Goal: Task Accomplishment & Management: Manage account settings

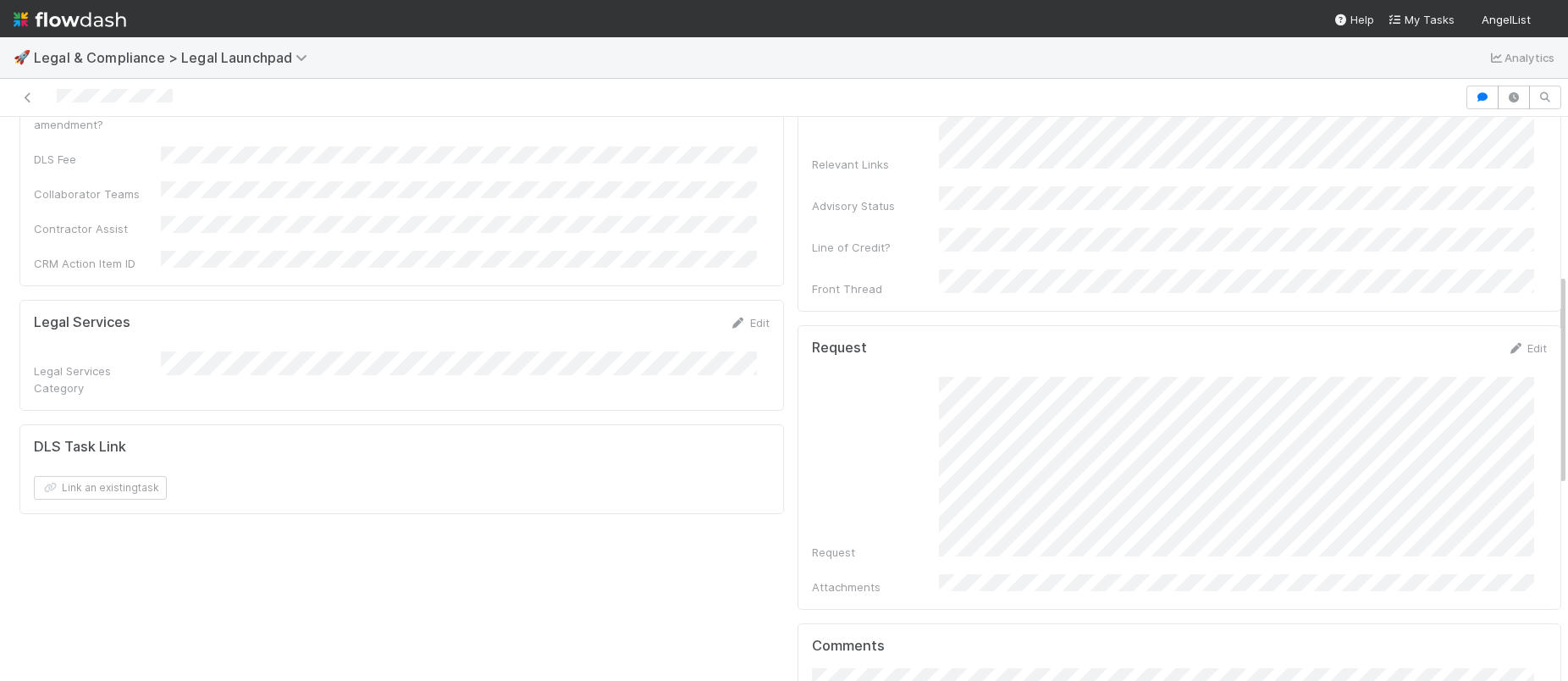
scroll to position [751, 0]
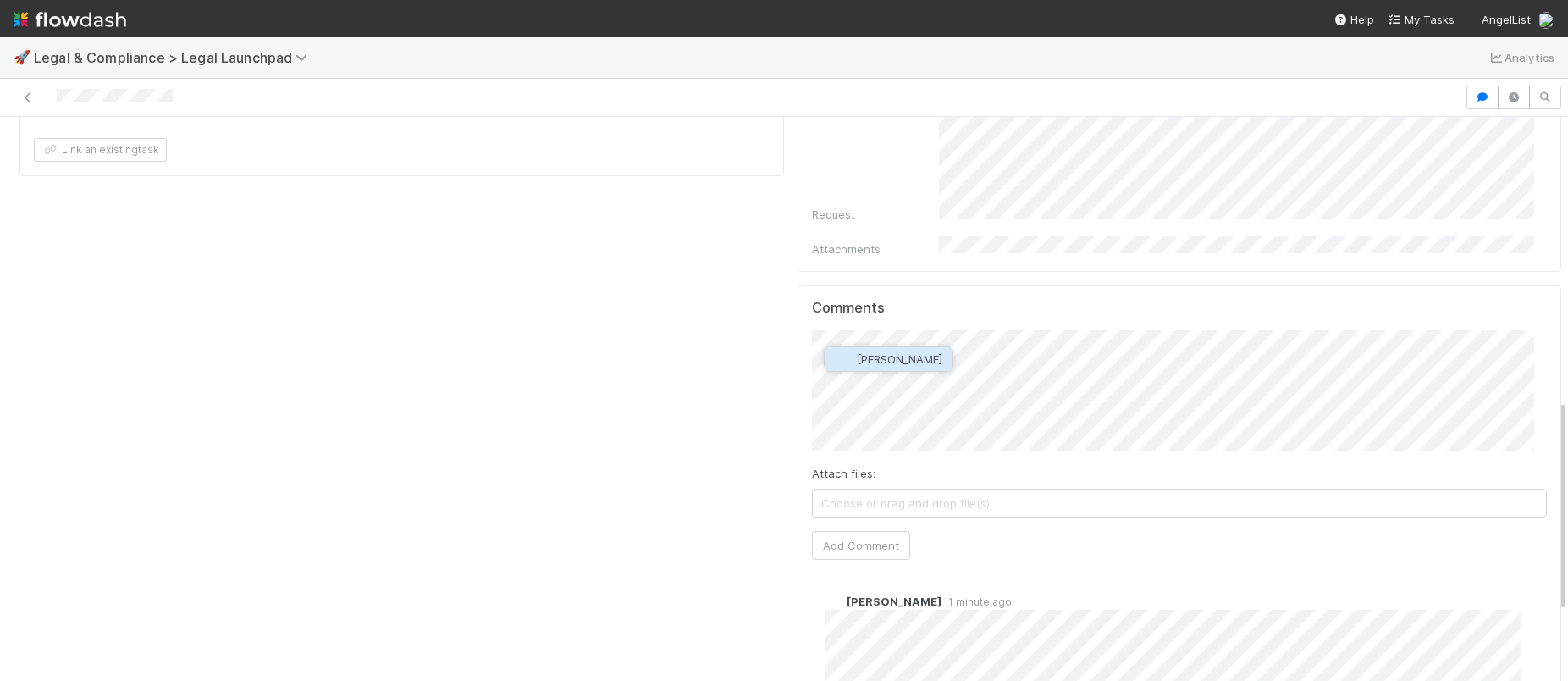
click at [943, 356] on span "Cody Maldonado" at bounding box center [900, 359] width 86 height 14
click at [875, 531] on button "Add Comment" at bounding box center [861, 545] width 98 height 29
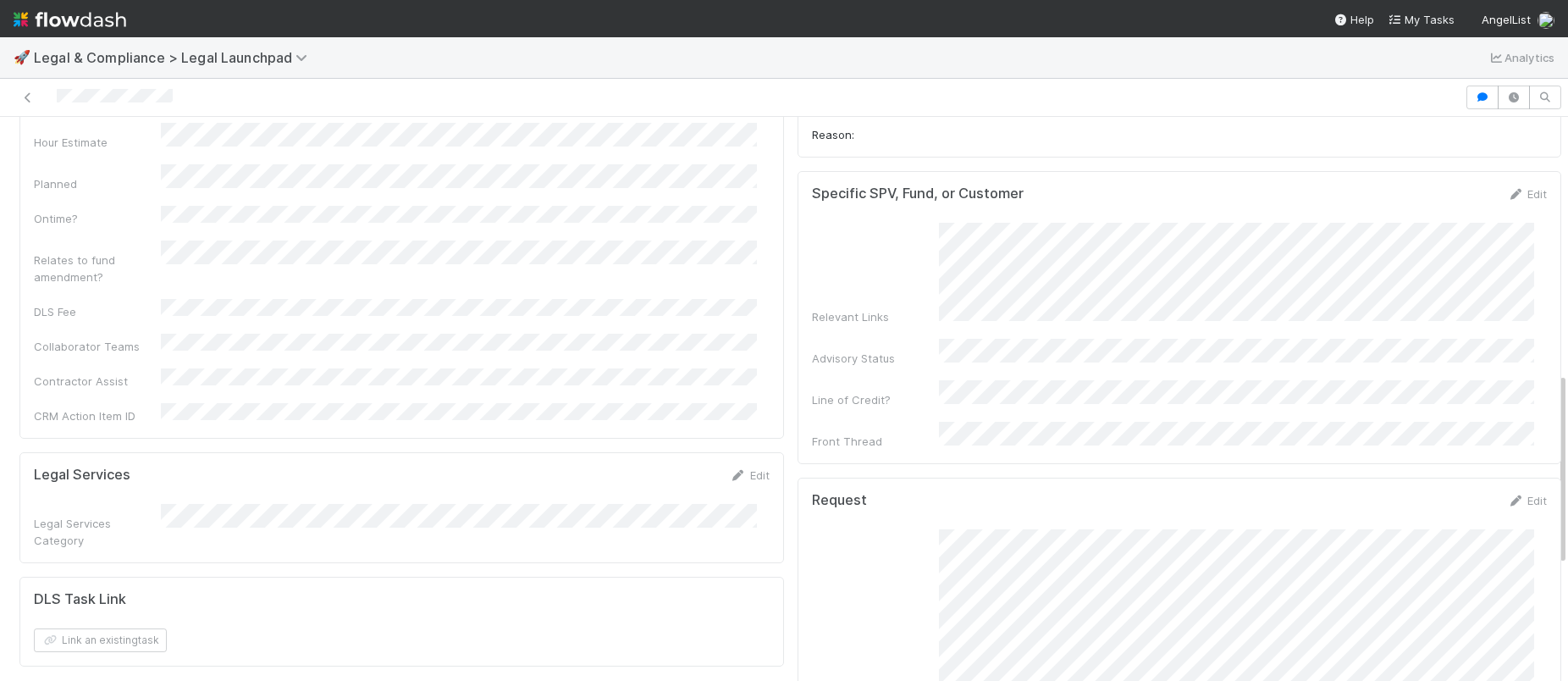
scroll to position [0, 0]
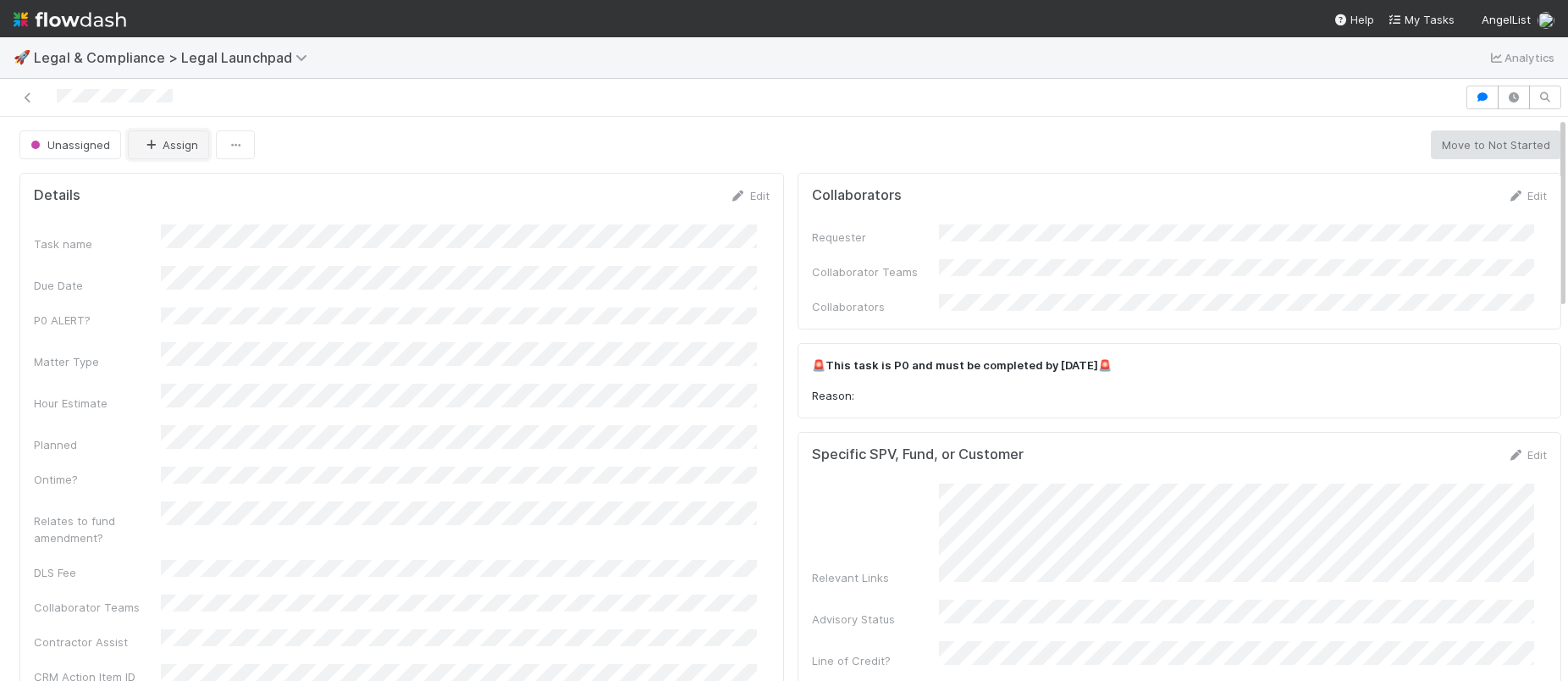
click at [139, 150] on button "Assign" at bounding box center [169, 144] width 82 height 29
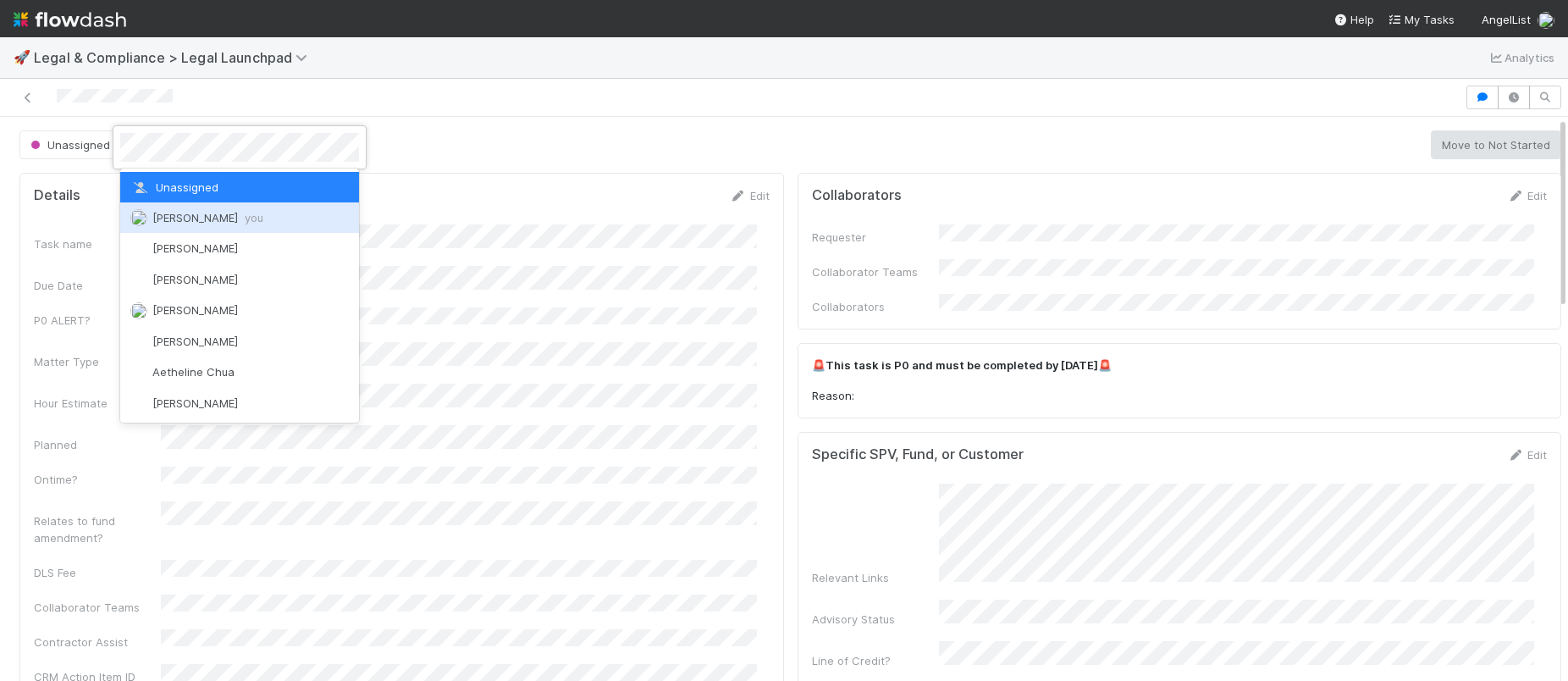
click at [219, 223] on span "Scarlett Grabowska you" at bounding box center [208, 218] width 111 height 14
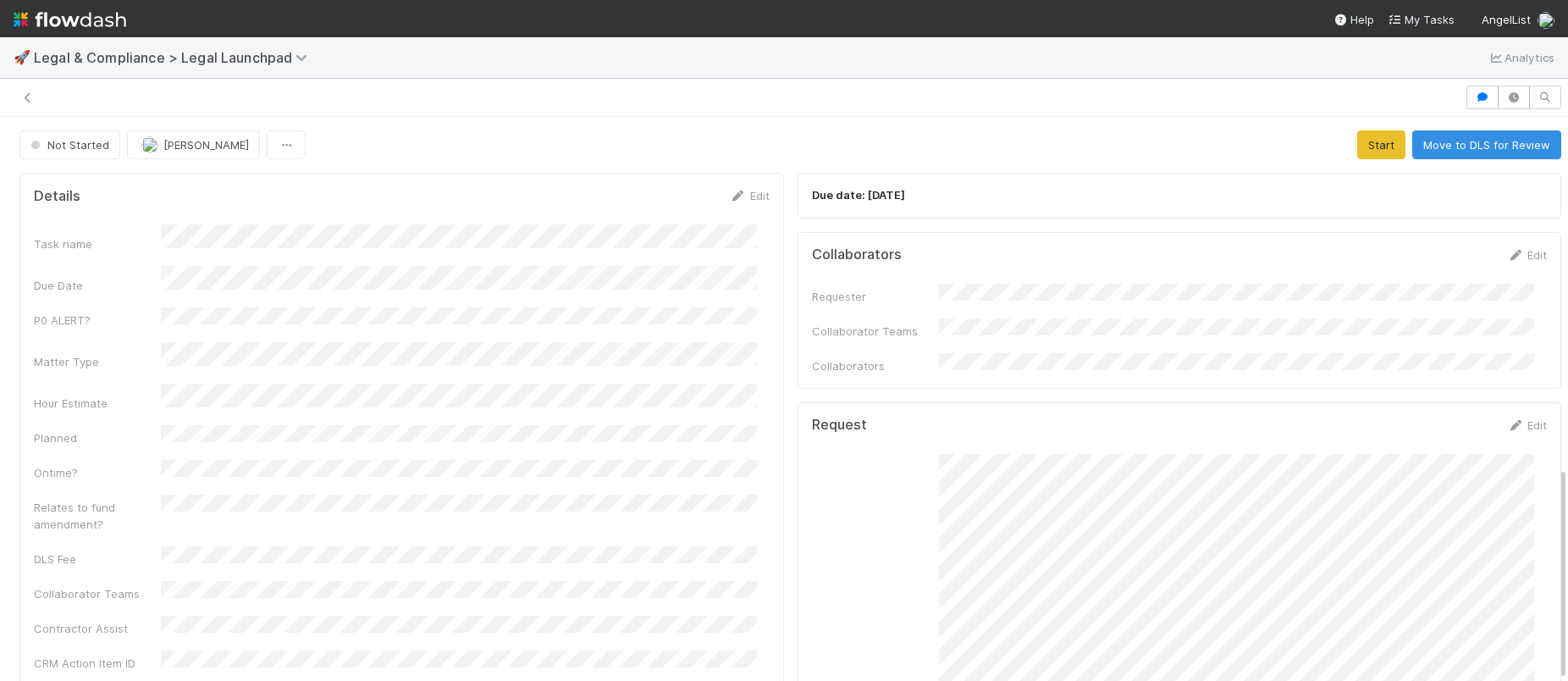
scroll to position [921, 0]
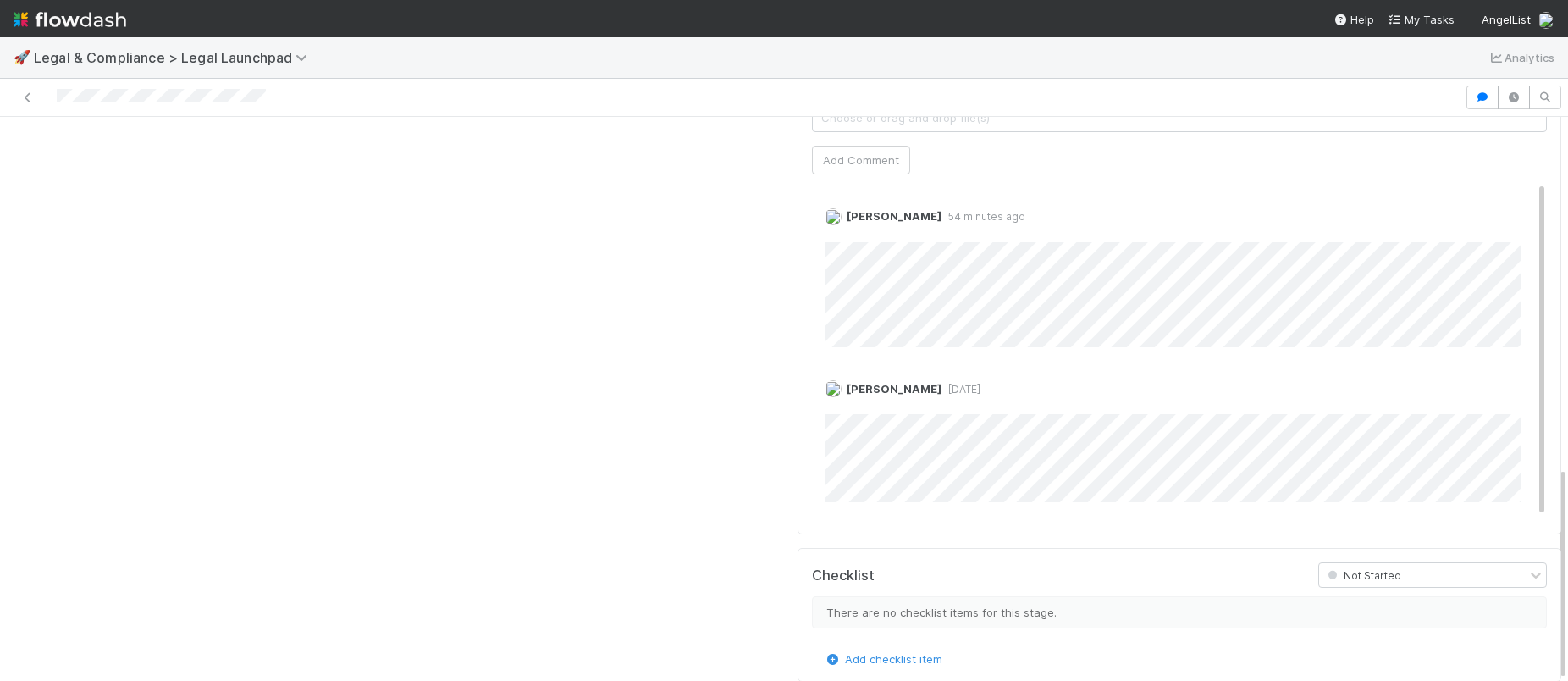
drag, startPoint x: 293, startPoint y: 96, endPoint x: 48, endPoint y: 93, distance: 245.0
click at [48, 93] on div at bounding box center [732, 97] width 1451 height 24
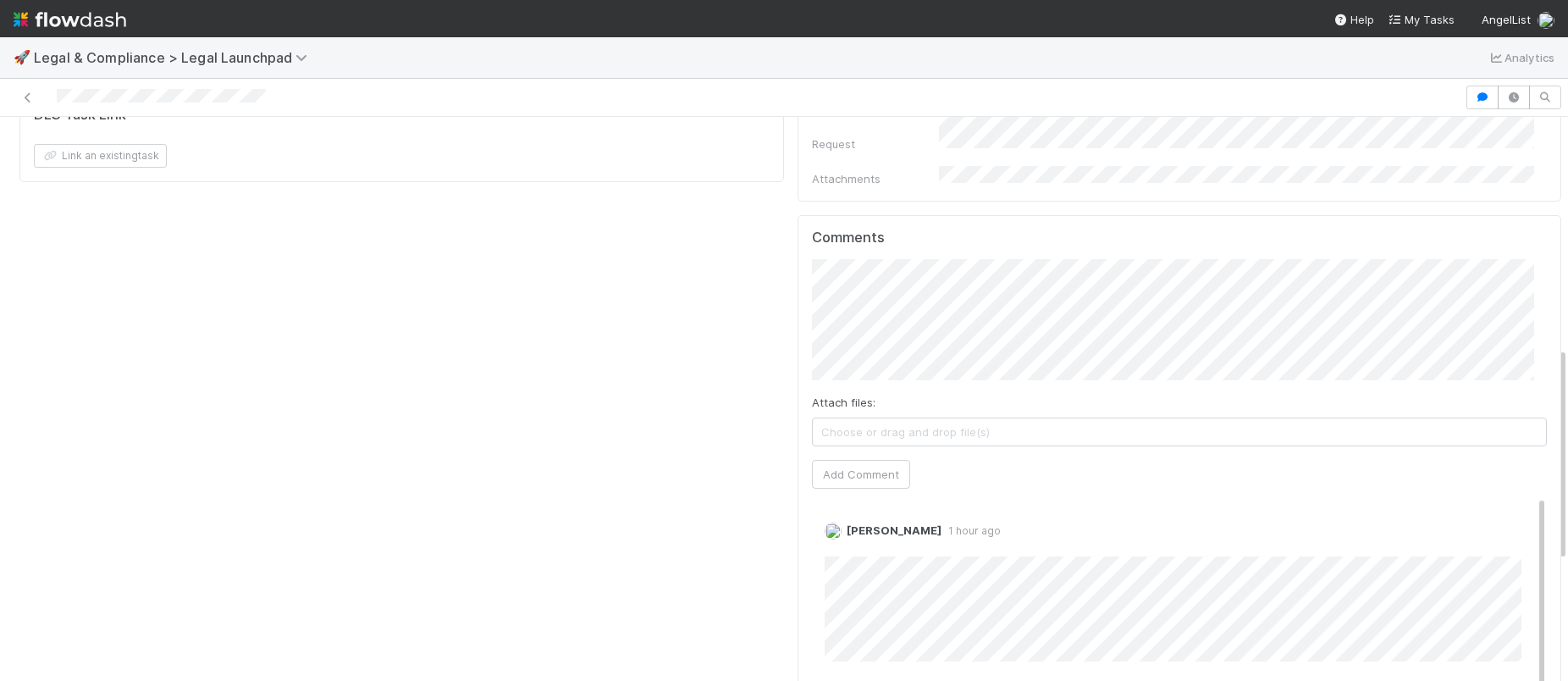
scroll to position [606, 0]
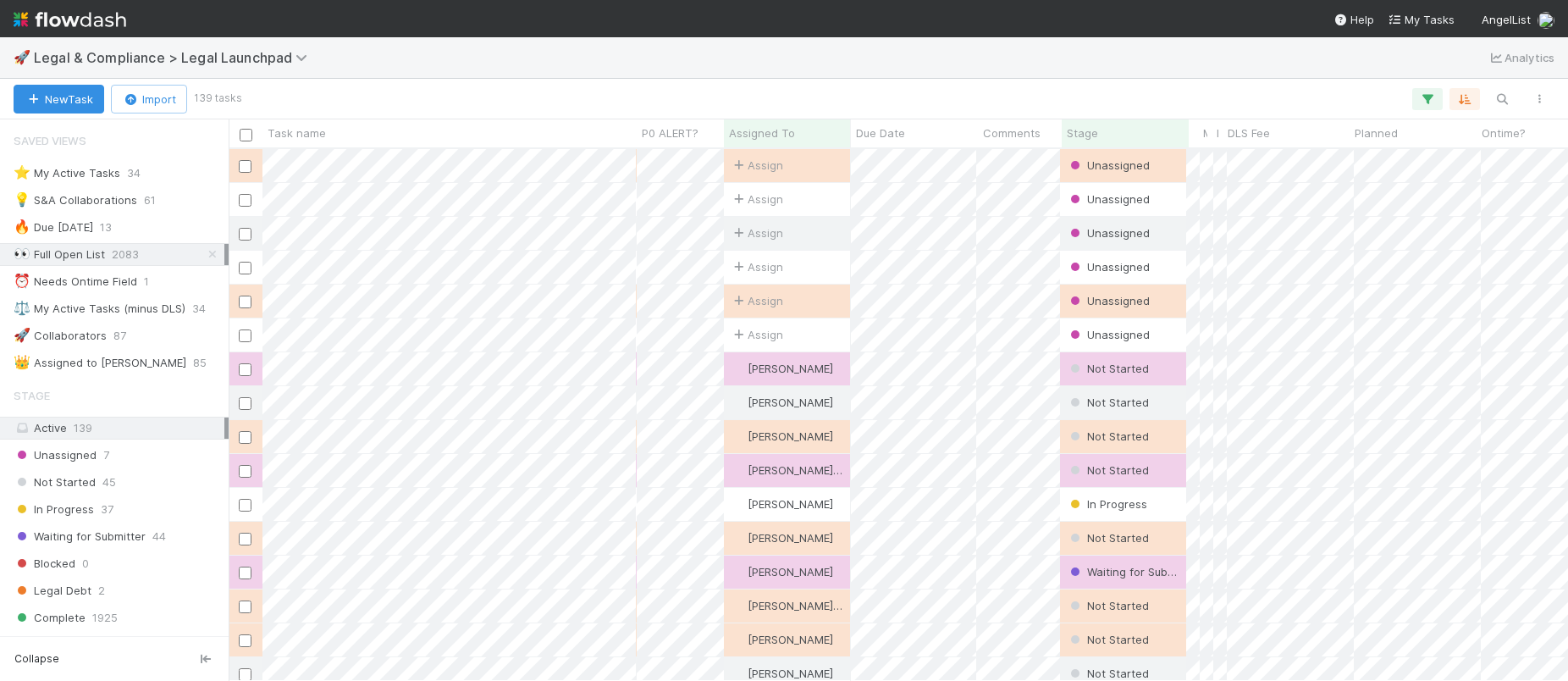
scroll to position [519, 1326]
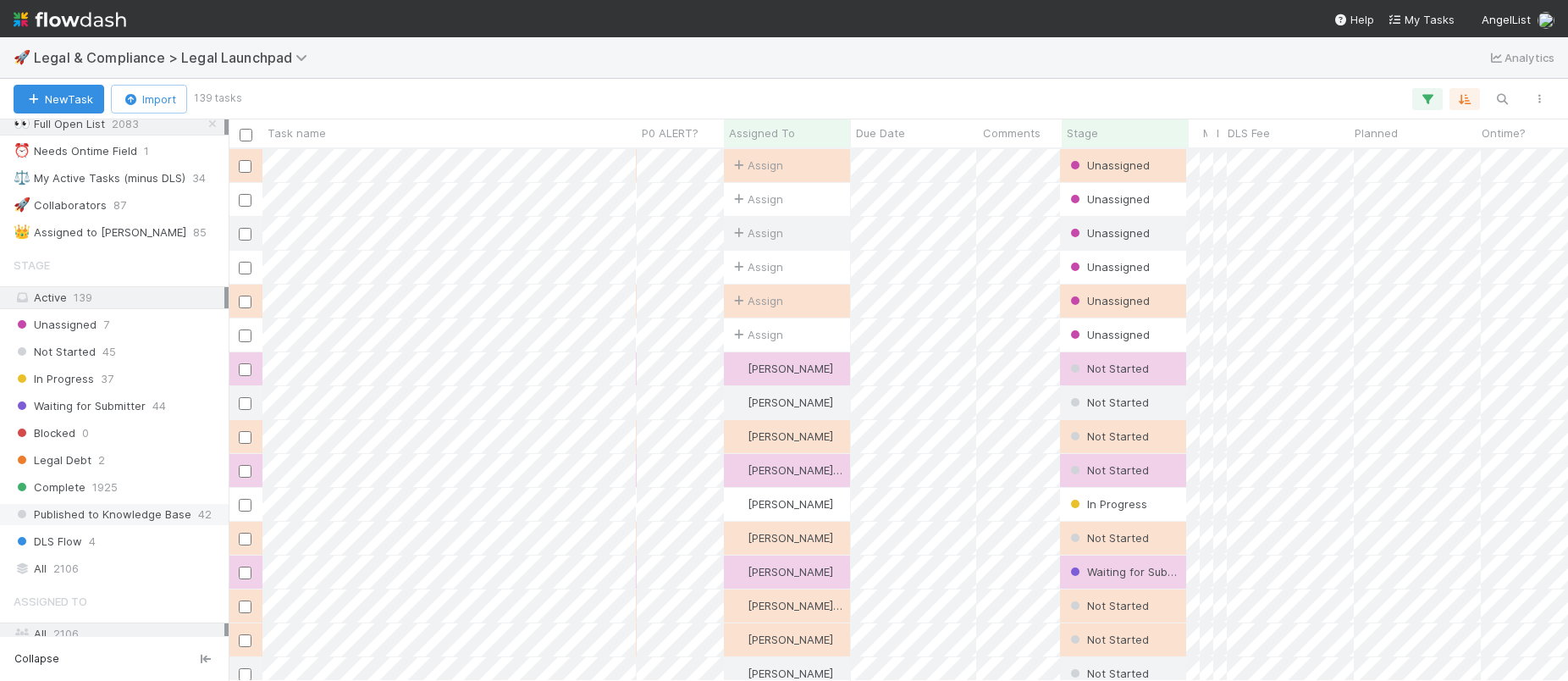
scroll to position [139, 0]
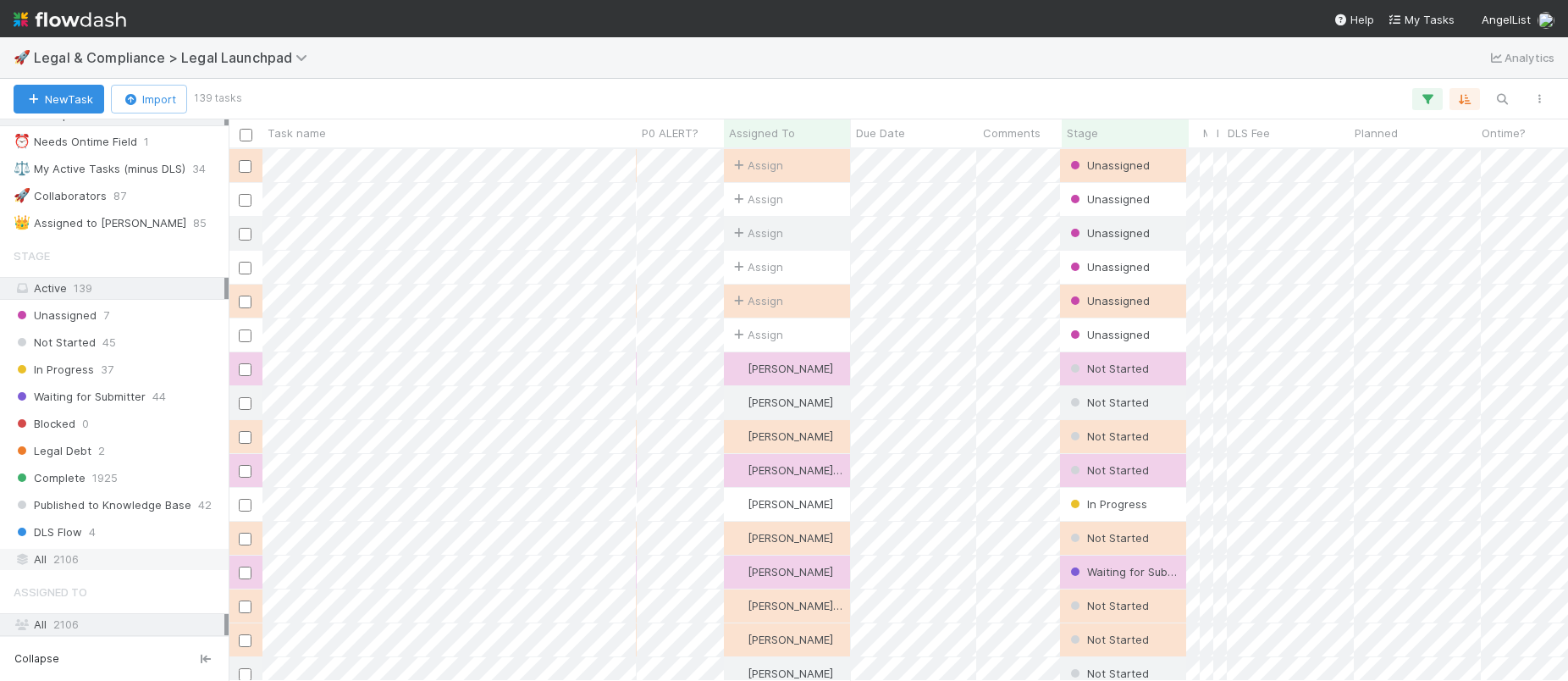
click at [77, 555] on span "2106" at bounding box center [67, 559] width 26 height 21
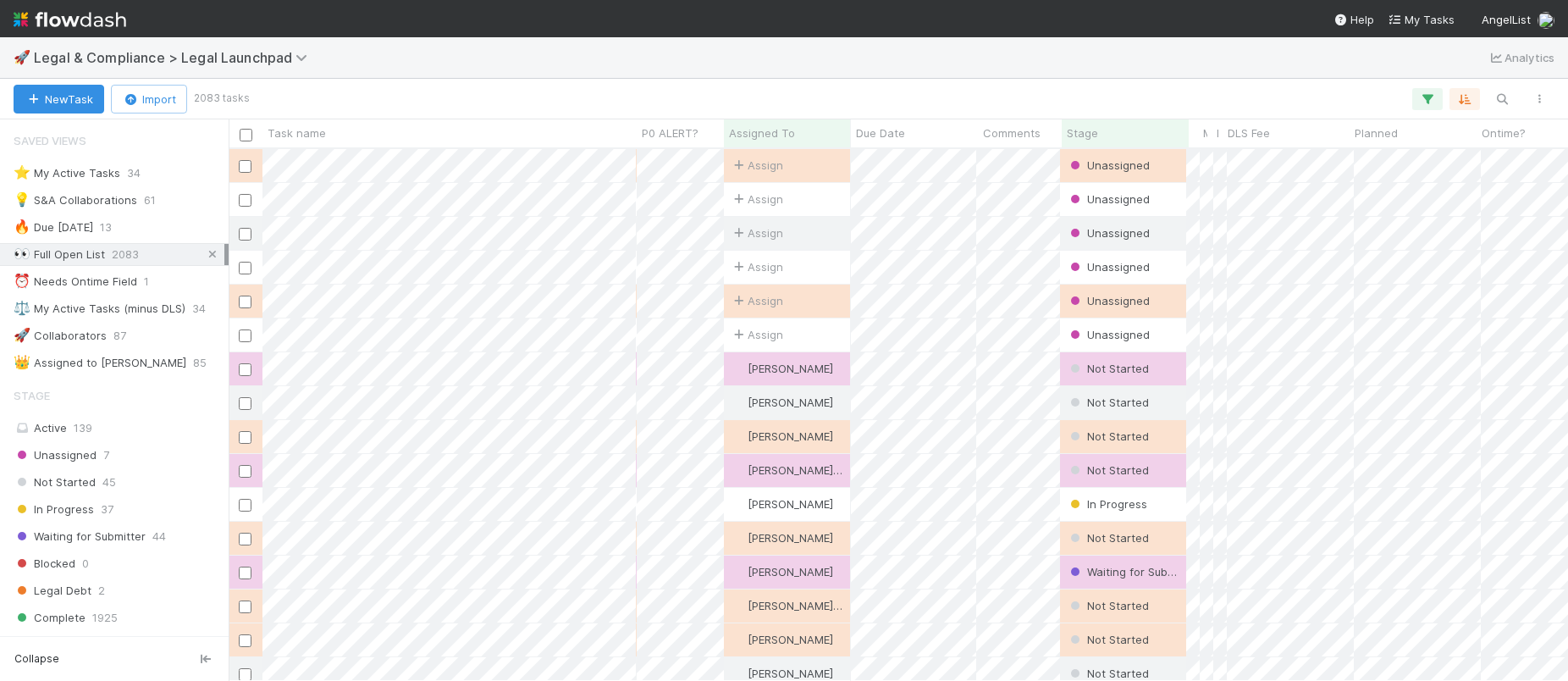
scroll to position [519, 1326]
click at [204, 250] on icon at bounding box center [212, 254] width 17 height 11
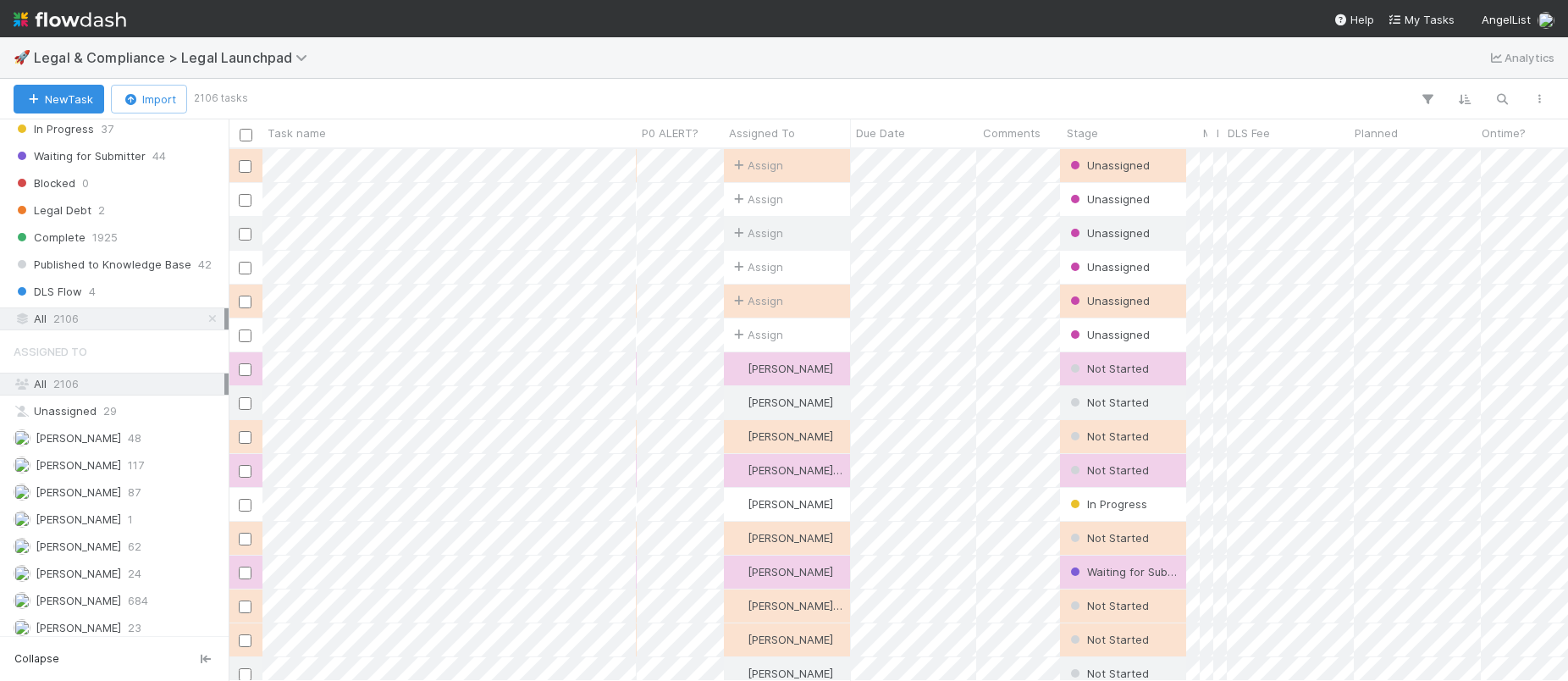
scroll to position [519, 1326]
click at [1499, 95] on icon "button" at bounding box center [1501, 98] width 17 height 15
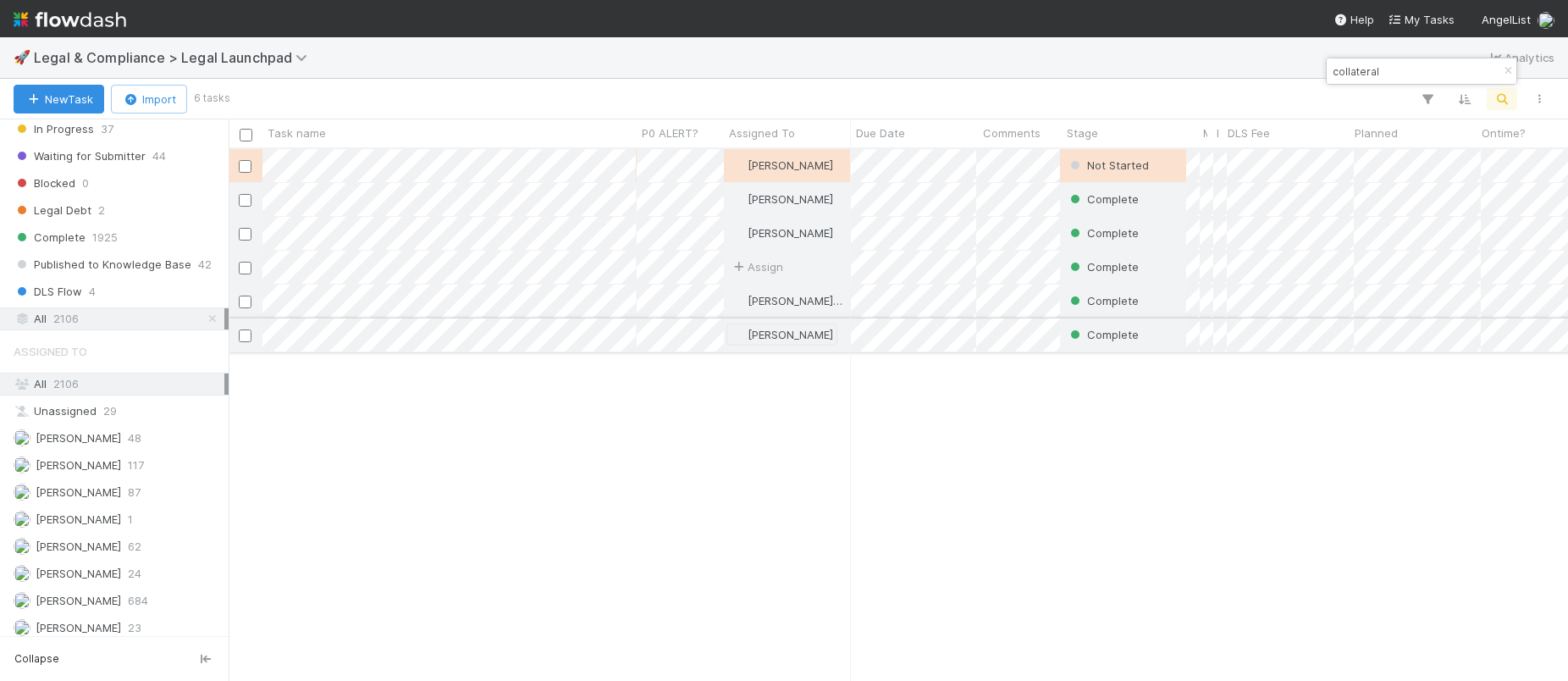
type input "collateral"
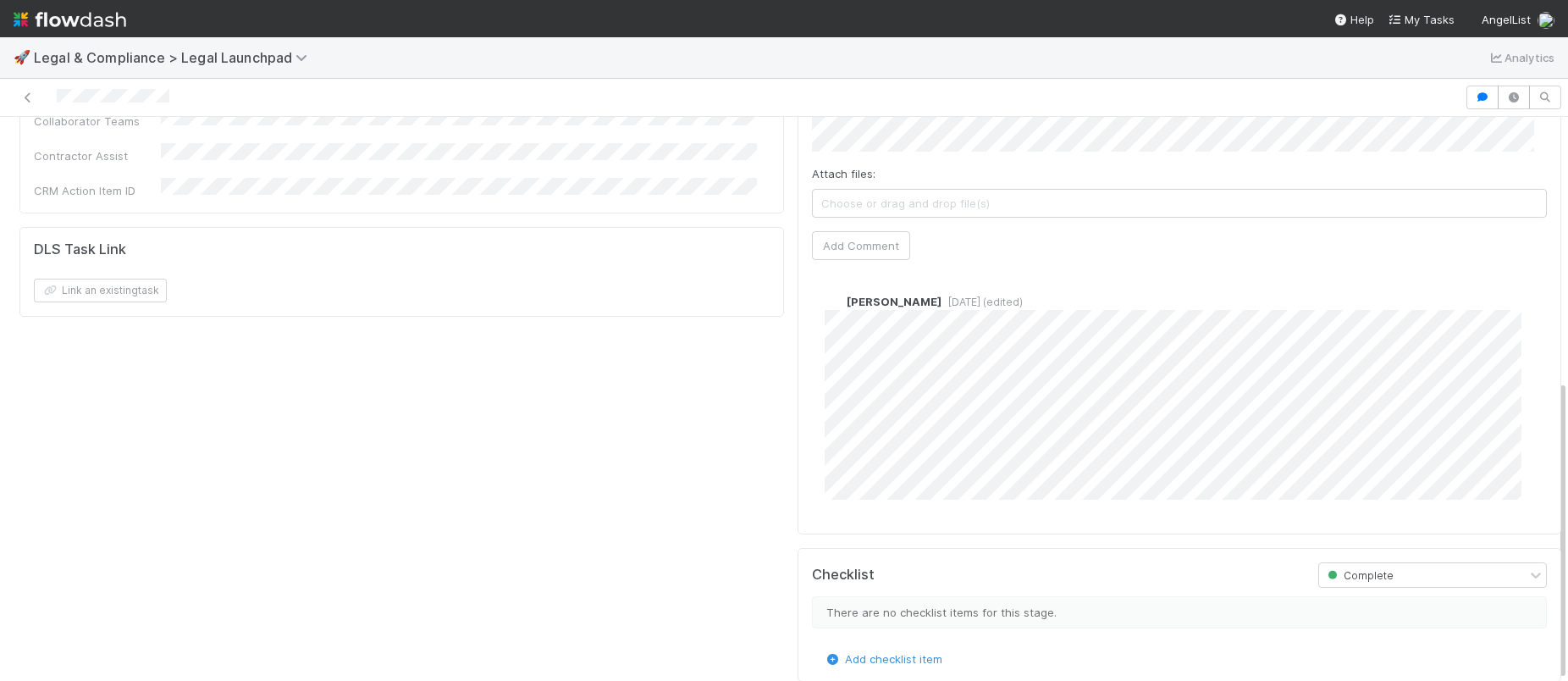
scroll to position [493, 0]
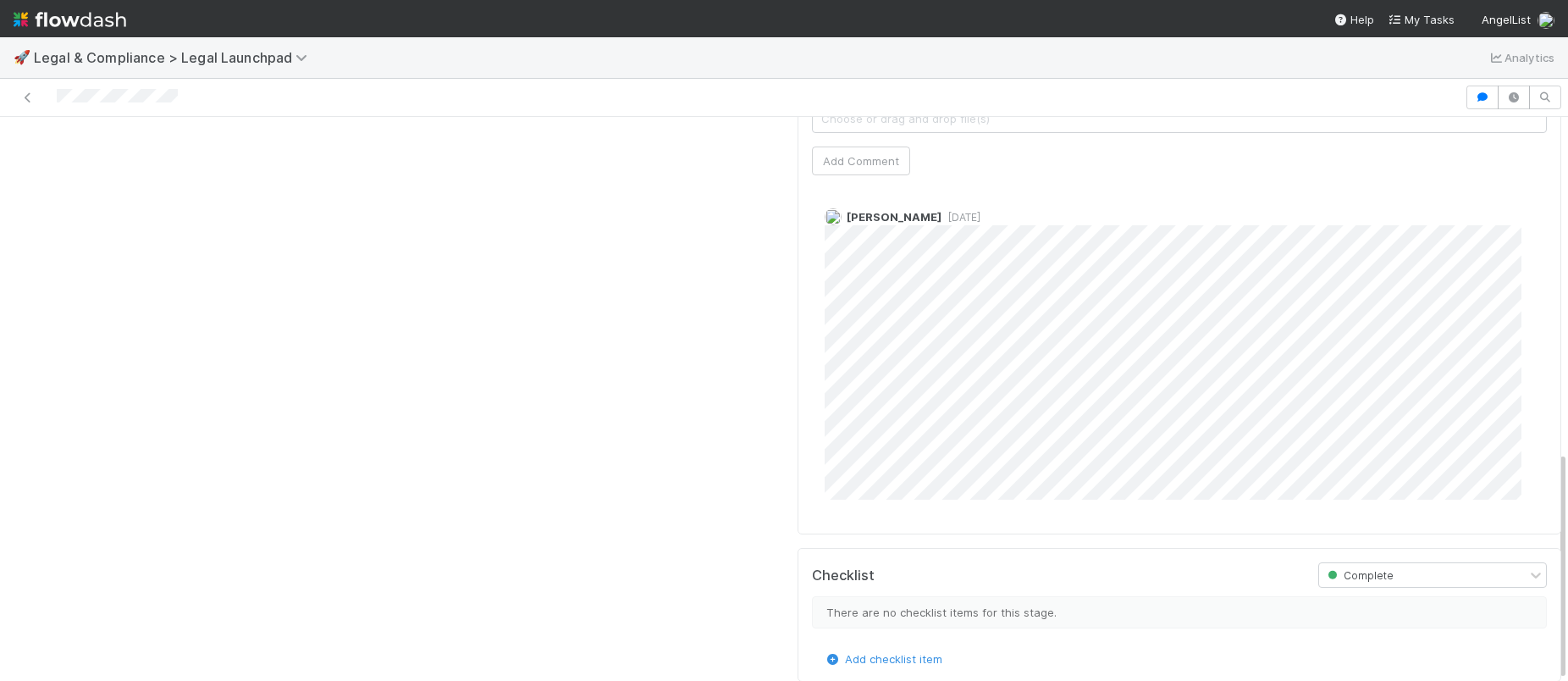
scroll to position [821, 0]
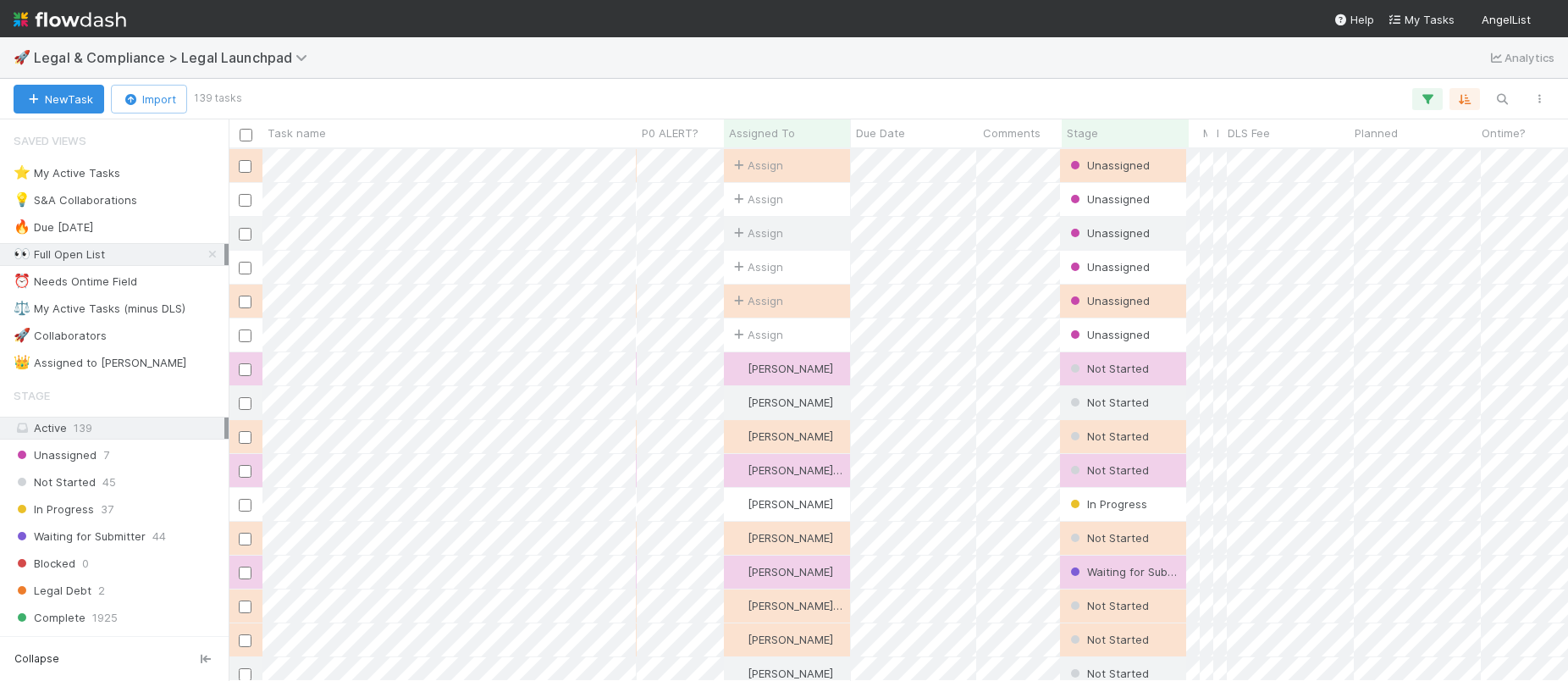
scroll to position [519, 1326]
click at [115, 174] on div "⭐ My Active Tasks" at bounding box center [67, 172] width 106 height 21
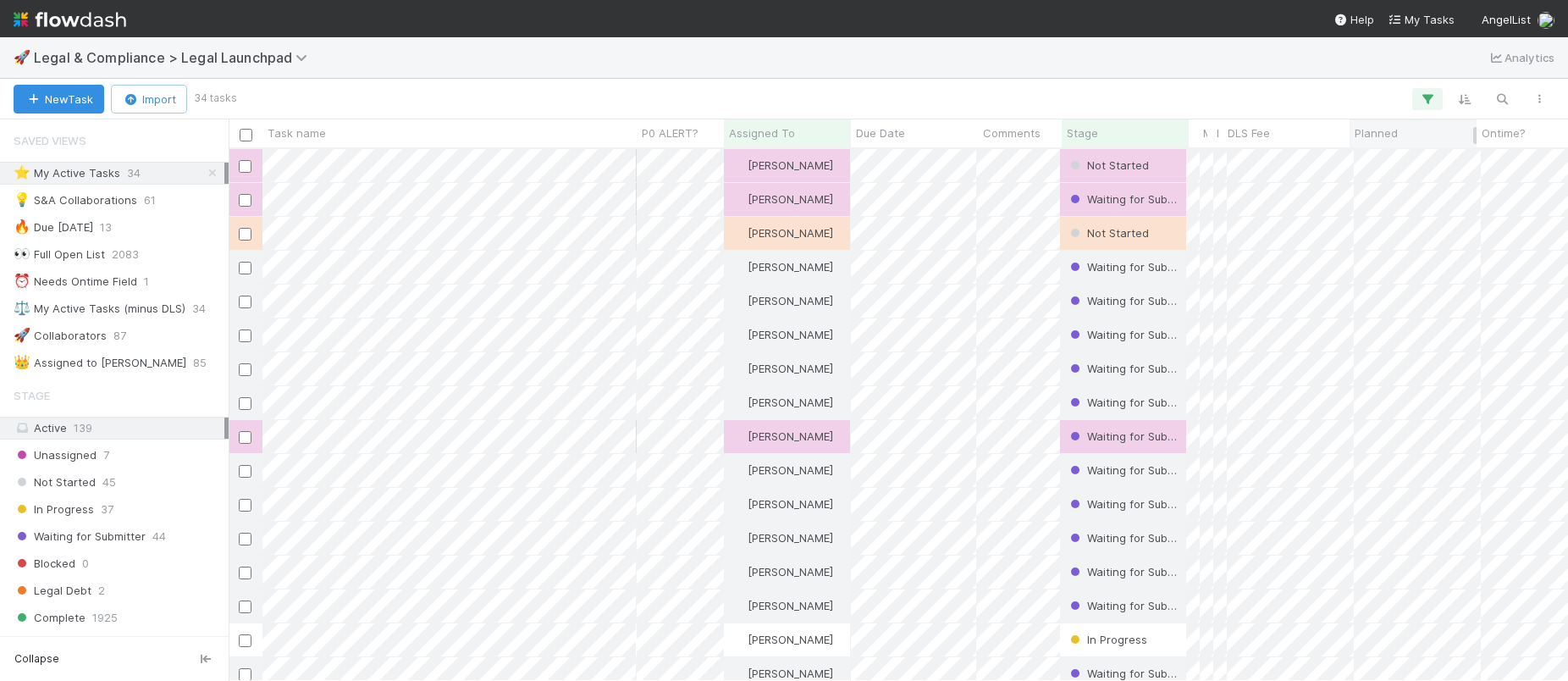
scroll to position [519, 1326]
click at [1108, 131] on div "Stage" at bounding box center [1126, 132] width 117 height 17
click at [1118, 158] on div "Sort First → Last" at bounding box center [1164, 165] width 193 height 26
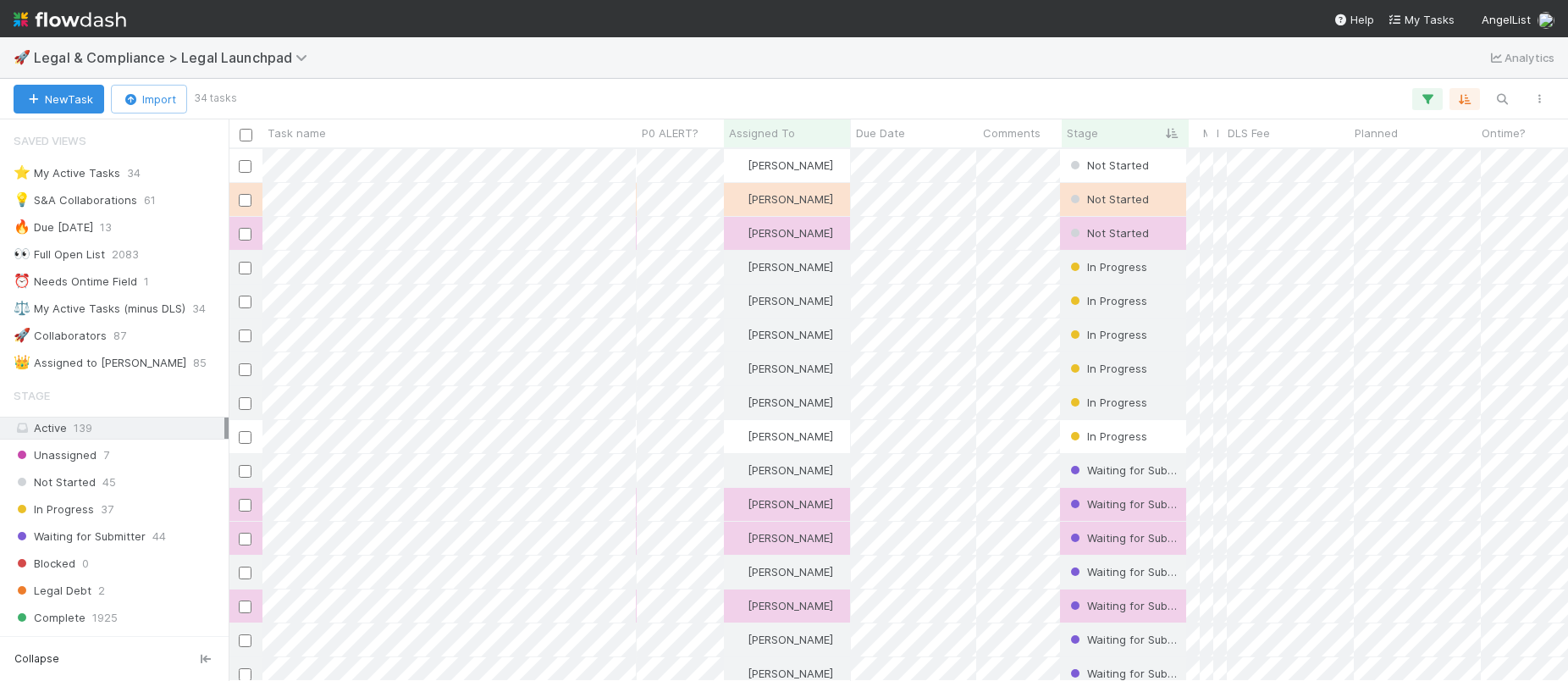
scroll to position [519, 1326]
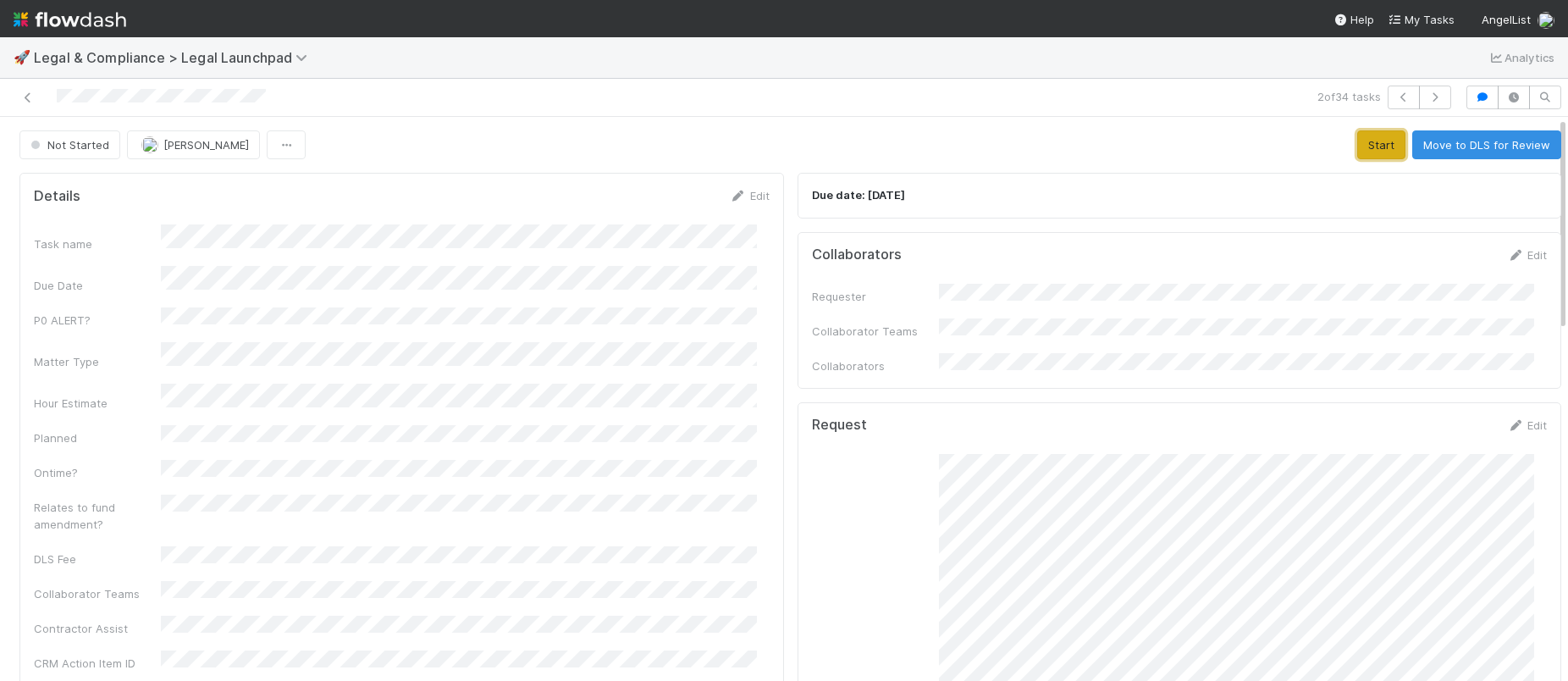
click at [1357, 148] on button "Start" at bounding box center [1381, 144] width 49 height 29
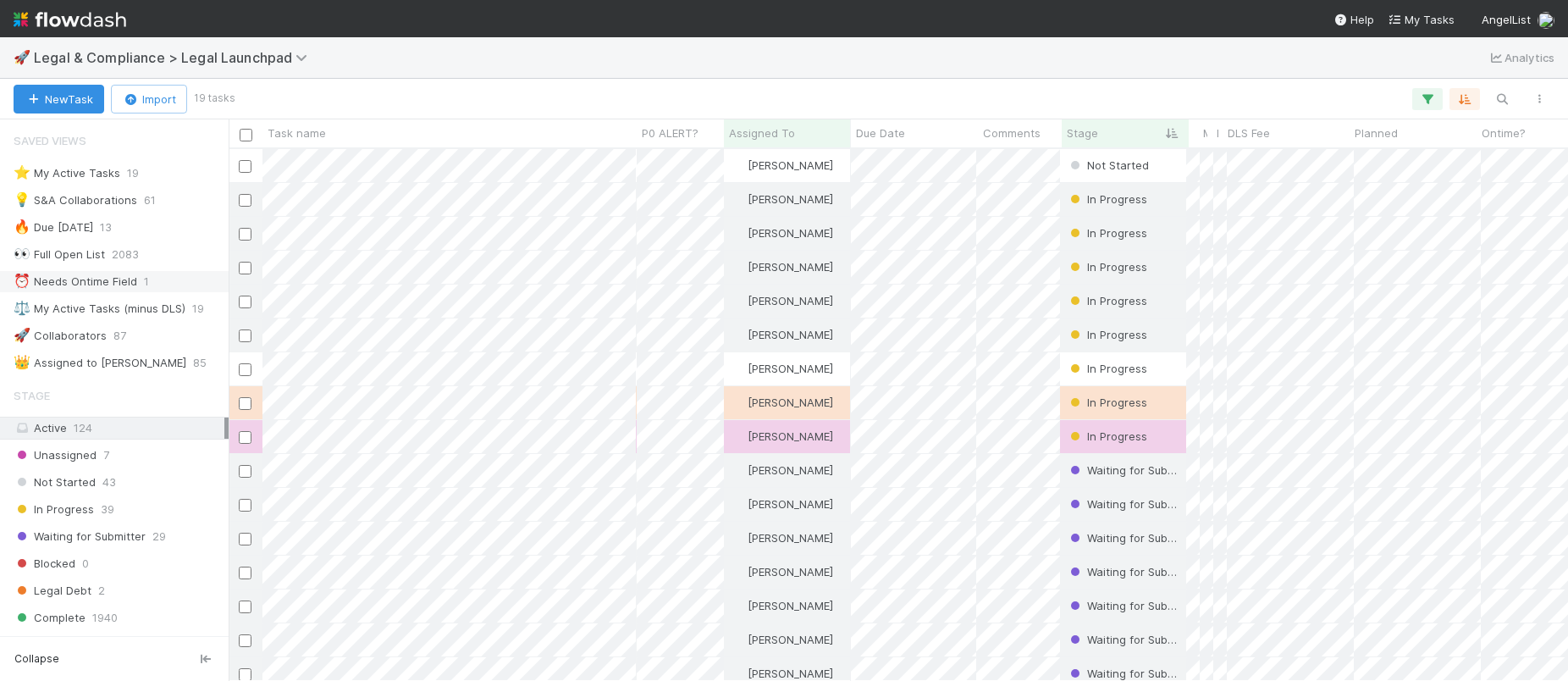
click at [101, 293] on div "Saved Views ⭐ My Active Tasks 19 💡 S&A Collaborations 61 🔥 Due Tomorrow 13 👀 Fu…" at bounding box center [114, 249] width 229 height 251
click at [92, 278] on div "⏰ Needs Ontime Field" at bounding box center [76, 280] width 123 height 21
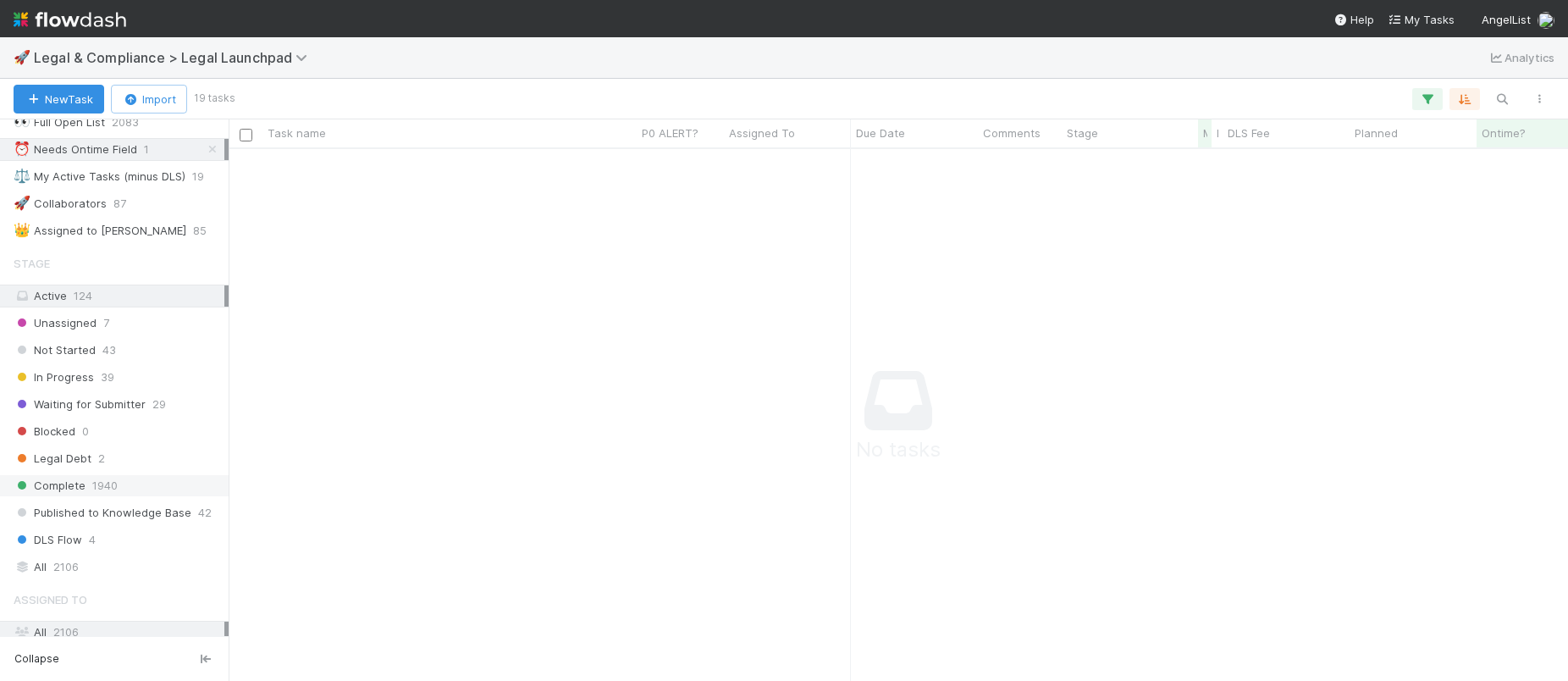
scroll to position [139, 0]
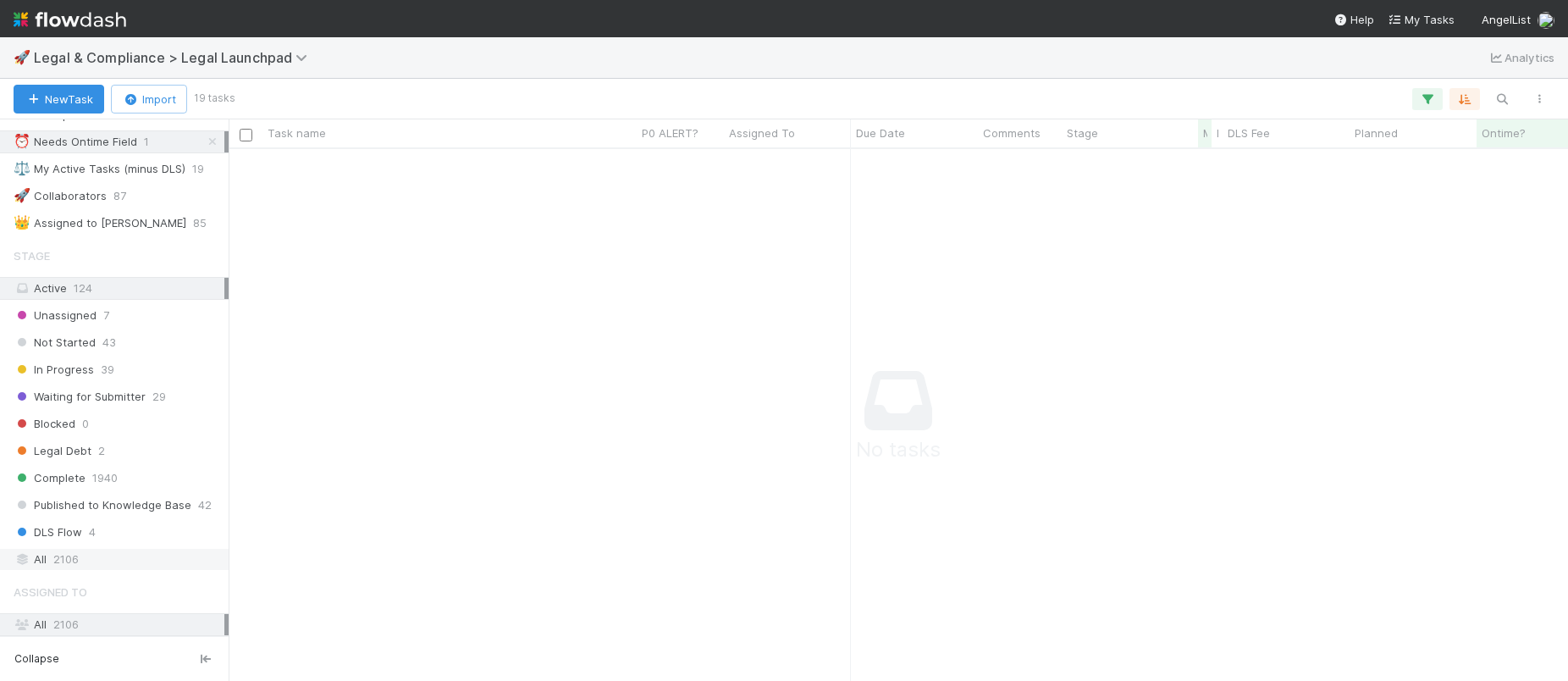
click at [57, 568] on span "2106" at bounding box center [67, 559] width 26 height 21
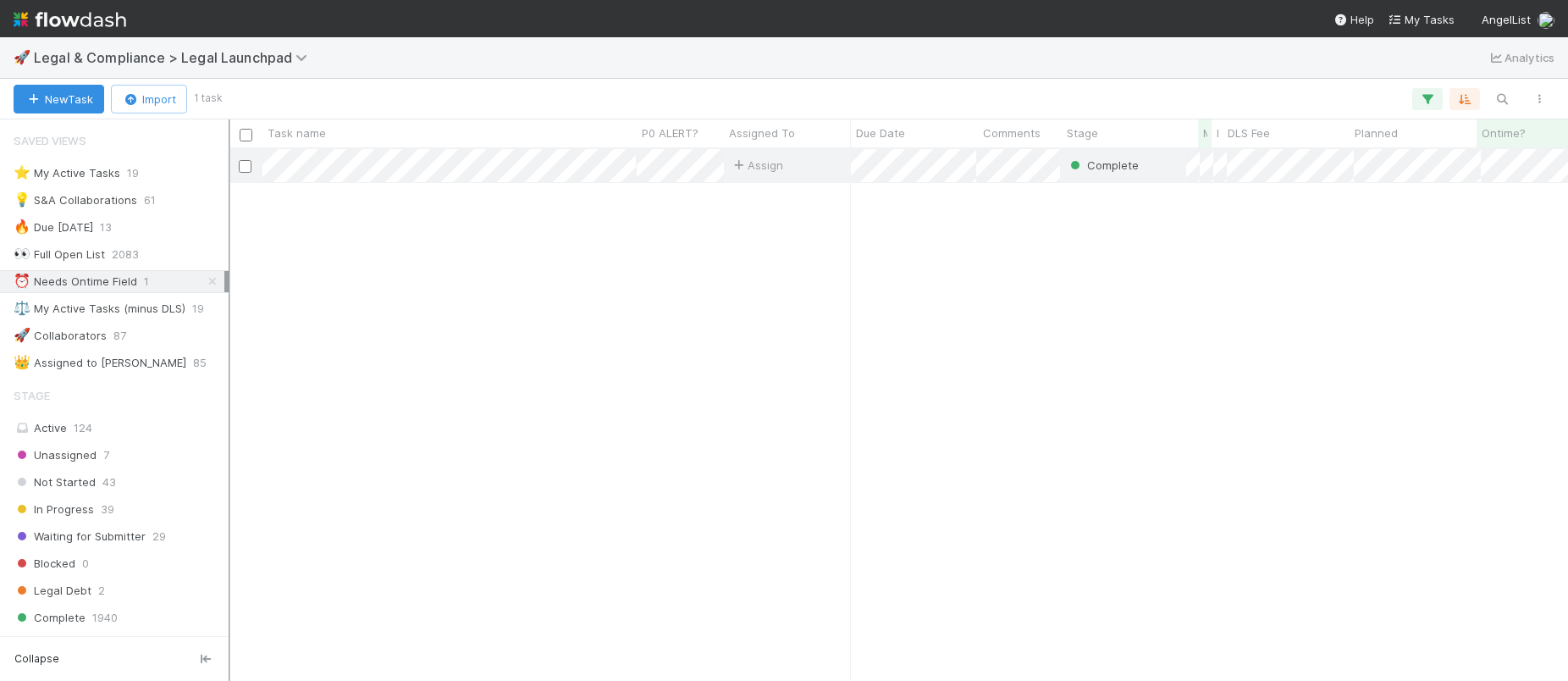
scroll to position [519, 1326]
click at [88, 160] on div "Saved Views ⭐ My Active Tasks 19 💡 S&A Collaborations 61 🔥 Due Tomorrow 13 👀 Fu…" at bounding box center [114, 249] width 229 height 251
click at [87, 175] on div "⭐ My Active Tasks" at bounding box center [67, 172] width 106 height 21
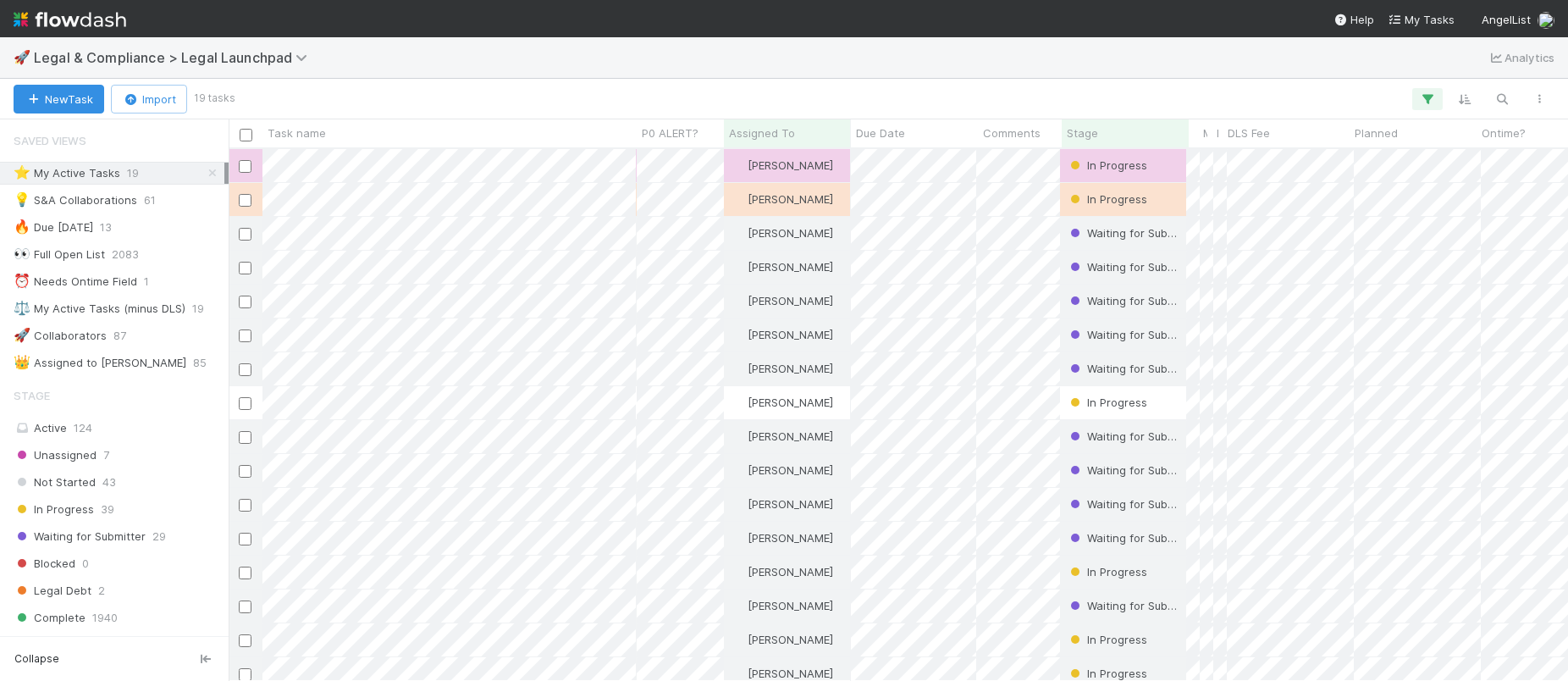
scroll to position [519, 1326]
click at [208, 170] on icon at bounding box center [212, 173] width 17 height 11
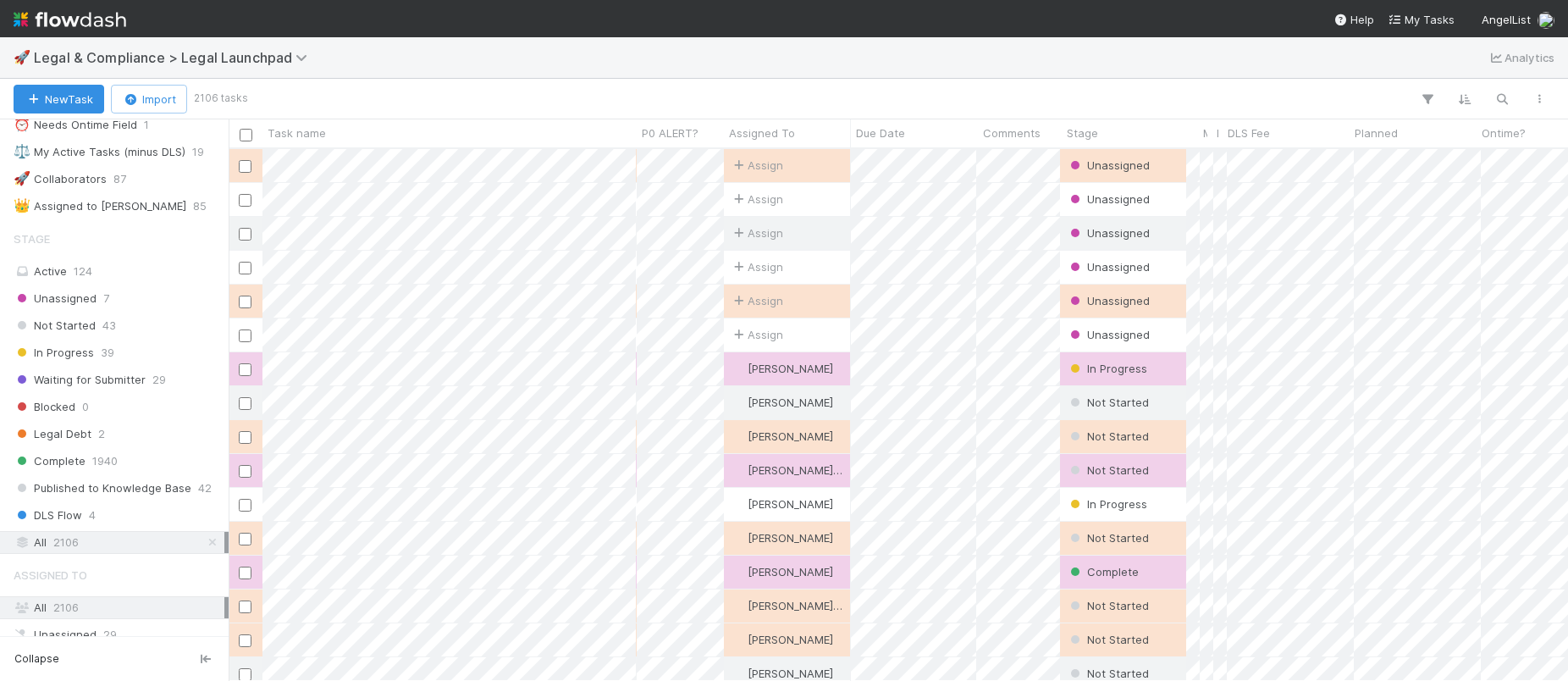
scroll to position [519, 1326]
click at [1507, 96] on icon "button" at bounding box center [1501, 98] width 17 height 15
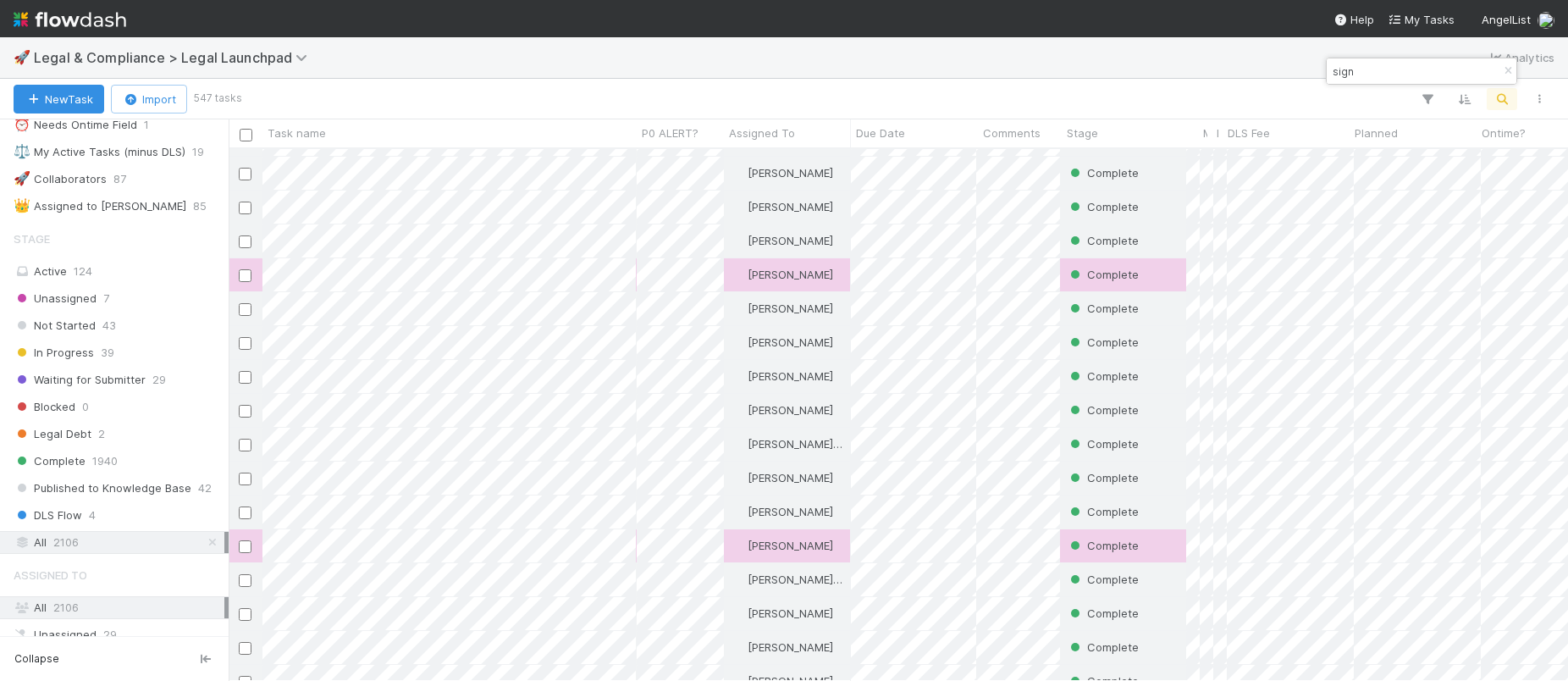
scroll to position [4430, 0]
drag, startPoint x: 1411, startPoint y: 75, endPoint x: 1415, endPoint y: 66, distance: 9.8
click at [1411, 75] on input "sign" at bounding box center [1414, 71] width 169 height 20
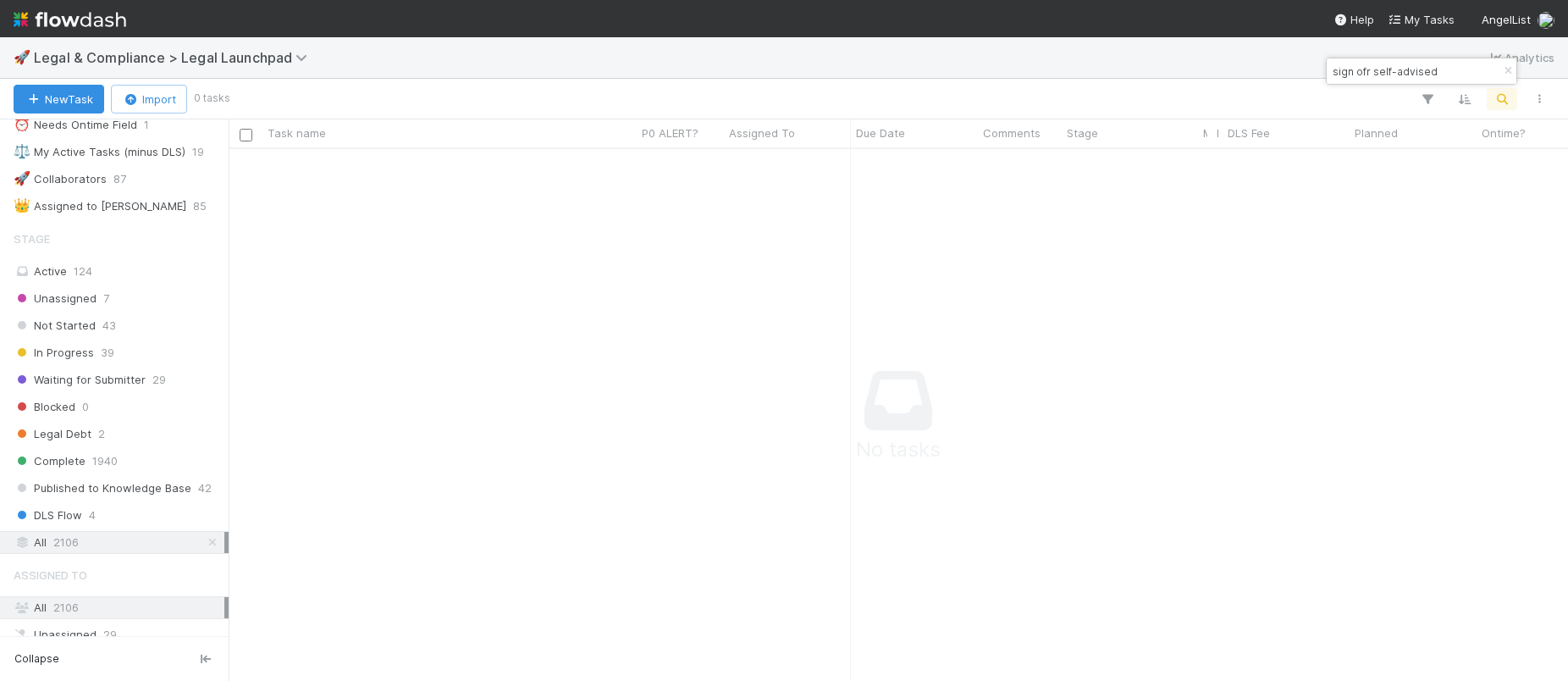
scroll to position [506, 1326]
click at [1357, 67] on input "sign ofr self-advised" at bounding box center [1414, 71] width 169 height 20
click at [1357, 68] on input "sign ofr self-advised" at bounding box center [1414, 71] width 169 height 20
click at [1443, 66] on input "sign for self-advised" at bounding box center [1414, 71] width 169 height 20
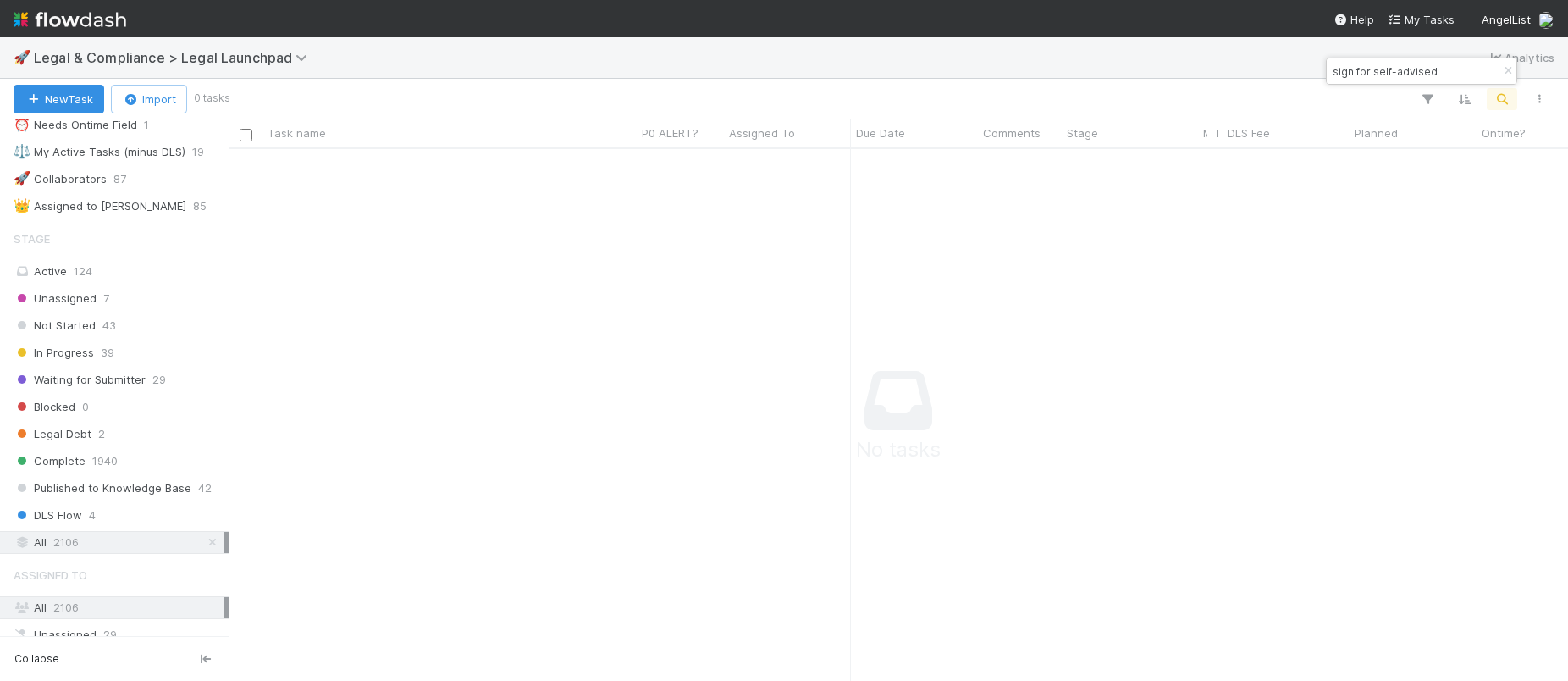
click at [1443, 66] on input "sign for self-advised" at bounding box center [1414, 71] width 169 height 20
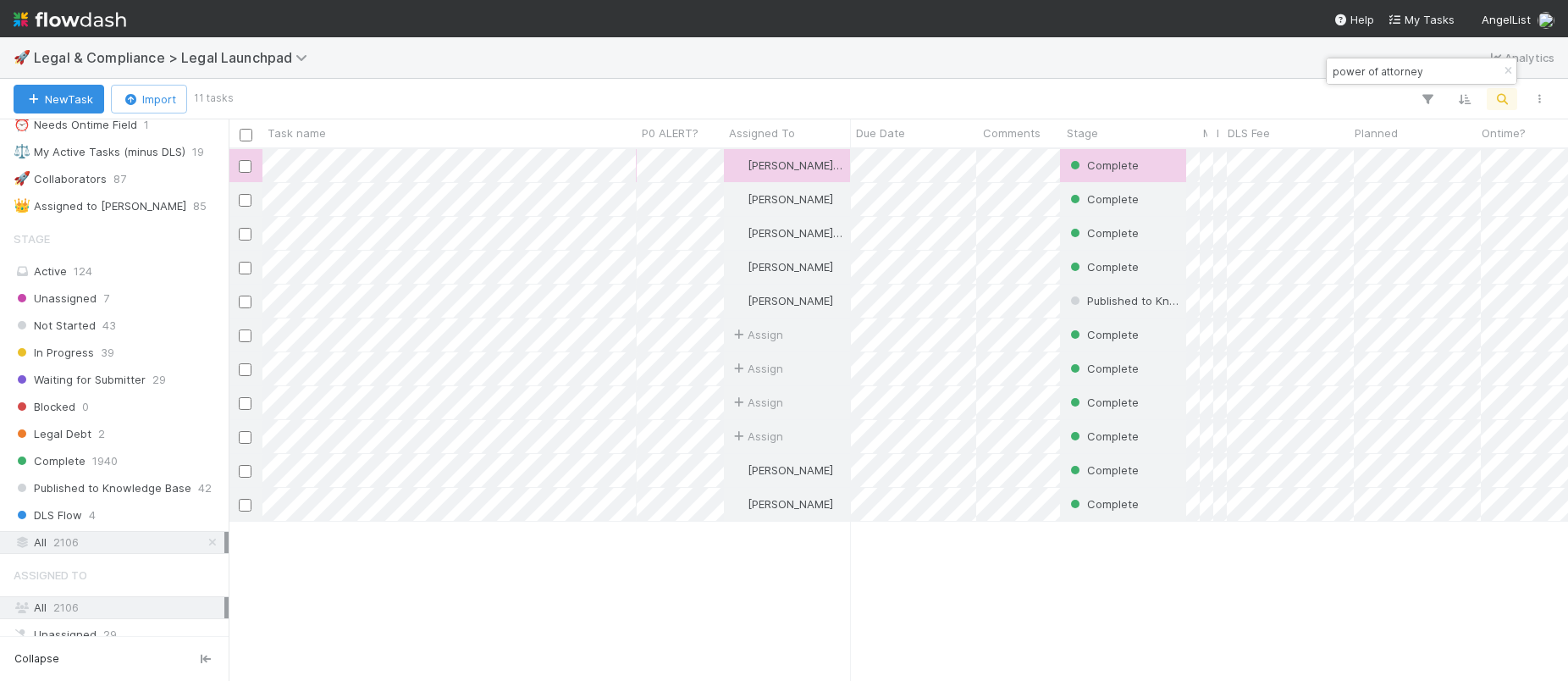
scroll to position [519, 1326]
type input "power of attorney"
click at [1530, 94] on icon "button" at bounding box center [1538, 99] width 17 height 10
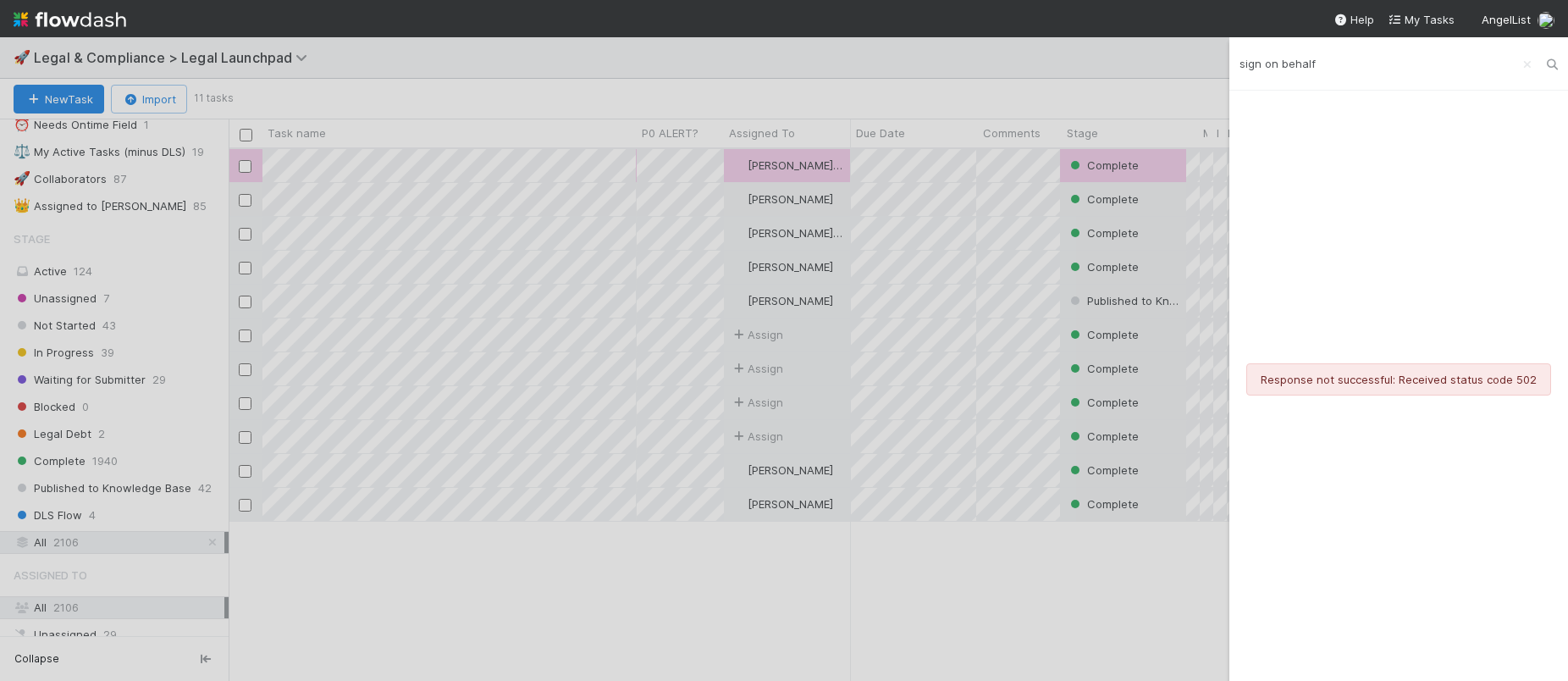
click at [1305, 66] on input "sign on behalf" at bounding box center [1398, 63] width 339 height 29
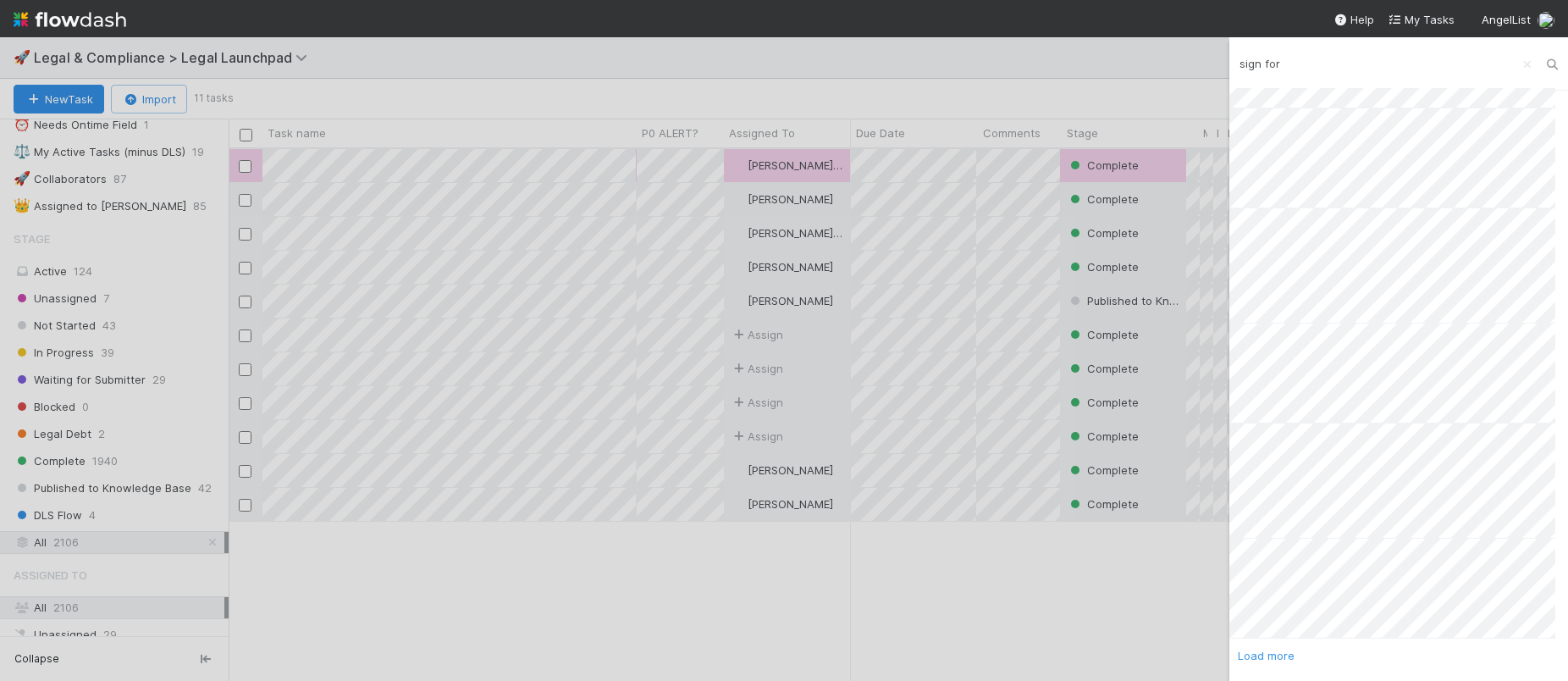
scroll to position [1295, 0]
click at [1274, 55] on input "sign for" at bounding box center [1398, 63] width 339 height 29
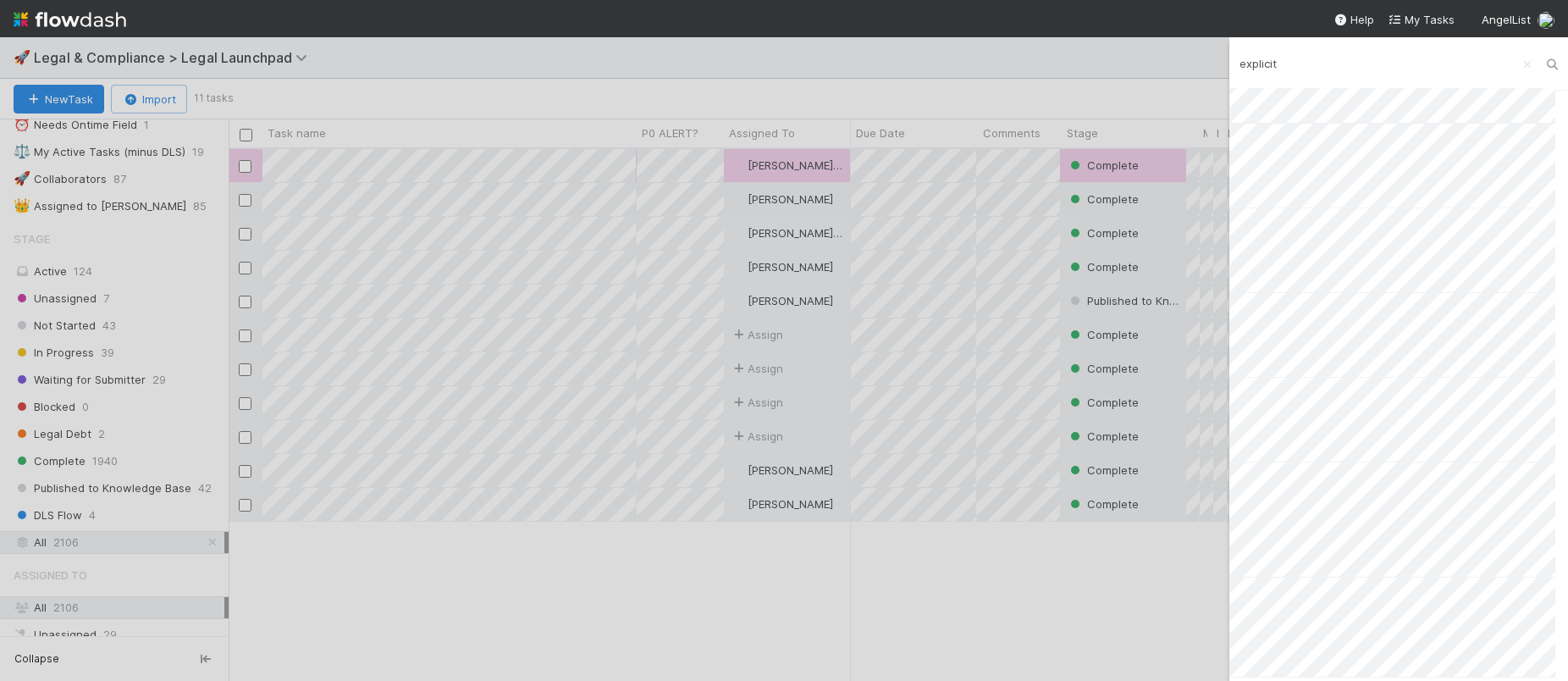
scroll to position [1402, 0]
type input "explicit"
click at [1261, 657] on link "Load more" at bounding box center [1266, 655] width 57 height 14
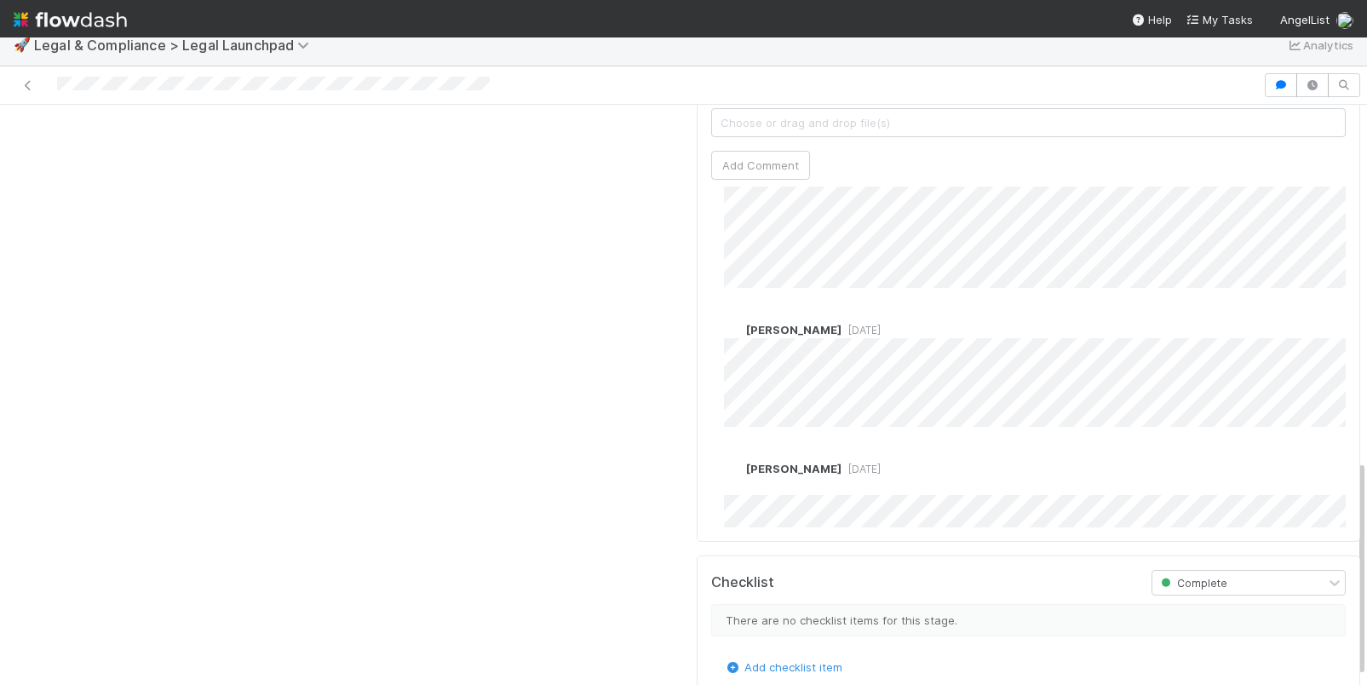
scroll to position [842, 0]
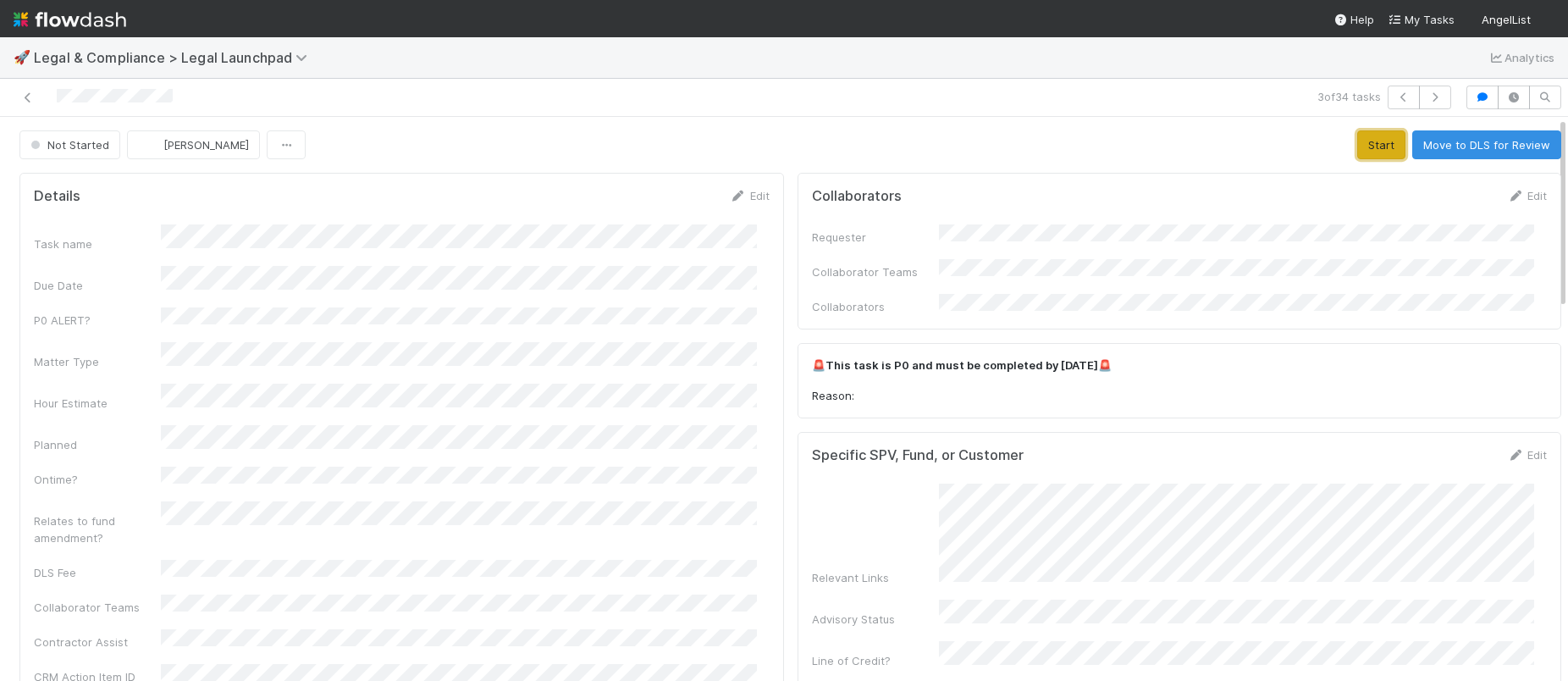
click at [1365, 137] on button "Start" at bounding box center [1381, 144] width 49 height 29
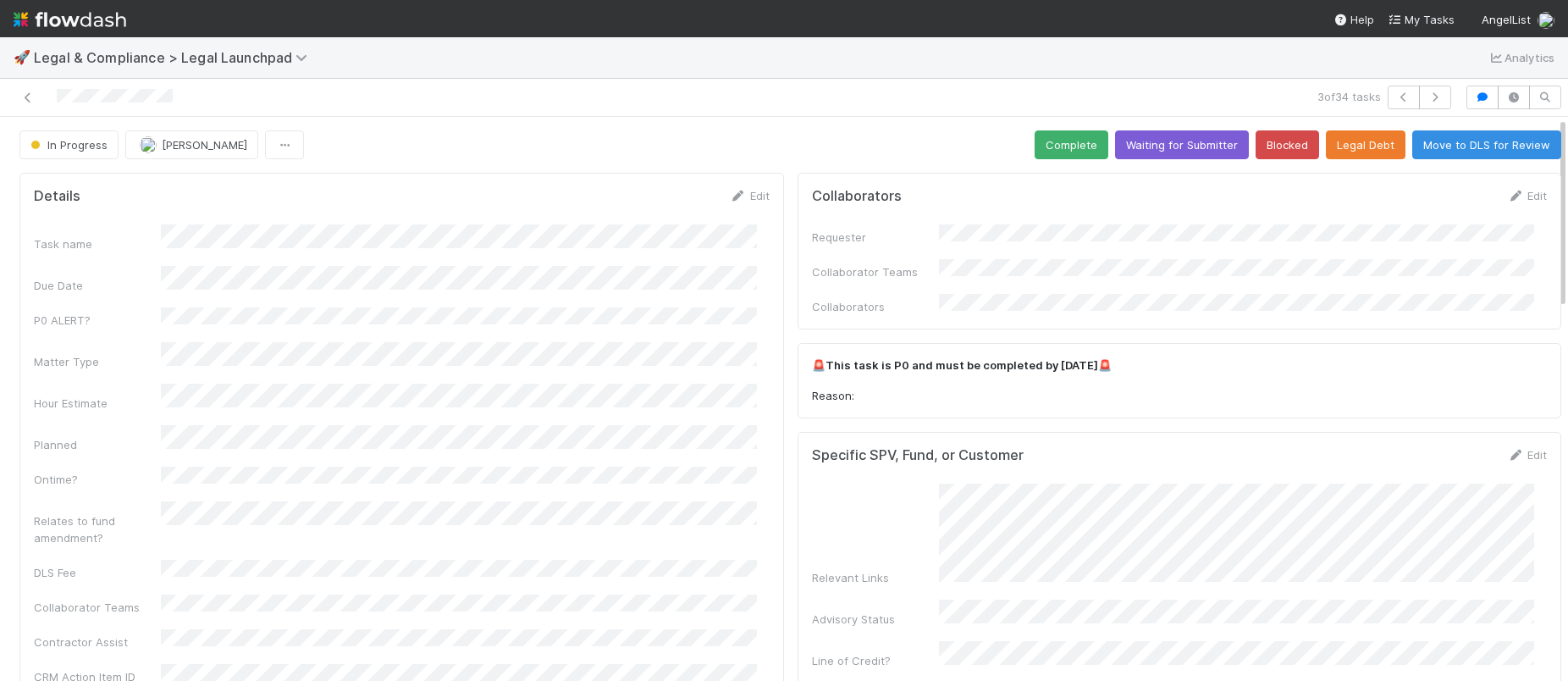
drag, startPoint x: 55, startPoint y: 97, endPoint x: 184, endPoint y: 91, distance: 129.1
click at [184, 91] on div at bounding box center [371, 97] width 729 height 24
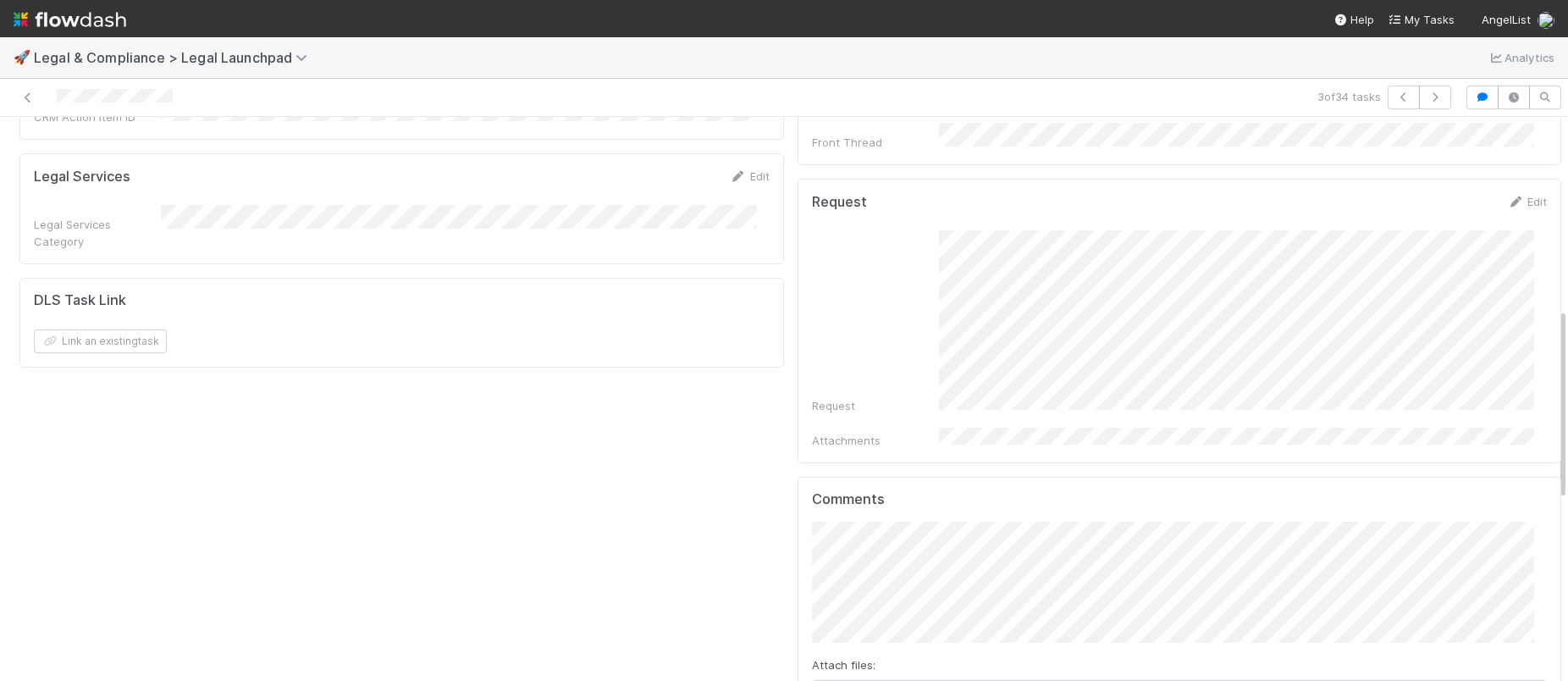
scroll to position [561, 0]
click at [898, 550] on span "Cody Maldonado" at bounding box center [900, 550] width 86 height 14
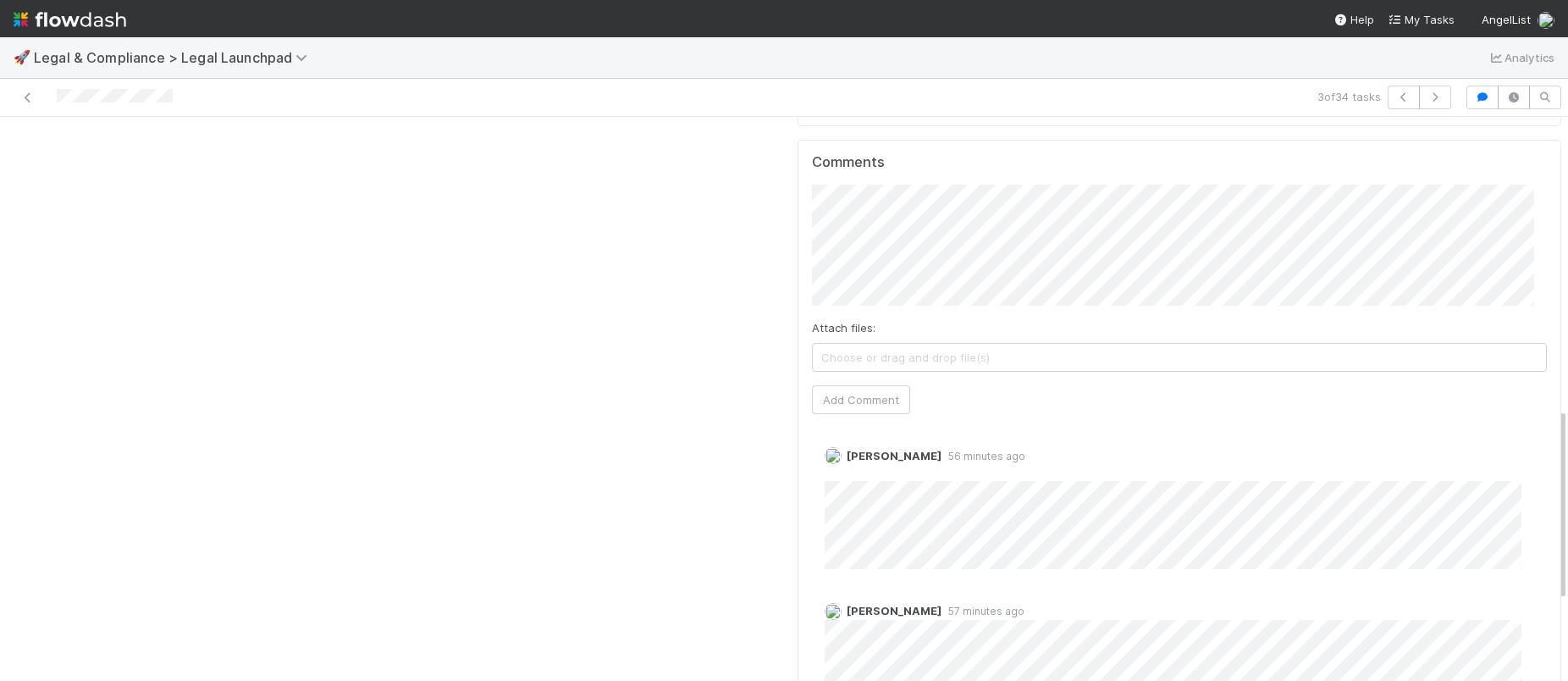
scroll to position [850, 0]
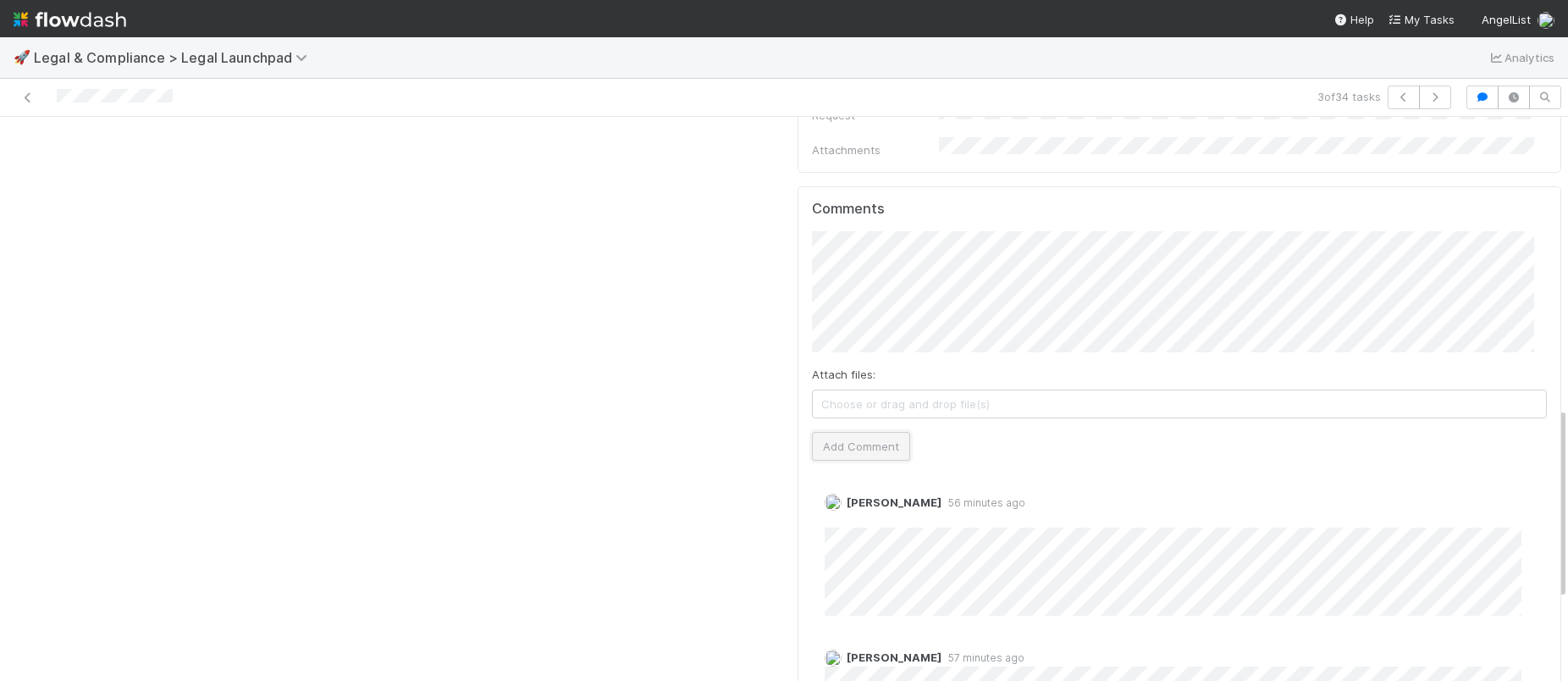
click at [839, 431] on button "Add Comment" at bounding box center [861, 445] width 98 height 29
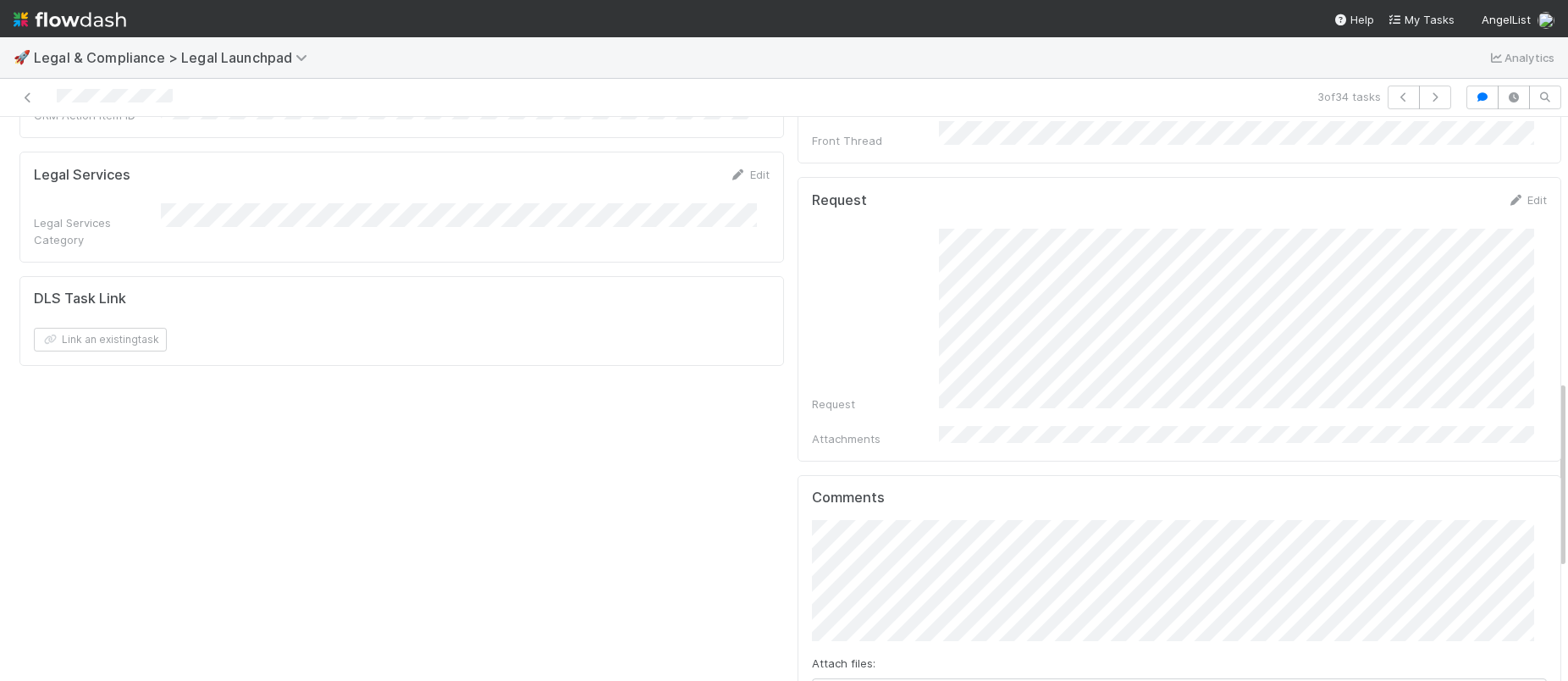
scroll to position [784, 0]
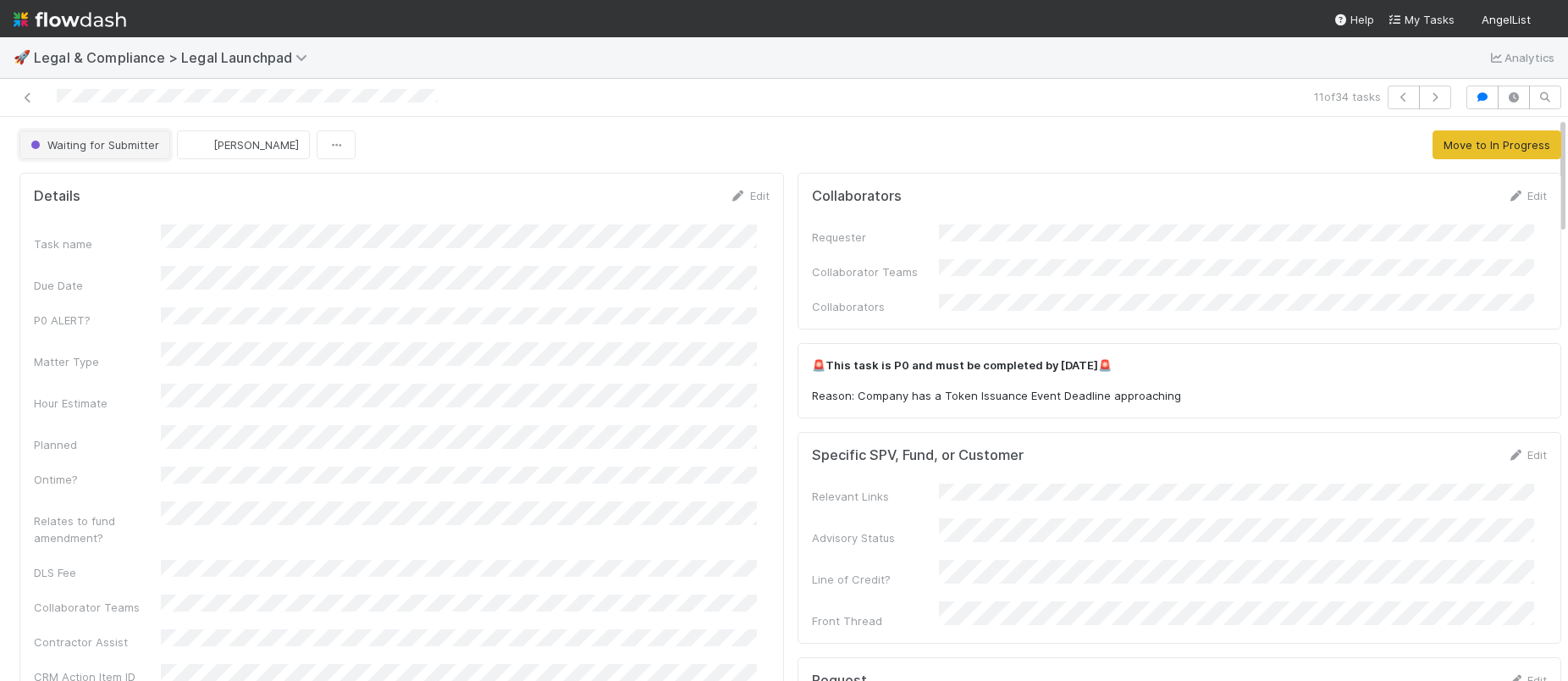
click at [135, 134] on button "Waiting for Submitter" at bounding box center [95, 144] width 151 height 29
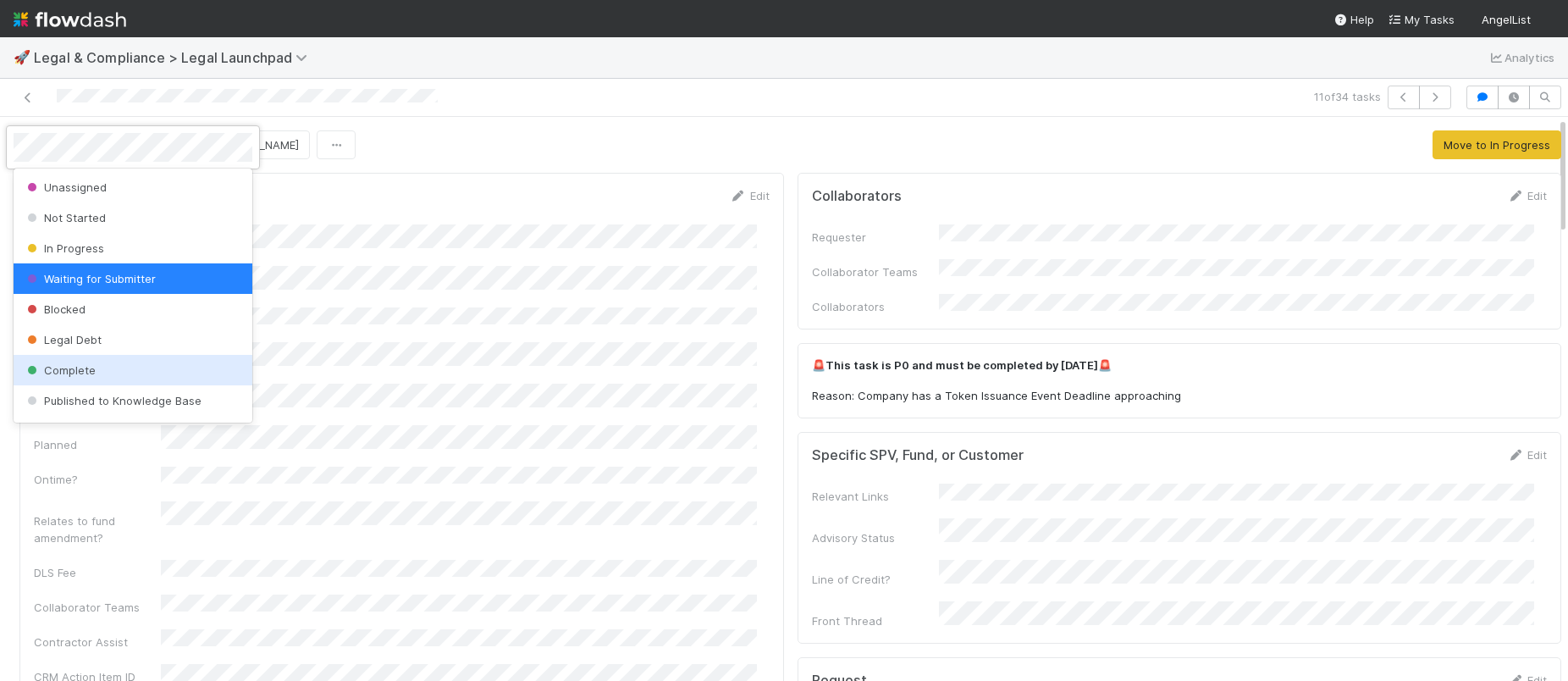
click at [75, 371] on span "Complete" at bounding box center [60, 370] width 72 height 14
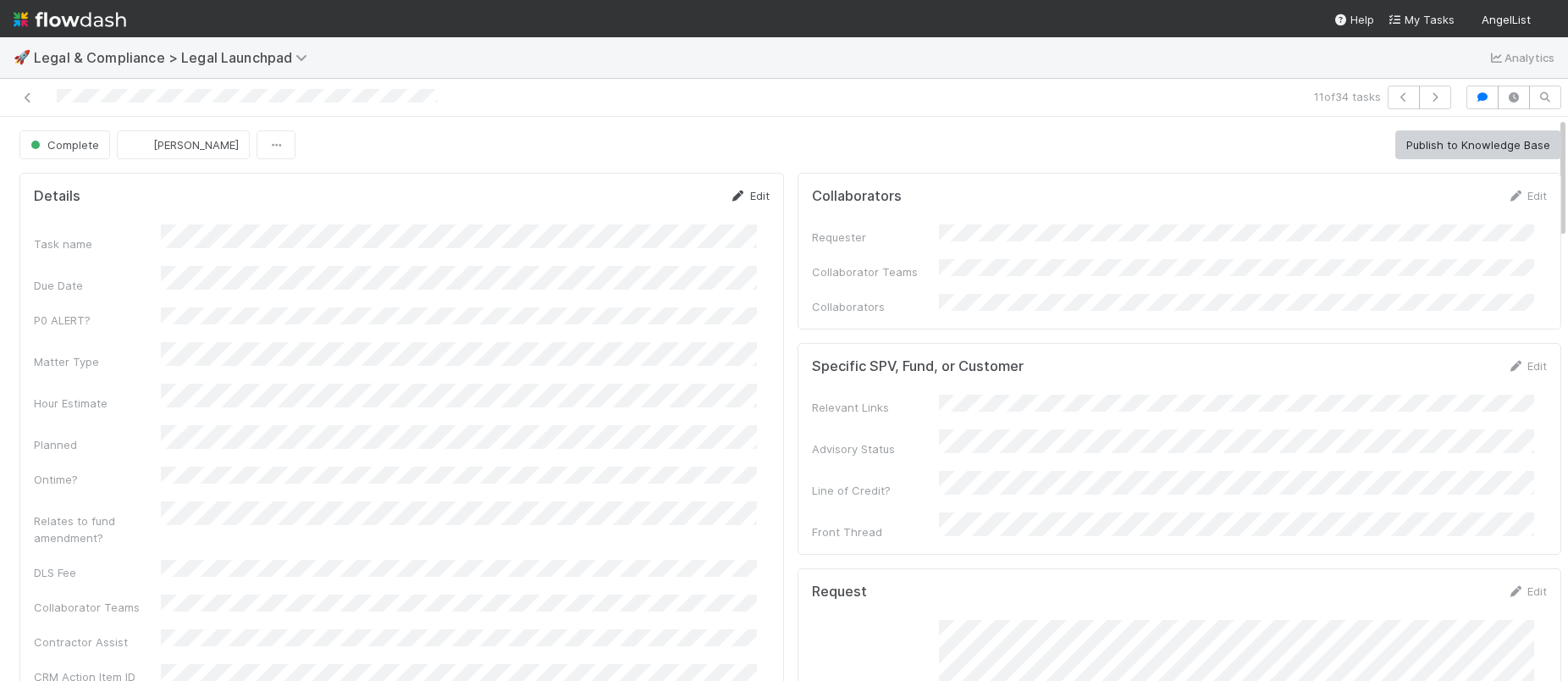
click at [744, 191] on link "Edit" at bounding box center [750, 196] width 40 height 14
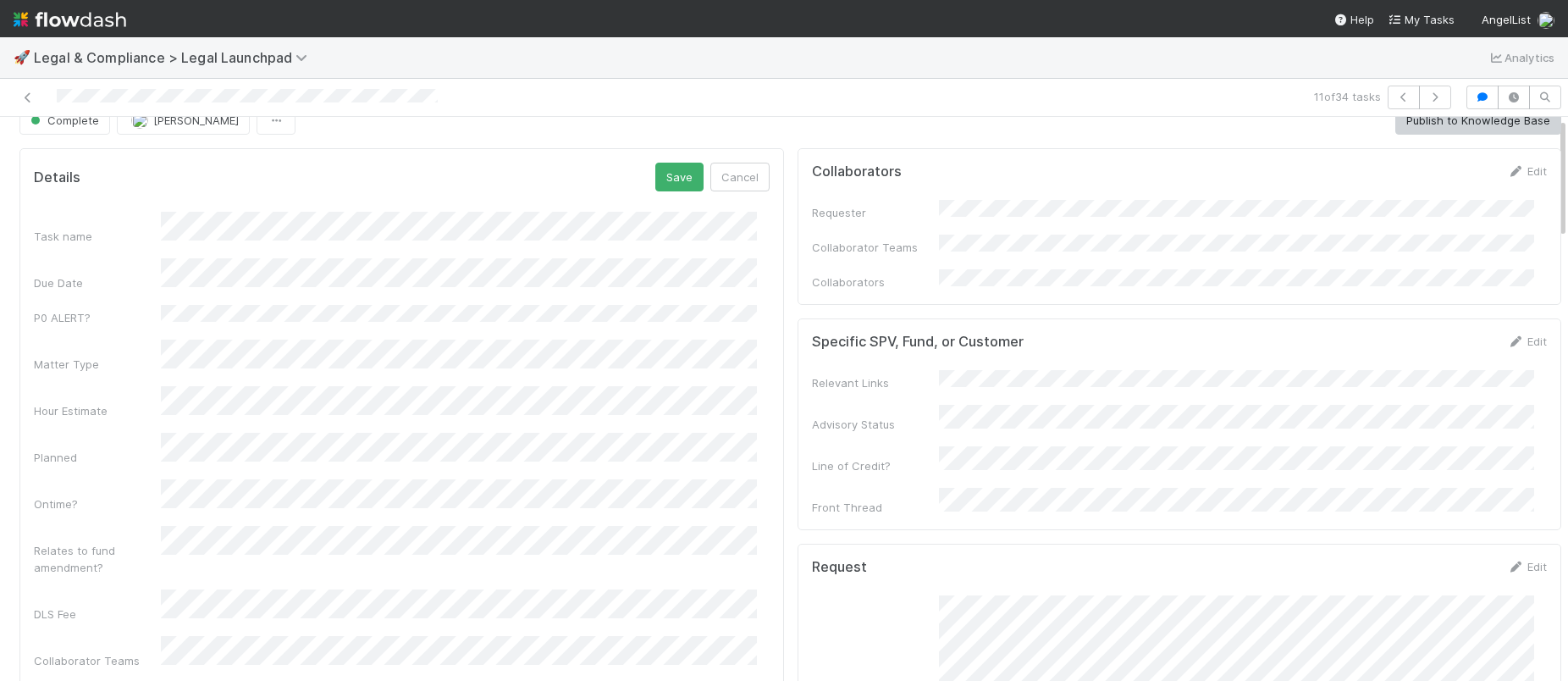
scroll to position [26, 0]
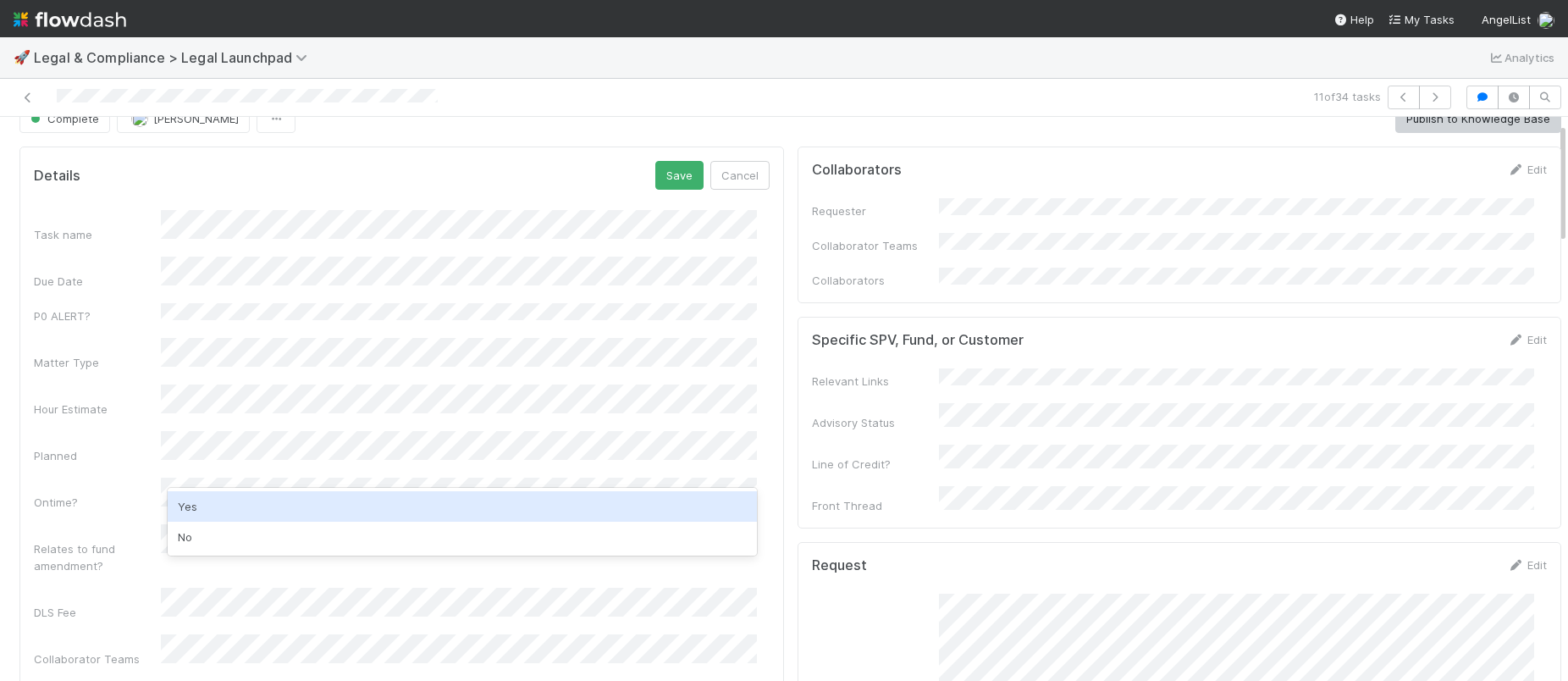
click at [196, 506] on div "Yes" at bounding box center [462, 506] width 590 height 31
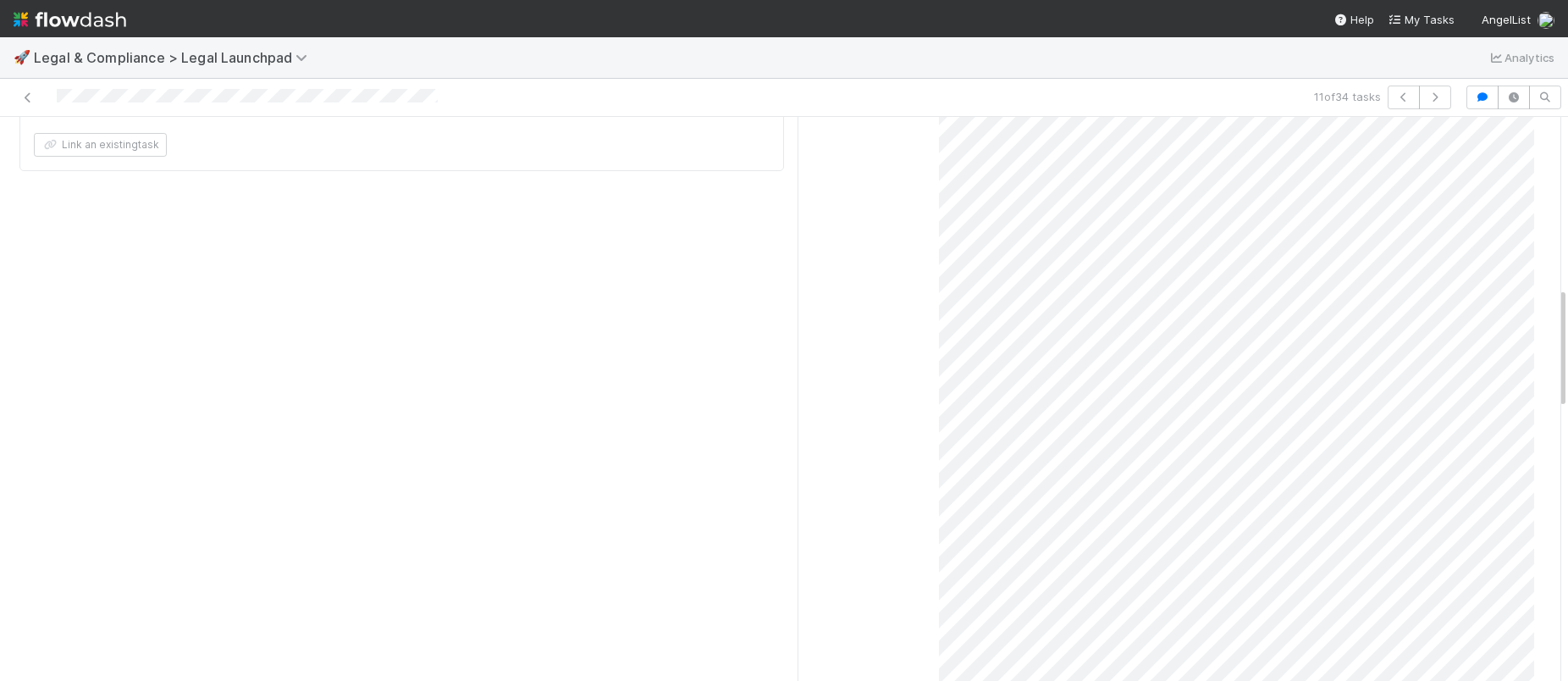
scroll to position [99, 0]
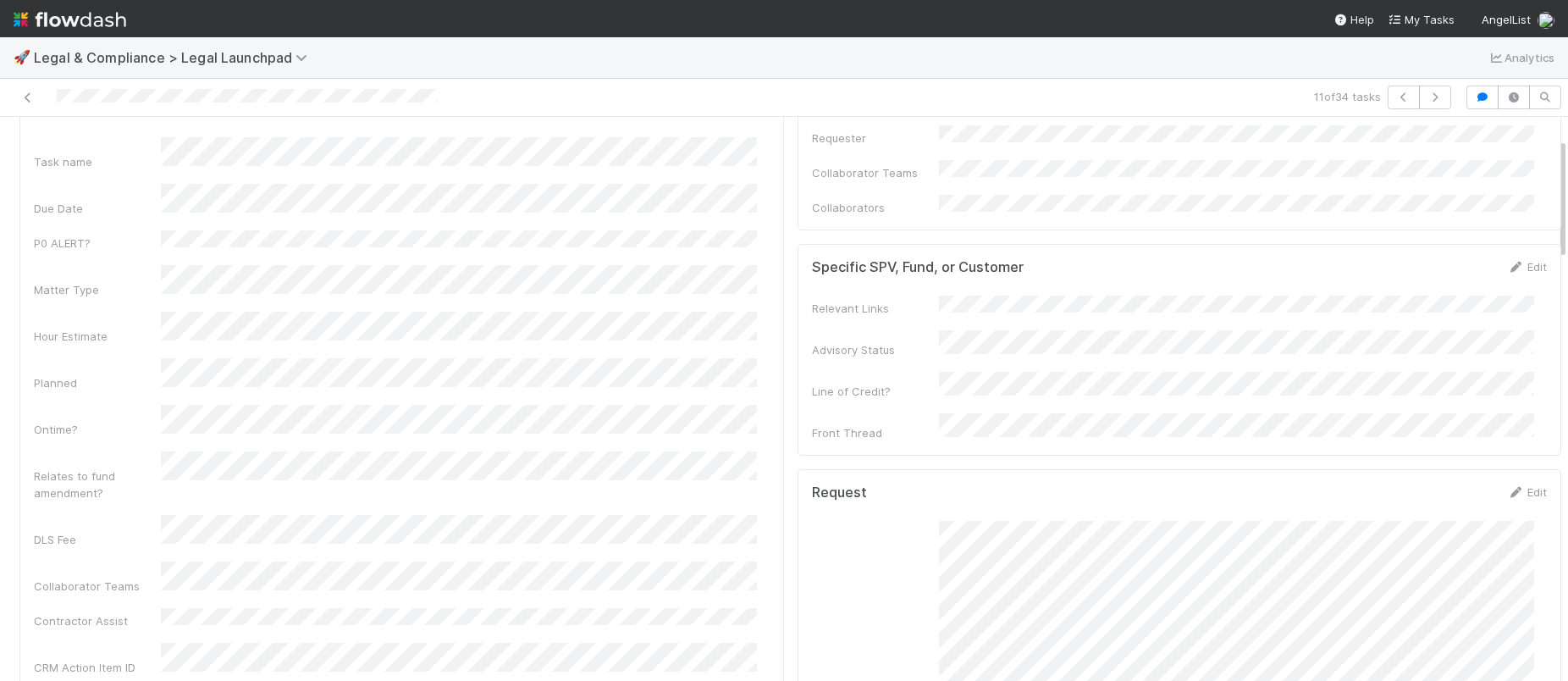
click at [153, 311] on div "Hour Estimate" at bounding box center [402, 327] width 736 height 33
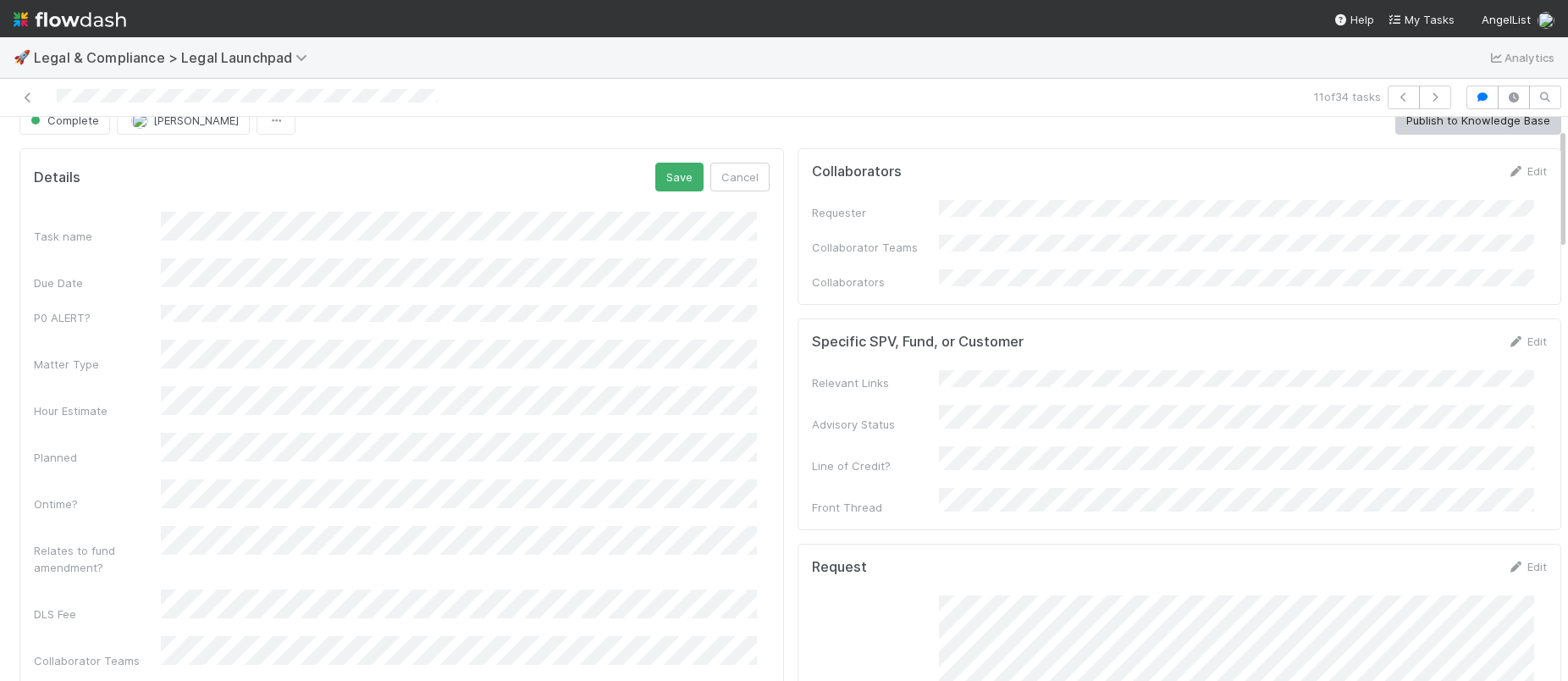
scroll to position [0, 0]
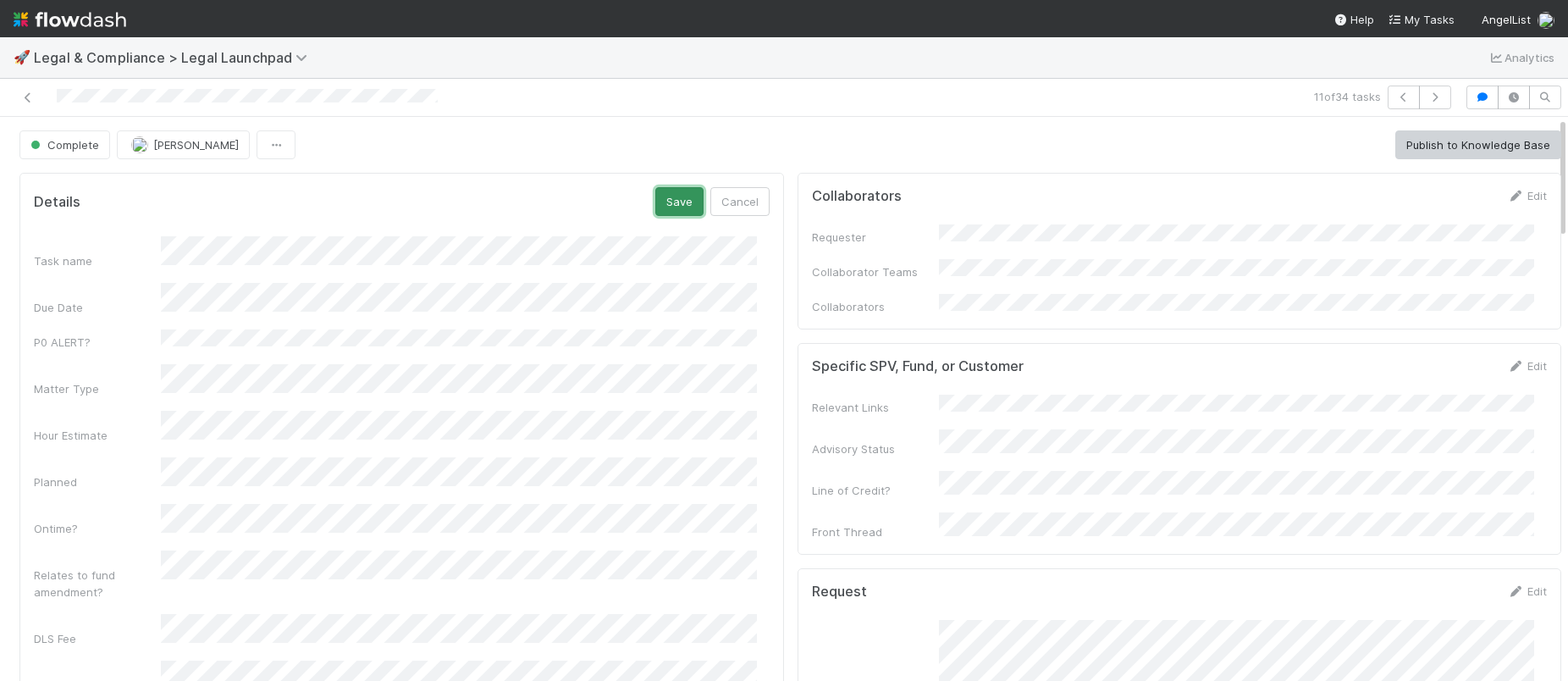
click at [674, 202] on button "Save" at bounding box center [679, 201] width 49 height 29
click at [745, 189] on link "Edit" at bounding box center [750, 196] width 40 height 14
click at [136, 411] on div "Hour Estimate" at bounding box center [402, 426] width 736 height 33
click at [682, 187] on button "Save" at bounding box center [679, 201] width 49 height 29
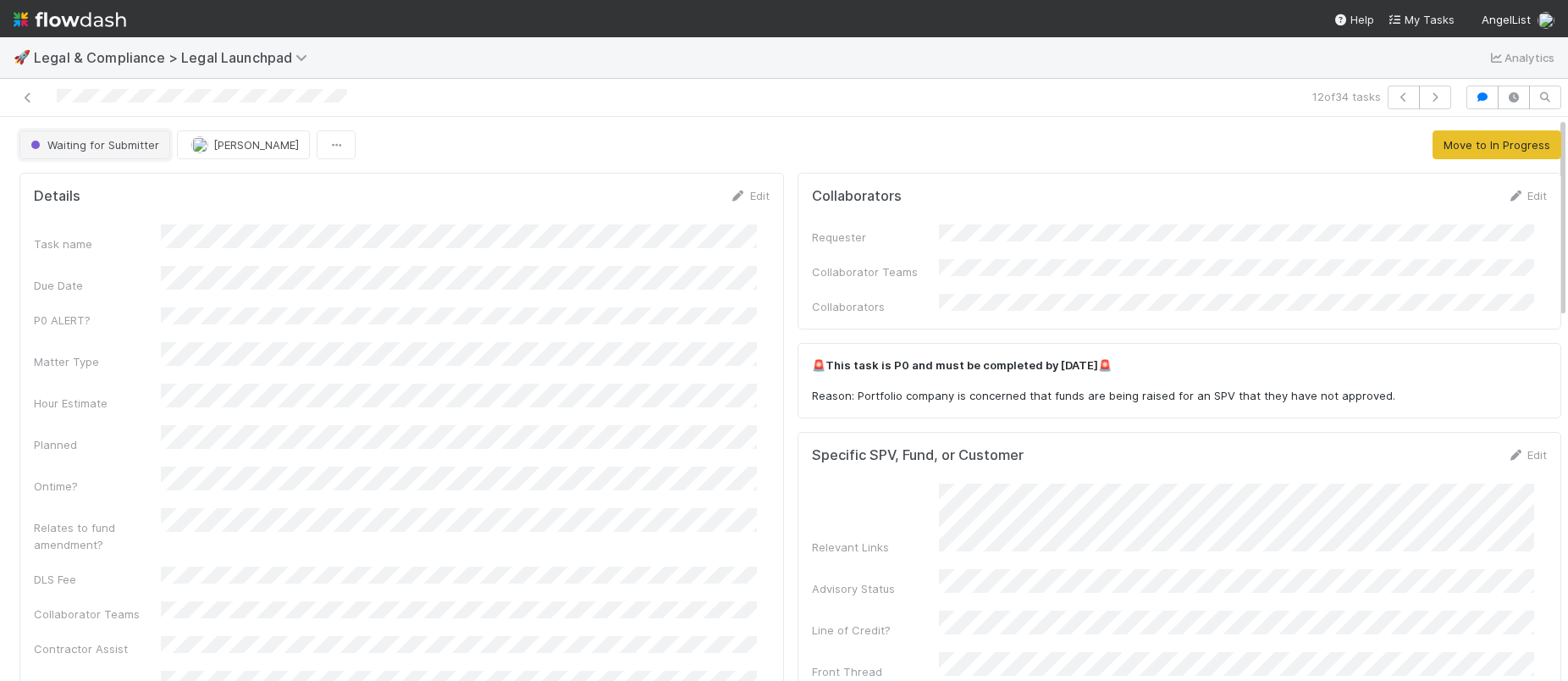
click at [111, 153] on button "Waiting for Submitter" at bounding box center [95, 144] width 151 height 29
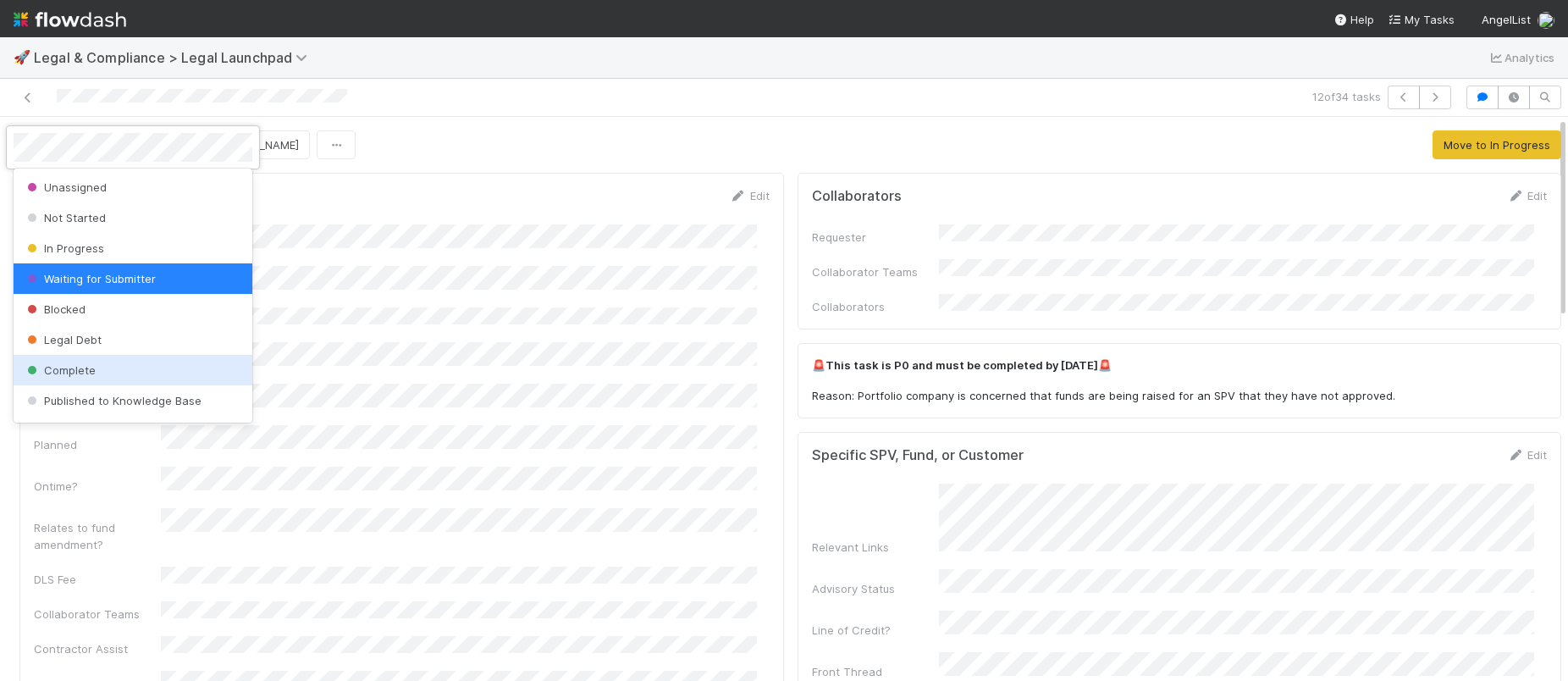
click at [52, 364] on span "Complete" at bounding box center [60, 370] width 72 height 14
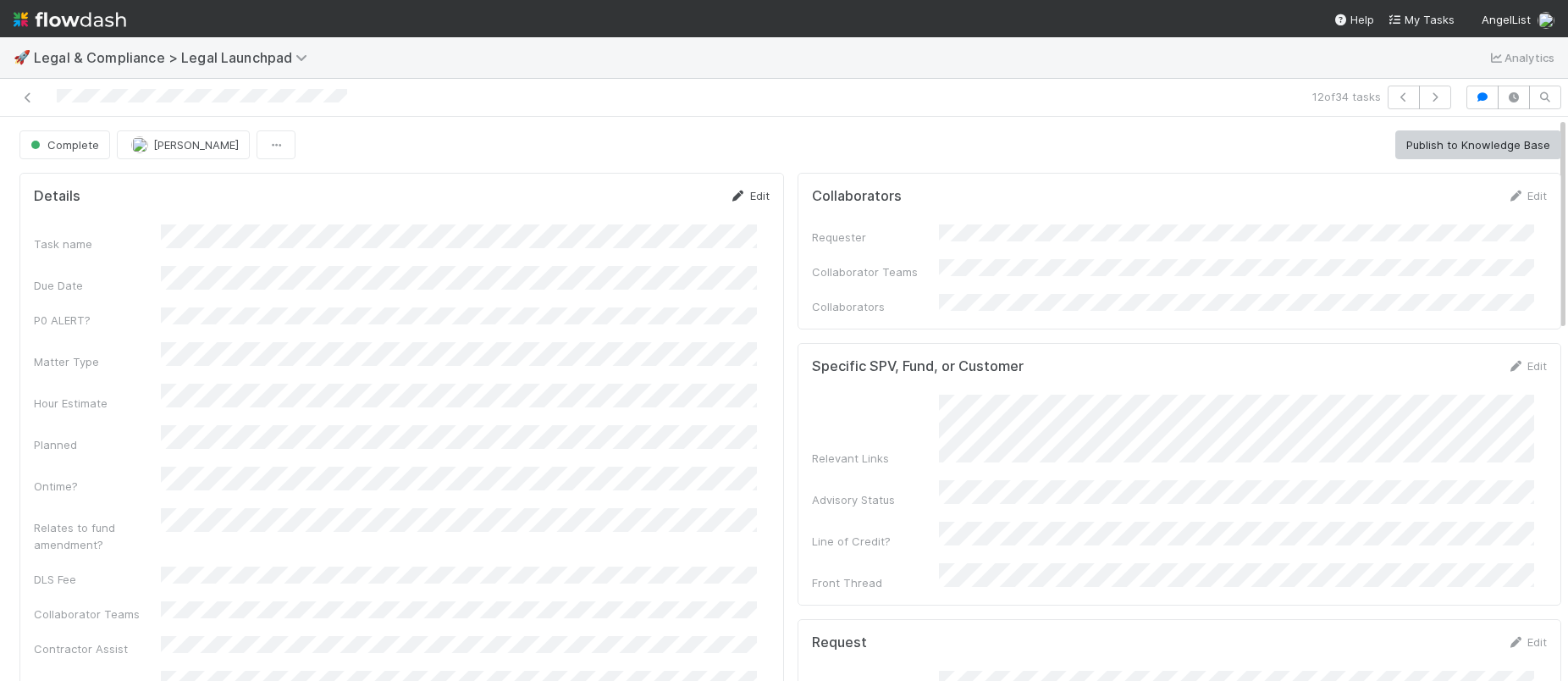
click at [739, 190] on link "Edit" at bounding box center [750, 196] width 40 height 14
click at [122, 411] on div "Hour Estimate" at bounding box center [402, 426] width 736 height 33
click at [655, 206] on button "Save" at bounding box center [679, 201] width 49 height 29
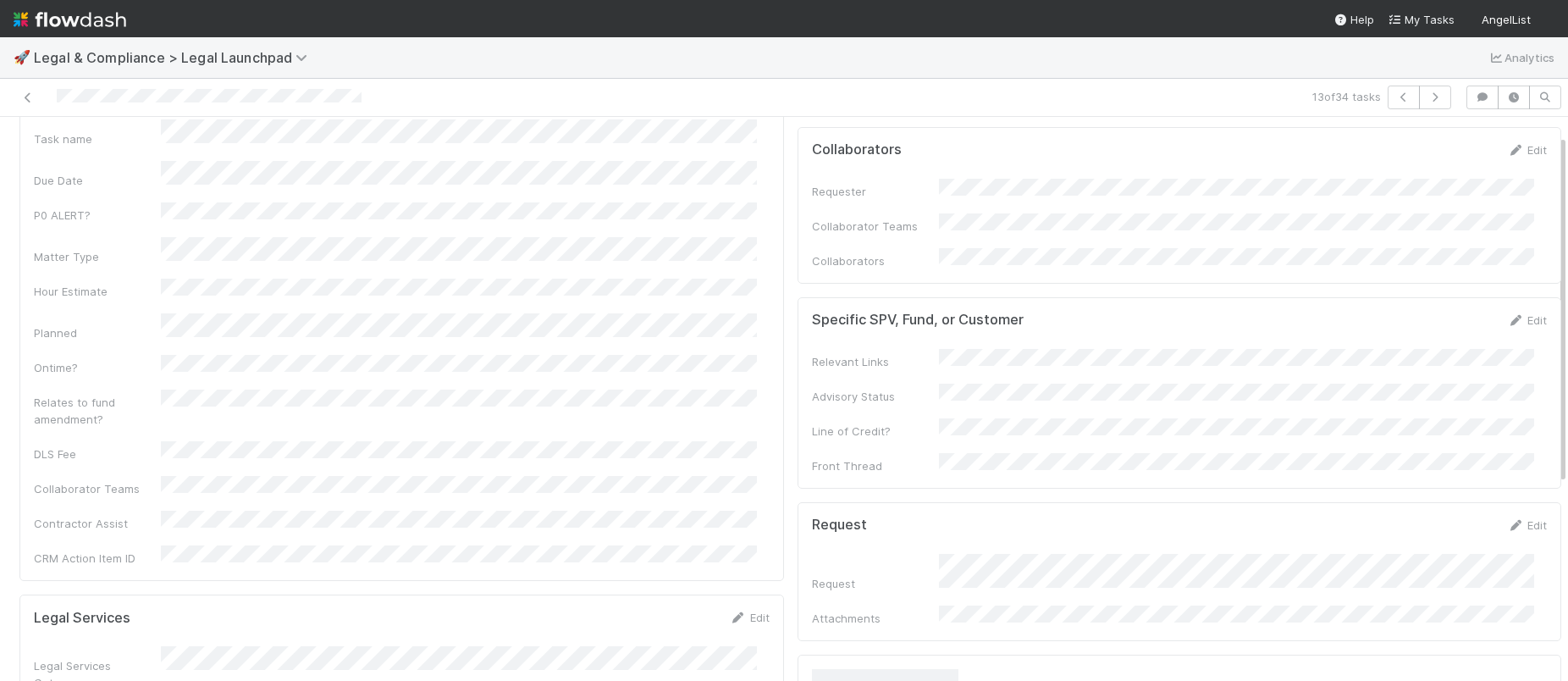
scroll to position [139, 0]
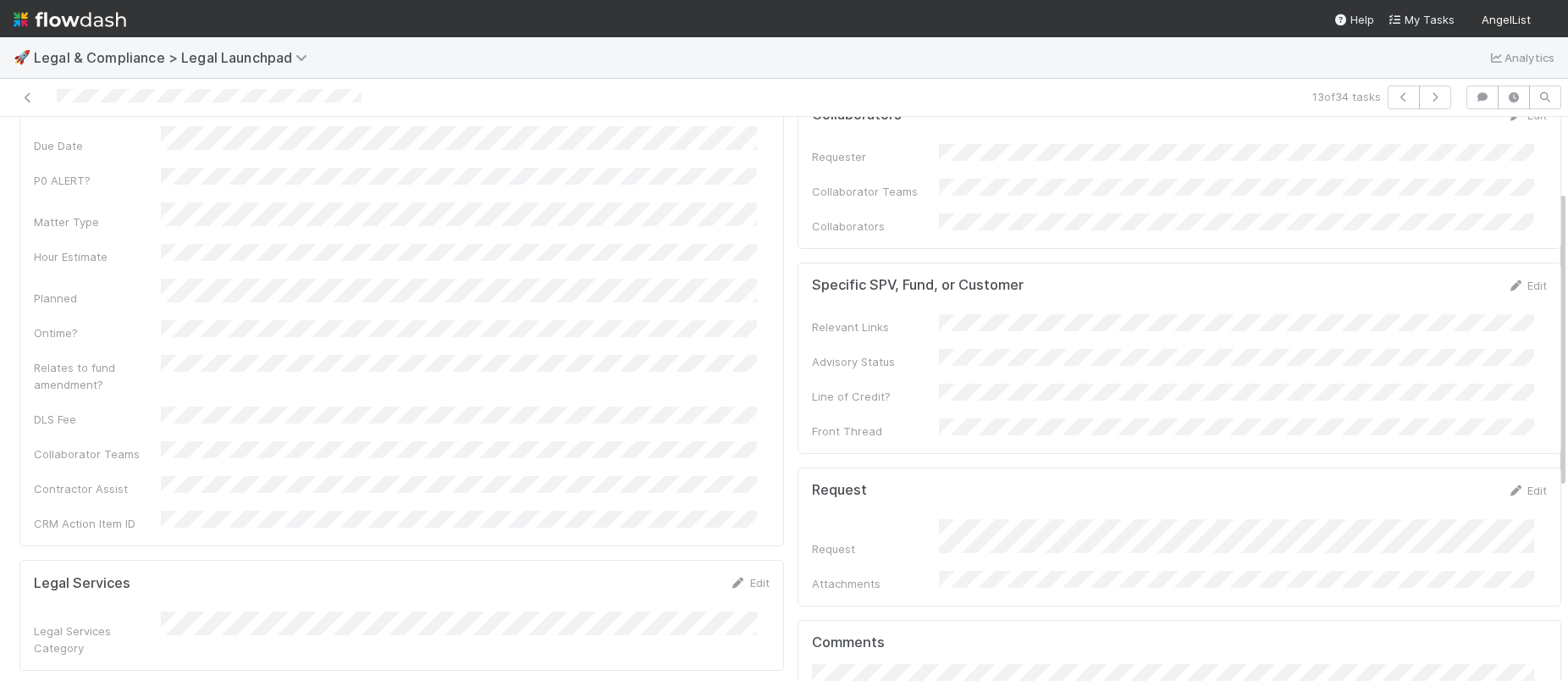
click at [1505, 481] on form "Request Edit Request Attachments" at bounding box center [1180, 536] width 736 height 110
click at [1511, 483] on link "Edit" at bounding box center [1527, 490] width 40 height 14
click at [879, 531] on div "Request" at bounding box center [1180, 594] width 736 height 125
click at [1452, 481] on button "Save" at bounding box center [1457, 495] width 49 height 29
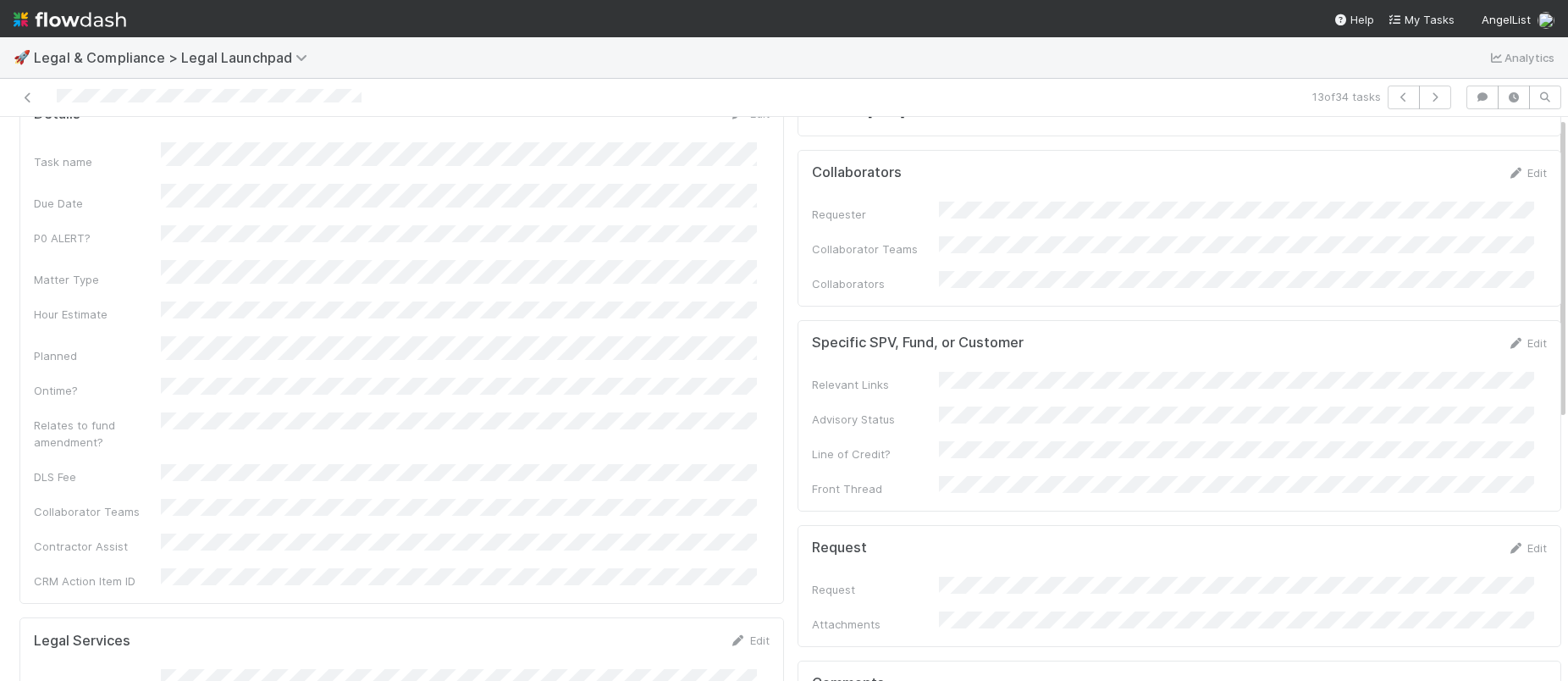
scroll to position [0, 0]
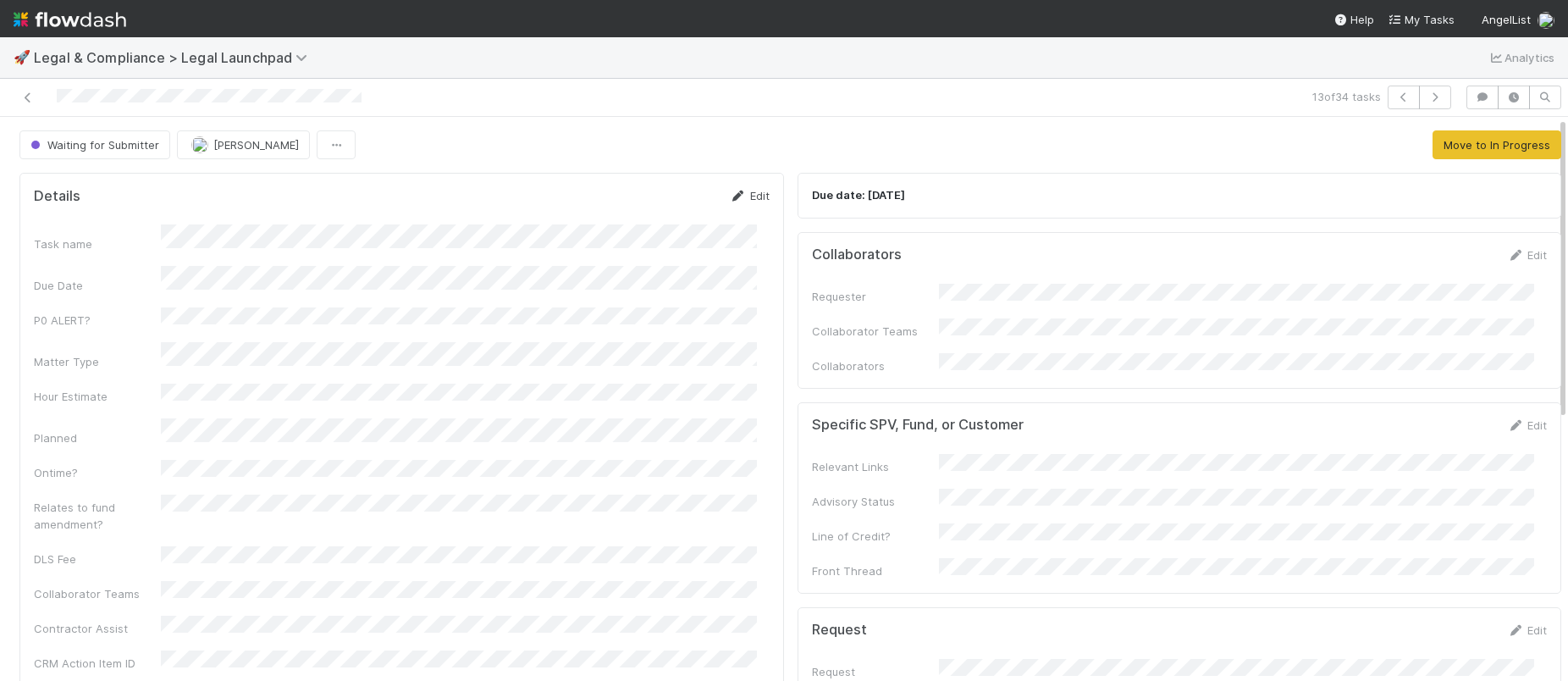
click at [754, 192] on link "Edit" at bounding box center [750, 196] width 40 height 14
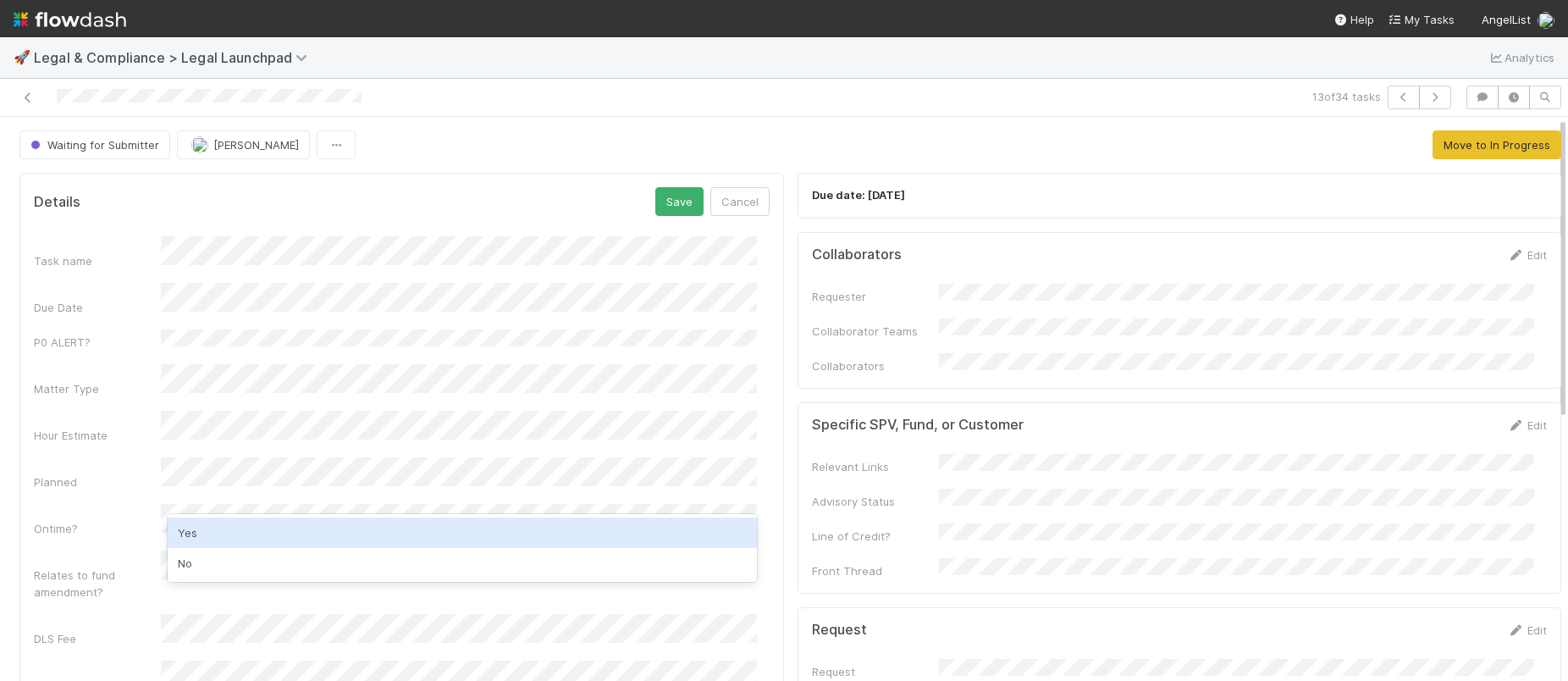
click at [214, 528] on div "Yes" at bounding box center [462, 532] width 590 height 31
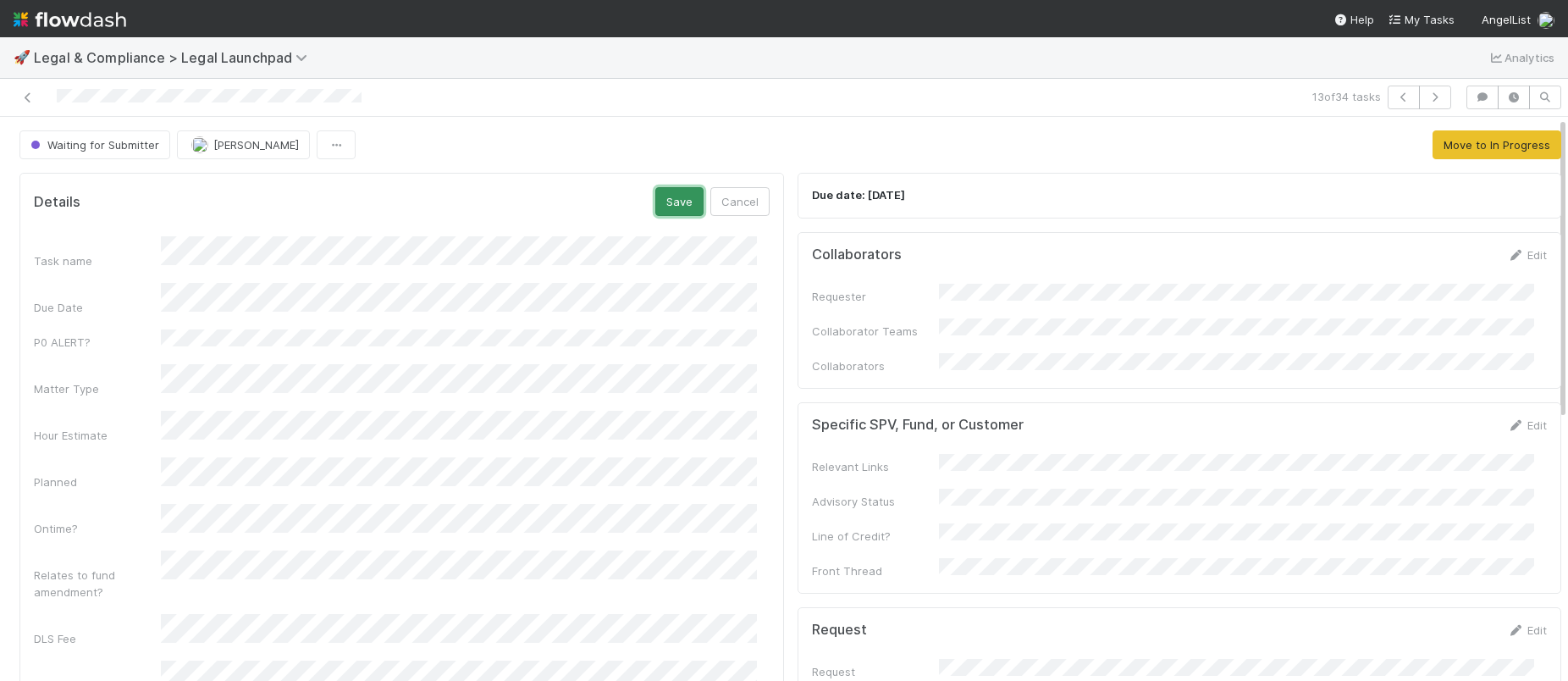
click at [658, 197] on button "Save" at bounding box center [679, 201] width 49 height 29
click at [748, 197] on link "Edit" at bounding box center [750, 196] width 40 height 14
click at [263, 427] on div "Task name Due Date P0 ALERT? Matter Type Hour Estimate Planned Ontime? Relates …" at bounding box center [402, 506] width 736 height 539
click at [670, 200] on button "Save" at bounding box center [679, 201] width 49 height 29
click at [113, 151] on button "Waiting for Submitter" at bounding box center [95, 144] width 151 height 29
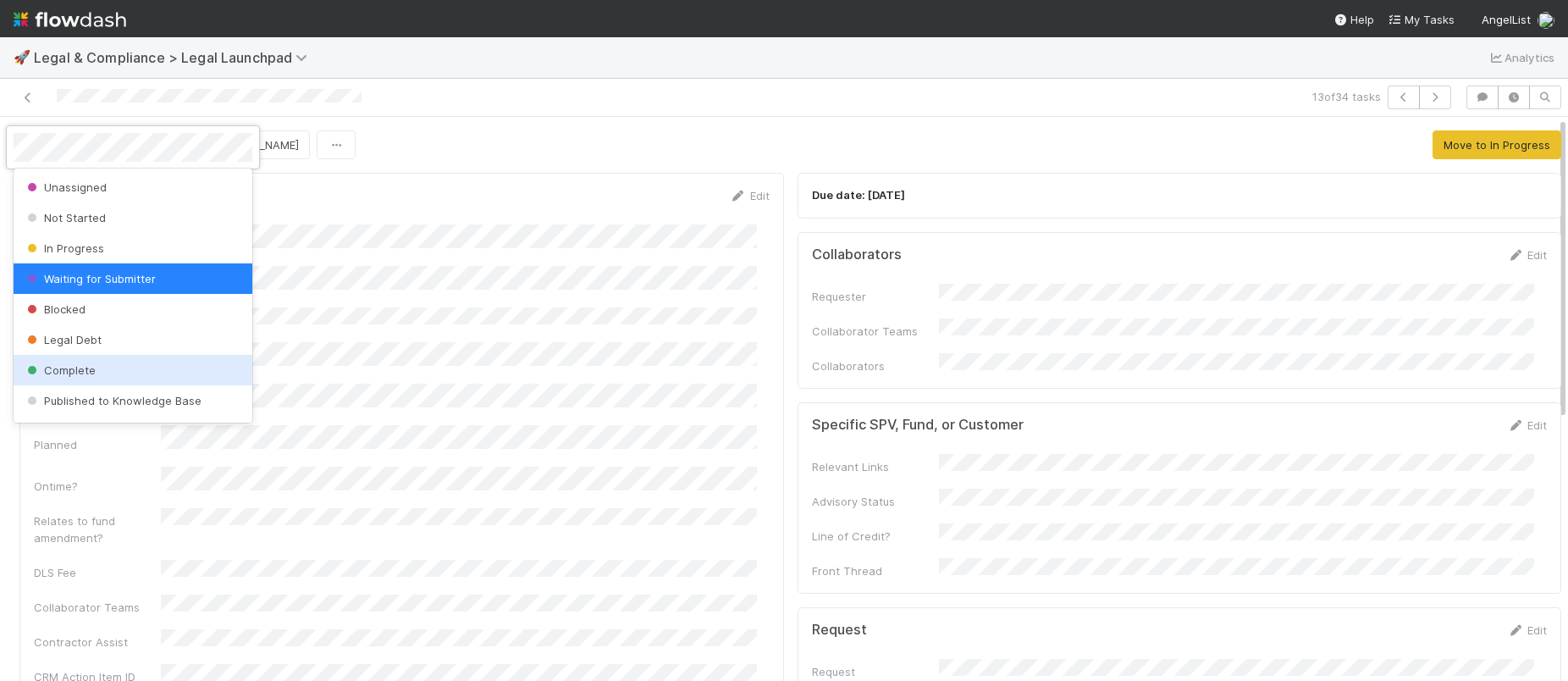
click at [83, 360] on div "Complete" at bounding box center [133, 370] width 239 height 31
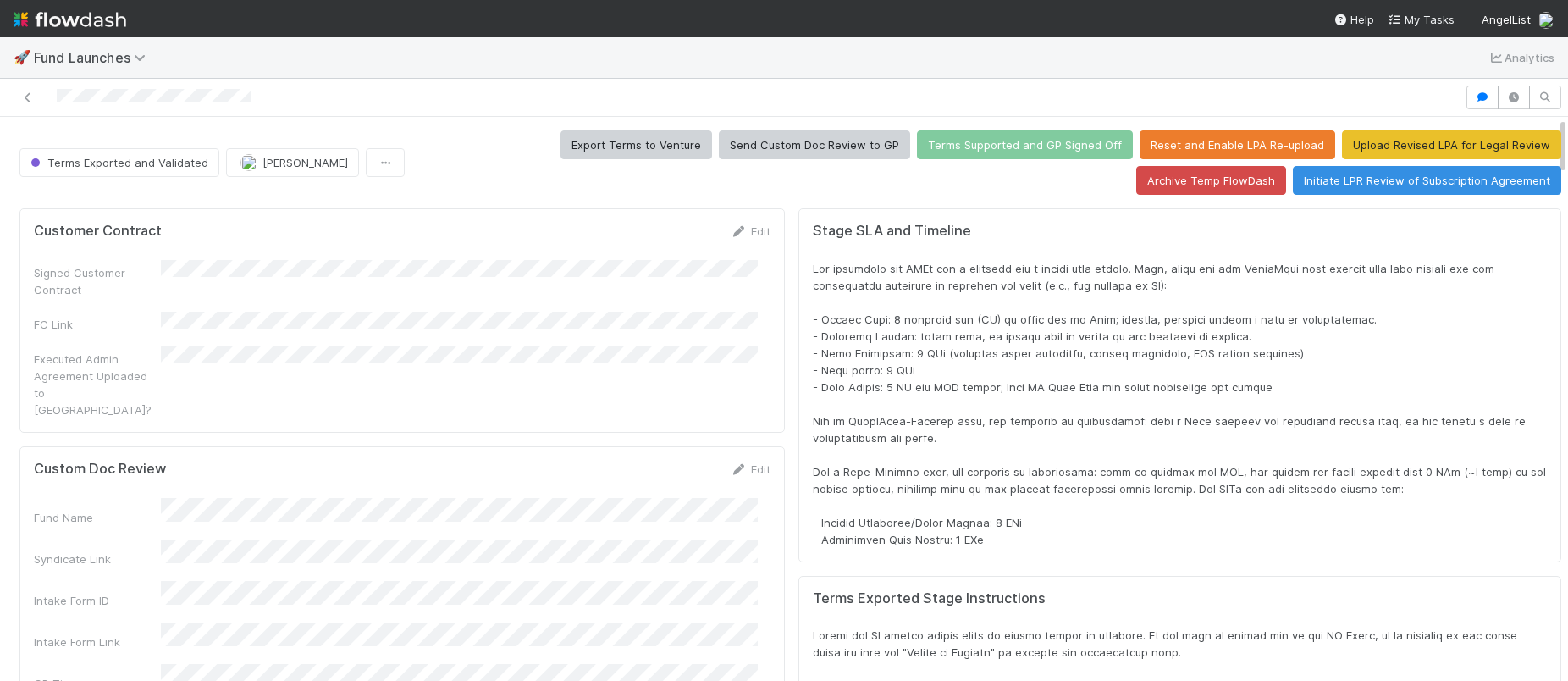
scroll to position [14, 14]
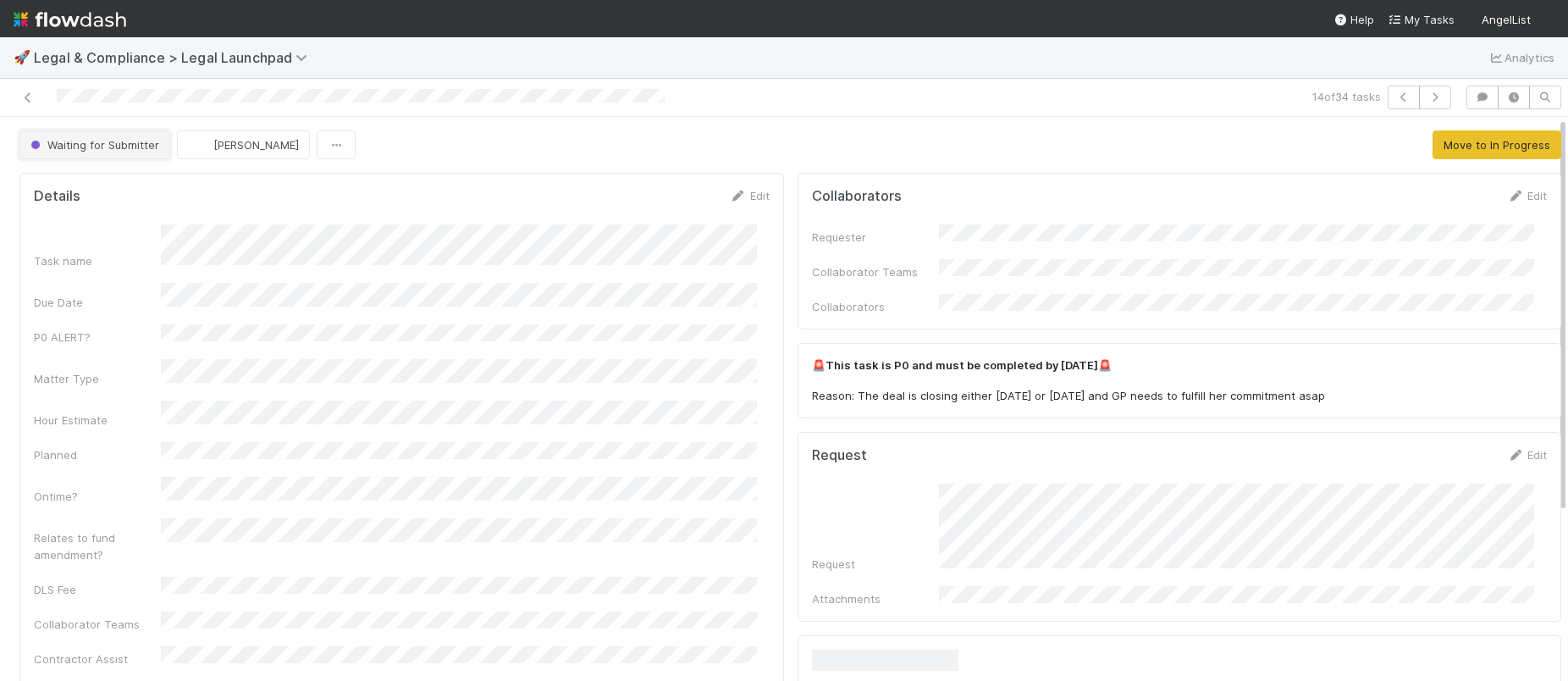
click at [100, 134] on button "Waiting for Submitter" at bounding box center [95, 144] width 151 height 29
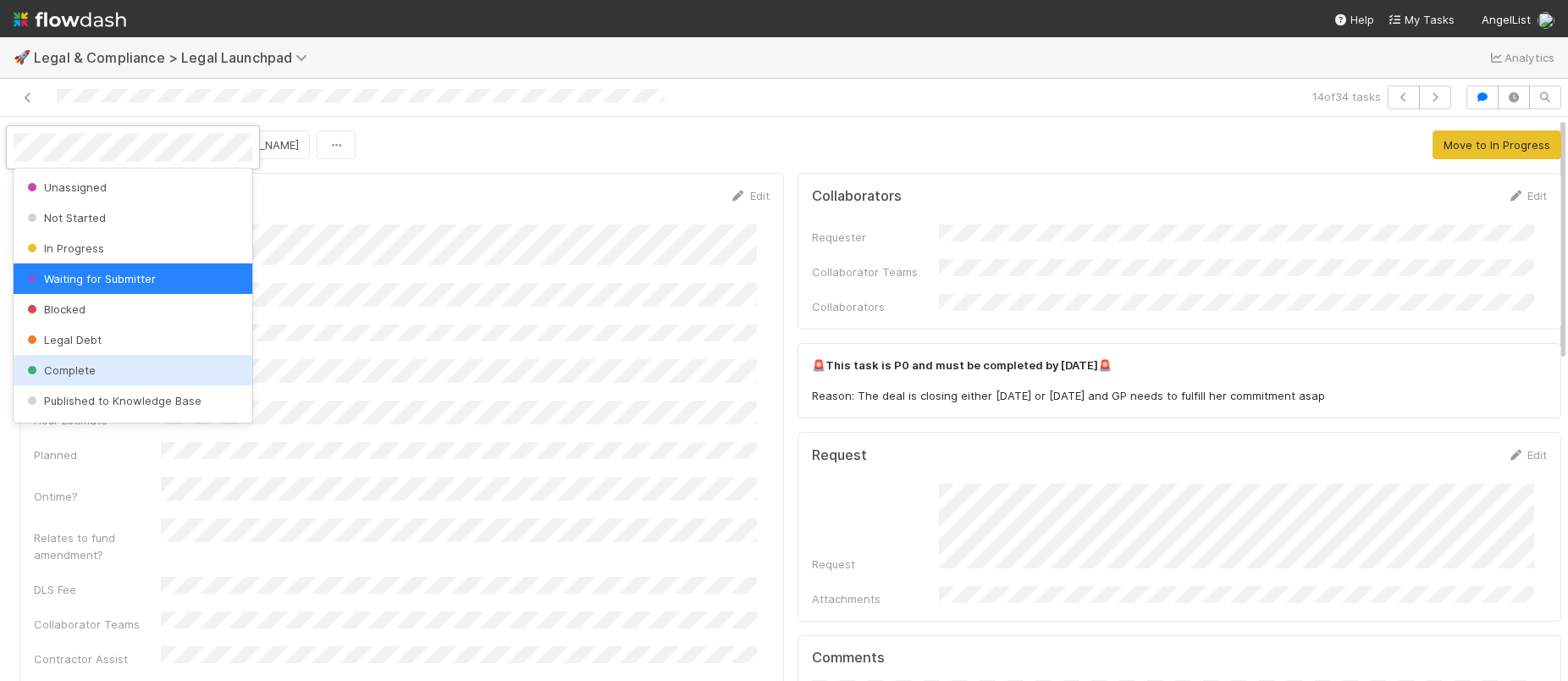
click at [84, 372] on span "Complete" at bounding box center [60, 370] width 72 height 14
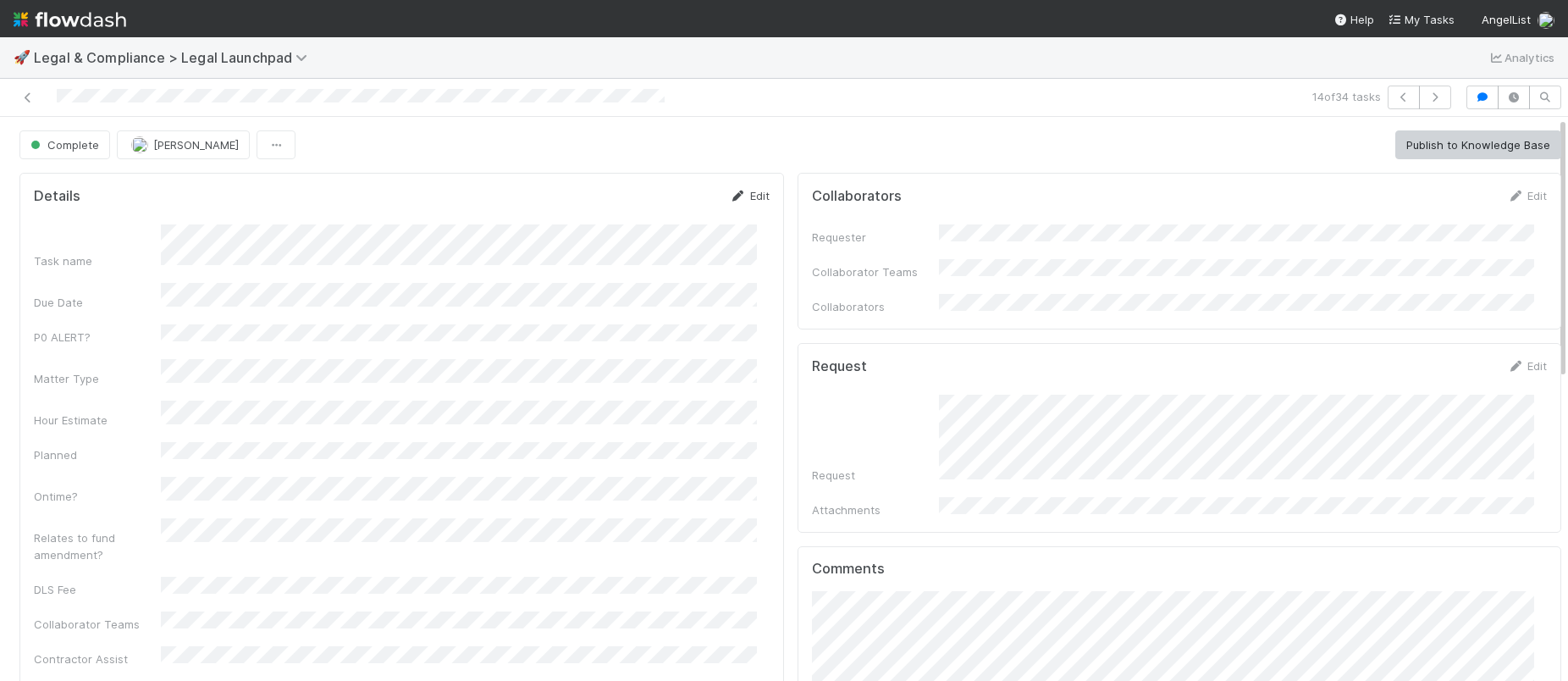
click at [739, 197] on link "Edit" at bounding box center [750, 196] width 40 height 14
click at [655, 198] on button "Save" at bounding box center [679, 201] width 49 height 29
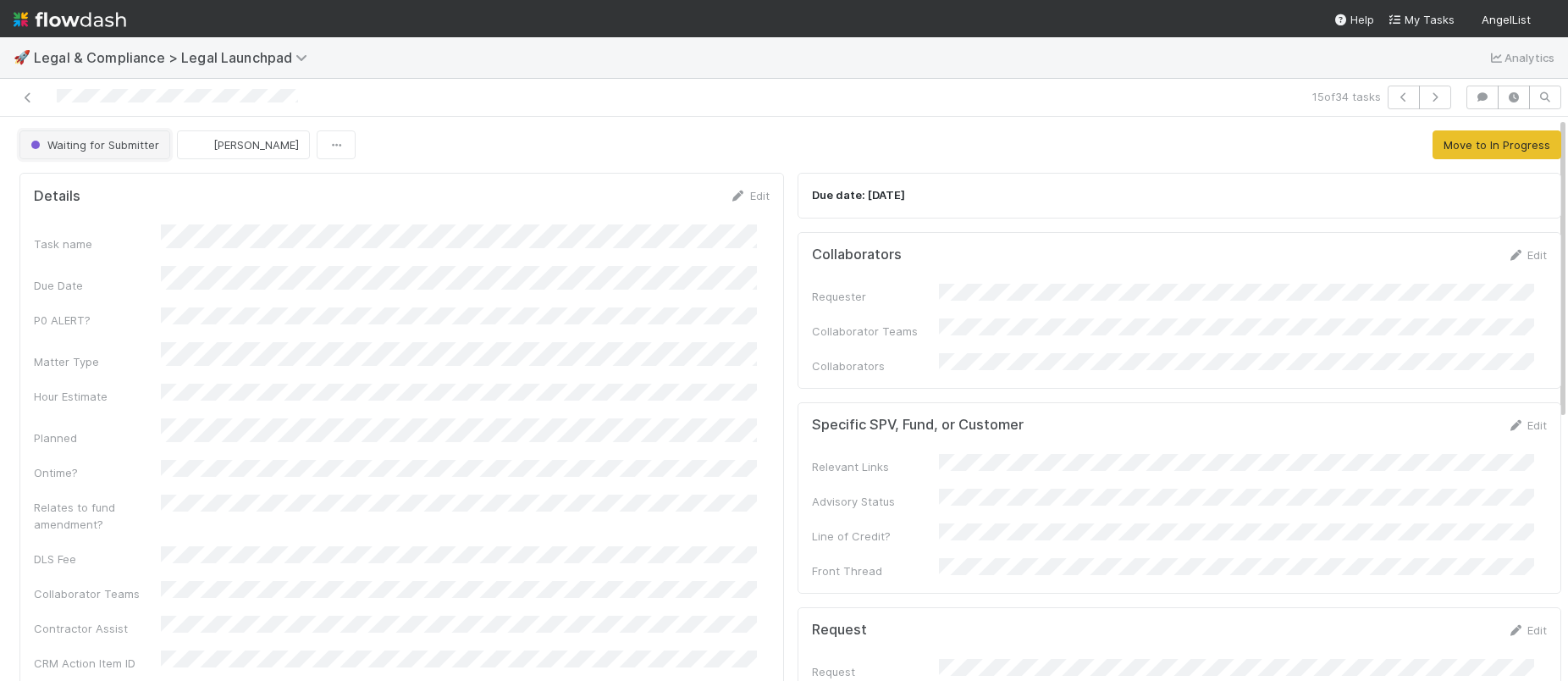
click at [125, 151] on span "Waiting for Submitter" at bounding box center [92, 145] width 132 height 14
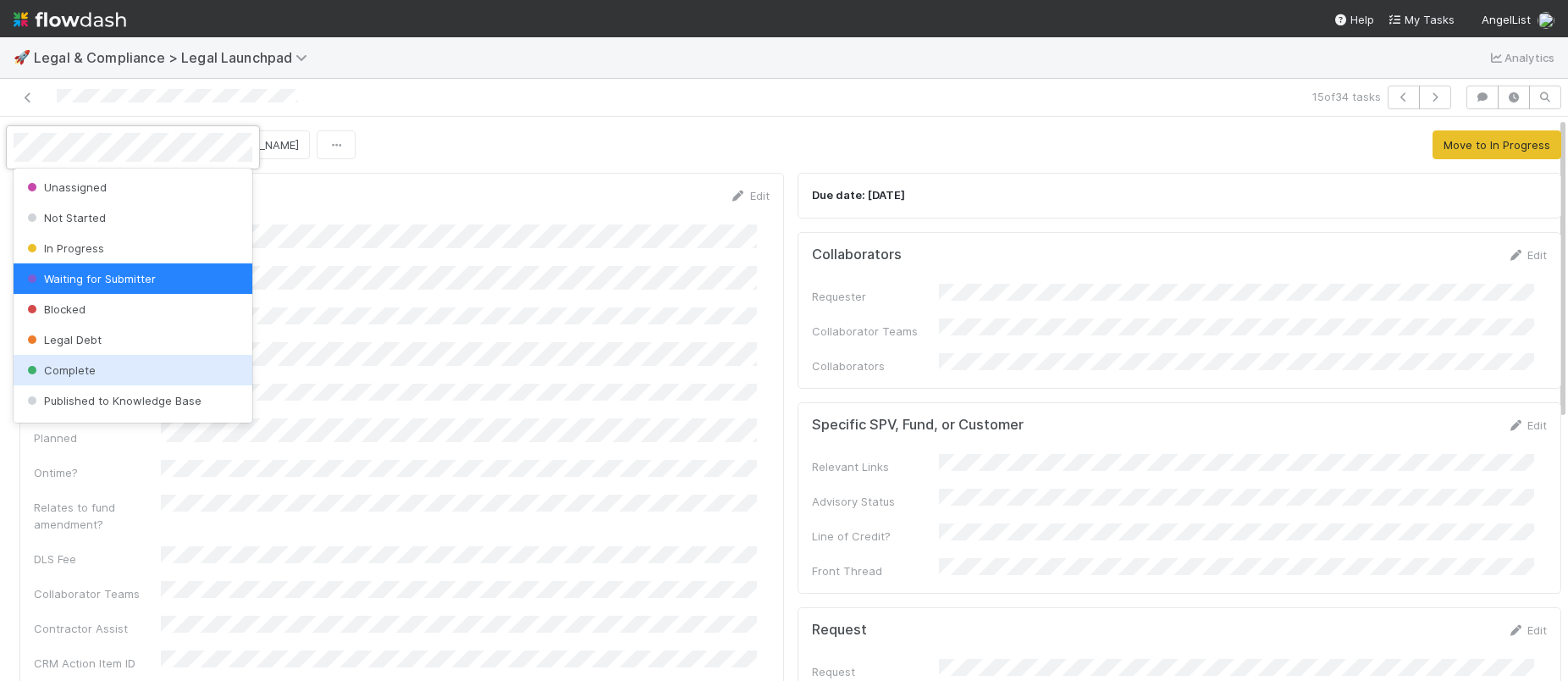
click at [79, 380] on div "Complete" at bounding box center [133, 370] width 239 height 31
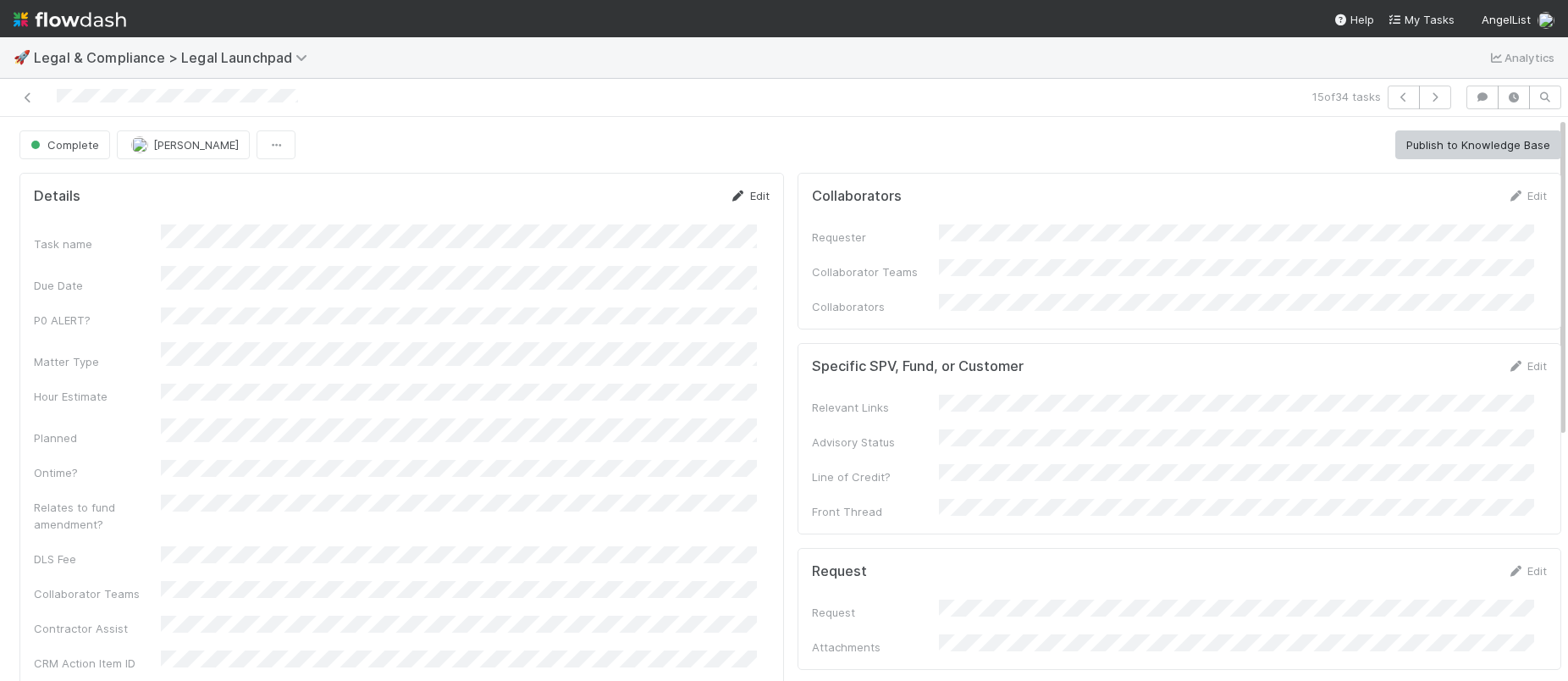
click at [739, 194] on link "Edit" at bounding box center [750, 196] width 40 height 14
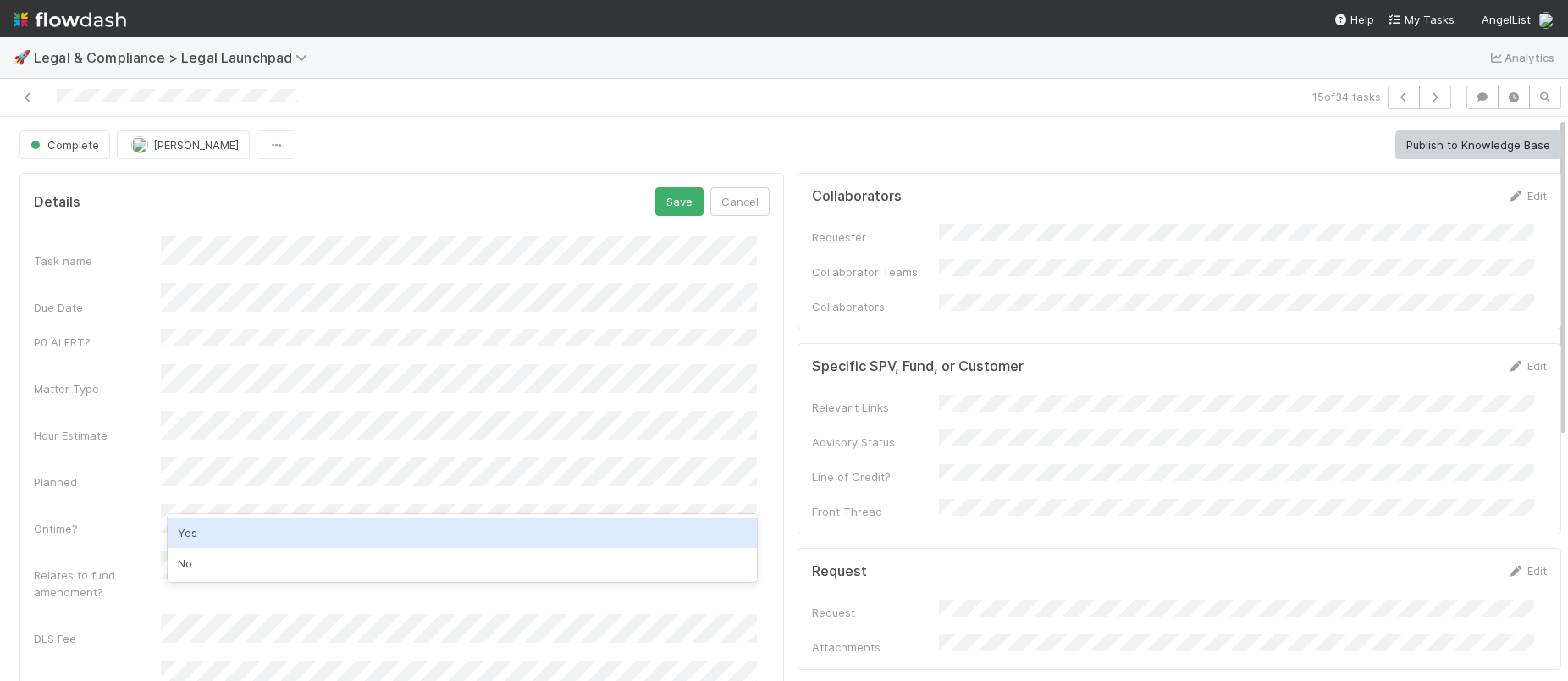
click at [231, 529] on div "Yes" at bounding box center [462, 532] width 590 height 31
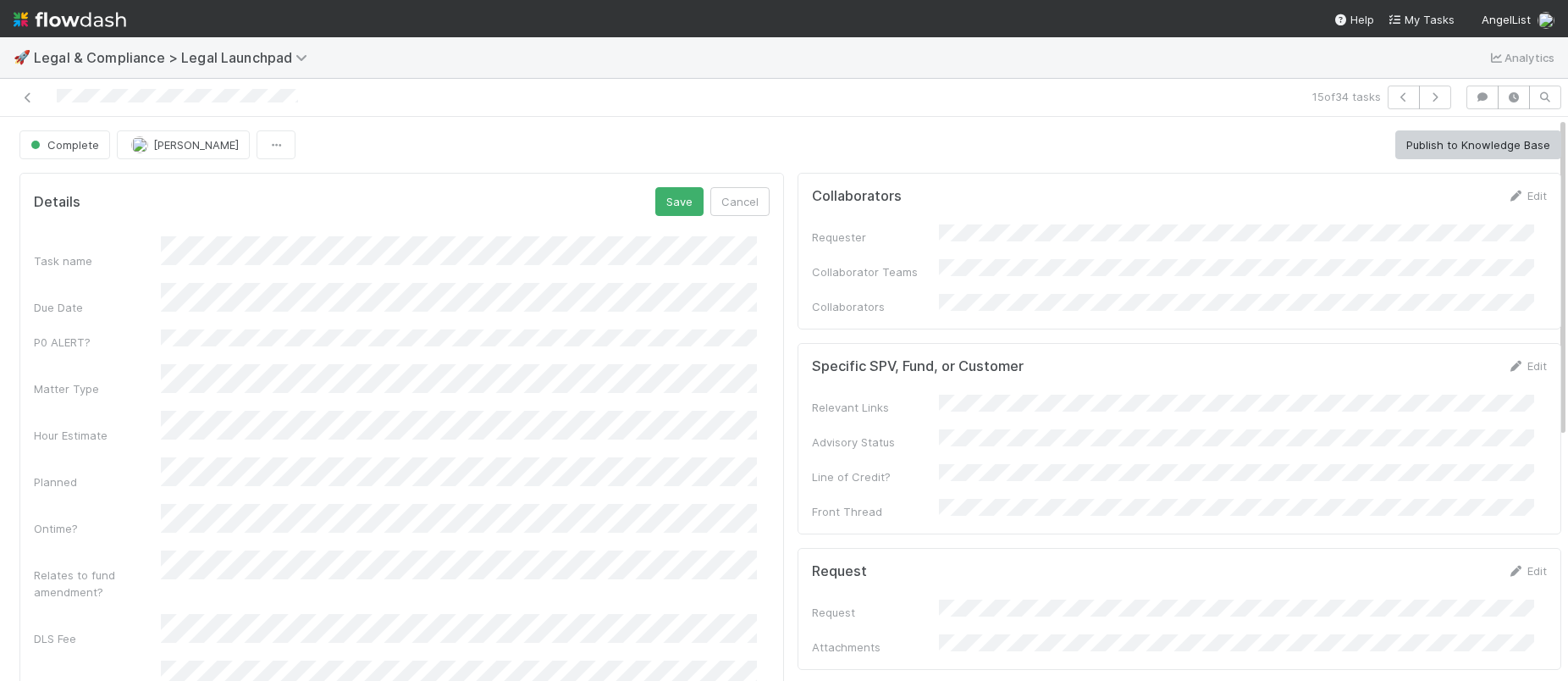
click at [258, 381] on div "Task name Due Date P0 ALERT? Matter Type Hour Estimate Planned Ontime? Relates …" at bounding box center [402, 506] width 736 height 539
click at [639, 210] on div "Details Save Cancel" at bounding box center [402, 201] width 736 height 29
click at [660, 201] on button "Save" at bounding box center [679, 201] width 49 height 29
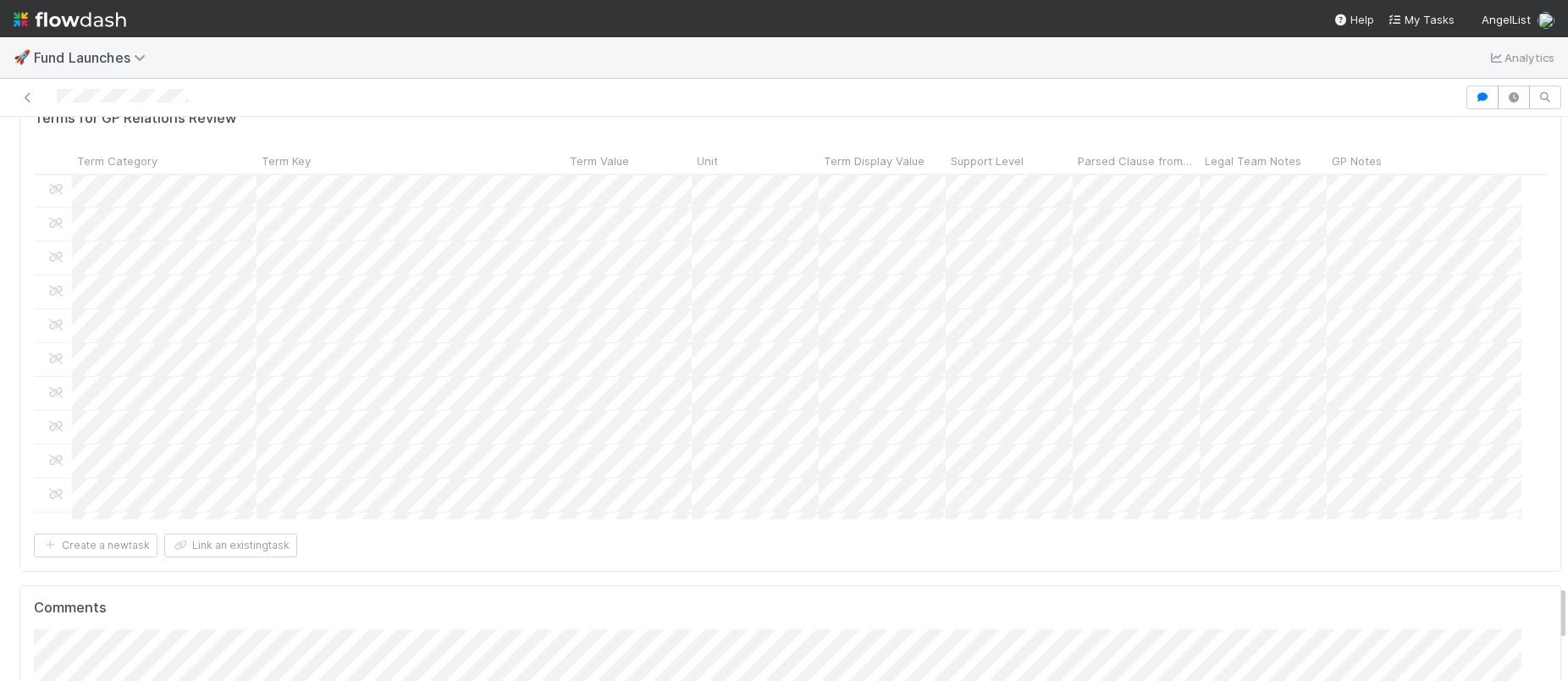
scroll to position [3, 0]
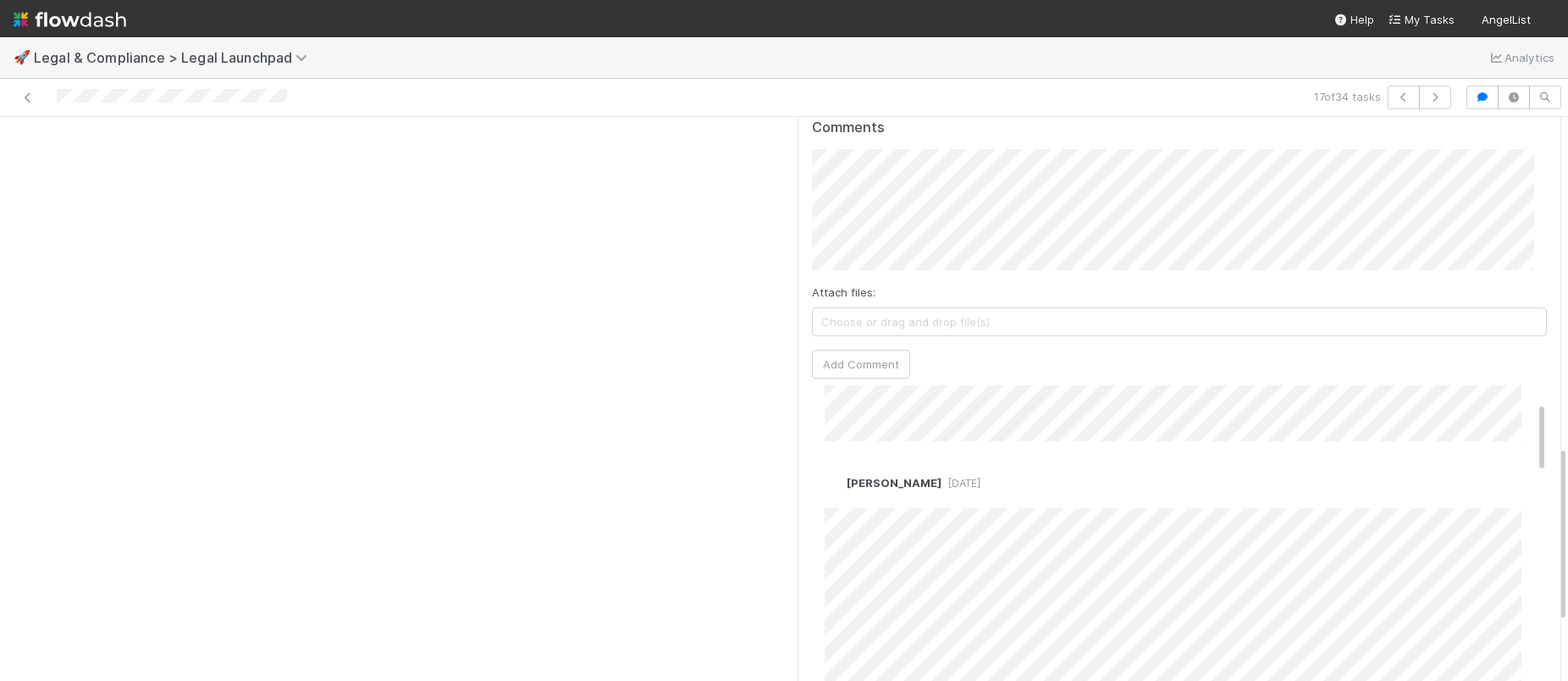
scroll to position [78, 0]
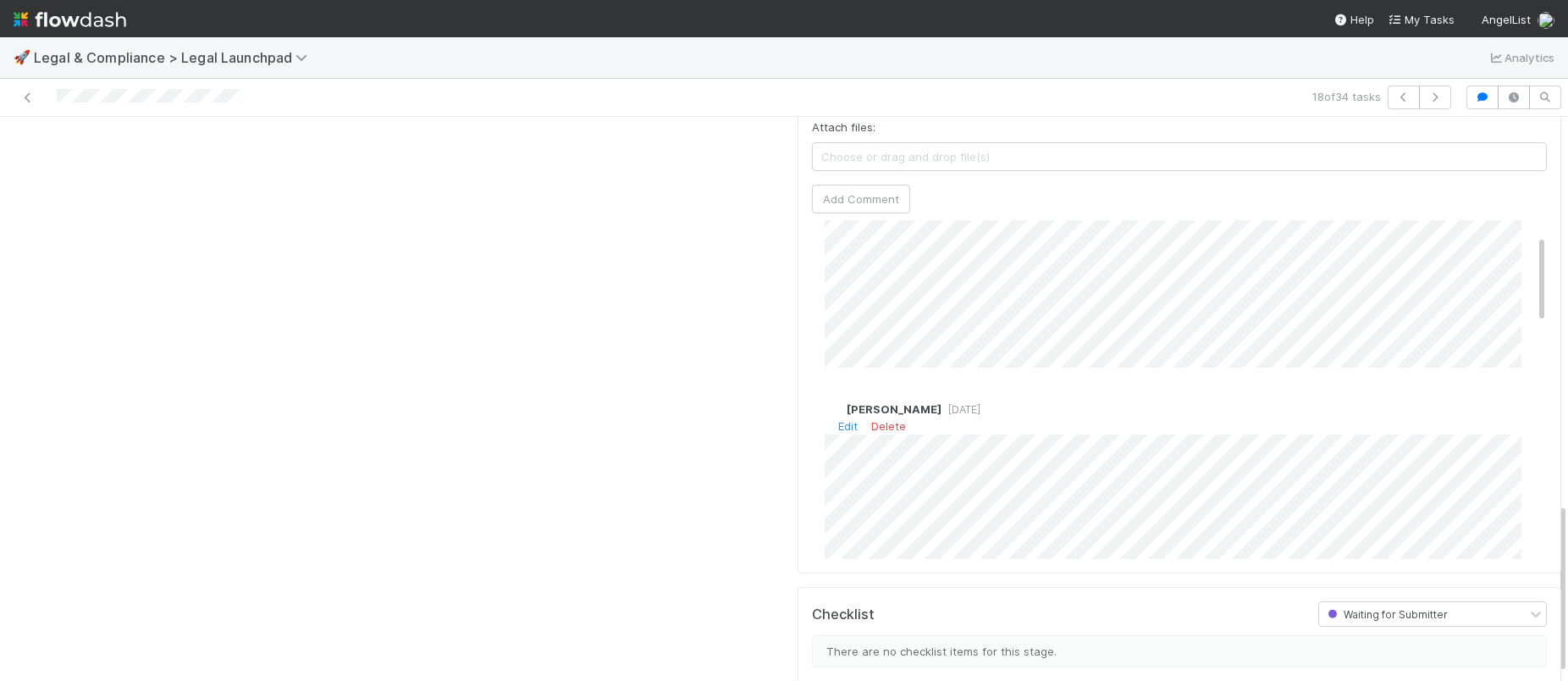
scroll to position [75, 0]
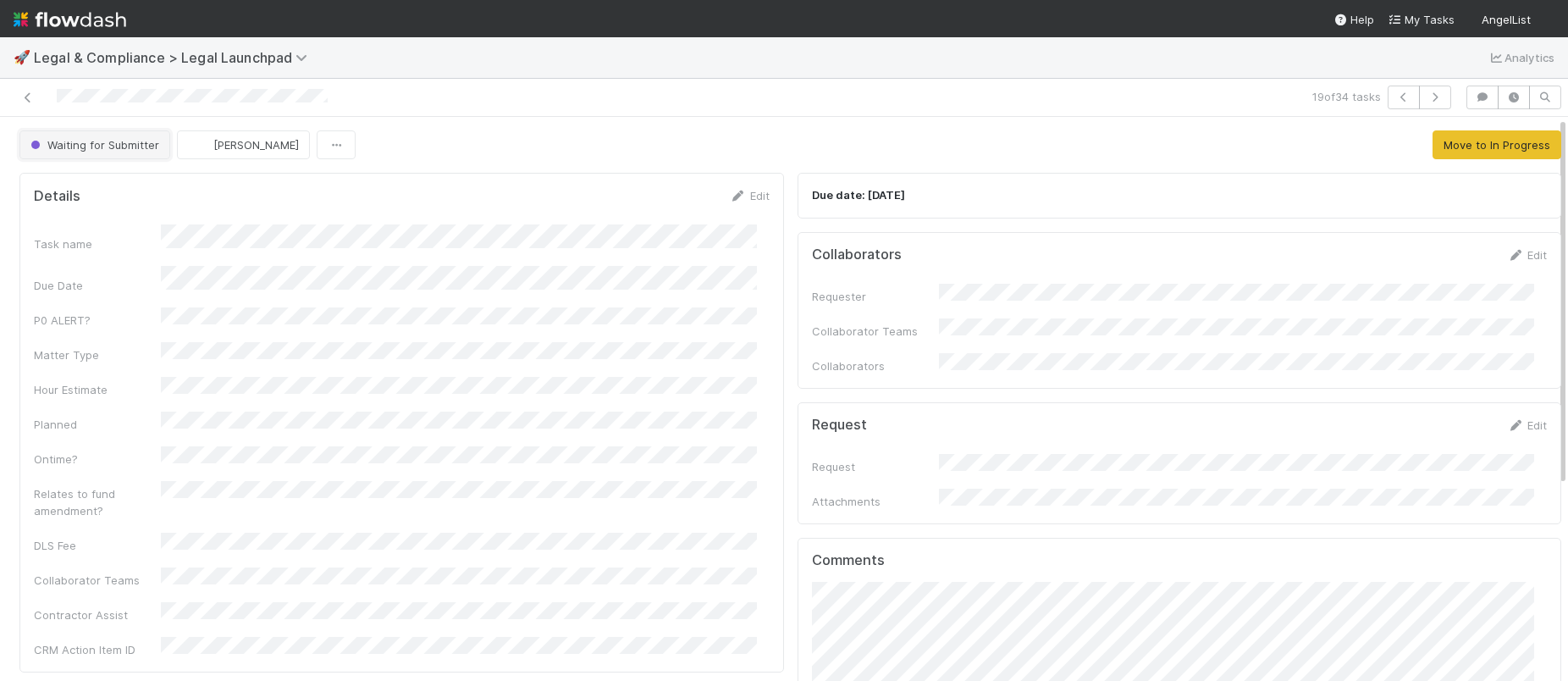
click at [111, 151] on span "Waiting for Submitter" at bounding box center [92, 145] width 132 height 14
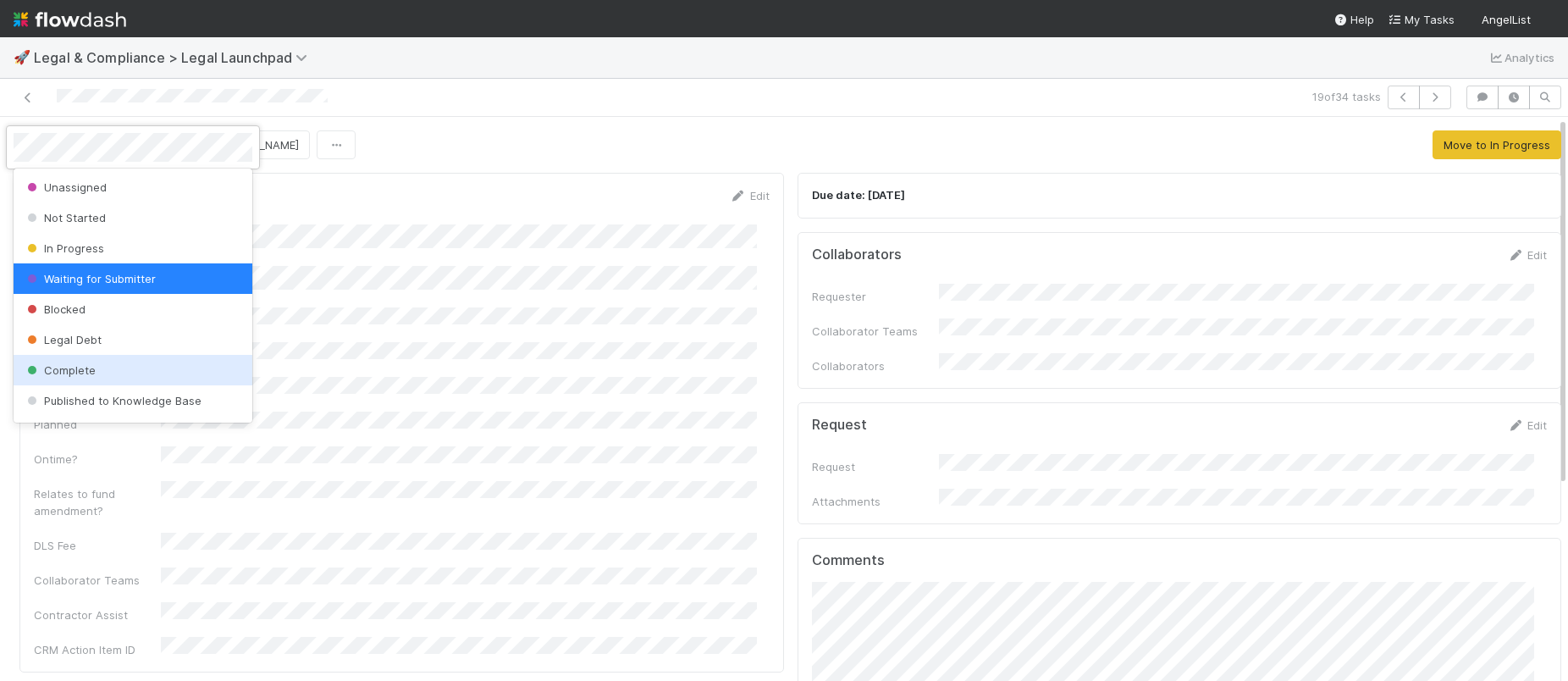
click at [92, 367] on span "Complete" at bounding box center [60, 370] width 72 height 14
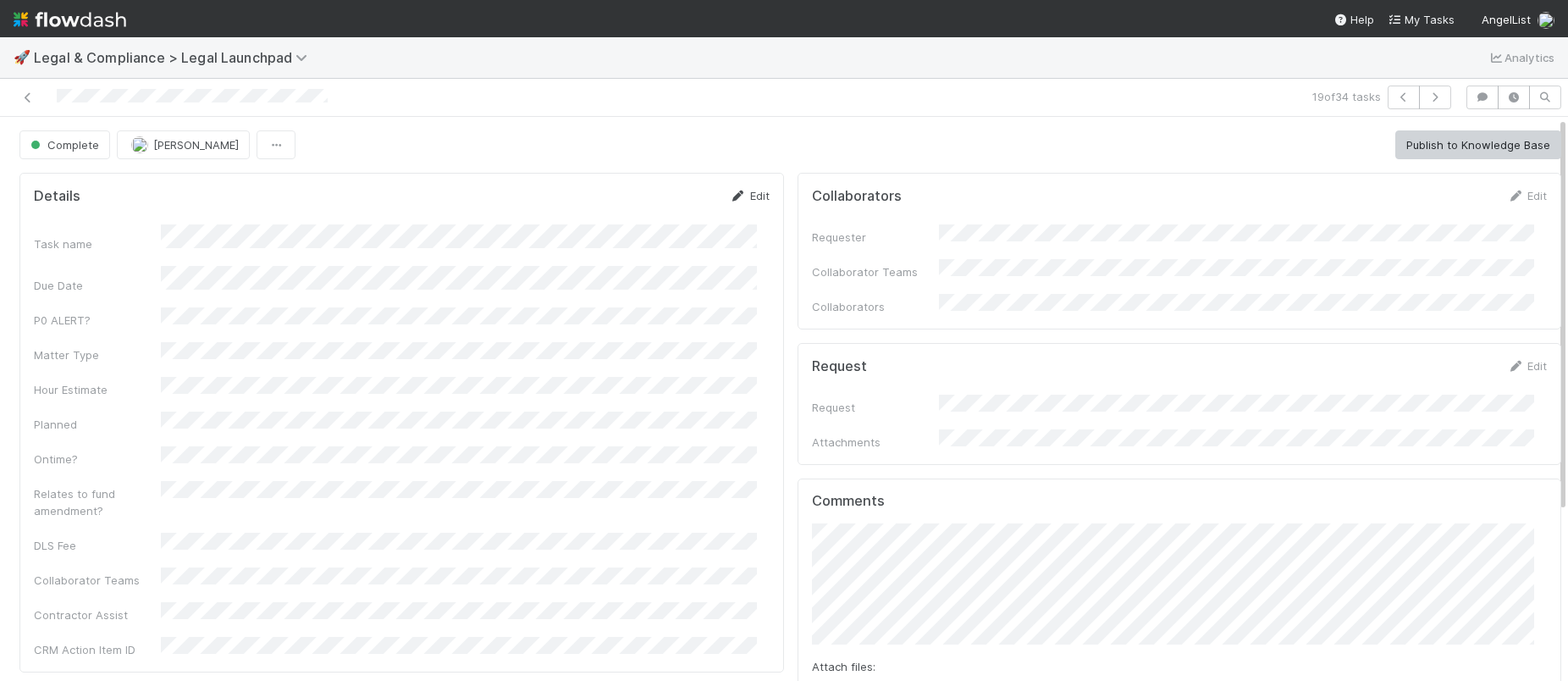
click at [734, 196] on link "Edit" at bounding box center [750, 196] width 40 height 14
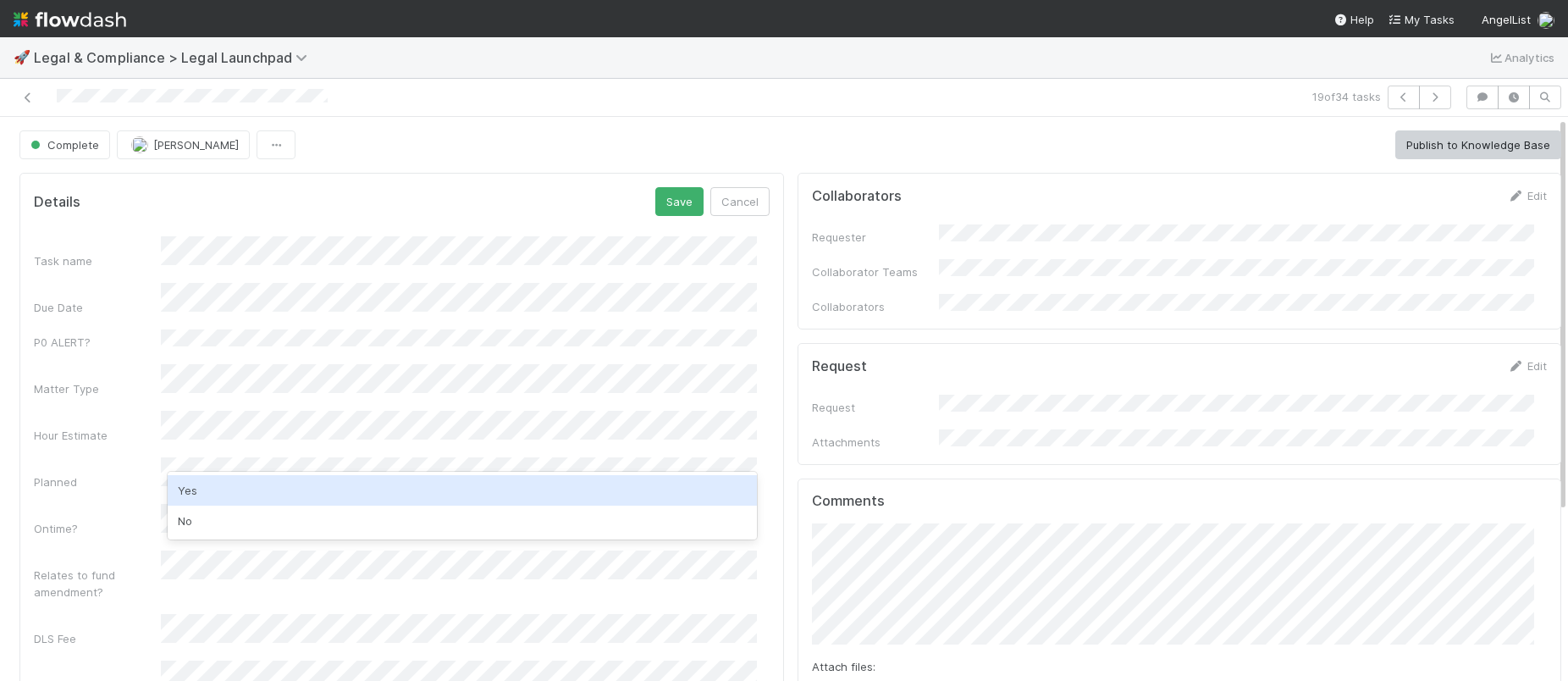
click at [287, 471] on div "Yes No" at bounding box center [462, 505] width 590 height 68
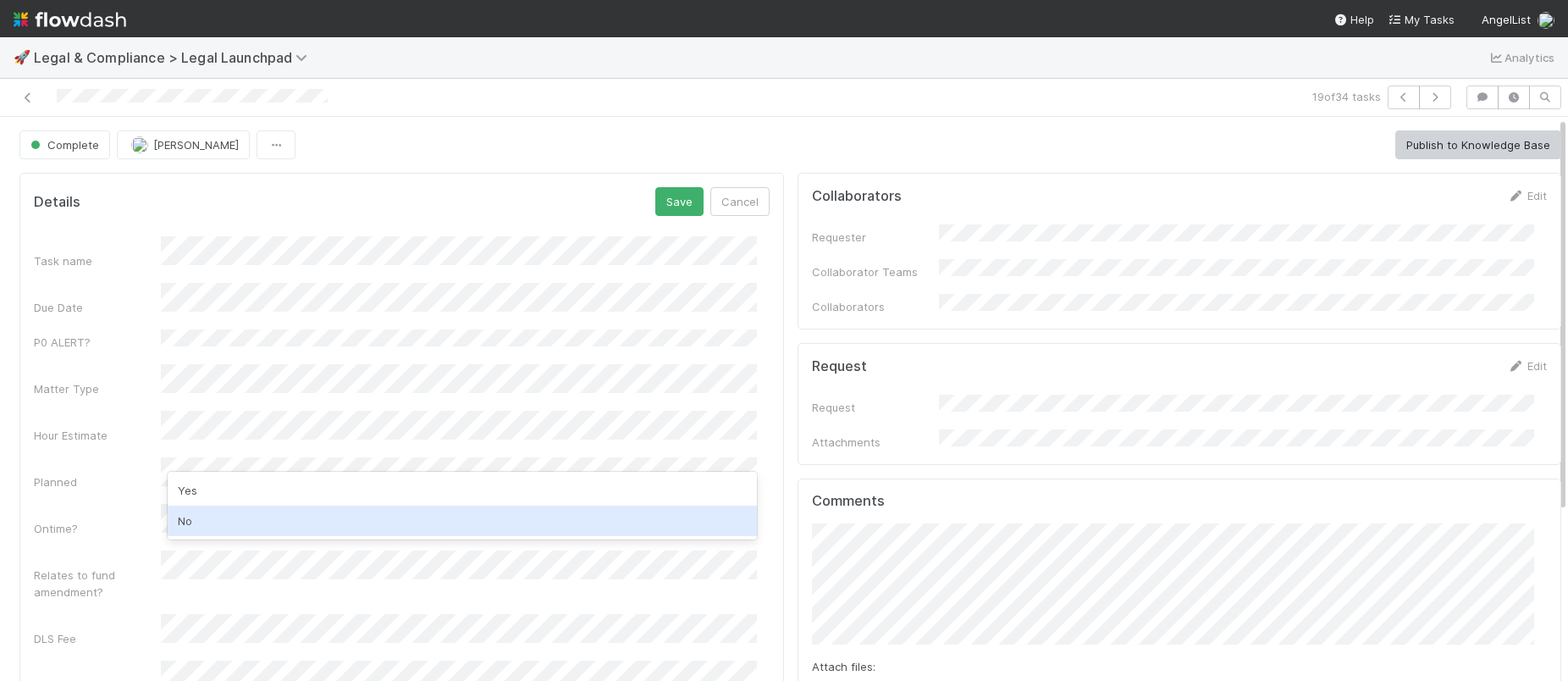
click at [232, 509] on div "No" at bounding box center [462, 520] width 590 height 31
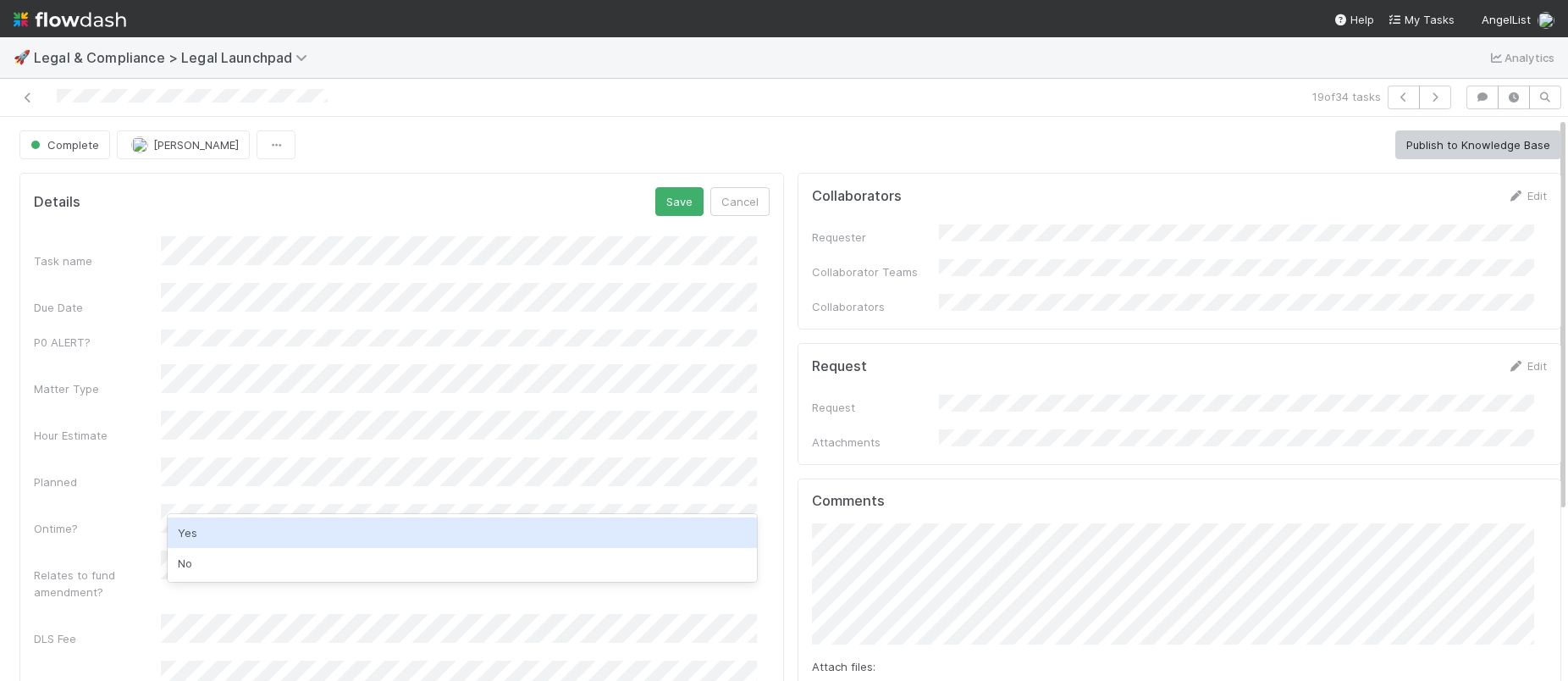
click at [225, 524] on div "Yes" at bounding box center [462, 532] width 590 height 31
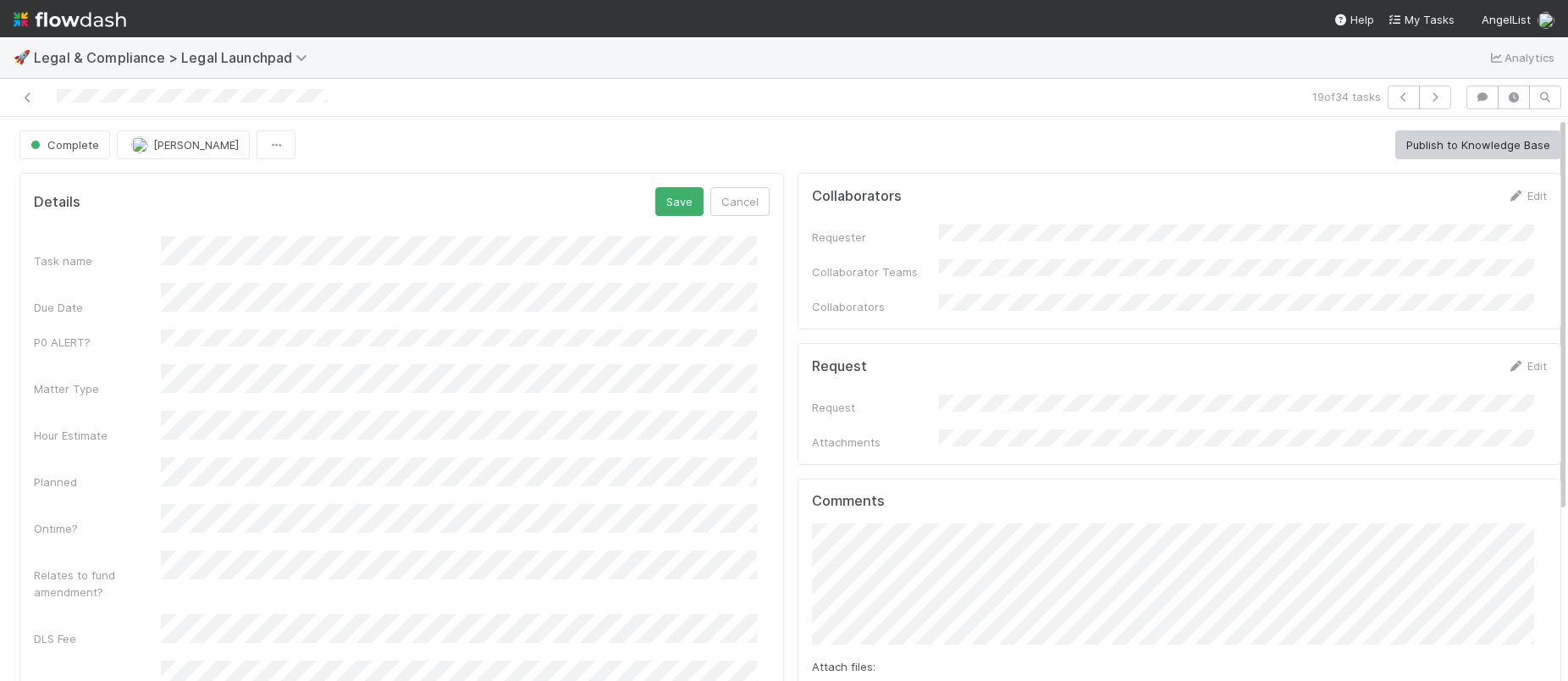
click at [642, 204] on div "Details Save Cancel" at bounding box center [402, 201] width 736 height 29
click at [655, 204] on button "Save" at bounding box center [679, 201] width 49 height 29
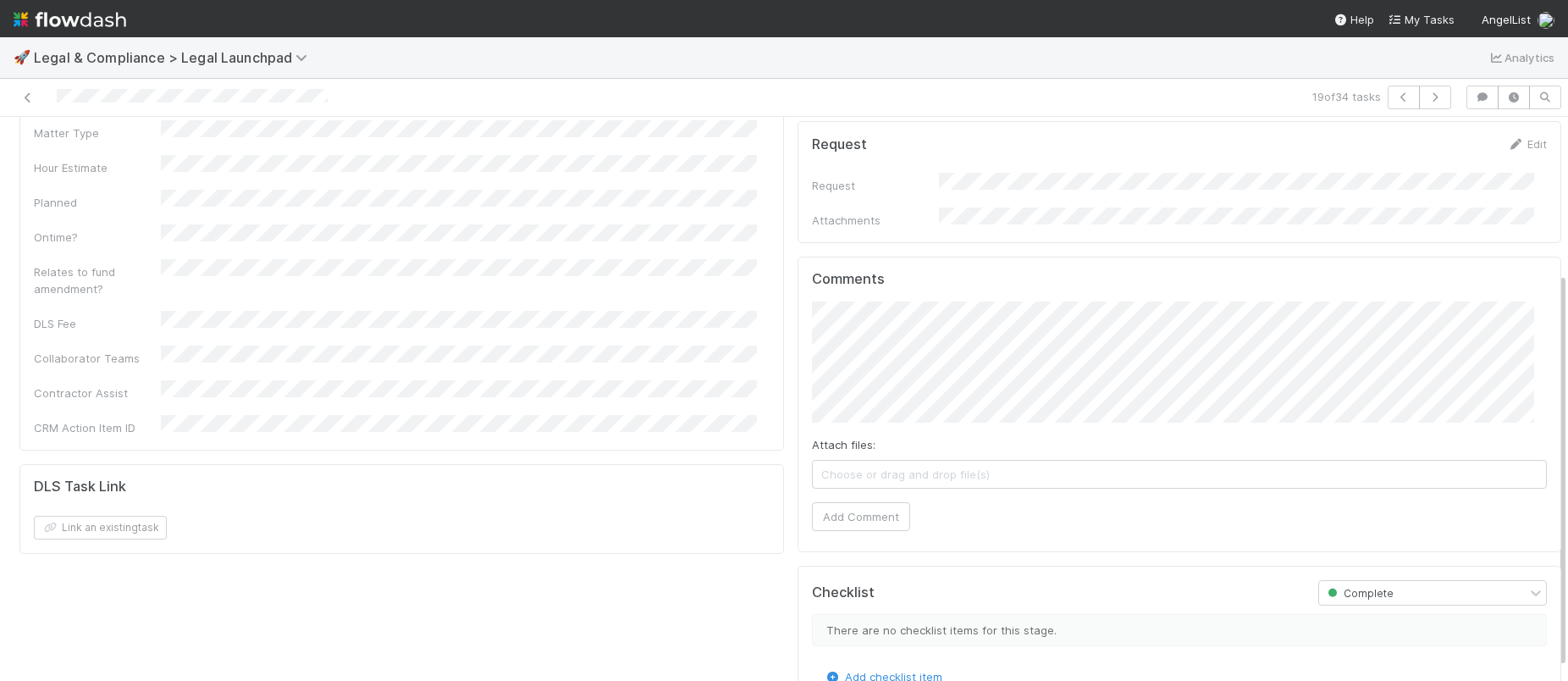
scroll to position [240, 0]
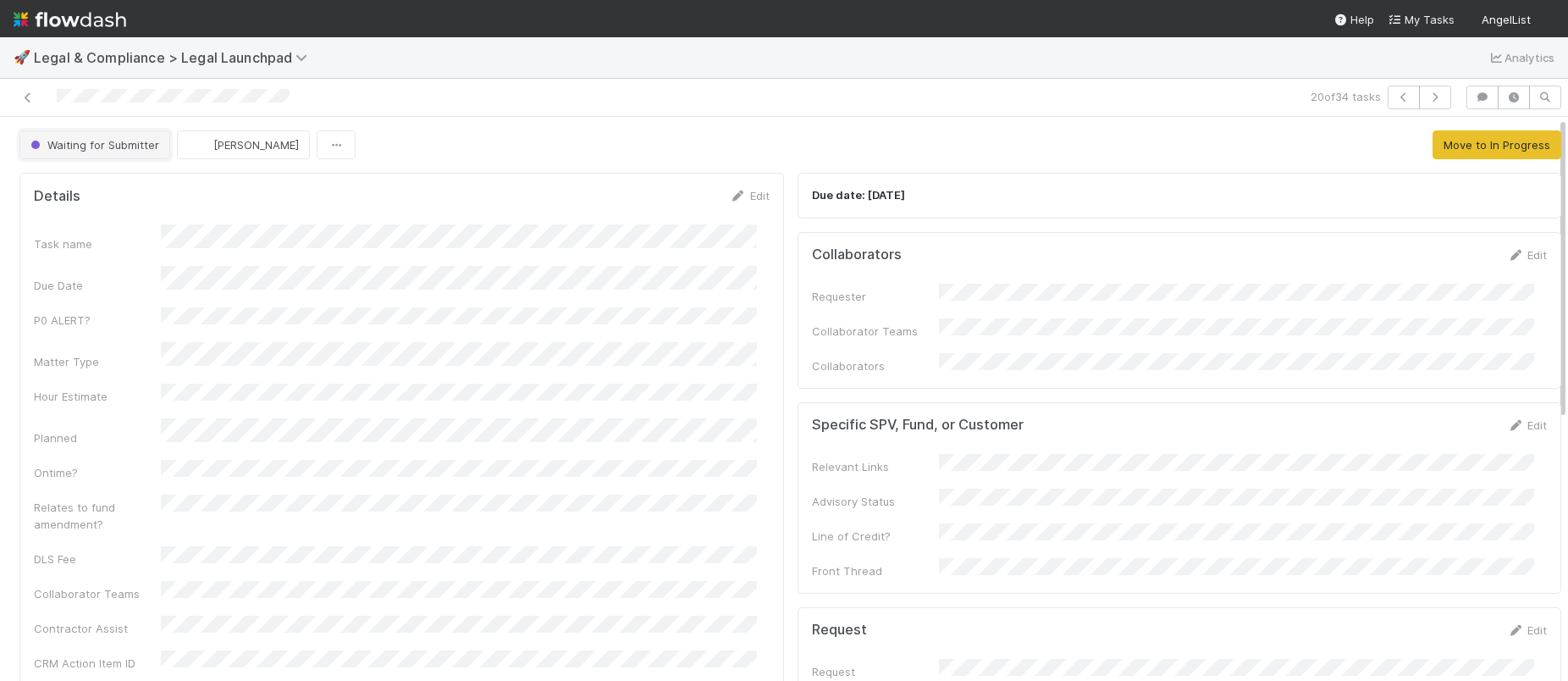
click at [98, 131] on button "Waiting for Submitter" at bounding box center [95, 144] width 151 height 29
drag, startPoint x: 637, startPoint y: 225, endPoint x: 725, endPoint y: 210, distance: 89.3
click at [640, 225] on div at bounding box center [784, 340] width 1568 height 681
click at [747, 193] on link "Edit" at bounding box center [750, 196] width 40 height 14
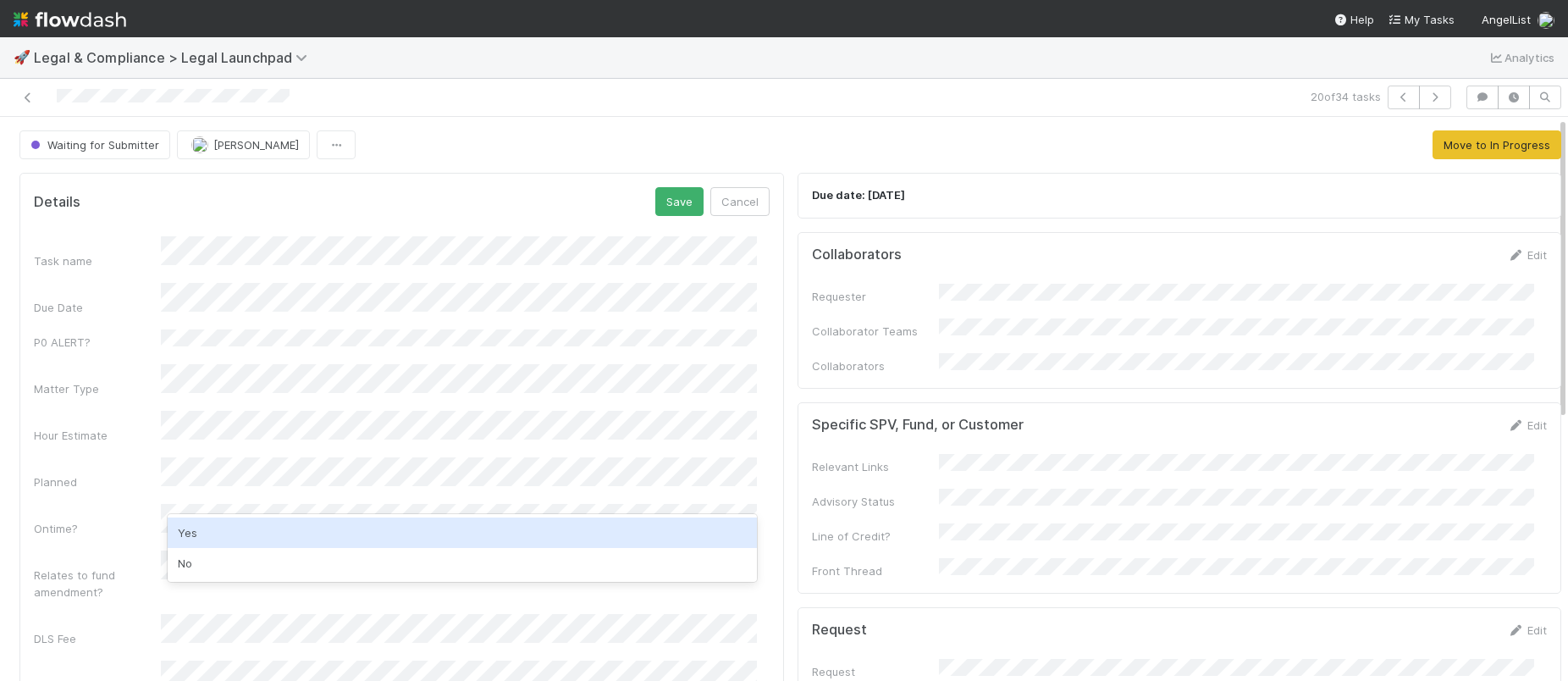
click at [228, 531] on div "Yes" at bounding box center [462, 532] width 590 height 31
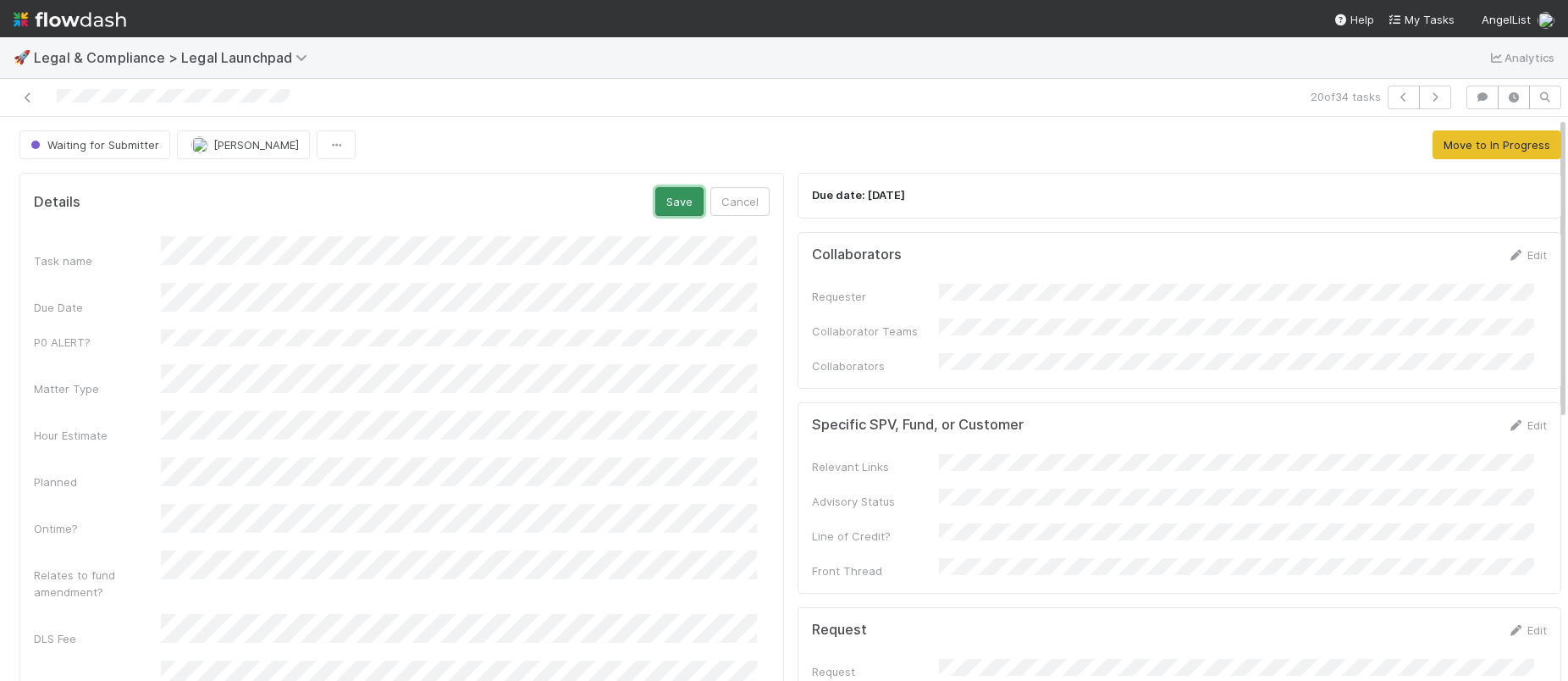
click at [664, 212] on button "Save" at bounding box center [679, 201] width 49 height 29
click at [106, 136] on button "Waiting for Submitter" at bounding box center [95, 144] width 151 height 29
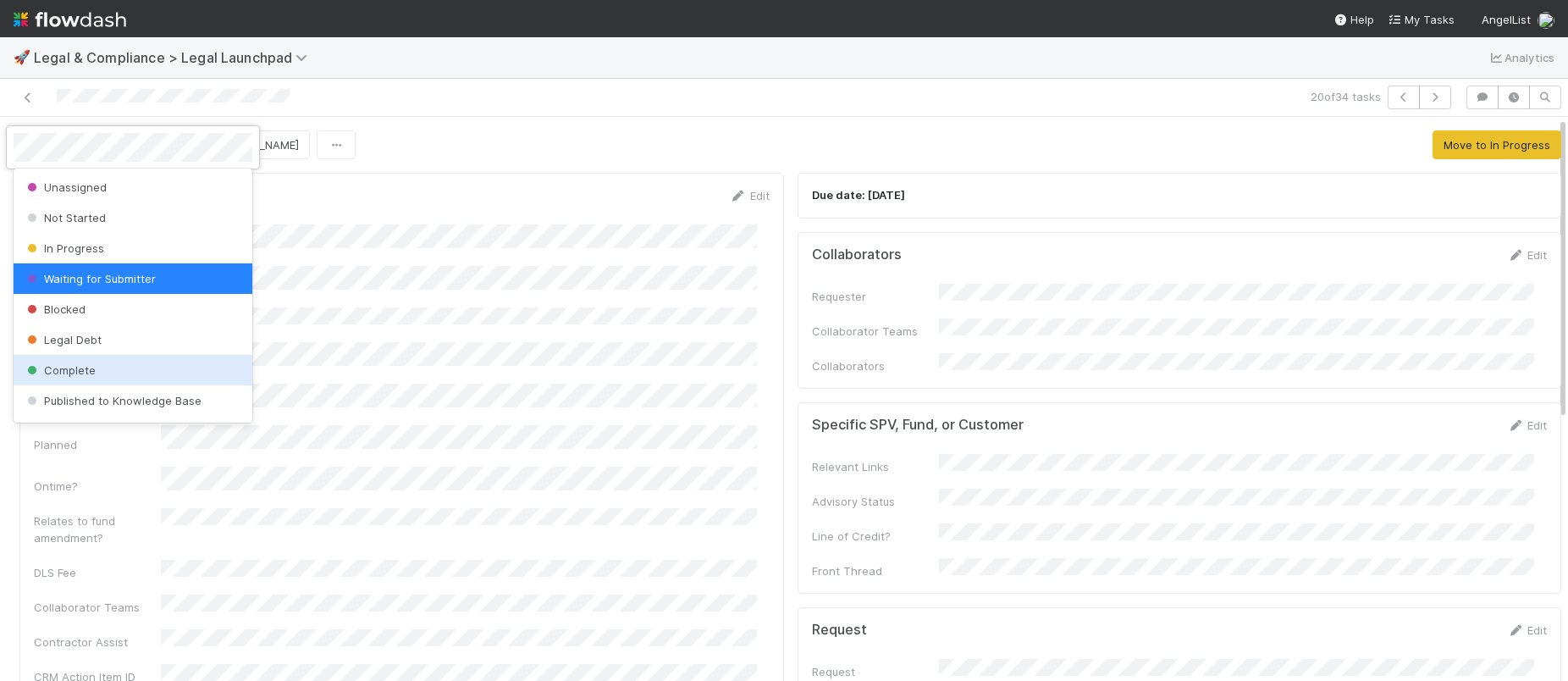
click at [63, 369] on span "Complete" at bounding box center [60, 370] width 72 height 14
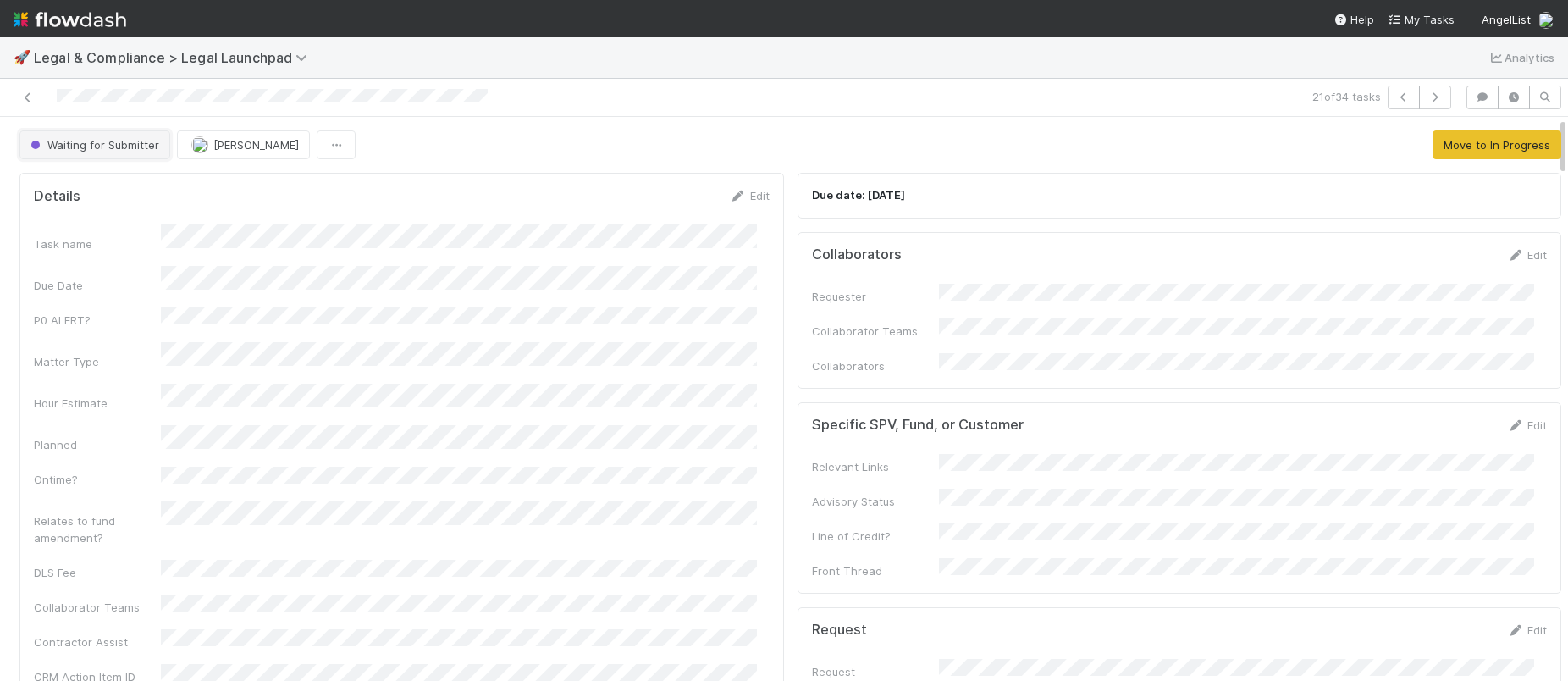
click at [82, 134] on button "Waiting for Submitter" at bounding box center [95, 144] width 151 height 29
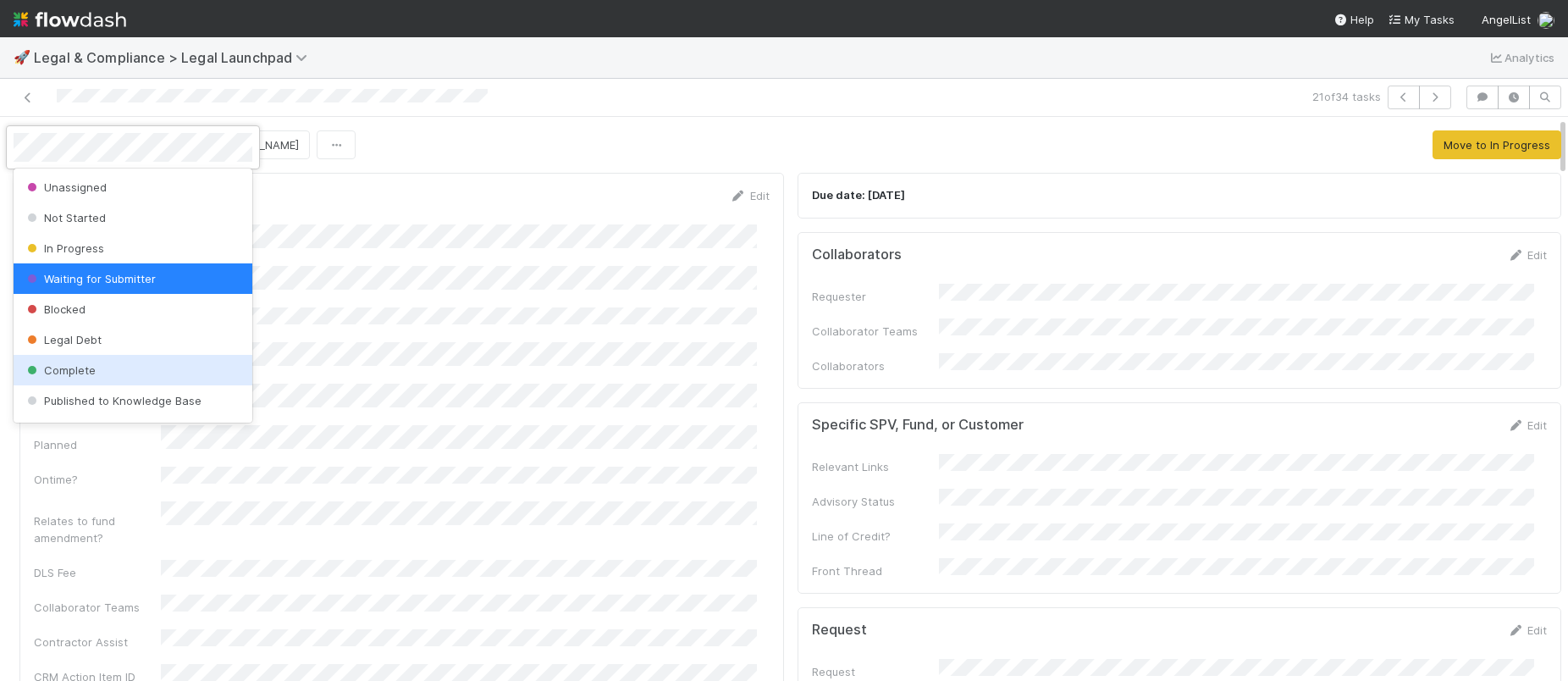
click at [55, 366] on span "Complete" at bounding box center [60, 370] width 72 height 14
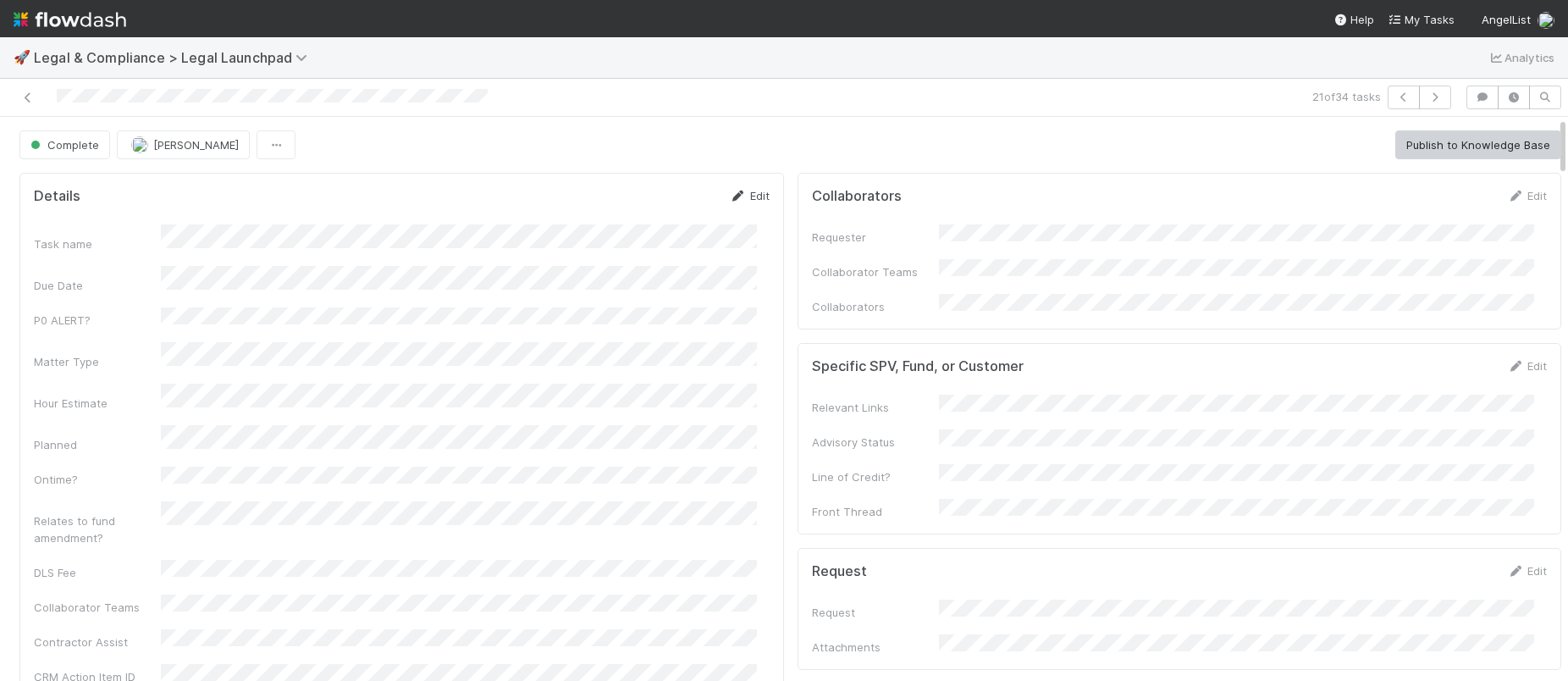
click at [753, 199] on link "Edit" at bounding box center [750, 196] width 40 height 14
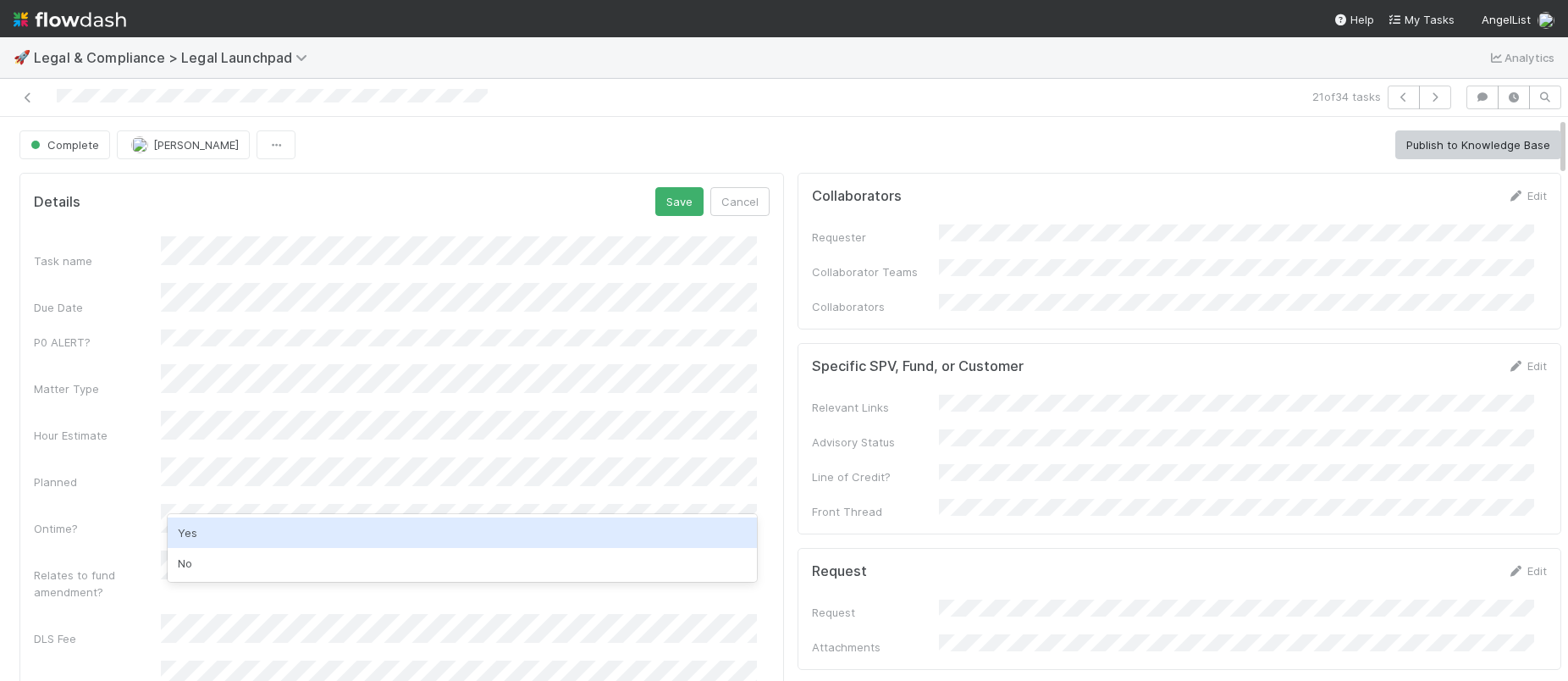
drag, startPoint x: 208, startPoint y: 527, endPoint x: 293, endPoint y: 467, distance: 104.0
click at [208, 527] on div "Yes" at bounding box center [462, 532] width 590 height 31
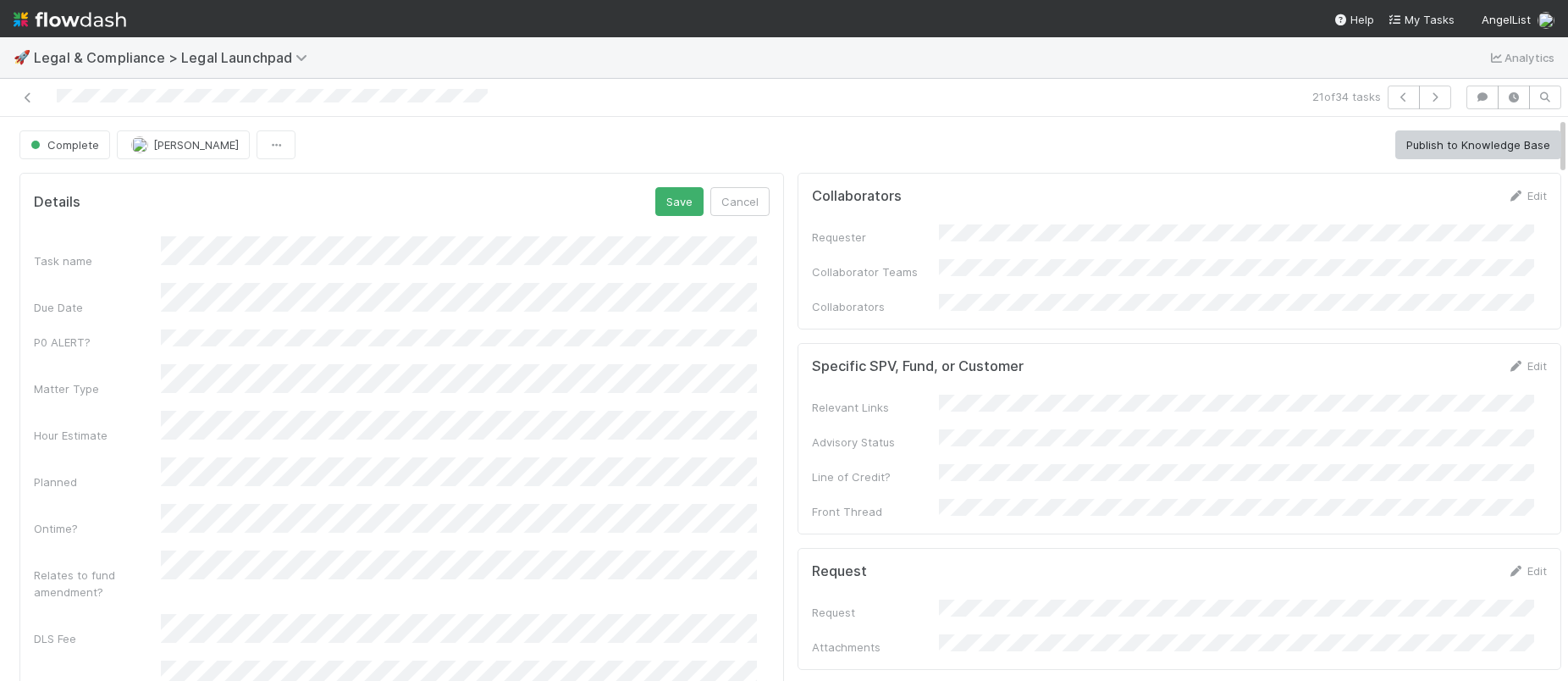
click at [658, 185] on div "Details Save Cancel Task name Due Date P0 ALERT? Matter Type Hour Estimate Plan…" at bounding box center [402, 481] width 765 height 616
click at [659, 198] on button "Save" at bounding box center [679, 201] width 49 height 29
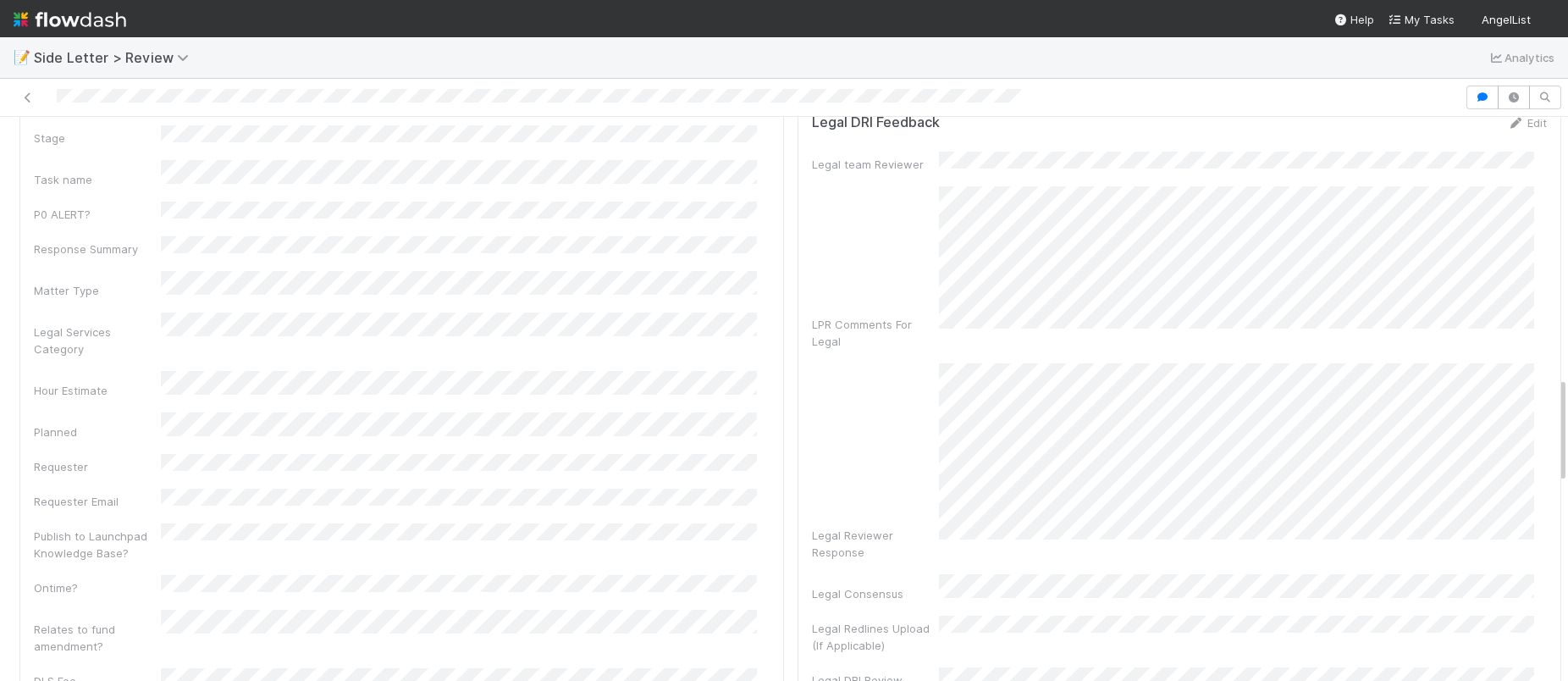
scroll to position [1425, 0]
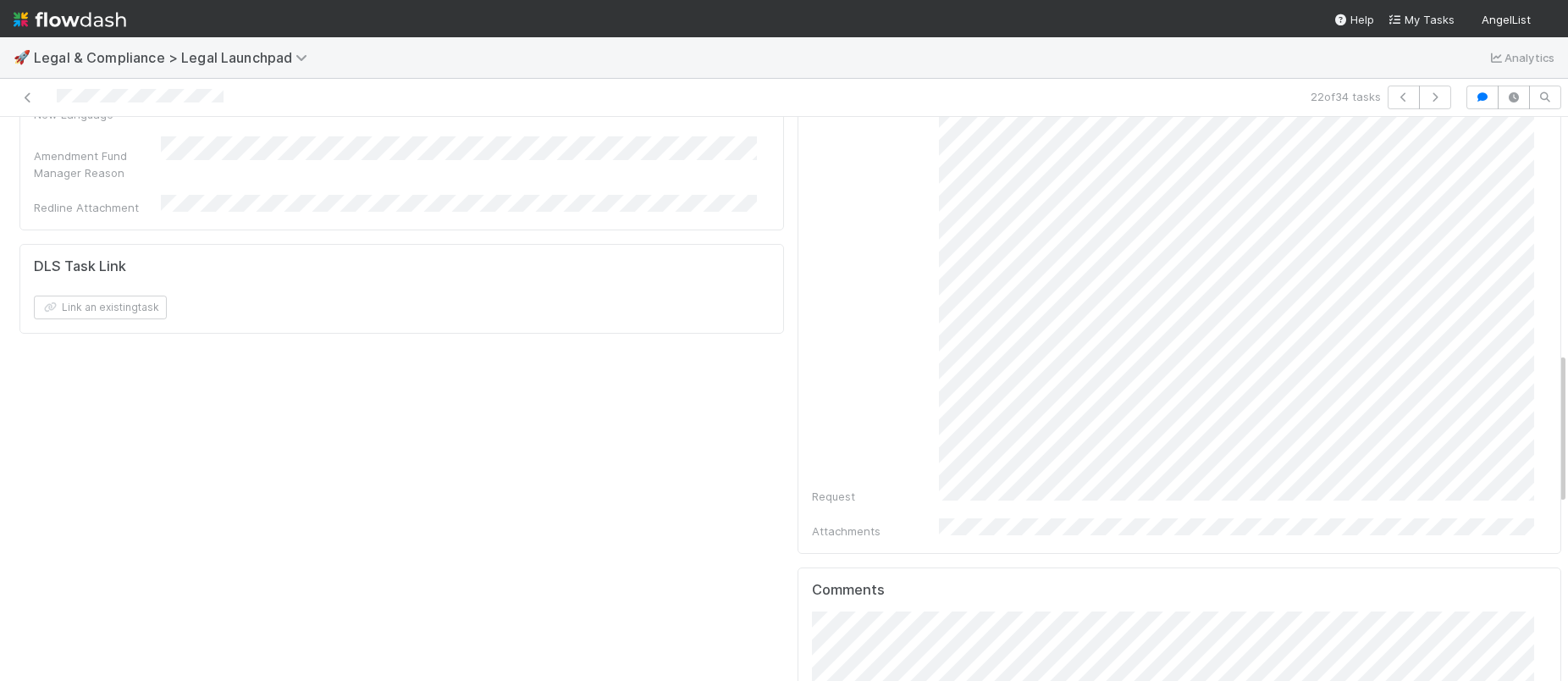
scroll to position [873, 0]
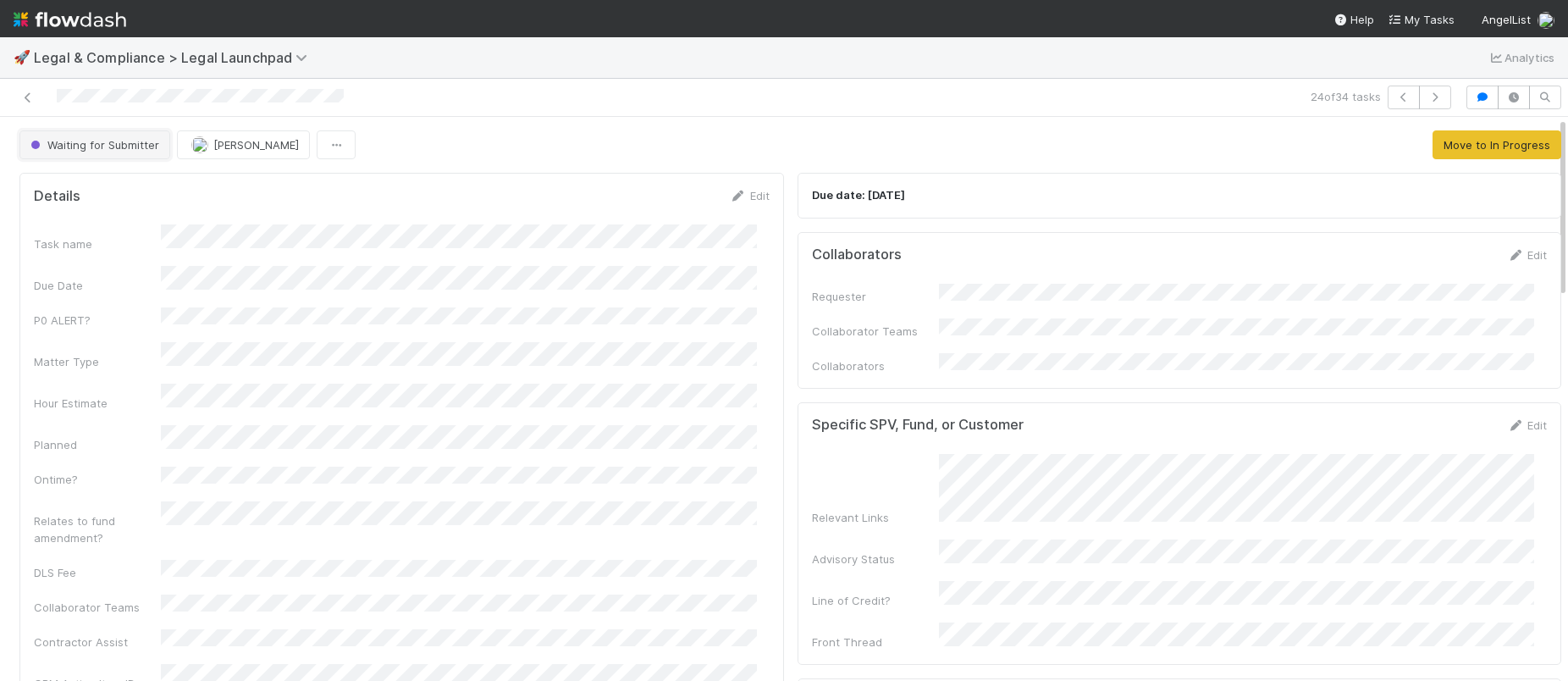
click at [122, 141] on span "Waiting for Submitter" at bounding box center [92, 145] width 132 height 14
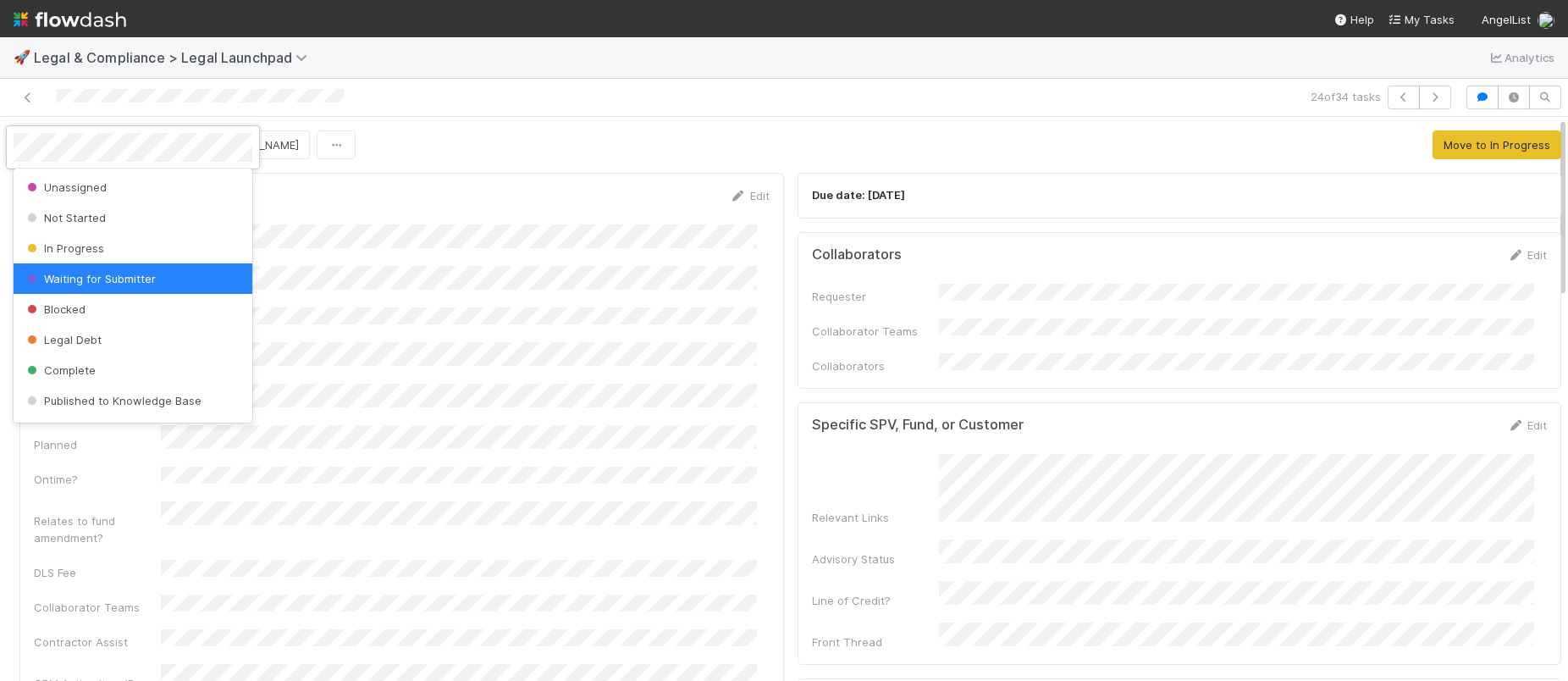
click at [752, 208] on div at bounding box center [784, 340] width 1568 height 681
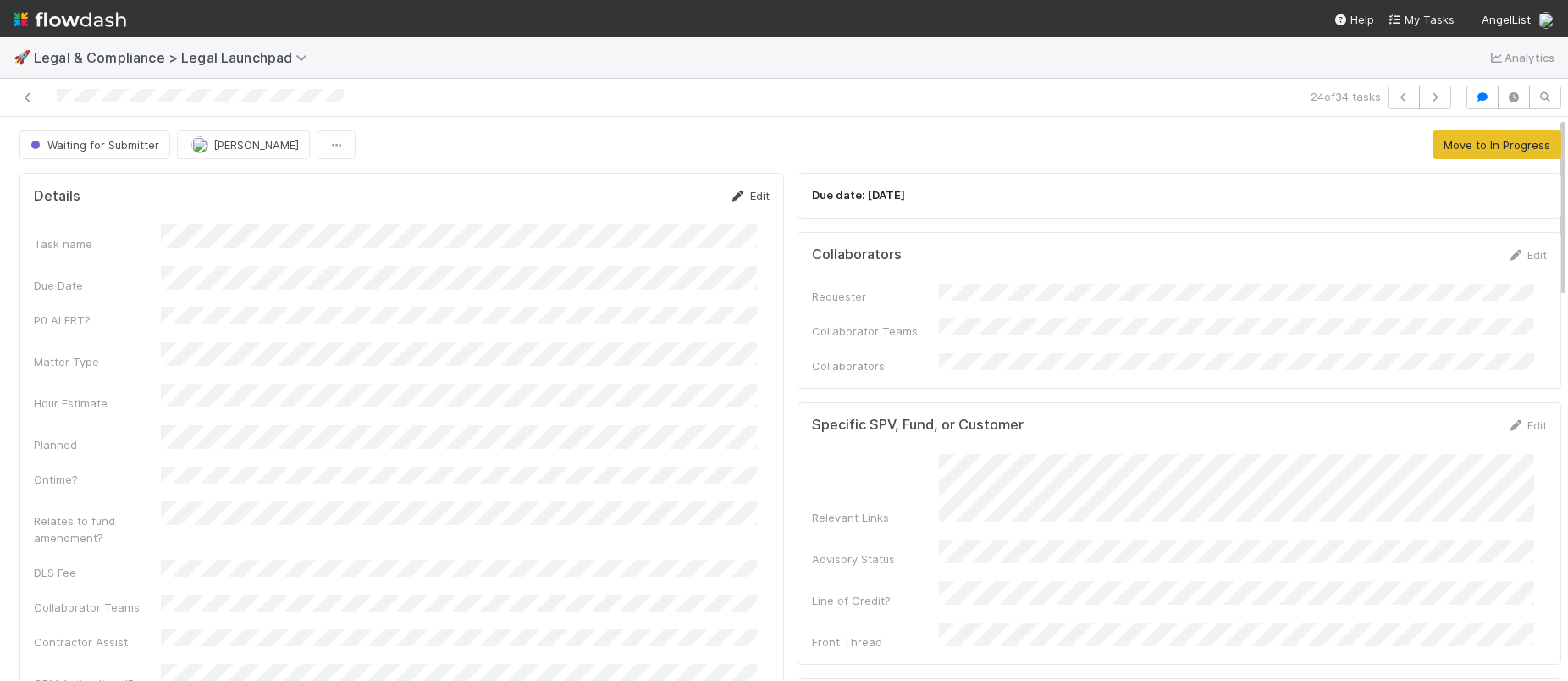
click at [749, 199] on link "Edit" at bounding box center [750, 196] width 40 height 14
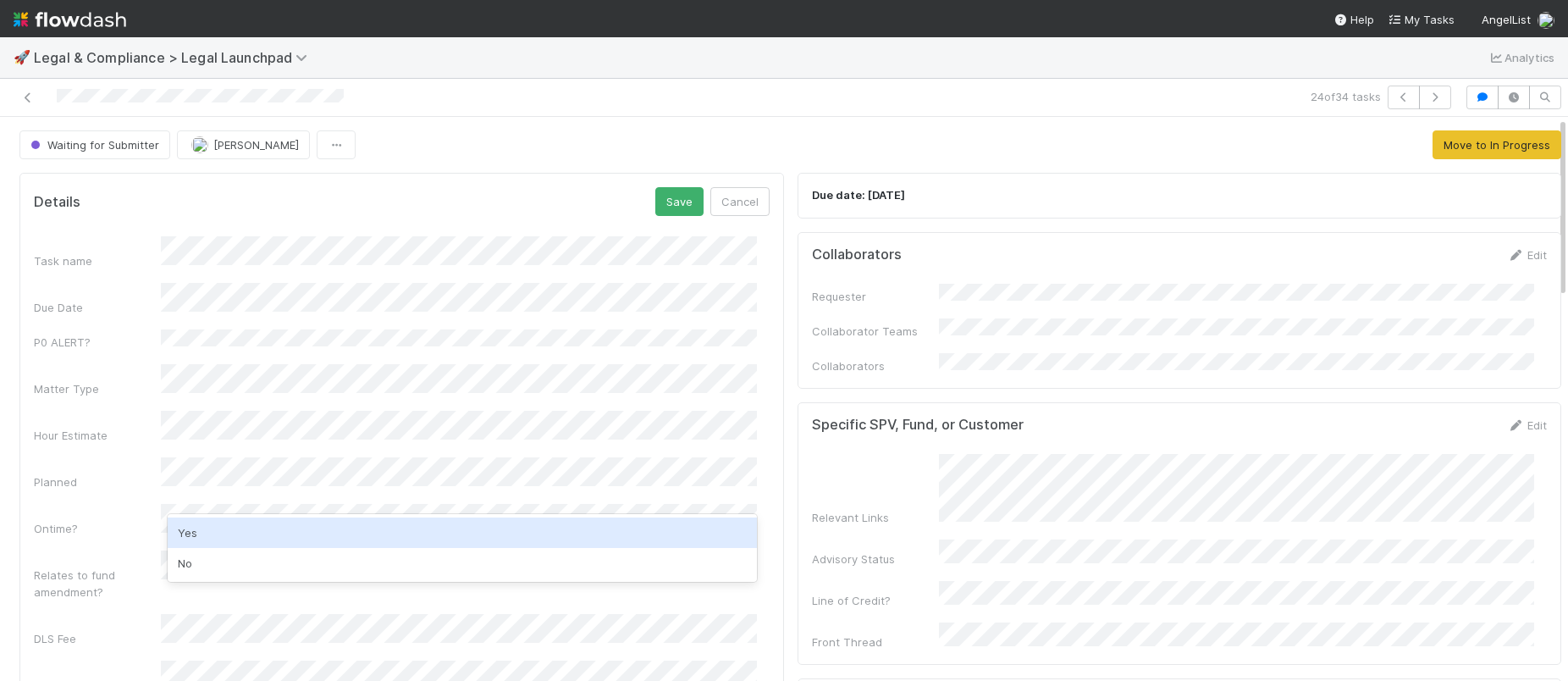
click at [260, 524] on div "Yes" at bounding box center [462, 532] width 590 height 31
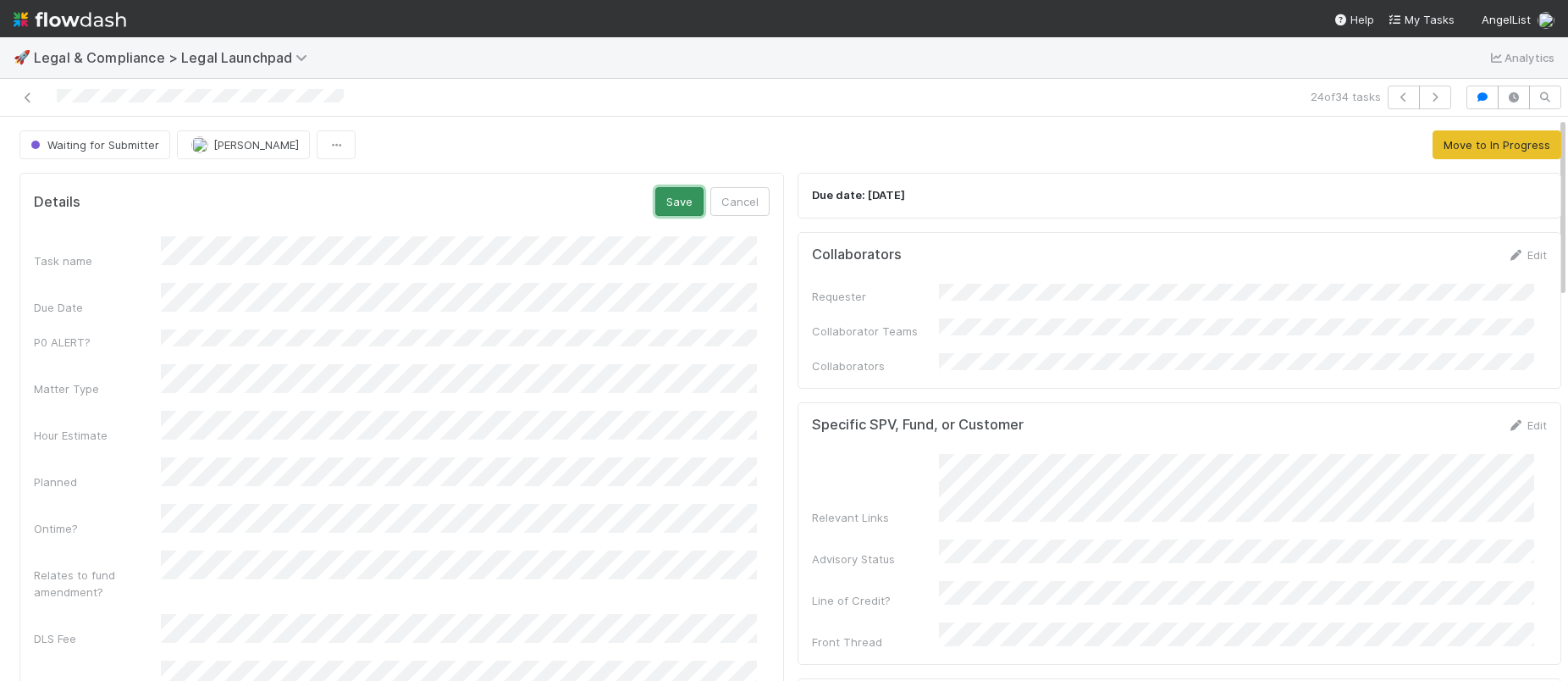
click at [678, 210] on button "Save" at bounding box center [679, 201] width 49 height 29
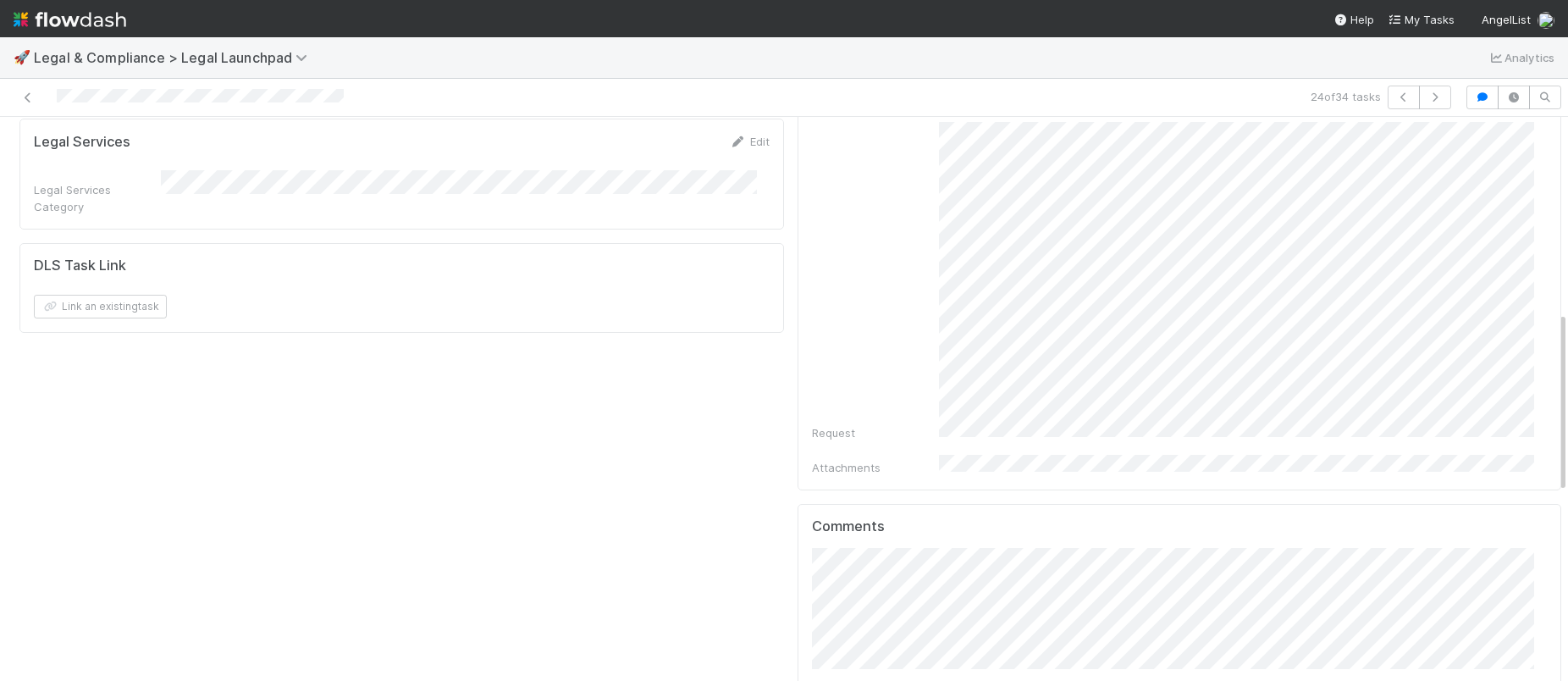
scroll to position [16, 0]
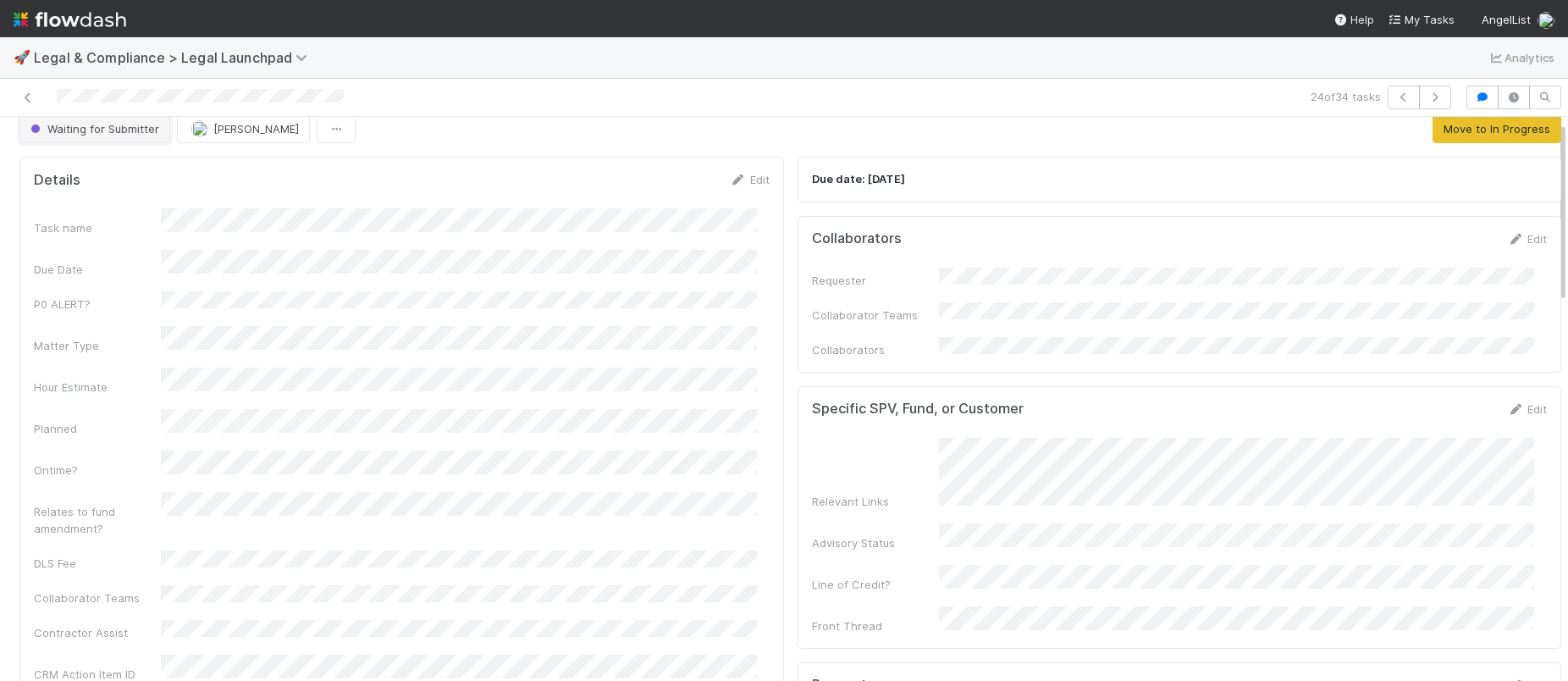
click at [103, 129] on span "Waiting for Submitter" at bounding box center [92, 129] width 132 height 14
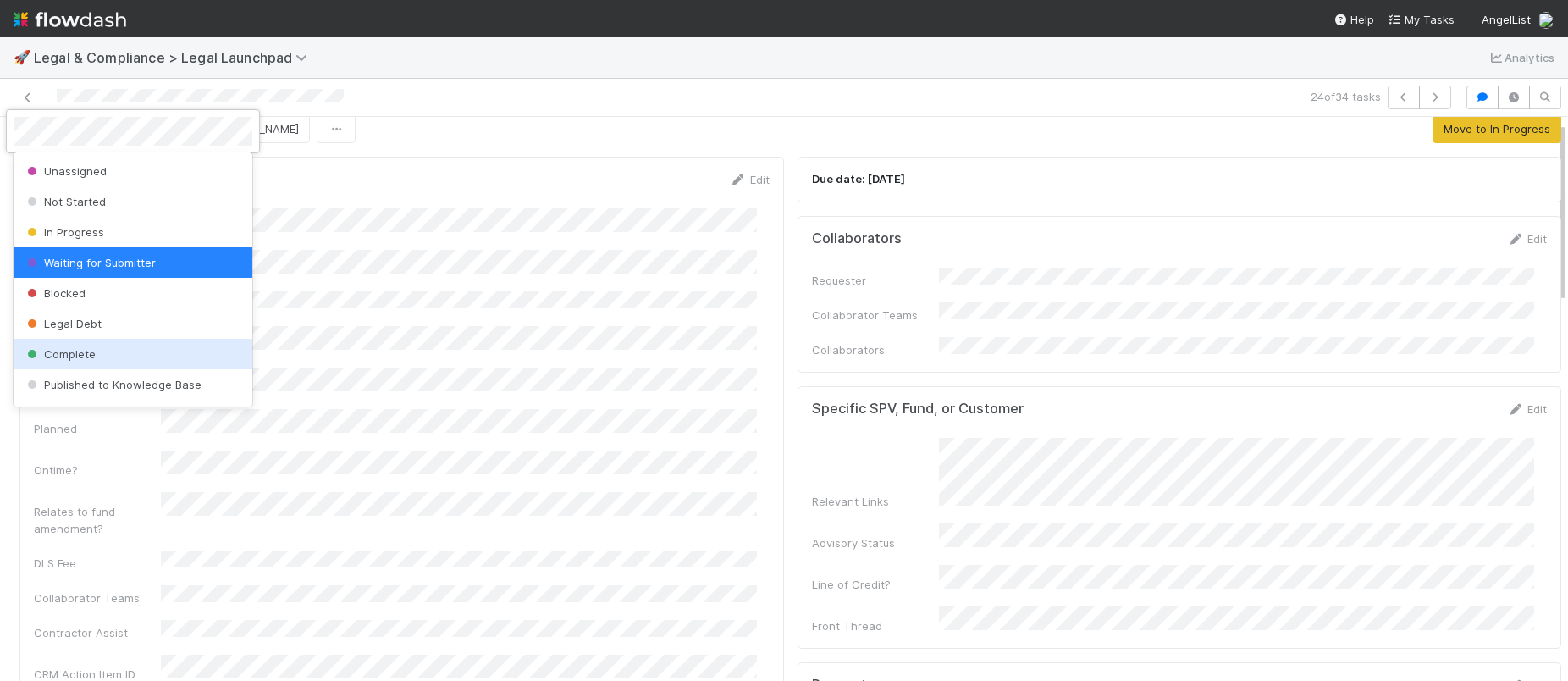
click at [74, 368] on div "Complete" at bounding box center [133, 354] width 239 height 31
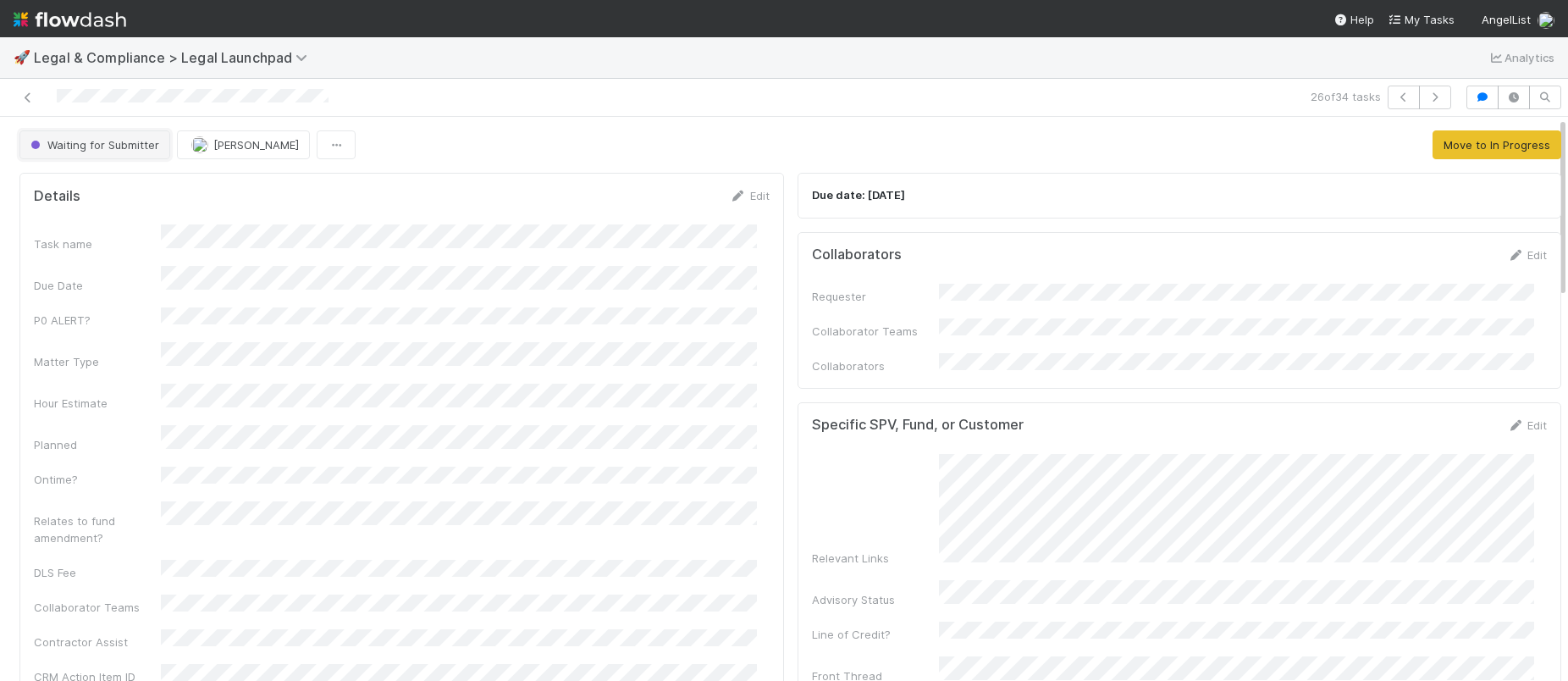
click at [127, 149] on span "Waiting for Submitter" at bounding box center [92, 145] width 132 height 14
click at [719, 188] on div at bounding box center [784, 340] width 1568 height 681
drag, startPoint x: 766, startPoint y: 193, endPoint x: 747, endPoint y: 208, distance: 24.2
click at [765, 193] on div "Details Edit" at bounding box center [401, 195] width 761 height 17
drag, startPoint x: 767, startPoint y: 187, endPoint x: 758, endPoint y: 192, distance: 10.3
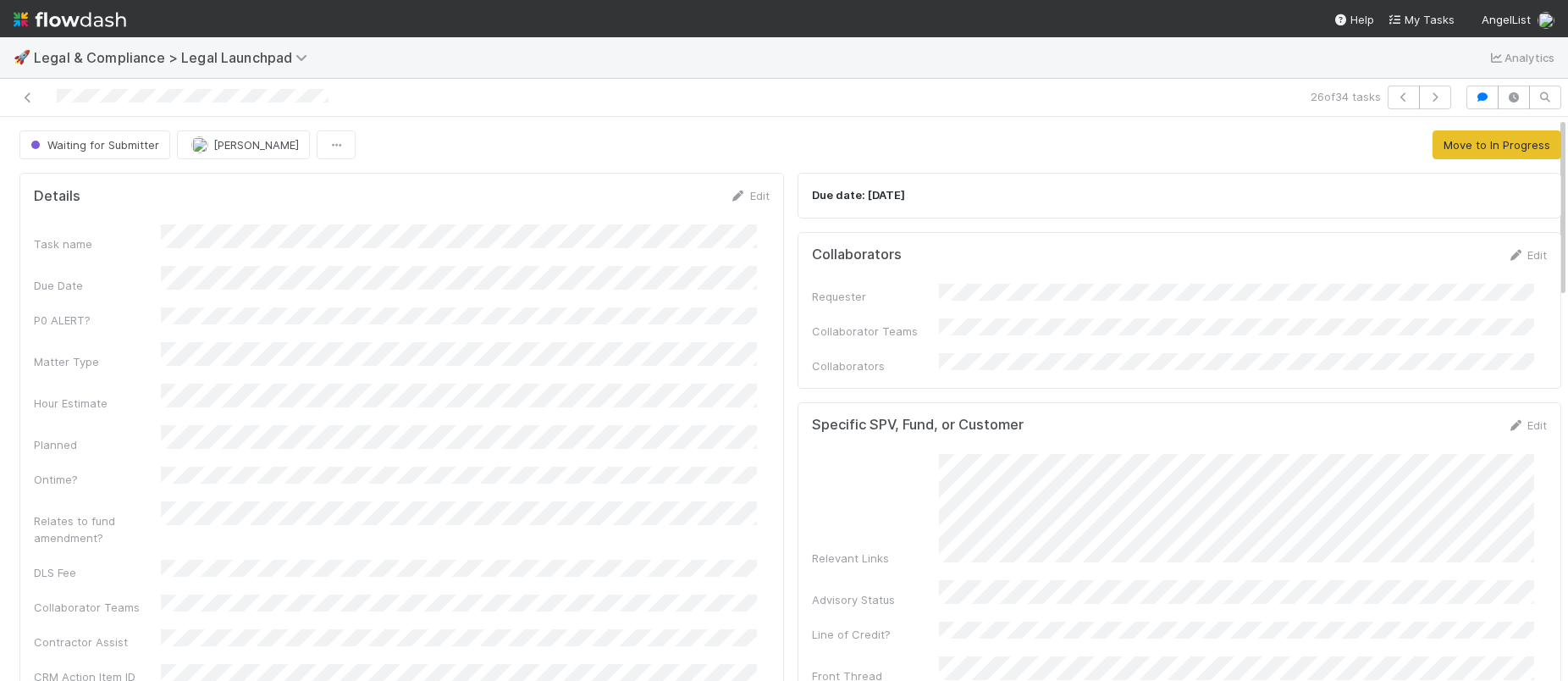
click at [767, 187] on div "Details Edit" at bounding box center [401, 195] width 761 height 17
click at [753, 193] on link "Edit" at bounding box center [750, 196] width 40 height 14
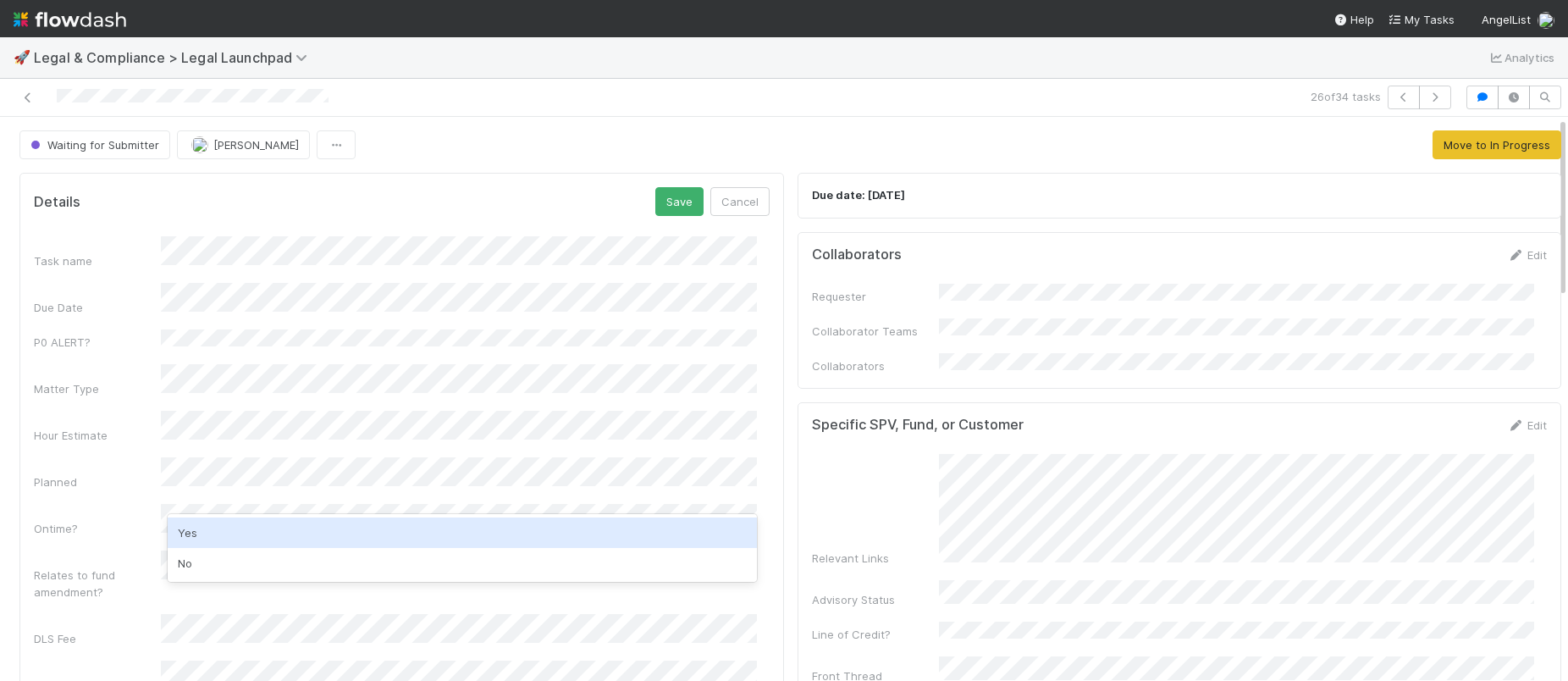
click at [192, 522] on div "Yes" at bounding box center [462, 532] width 590 height 31
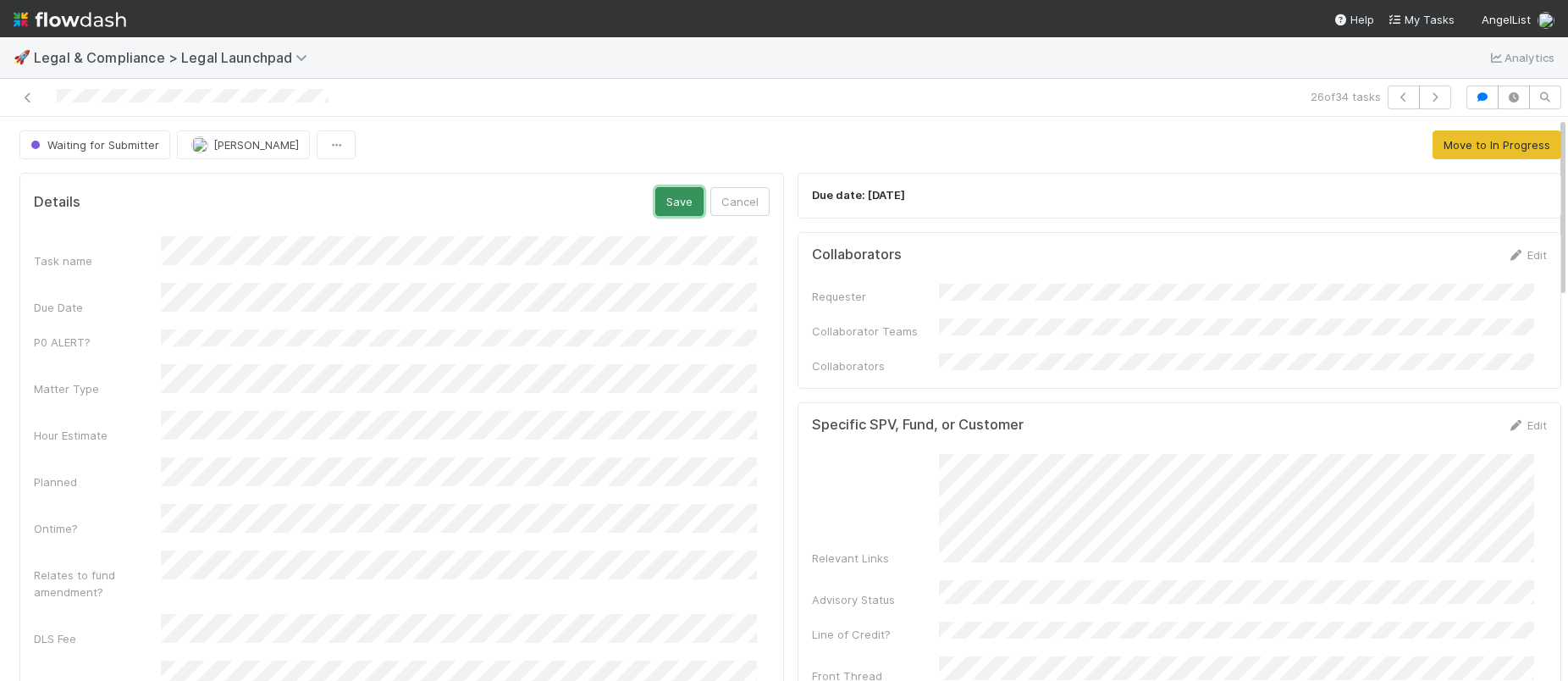
click at [664, 189] on button "Save" at bounding box center [679, 201] width 49 height 29
click at [94, 138] on span "Waiting for Submitter" at bounding box center [92, 145] width 132 height 14
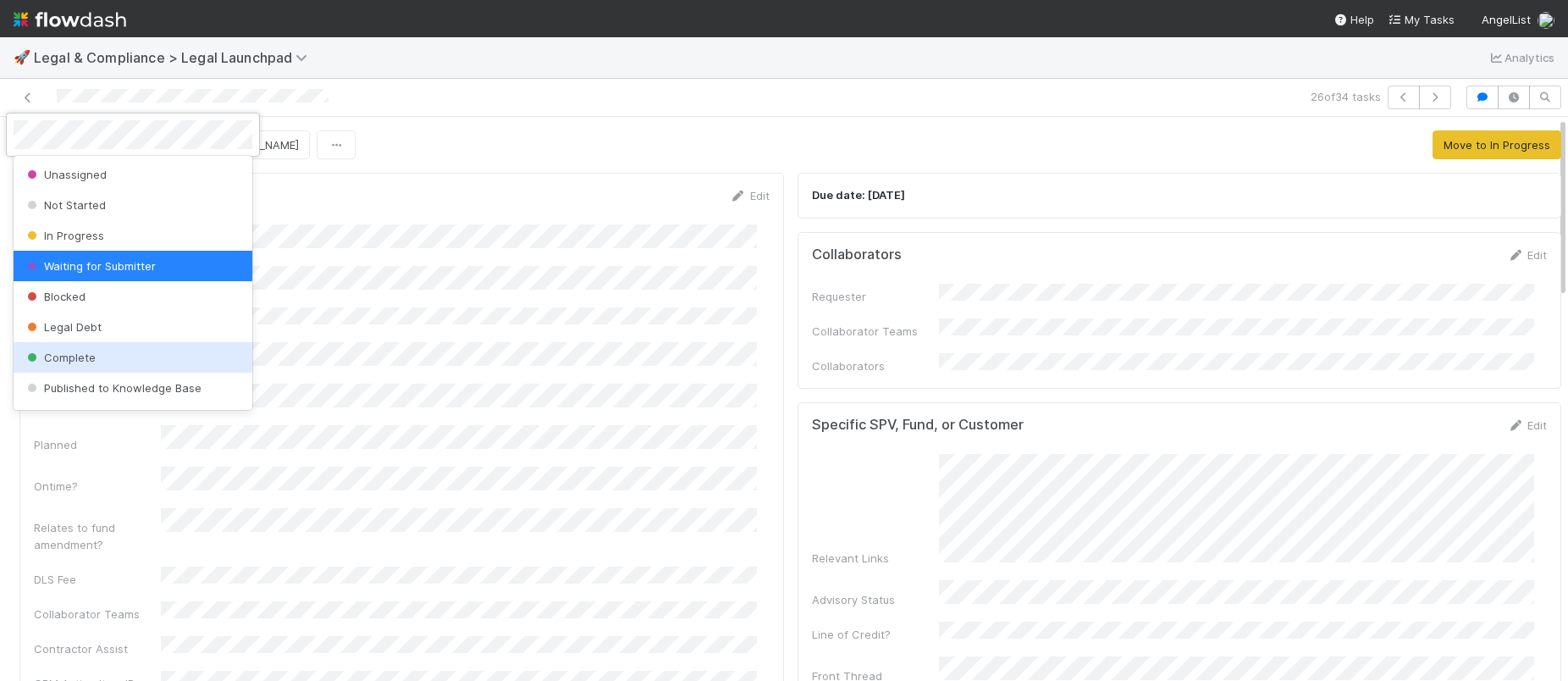
click at [83, 358] on span "Complete" at bounding box center [60, 357] width 72 height 14
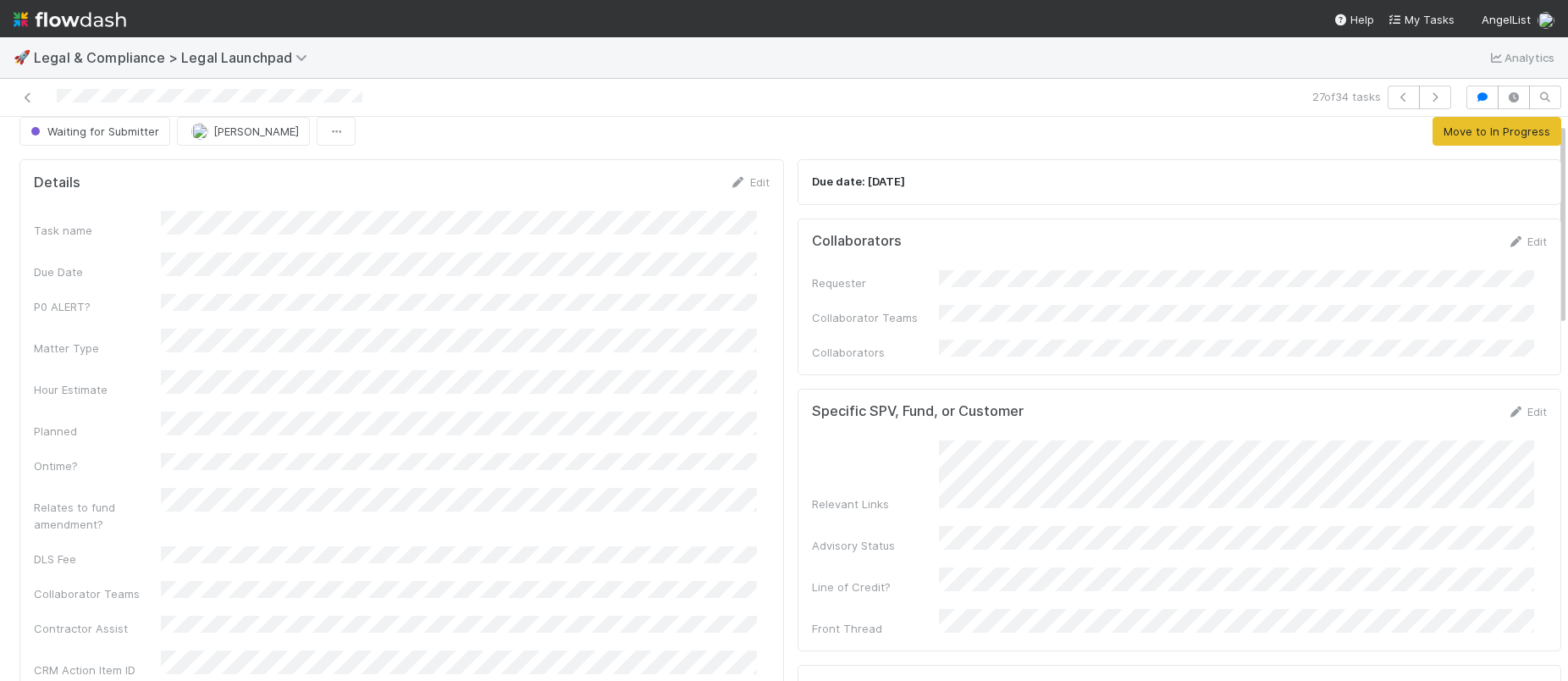
scroll to position [13, 0]
click at [745, 181] on link "Edit" at bounding box center [750, 183] width 40 height 14
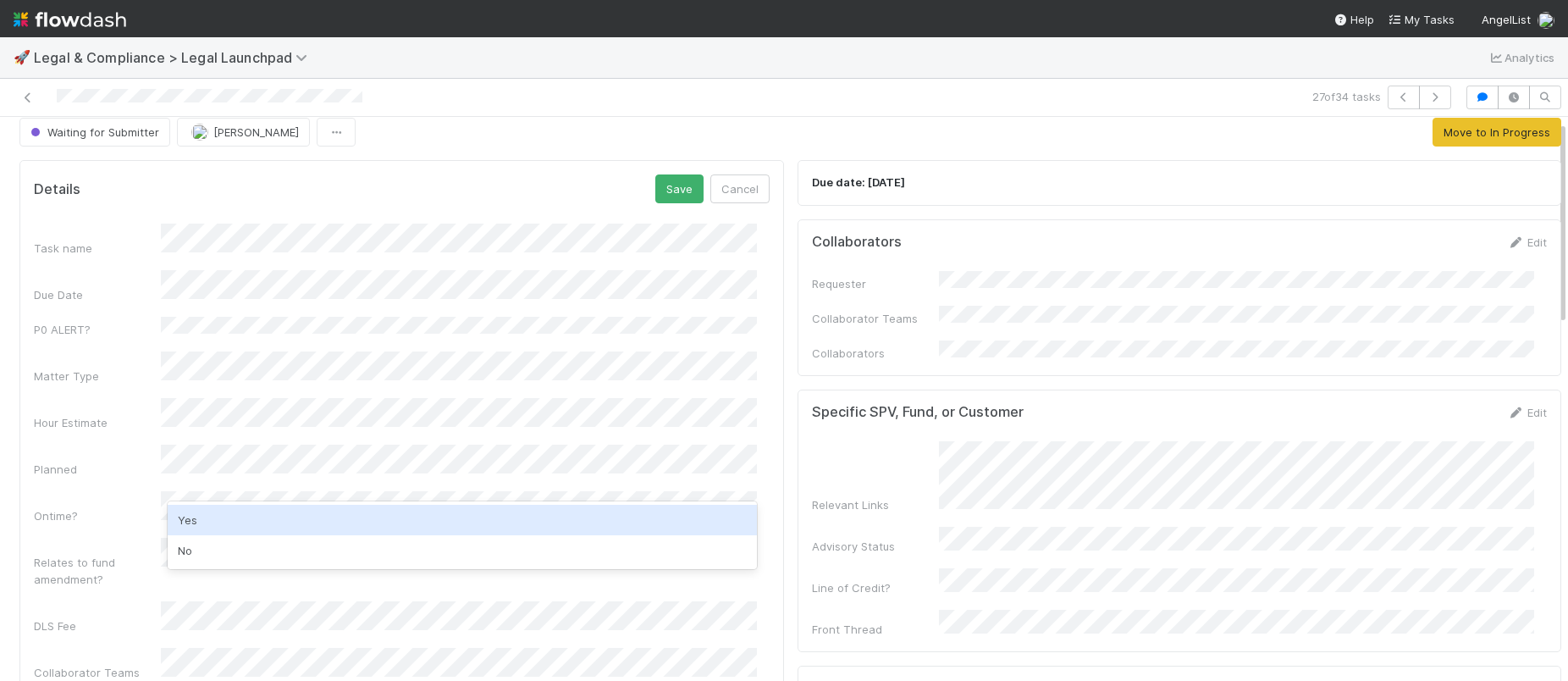
click at [244, 521] on div "Yes" at bounding box center [462, 519] width 590 height 31
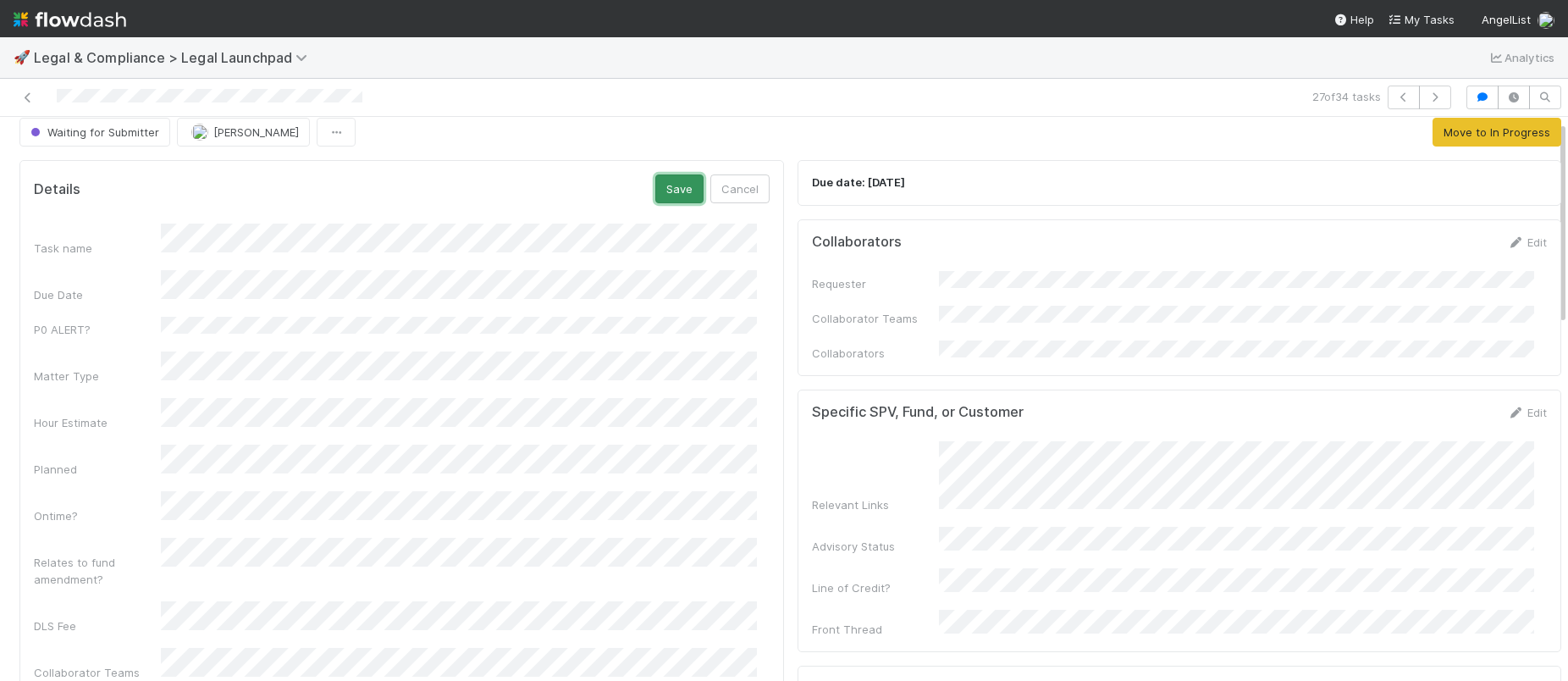
click at [656, 187] on button "Save" at bounding box center [679, 188] width 49 height 29
click at [87, 133] on span "Waiting for Submitter" at bounding box center [92, 132] width 132 height 14
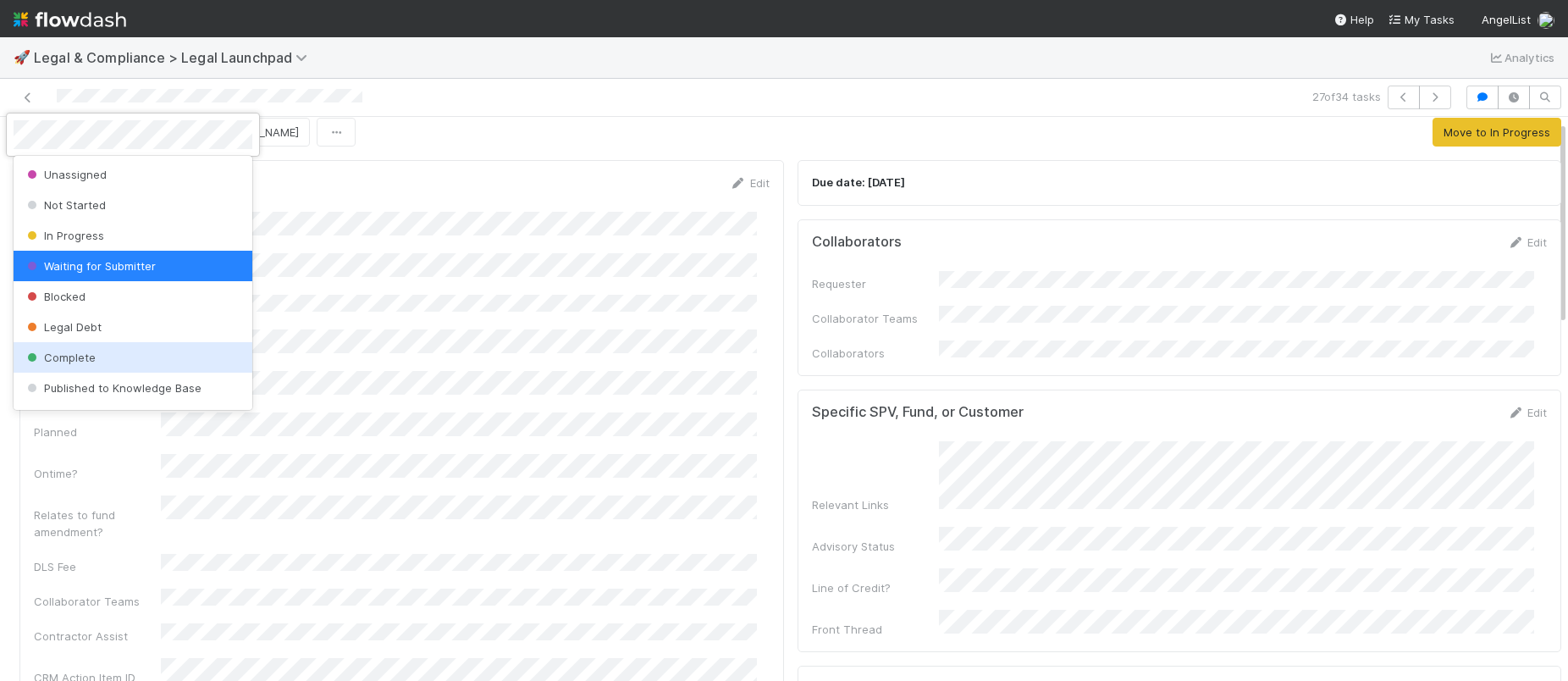
click at [89, 358] on span "Complete" at bounding box center [60, 357] width 72 height 14
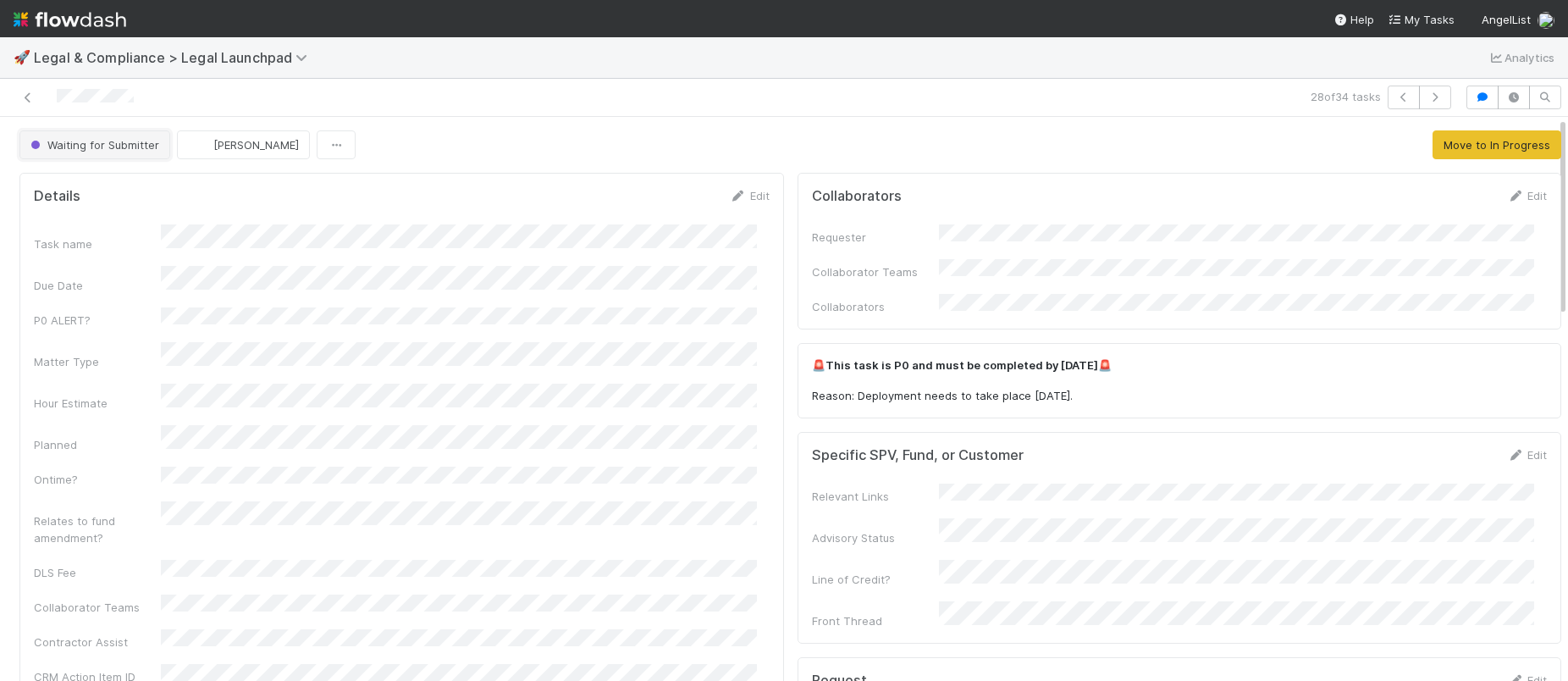
click at [96, 141] on span "Waiting for Submitter" at bounding box center [92, 145] width 132 height 14
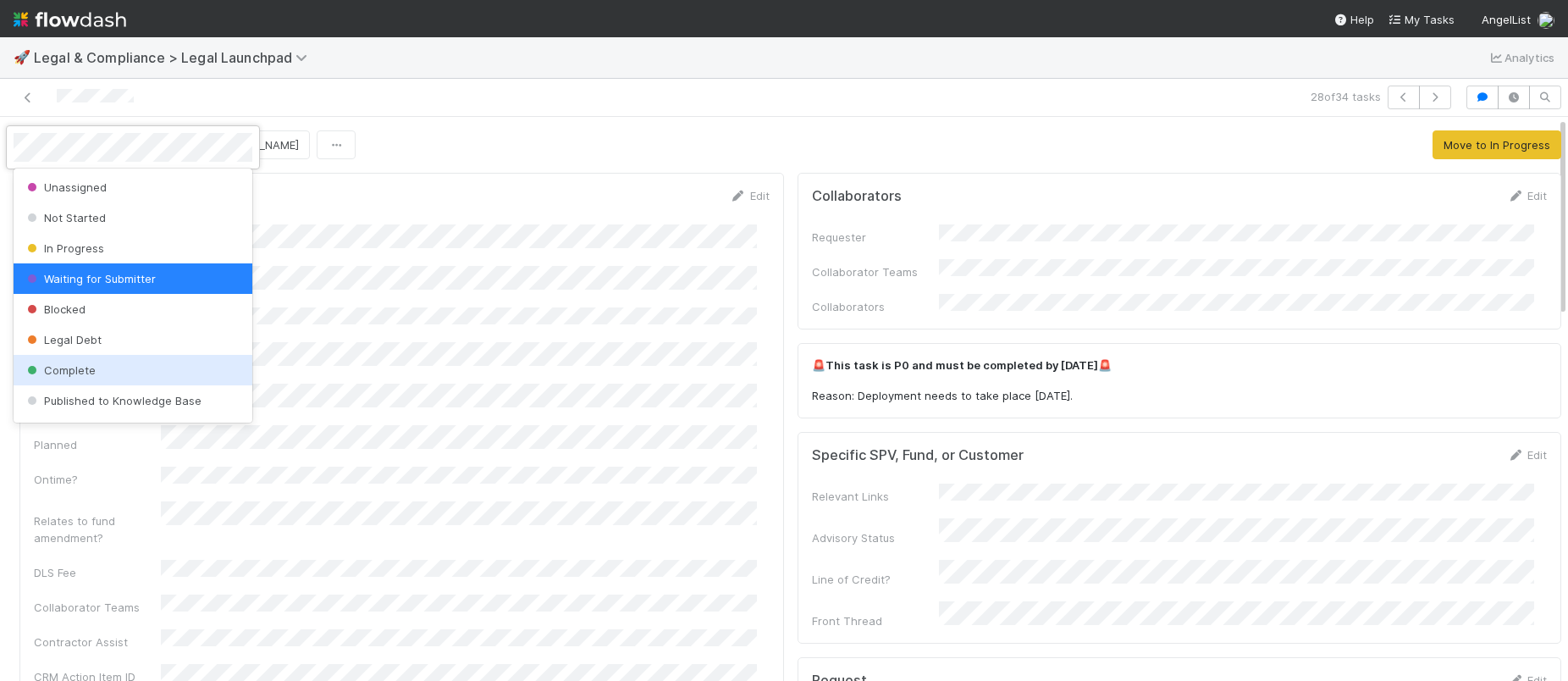
click at [105, 360] on div "Complete" at bounding box center [133, 370] width 239 height 31
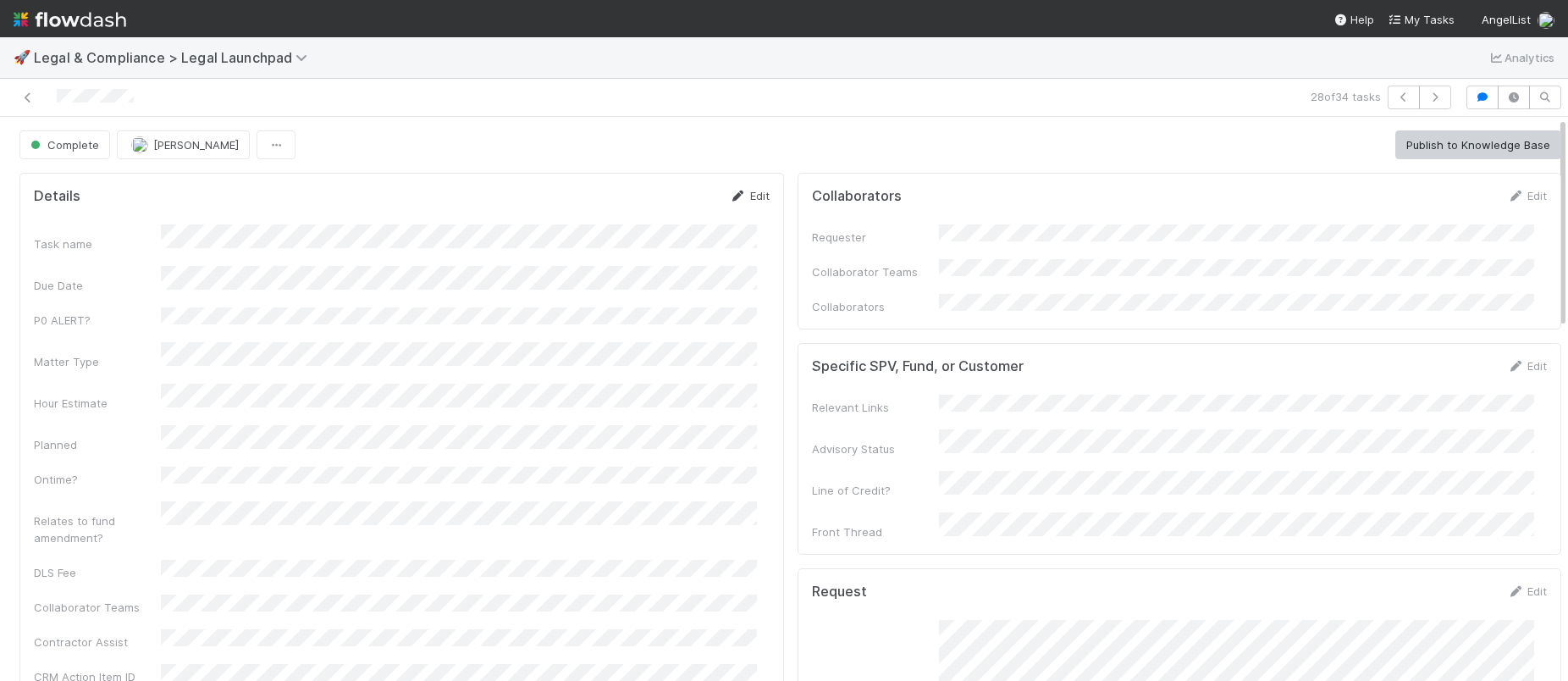
click at [738, 201] on link "Edit" at bounding box center [750, 196] width 40 height 14
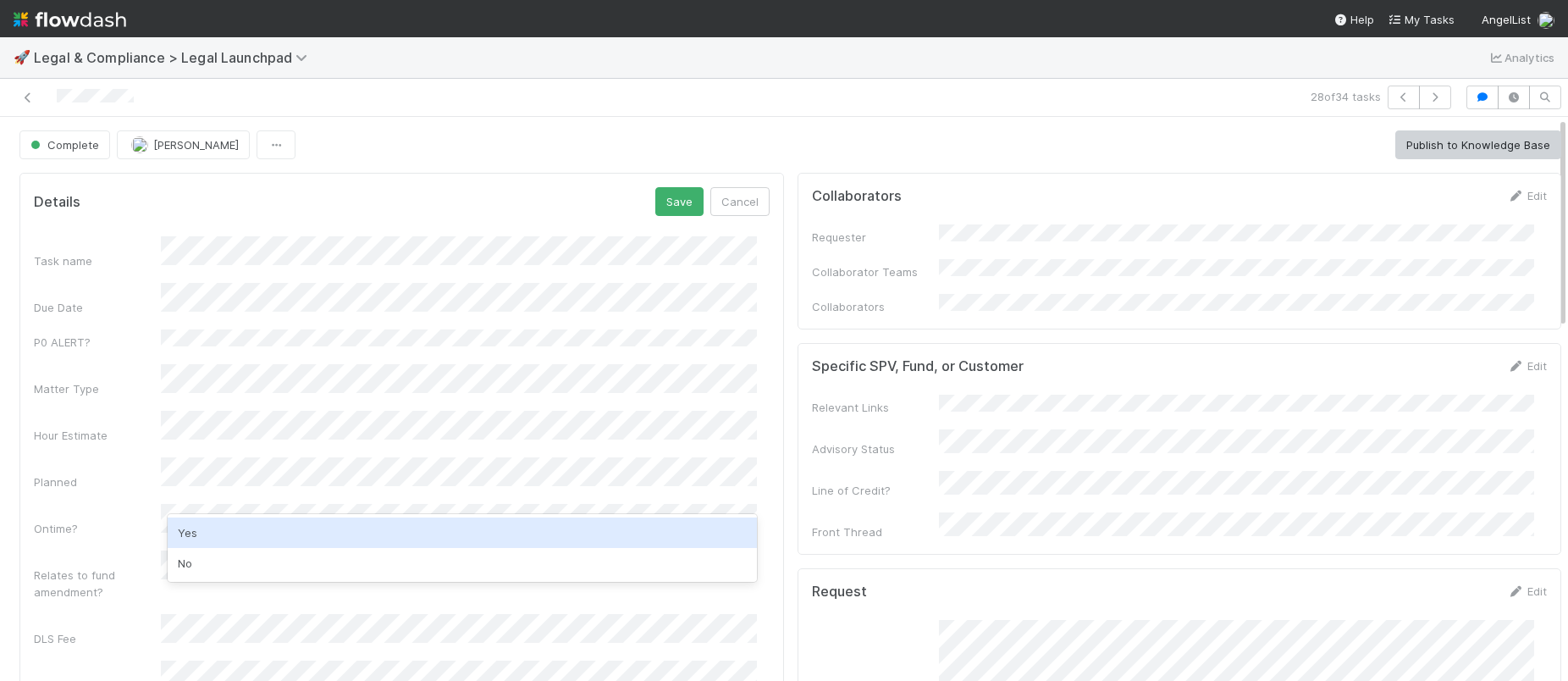
click at [279, 533] on div "Yes" at bounding box center [462, 532] width 590 height 31
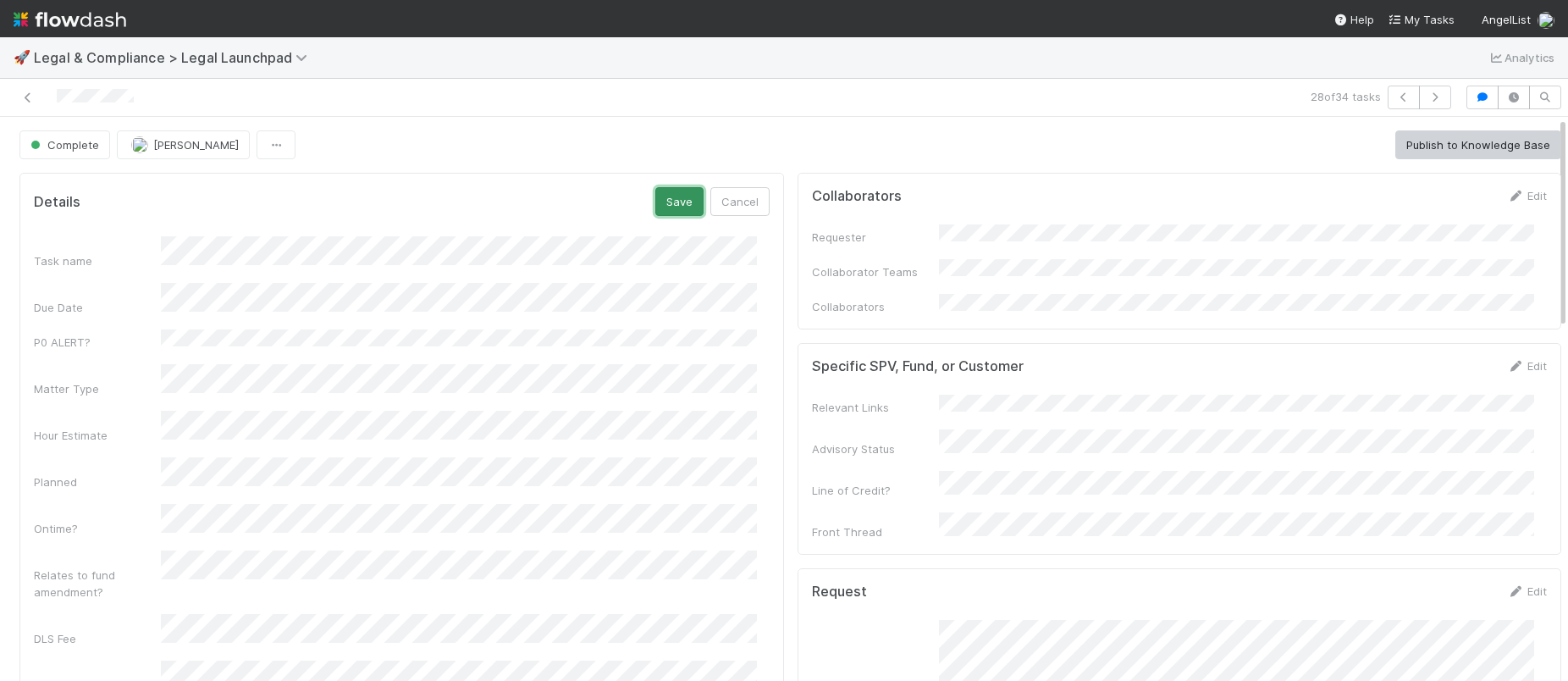
click at [666, 205] on button "Save" at bounding box center [679, 201] width 49 height 29
click at [758, 196] on div "Details Edit" at bounding box center [401, 195] width 761 height 17
click at [737, 191] on link "Edit" at bounding box center [750, 196] width 40 height 14
click at [657, 210] on button "Save" at bounding box center [679, 201] width 49 height 29
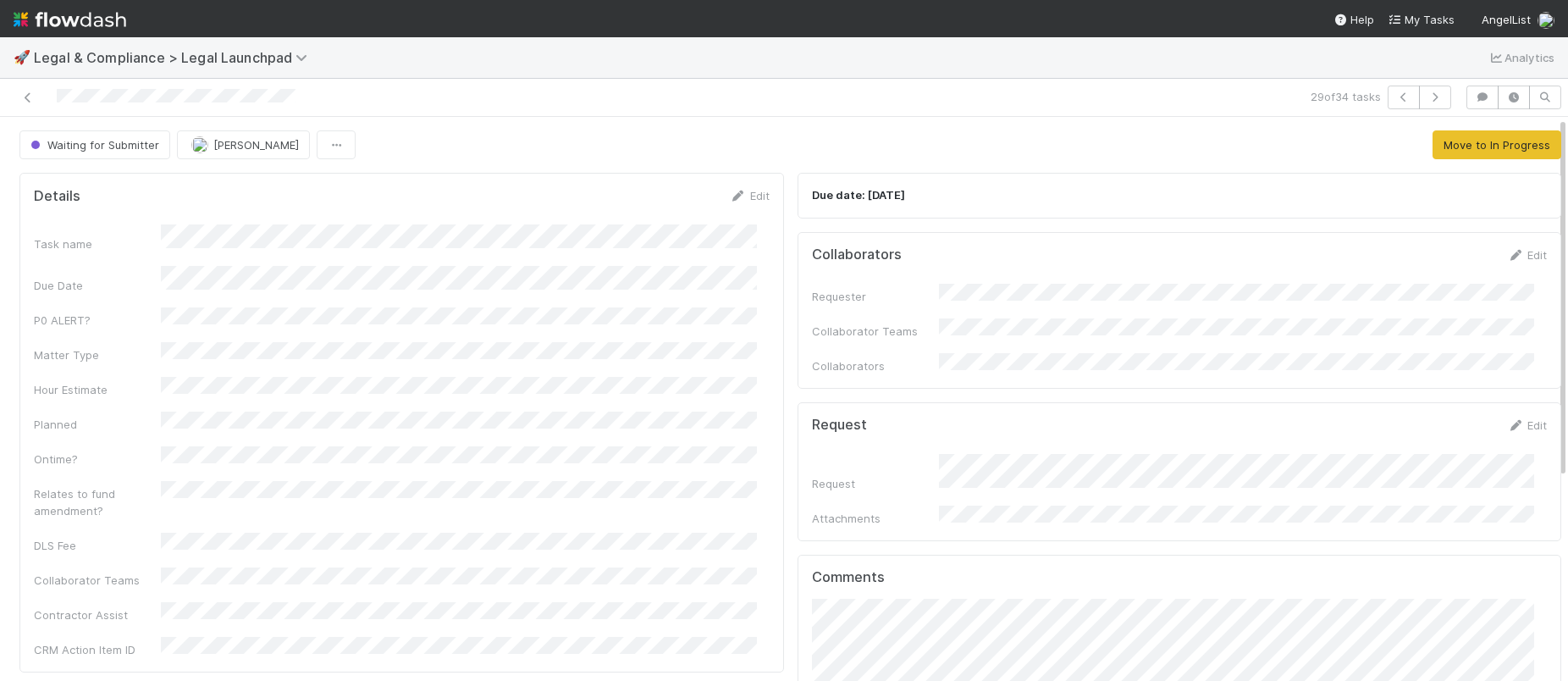
click at [1526, 417] on div "Request Edit" at bounding box center [1179, 425] width 761 height 17
click at [1507, 419] on link "Edit" at bounding box center [1527, 426] width 40 height 14
click at [1446, 417] on button "Save" at bounding box center [1457, 430] width 49 height 29
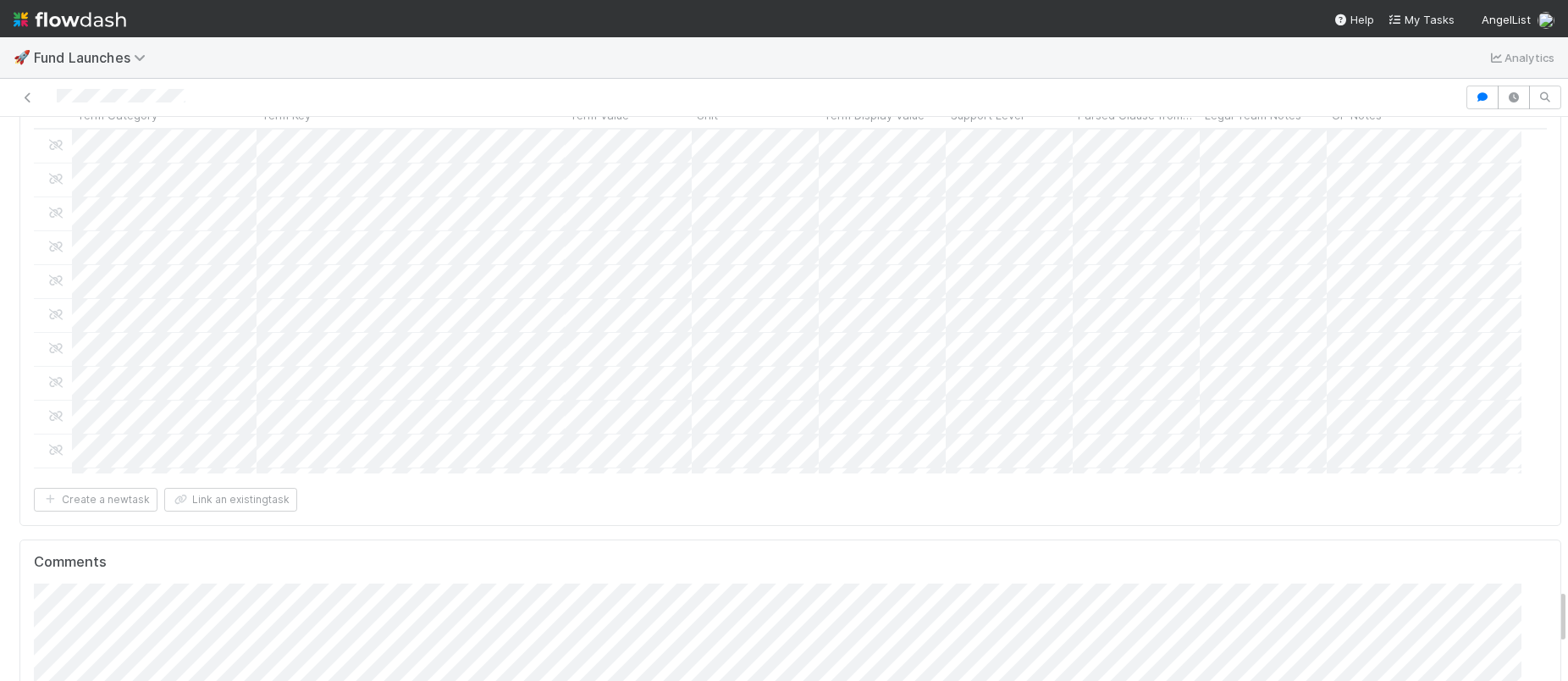
scroll to position [4760, 0]
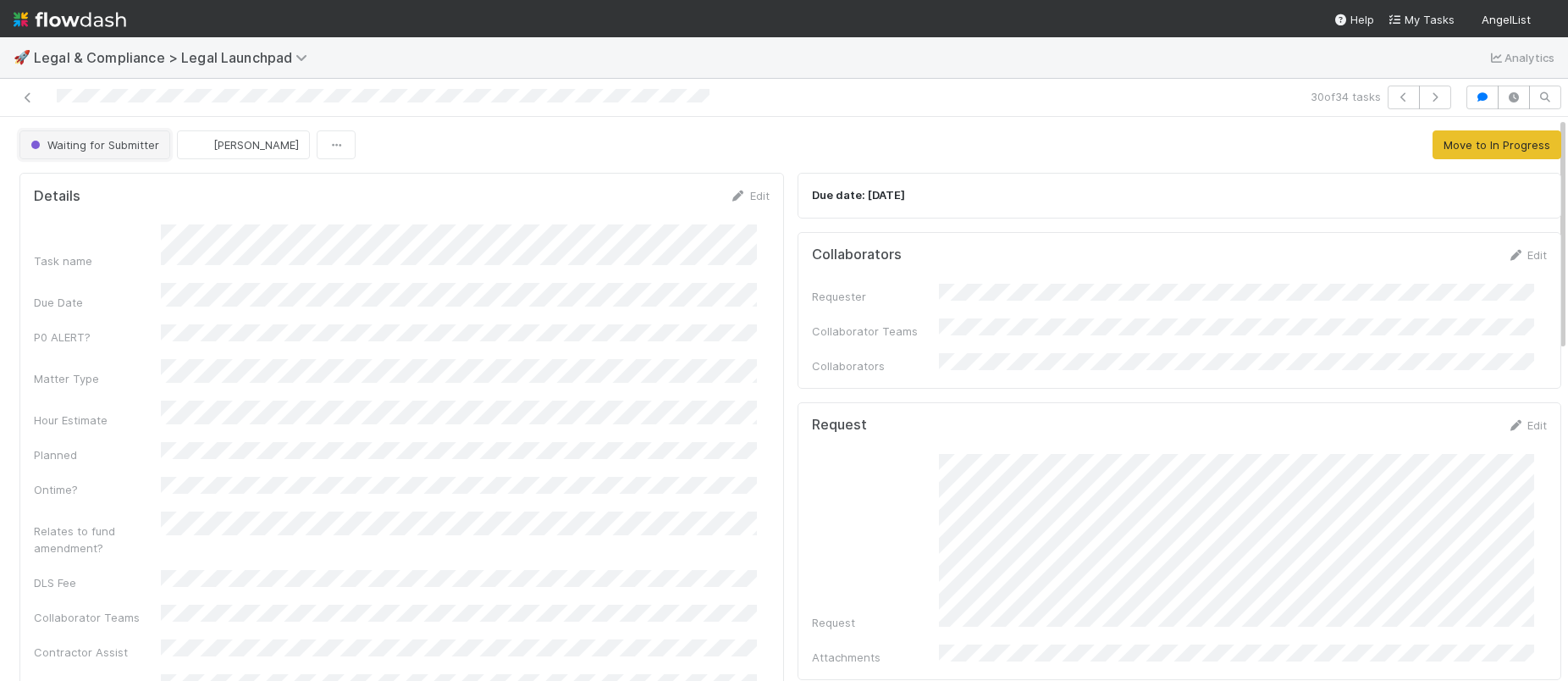
click at [83, 147] on span "Waiting for Submitter" at bounding box center [92, 145] width 132 height 14
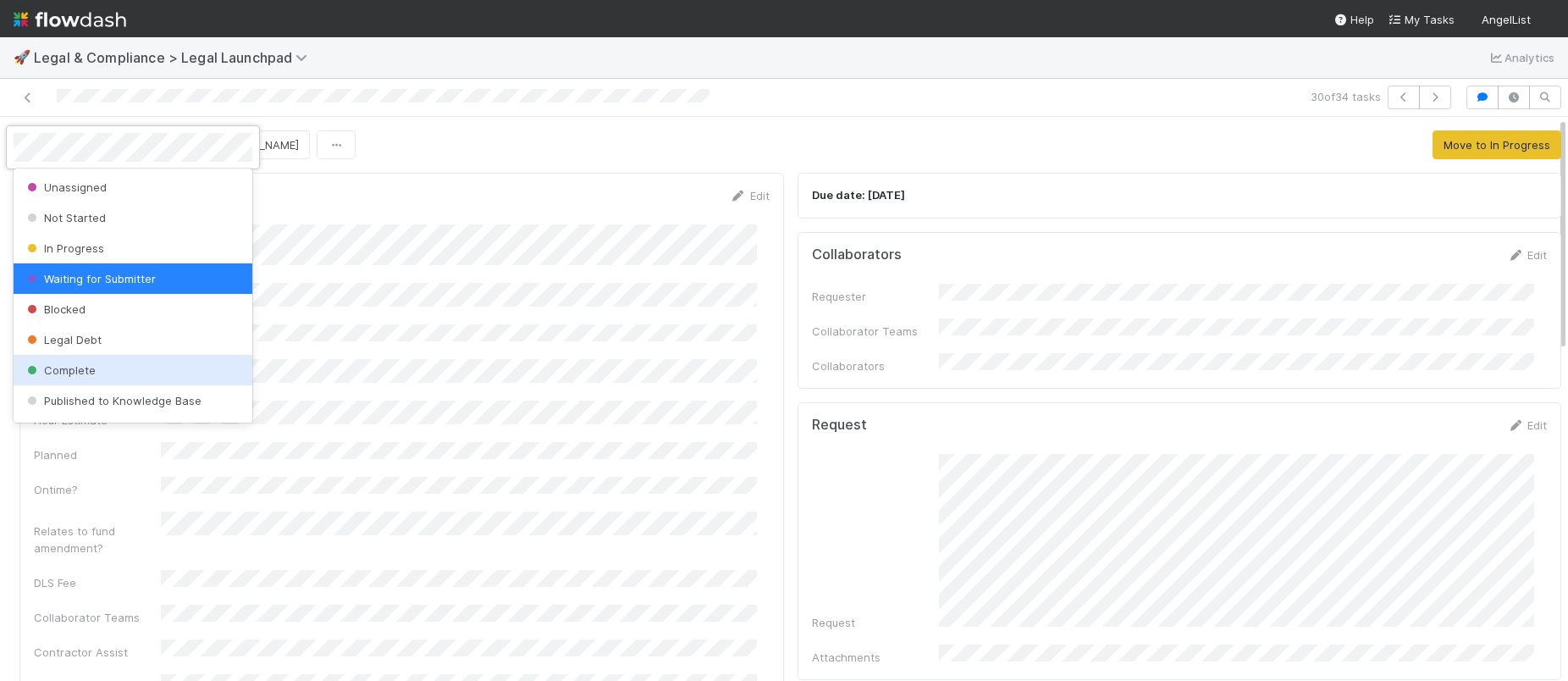
click at [78, 360] on div "Complete" at bounding box center [133, 370] width 239 height 31
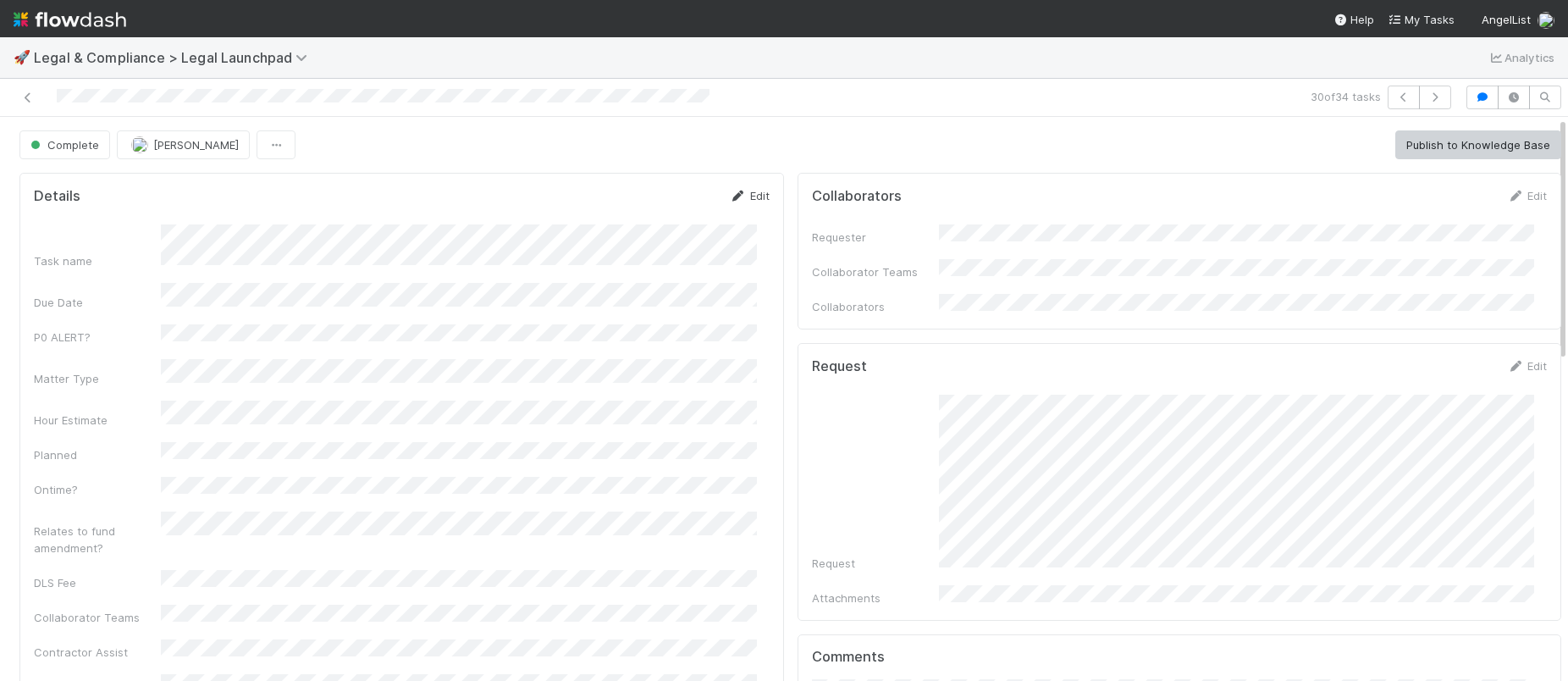
click at [745, 192] on link "Edit" at bounding box center [750, 196] width 40 height 14
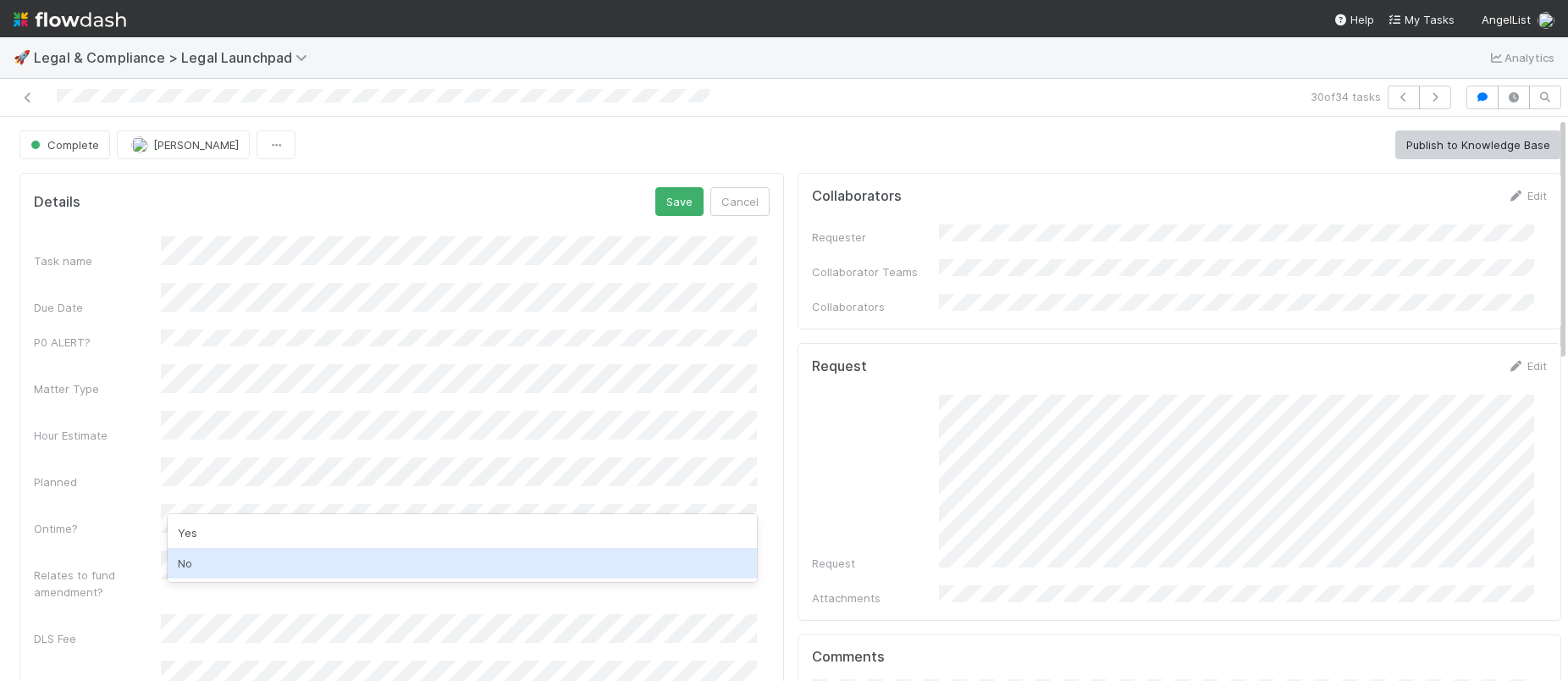
drag, startPoint x: 221, startPoint y: 561, endPoint x: 228, endPoint y: 552, distance: 11.4
click at [223, 559] on div "No" at bounding box center [462, 563] width 590 height 31
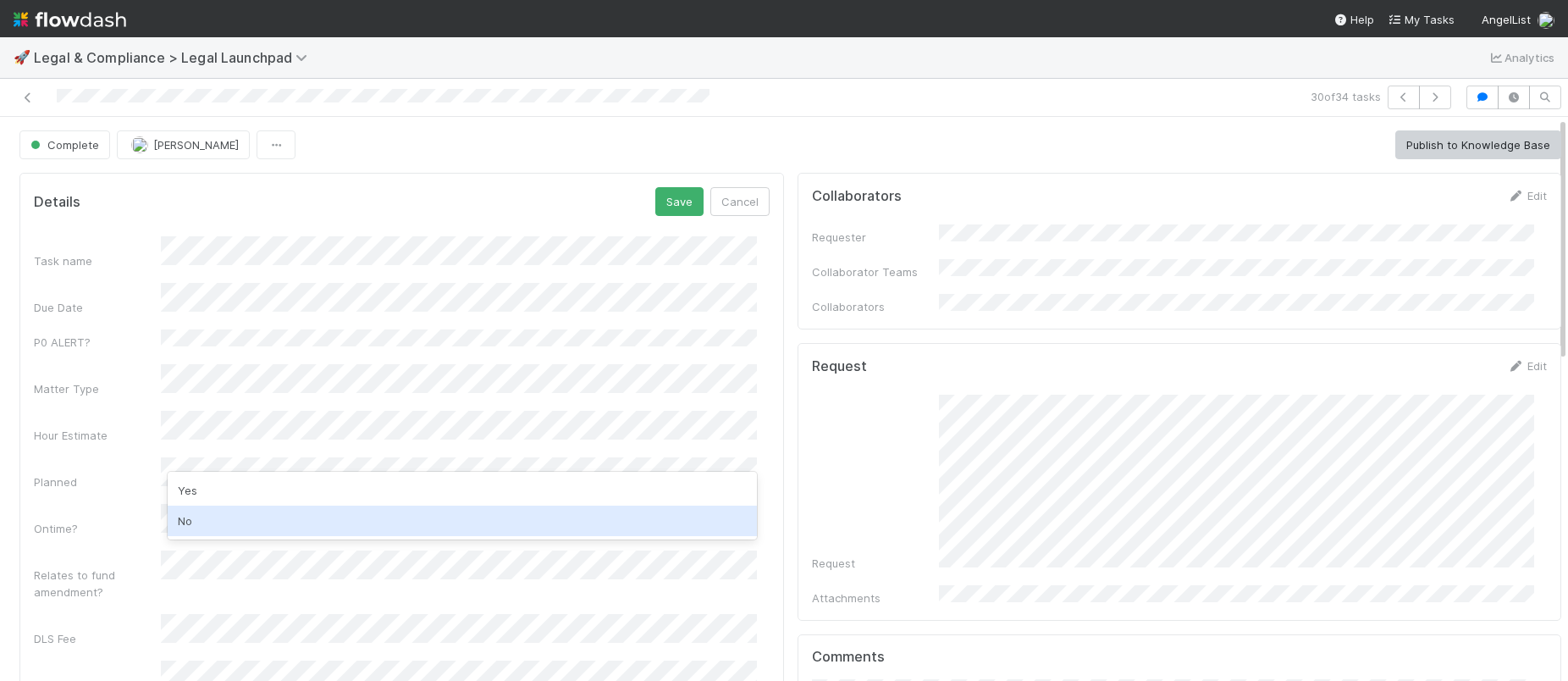
click at [183, 521] on div "No" at bounding box center [462, 520] width 590 height 31
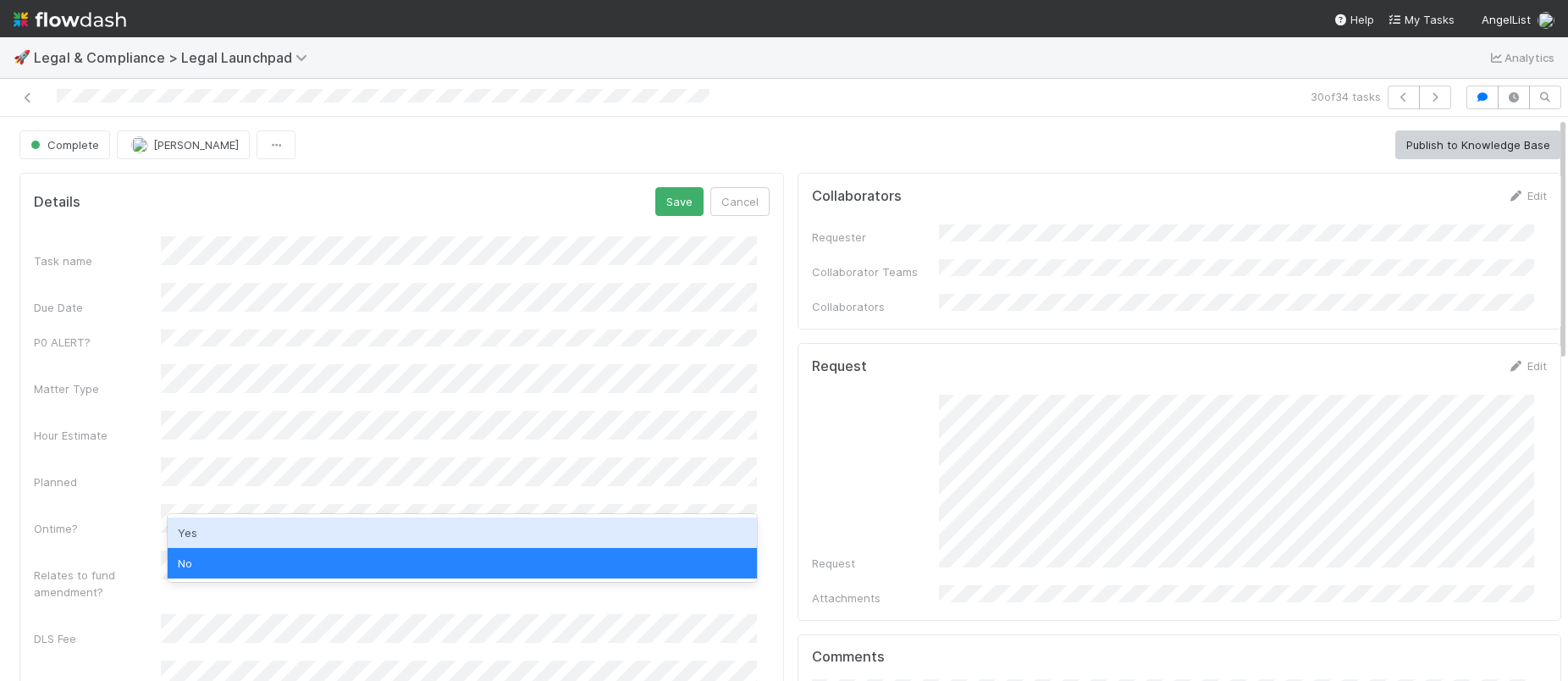
click at [197, 529] on div "Yes" at bounding box center [462, 532] width 590 height 31
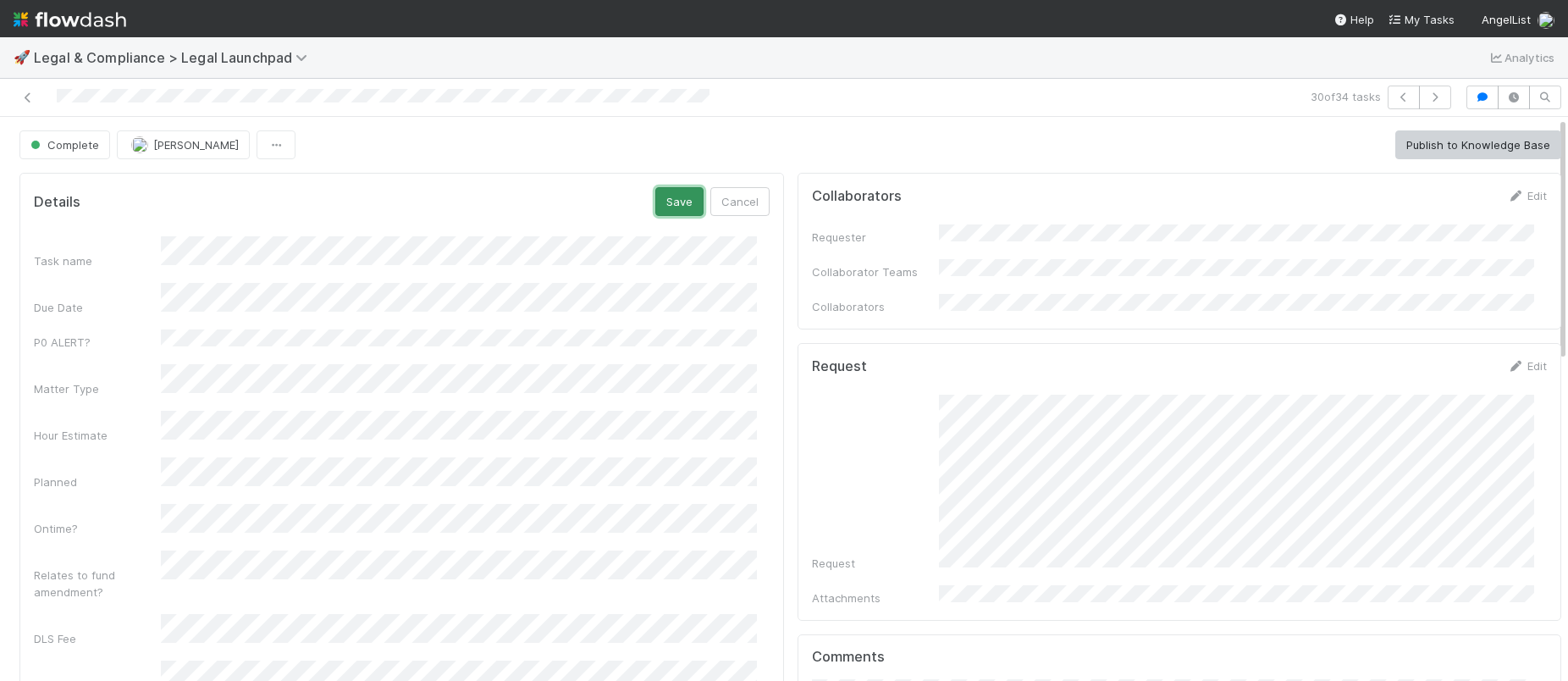
click at [669, 207] on button "Save" at bounding box center [679, 201] width 49 height 29
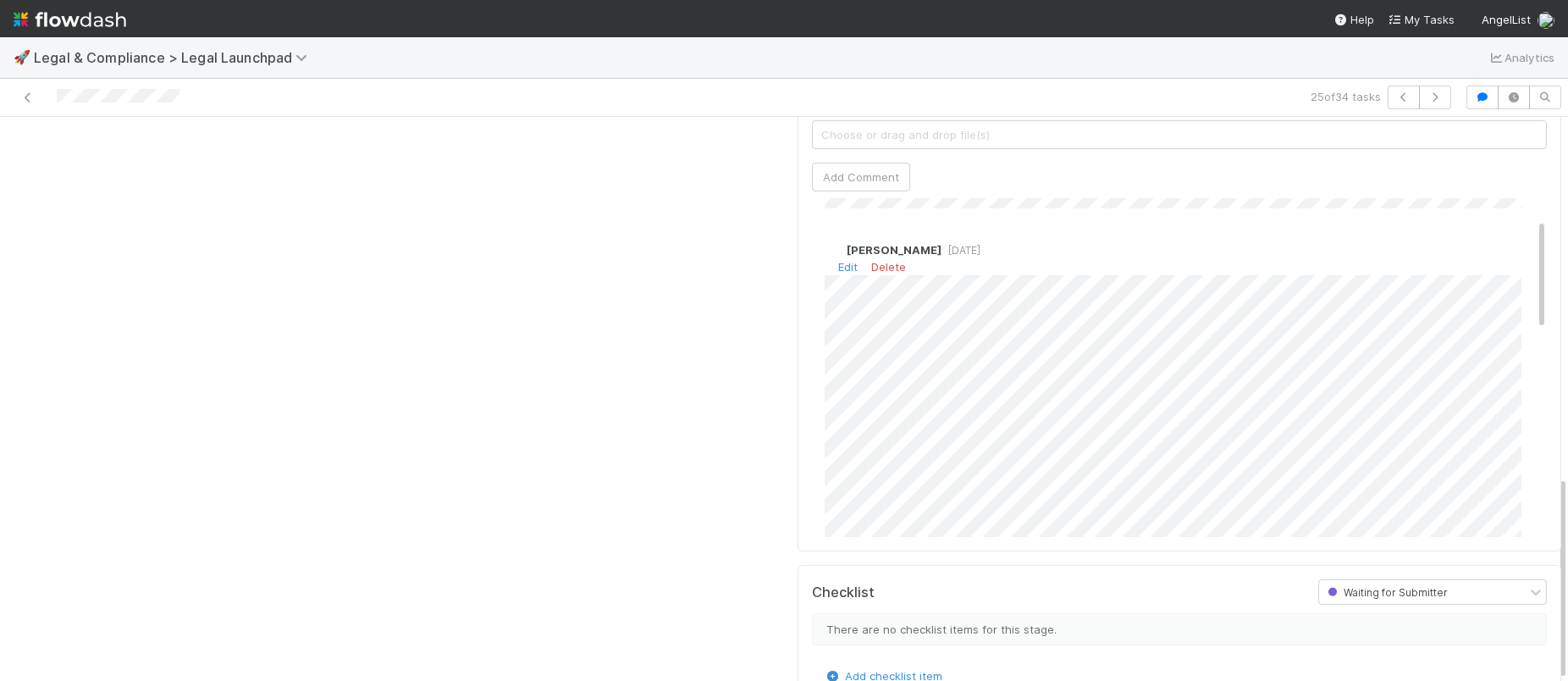
scroll to position [167, 0]
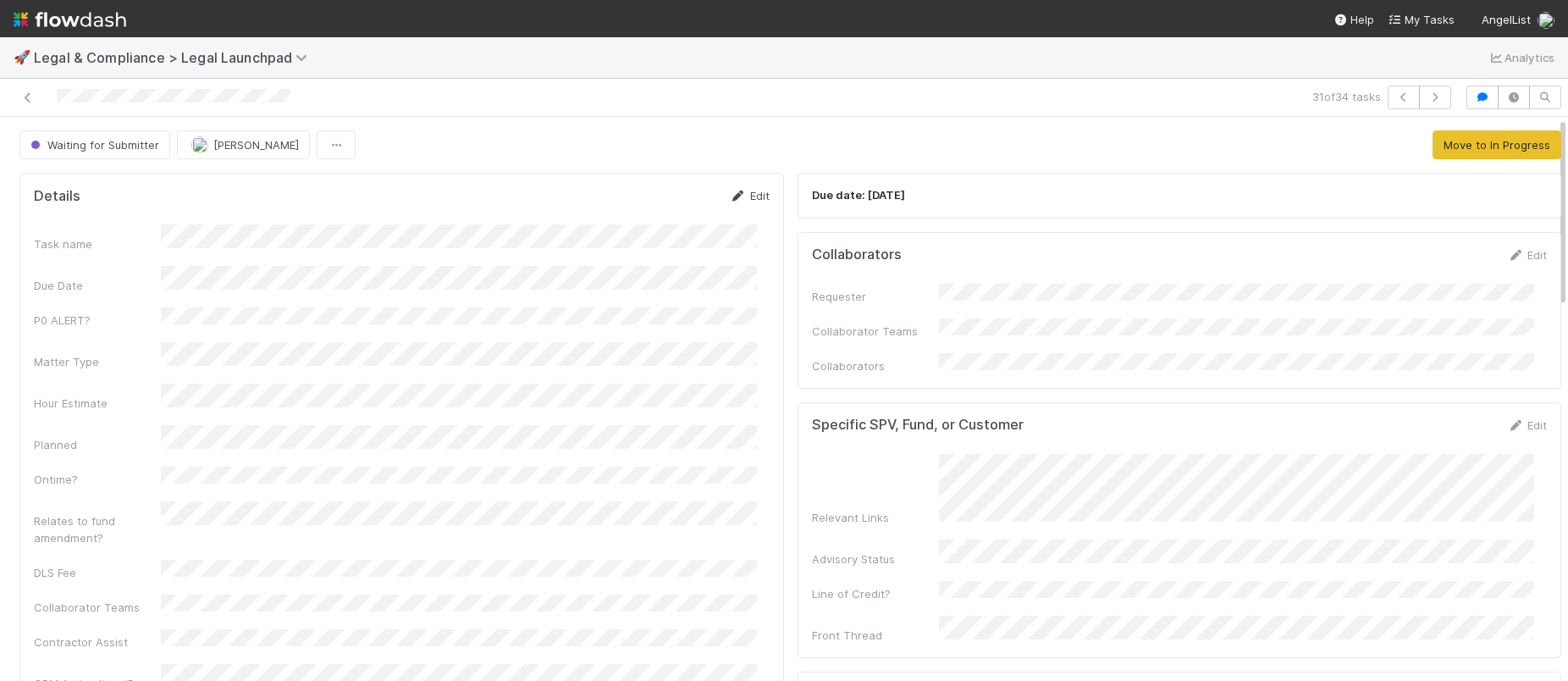
click at [750, 193] on link "Edit" at bounding box center [750, 196] width 40 height 14
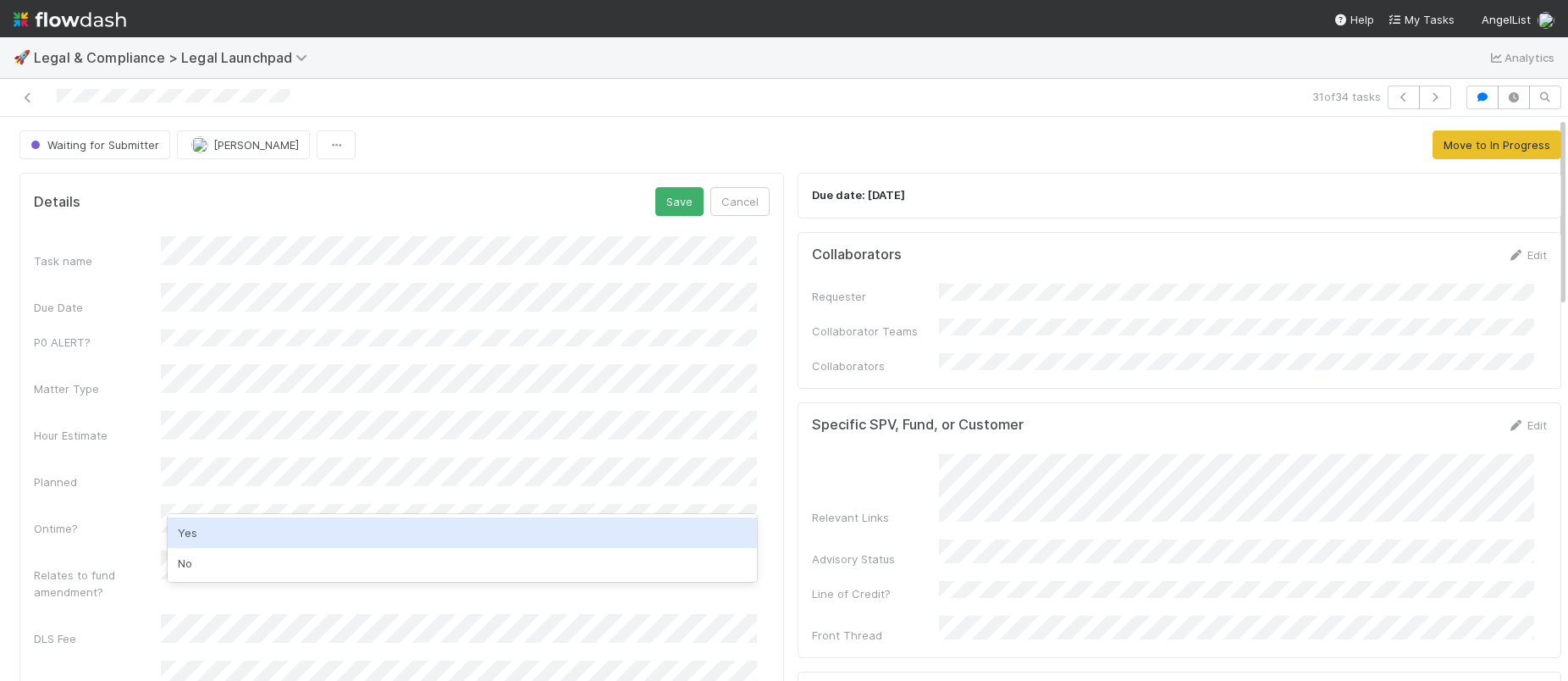
click at [252, 522] on div "Yes" at bounding box center [462, 532] width 590 height 31
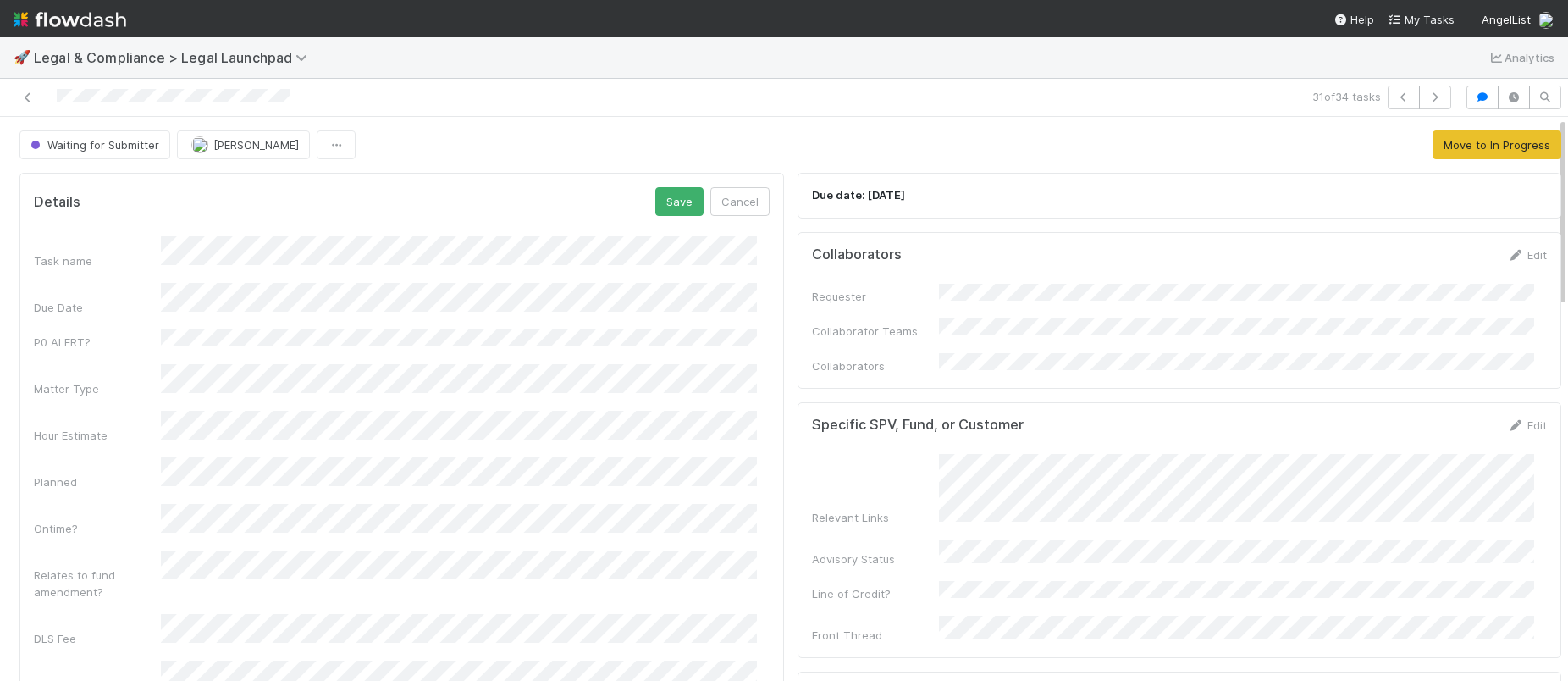
click at [640, 193] on div "Details Save Cancel" at bounding box center [402, 201] width 736 height 29
click at [655, 194] on button "Save" at bounding box center [679, 201] width 49 height 29
click at [90, 132] on button "Waiting for Submitter" at bounding box center [95, 144] width 151 height 29
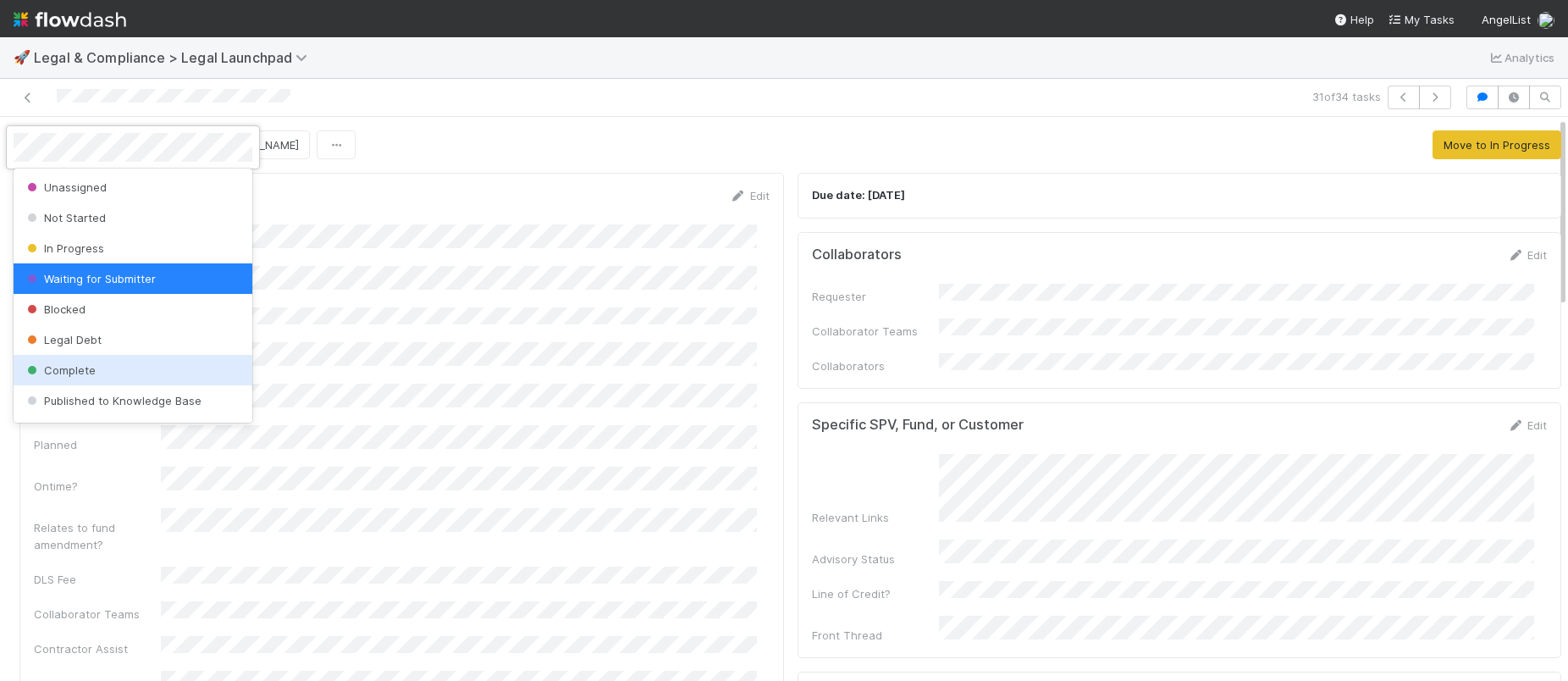
click at [83, 360] on div "Complete" at bounding box center [133, 370] width 239 height 31
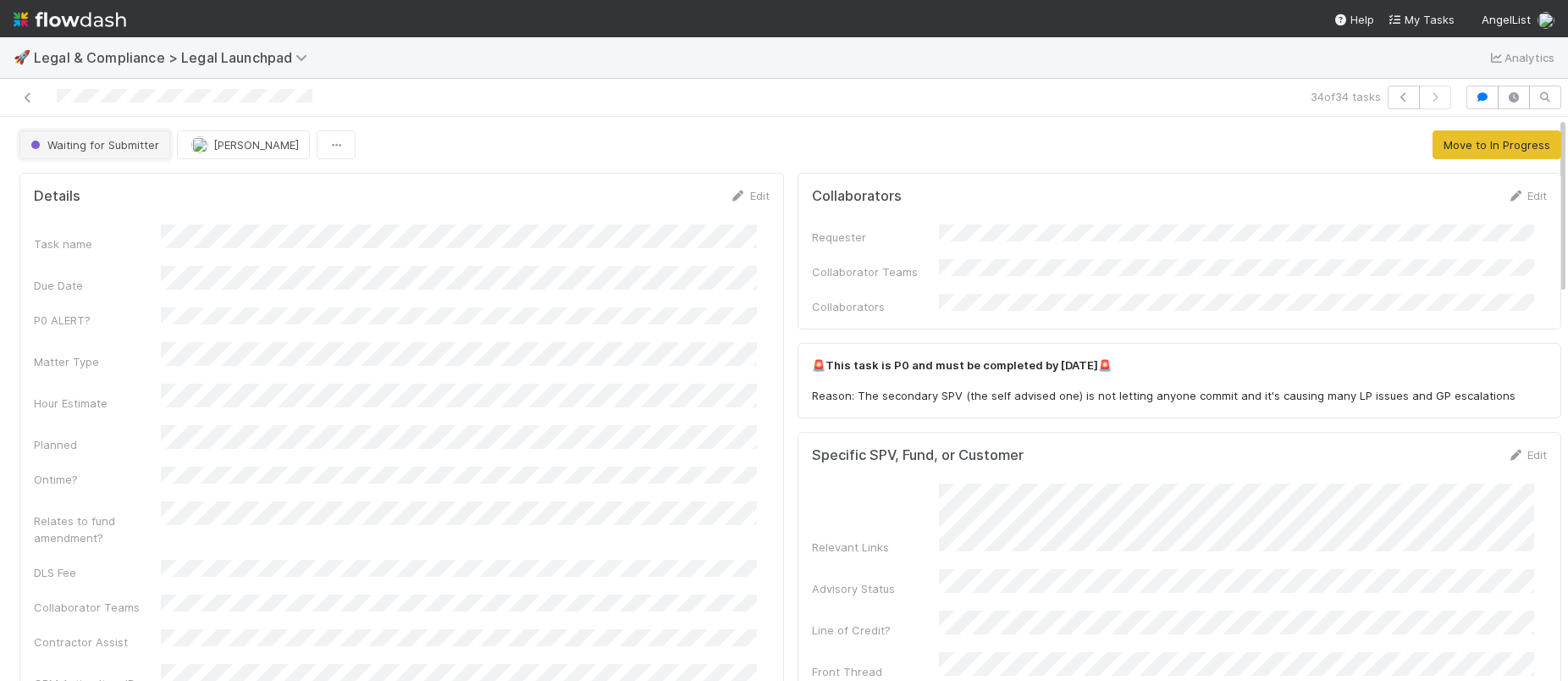
click at [85, 145] on span "Waiting for Submitter" at bounding box center [92, 145] width 132 height 14
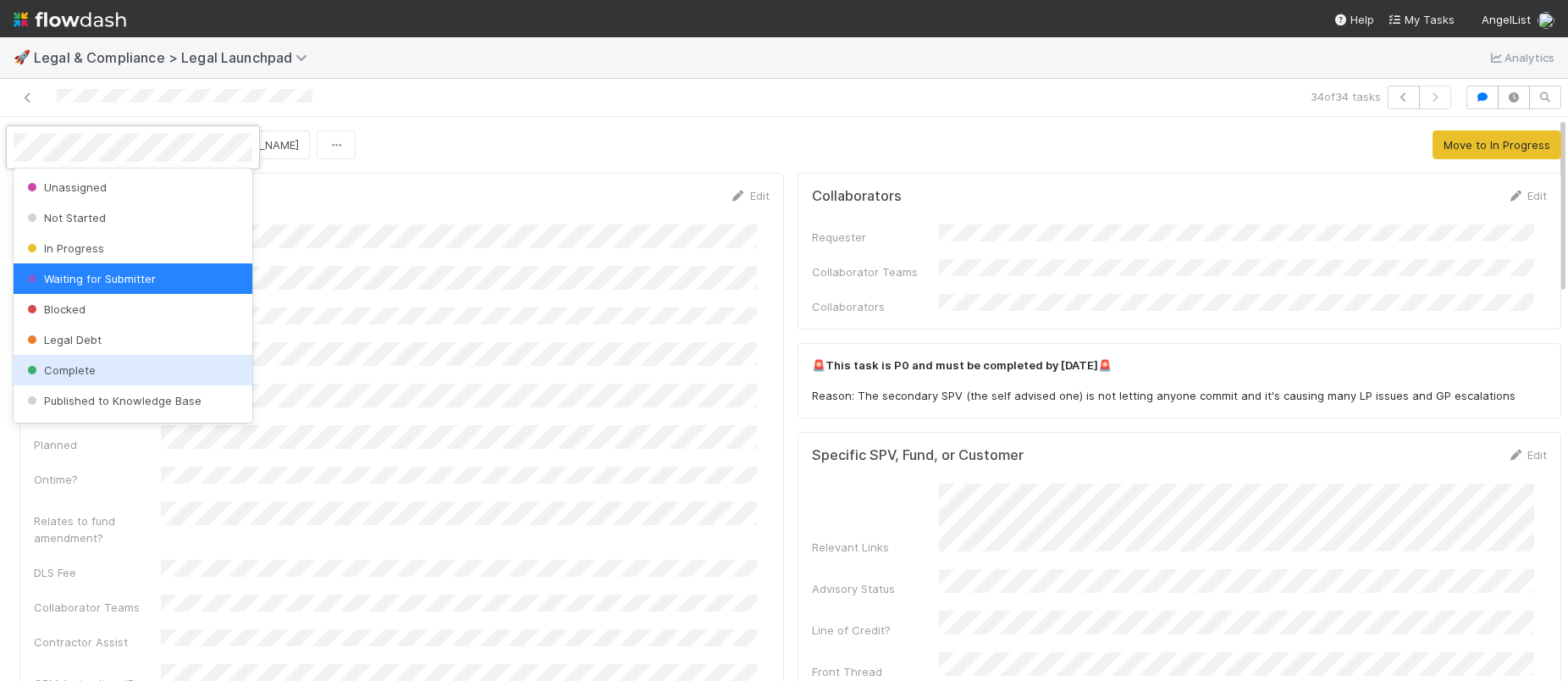
click at [128, 376] on div "Complete" at bounding box center [133, 370] width 239 height 31
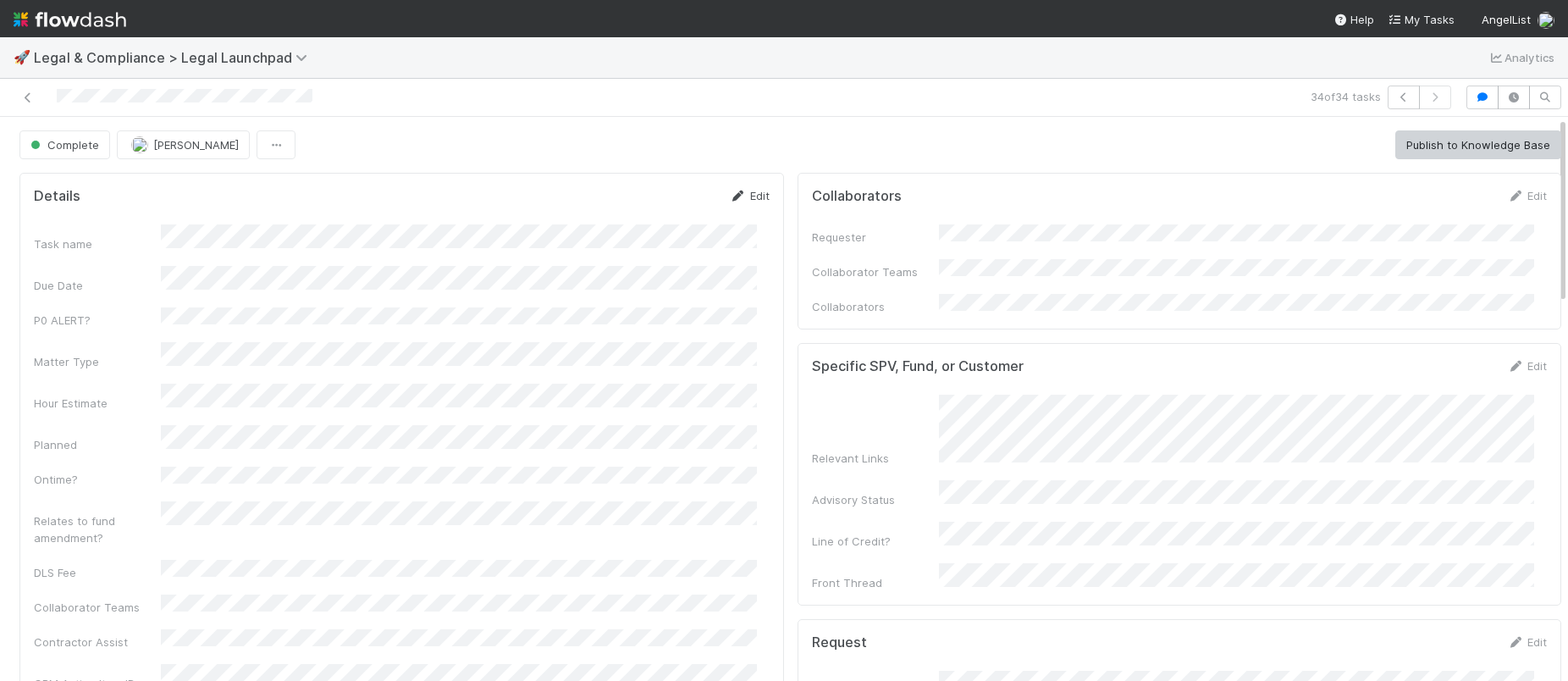
click at [743, 191] on link "Edit" at bounding box center [750, 196] width 40 height 14
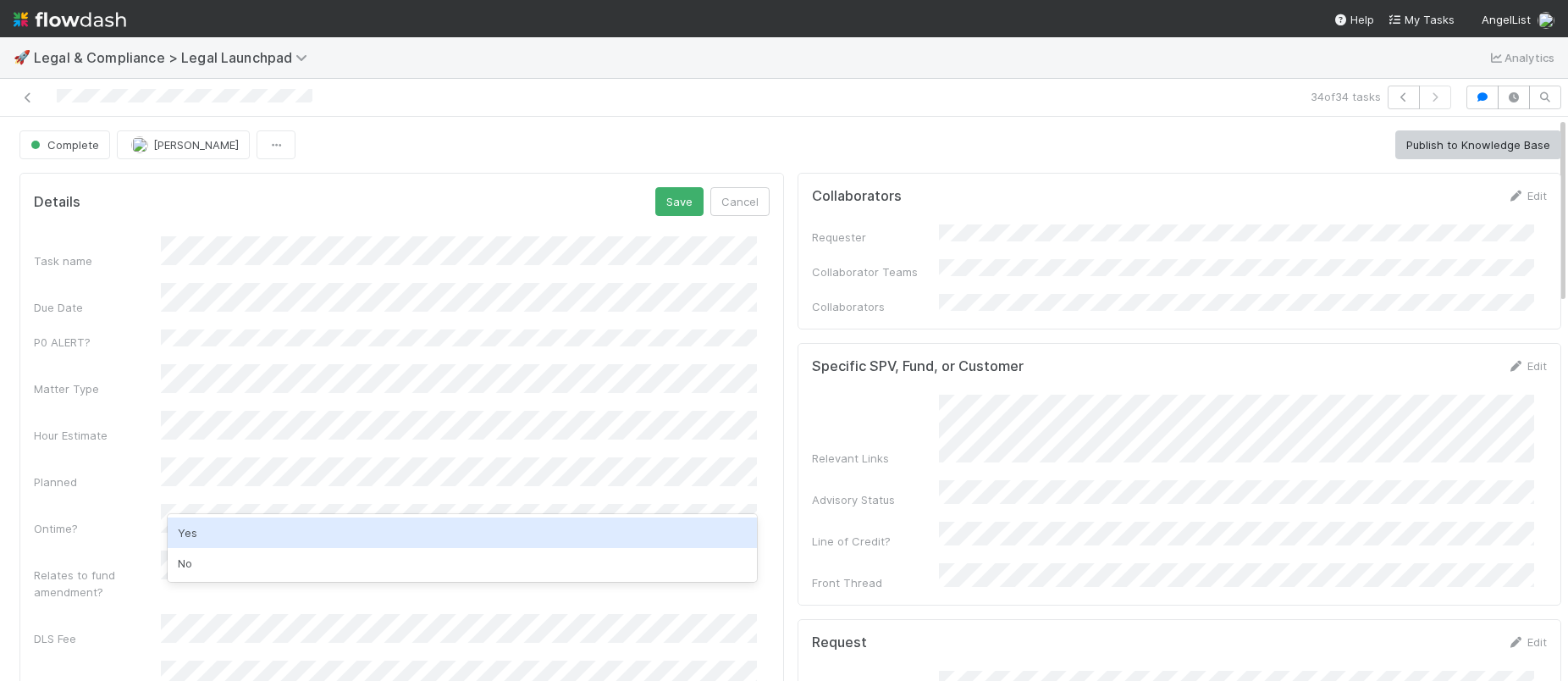
click at [229, 533] on div "Yes" at bounding box center [462, 532] width 590 height 31
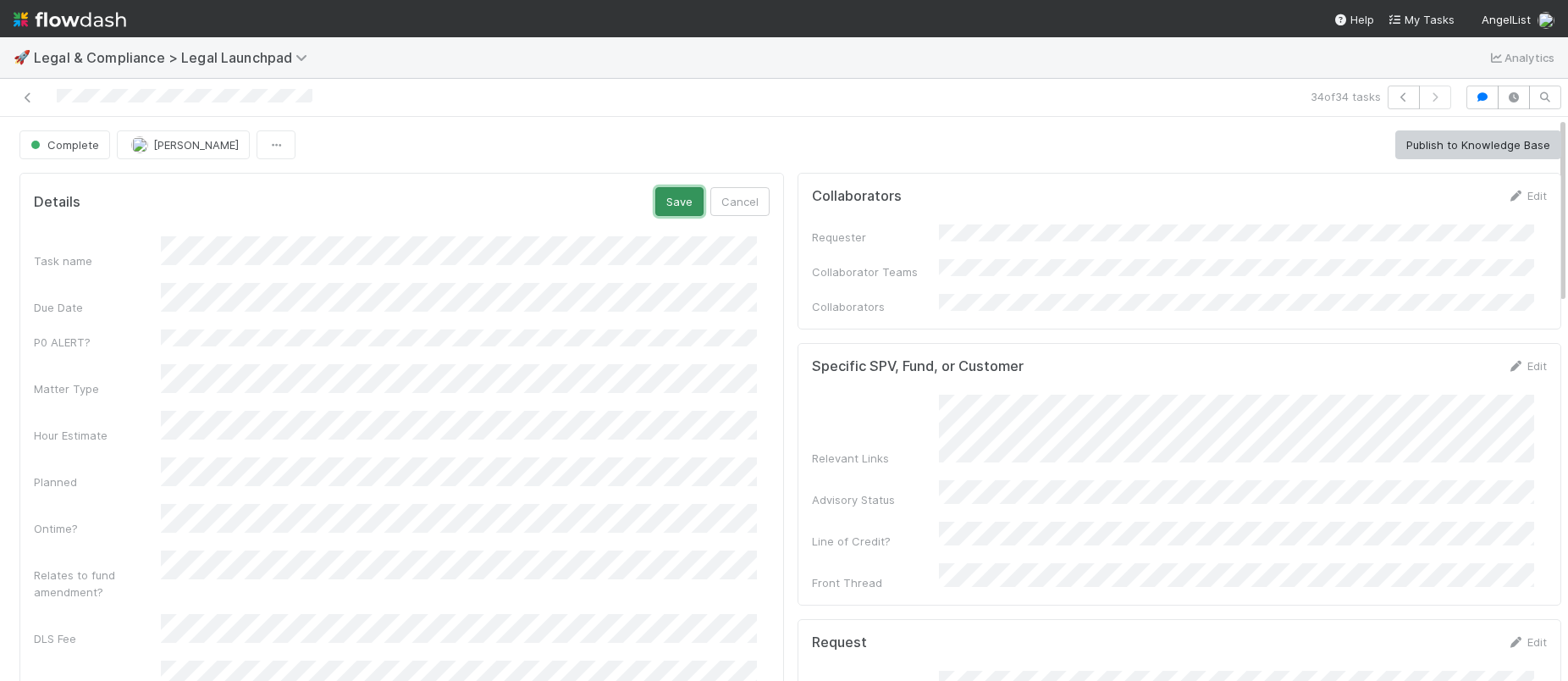
click at [658, 202] on button "Save" at bounding box center [679, 201] width 49 height 29
click at [752, 197] on link "Edit" at bounding box center [750, 196] width 40 height 14
click at [658, 196] on button "Save" at bounding box center [679, 201] width 49 height 29
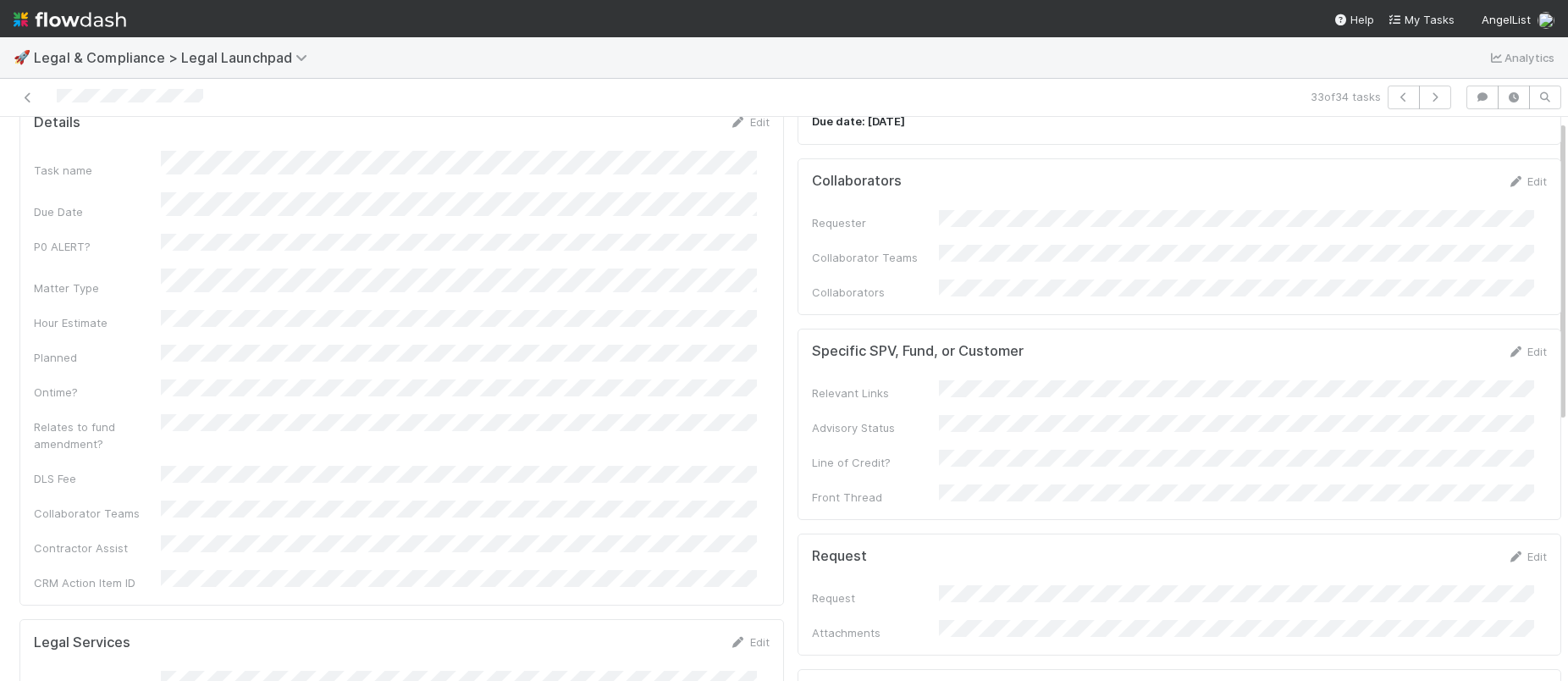
scroll to position [312, 0]
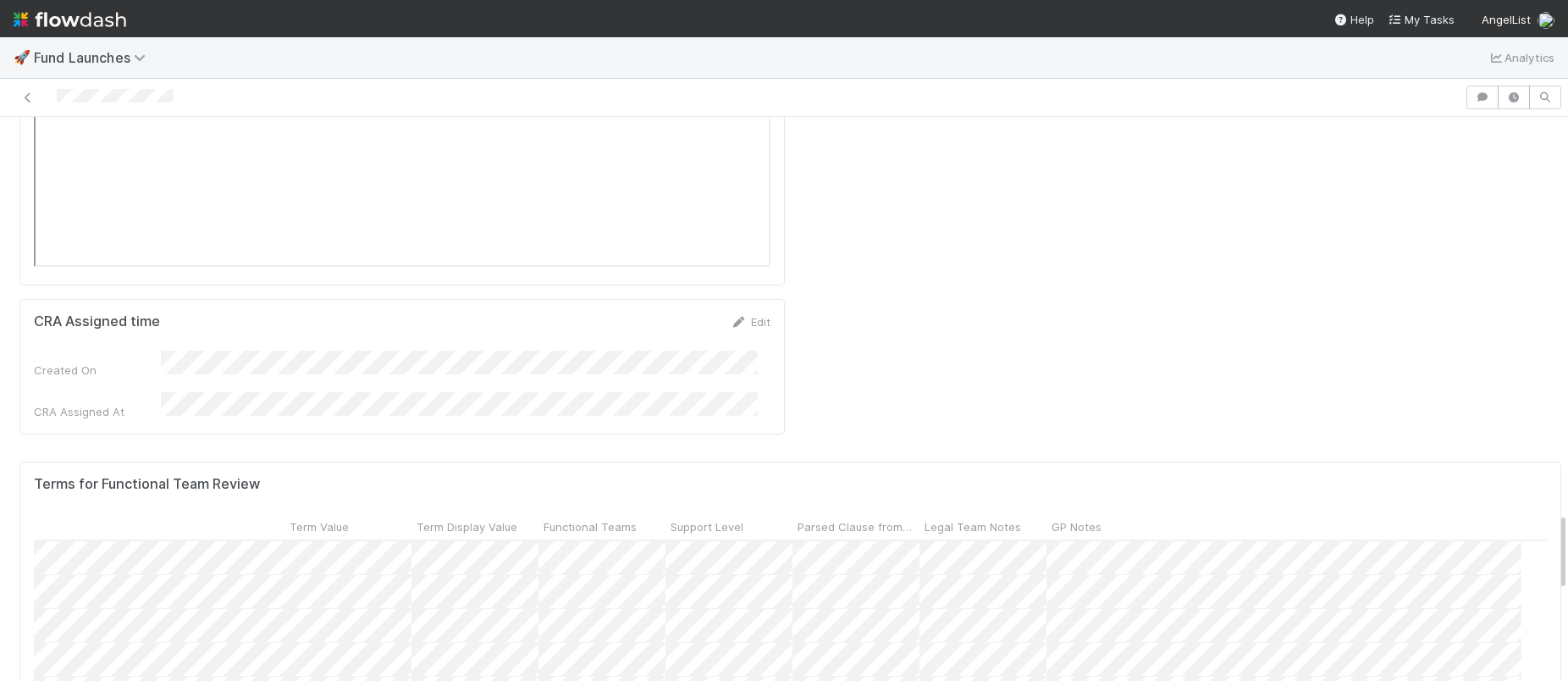
scroll to position [91, 0]
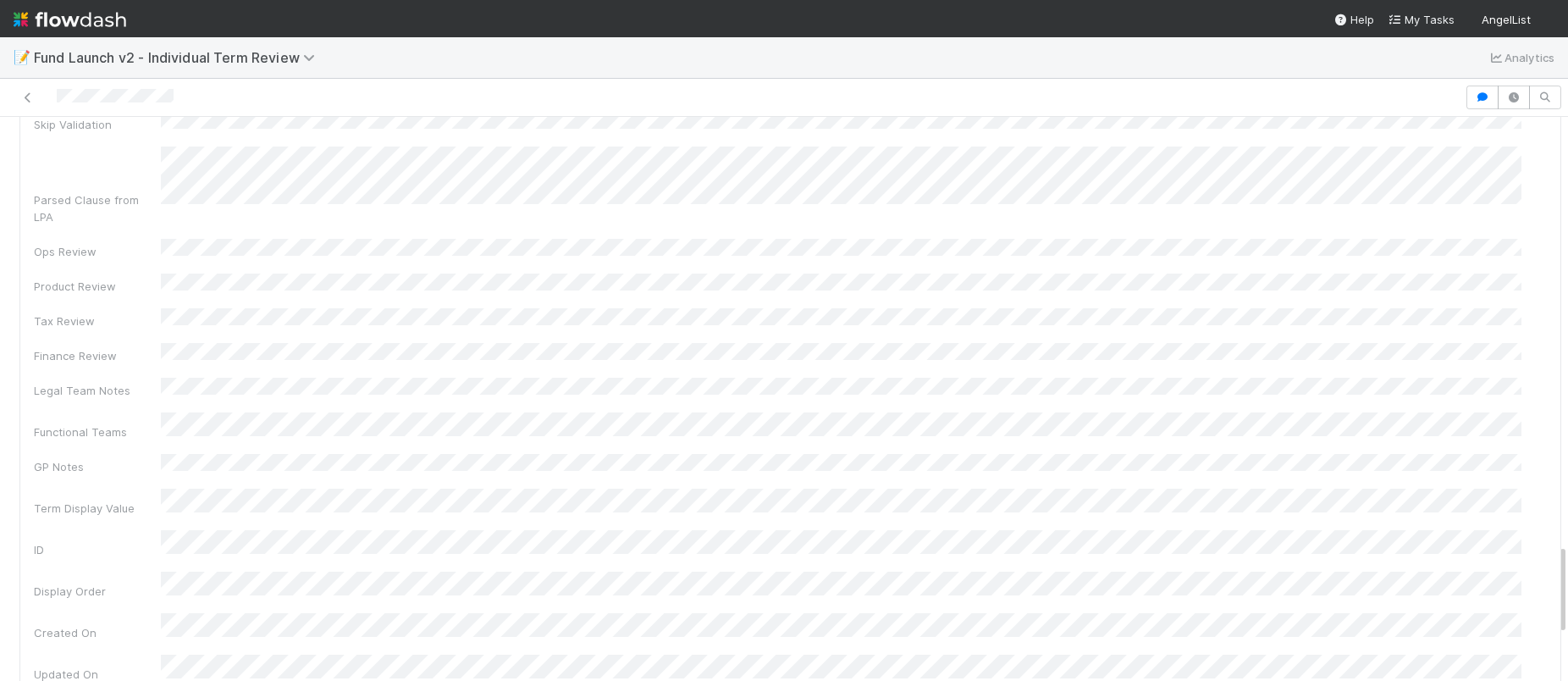
scroll to position [1790, 0]
click at [1508, 551] on link "Edit" at bounding box center [1527, 558] width 40 height 14
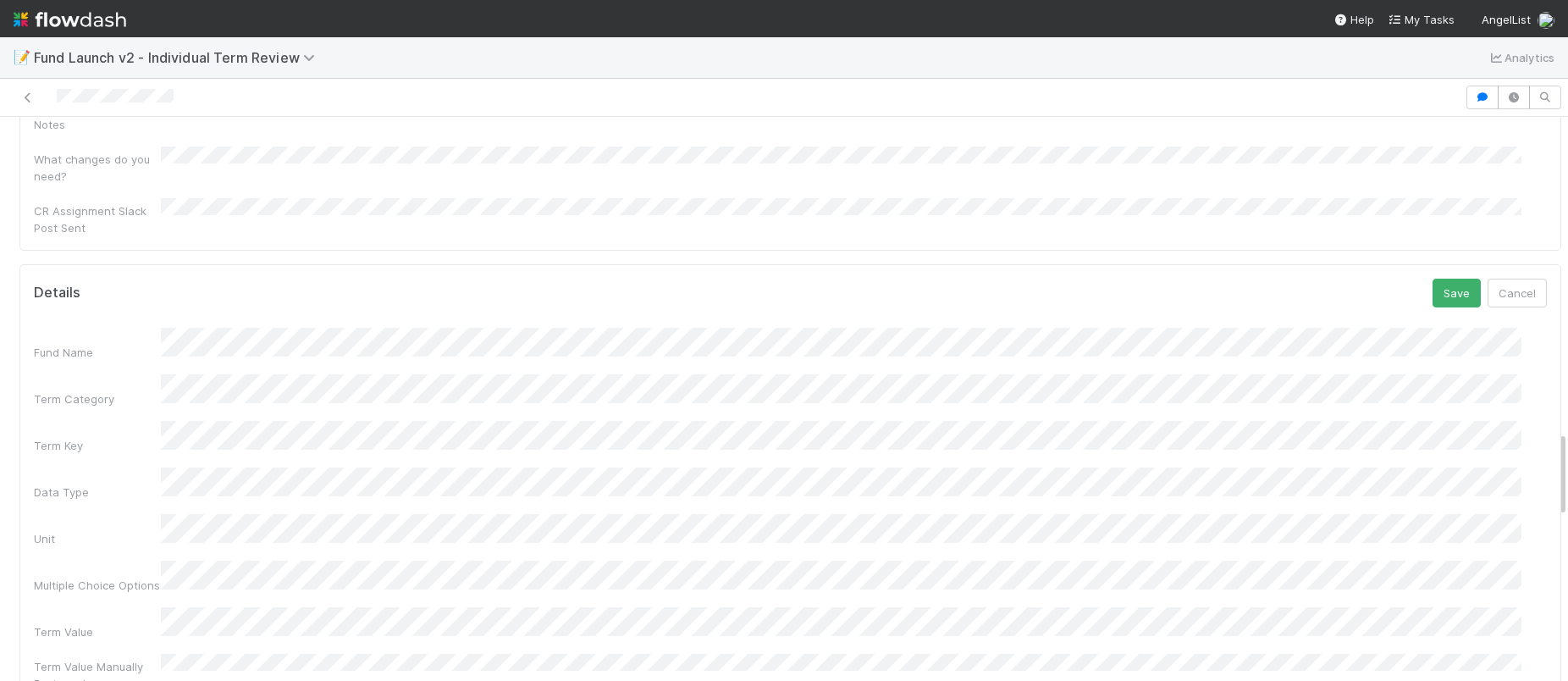
scroll to position [2051, 0]
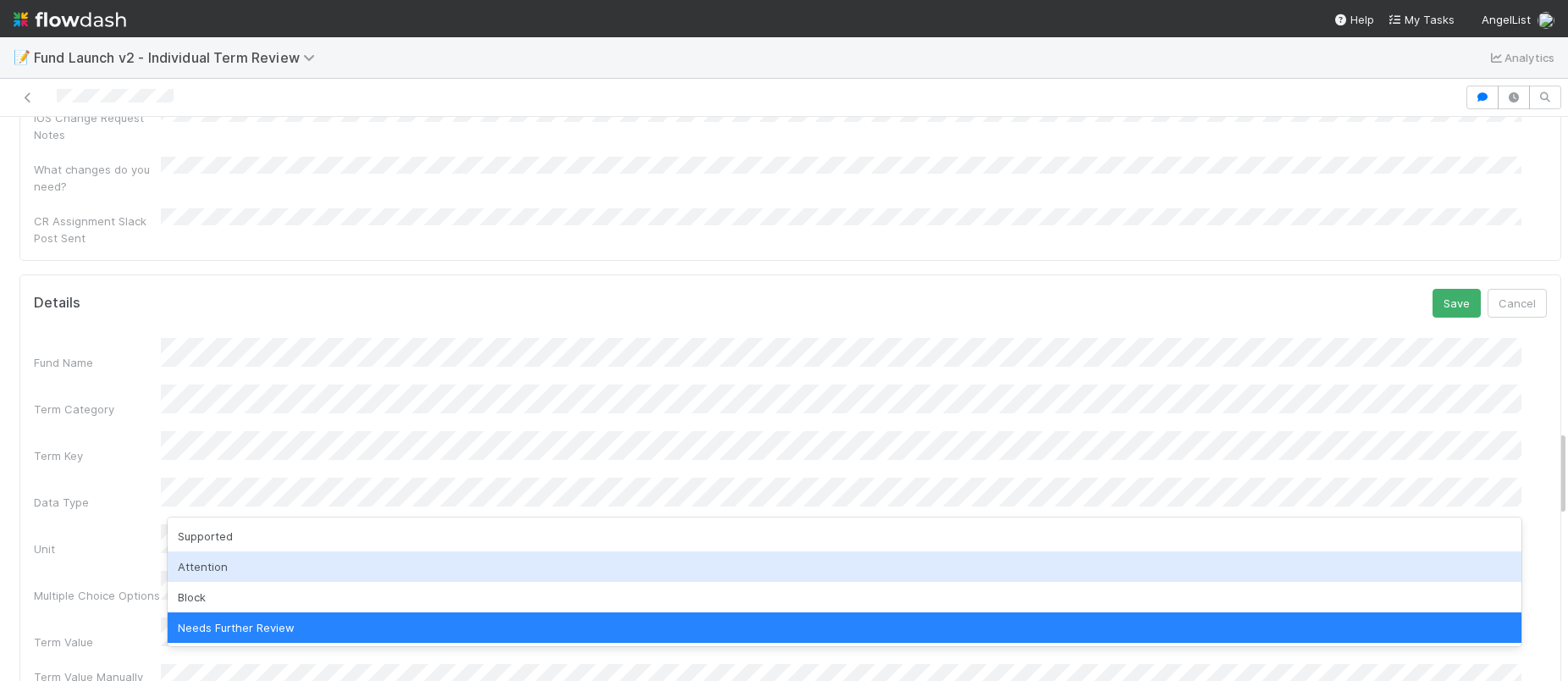
click at [563, 570] on div "Attention" at bounding box center [844, 566] width 1353 height 31
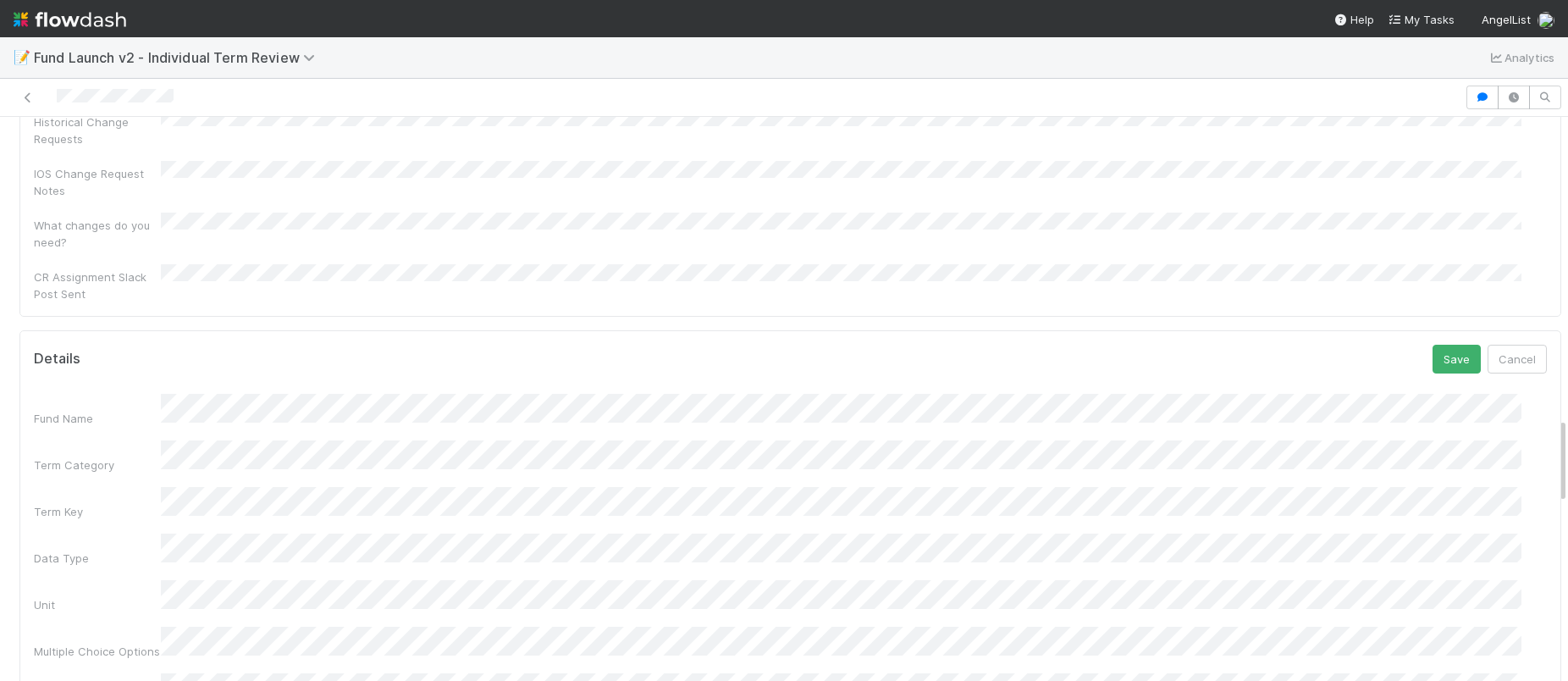
scroll to position [1764, 0]
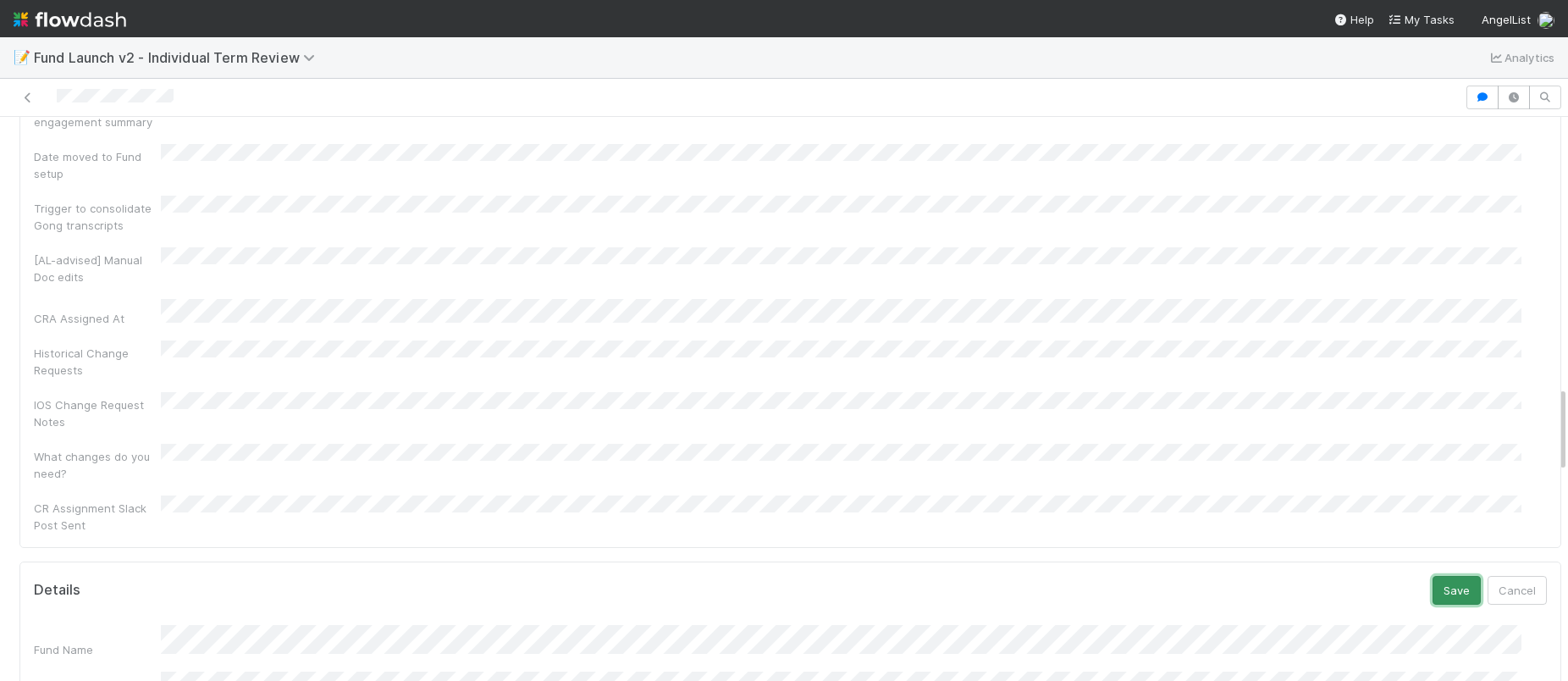
click at [1433, 576] on button "Save" at bounding box center [1457, 590] width 49 height 29
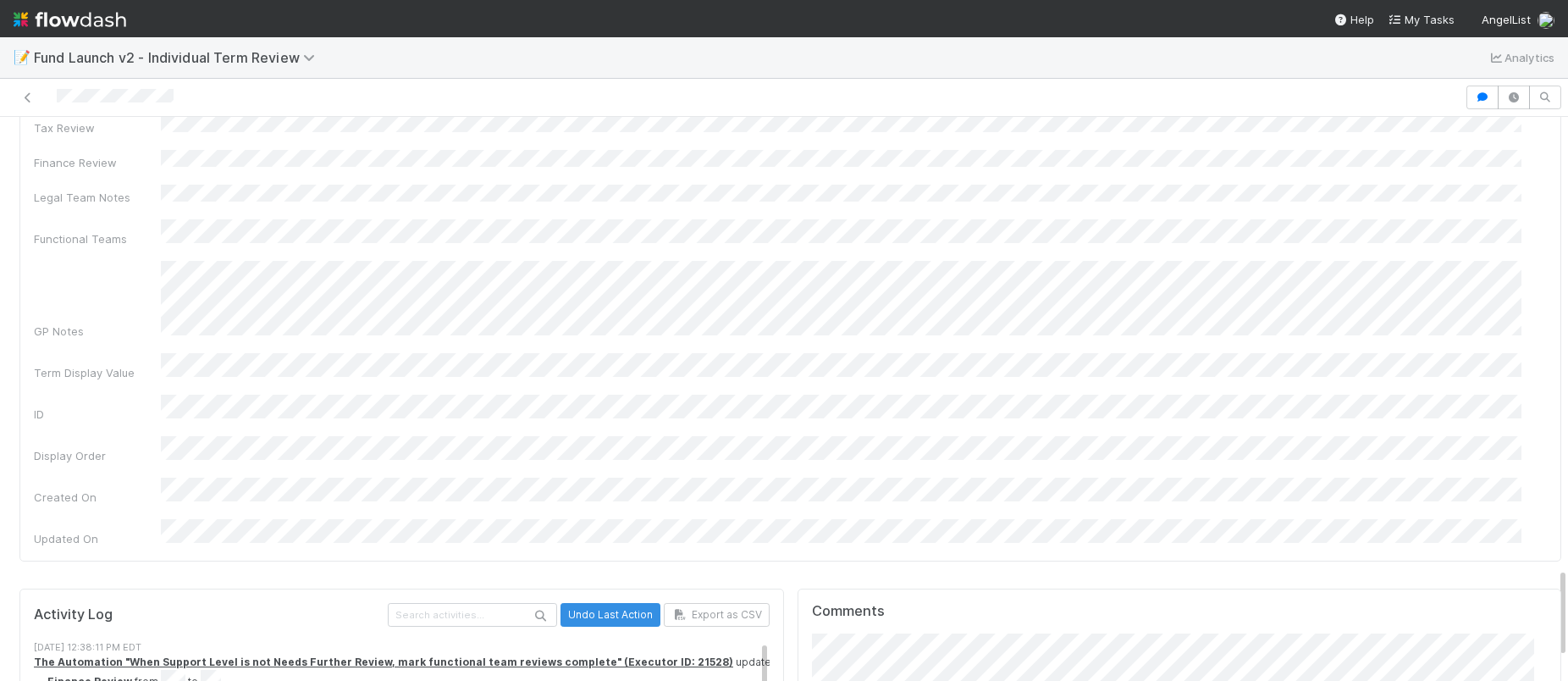
scroll to position [2007, 0]
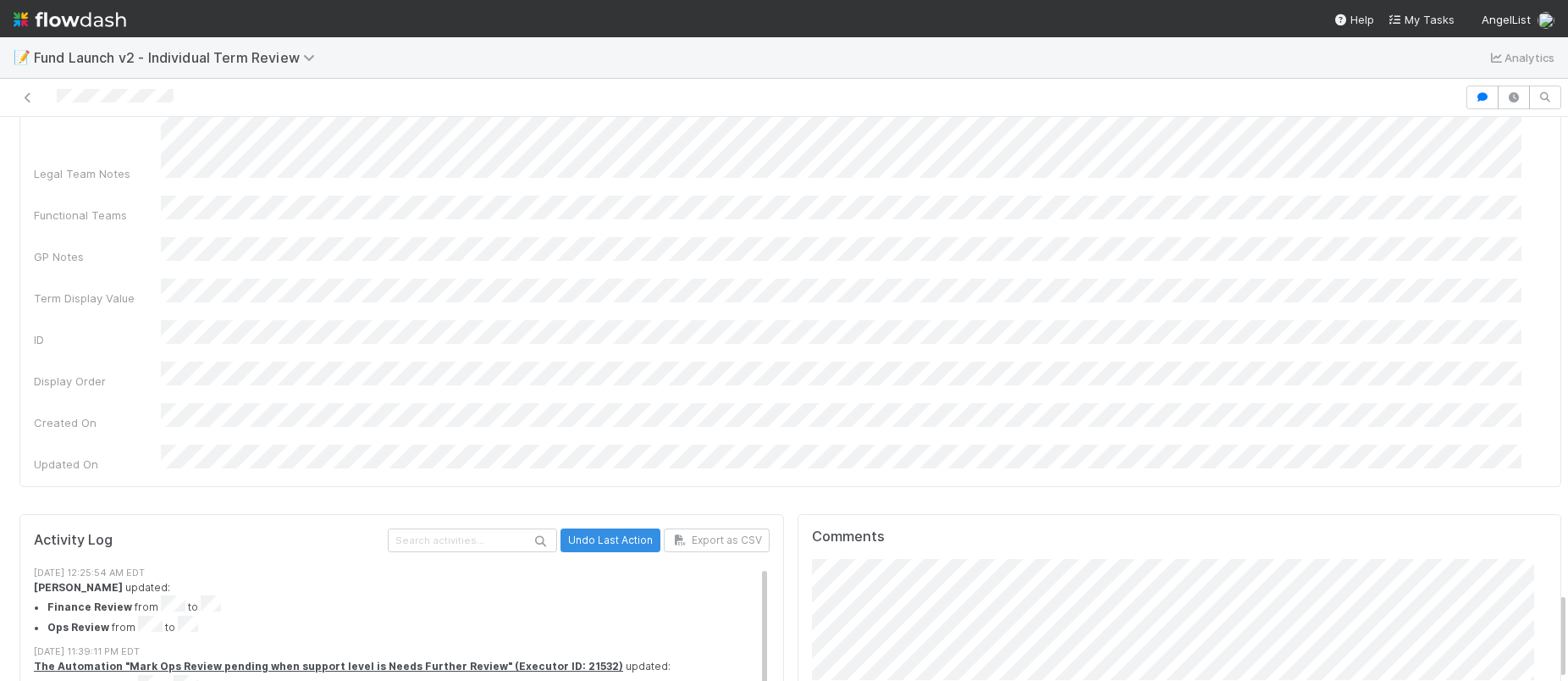
scroll to position [3014, 0]
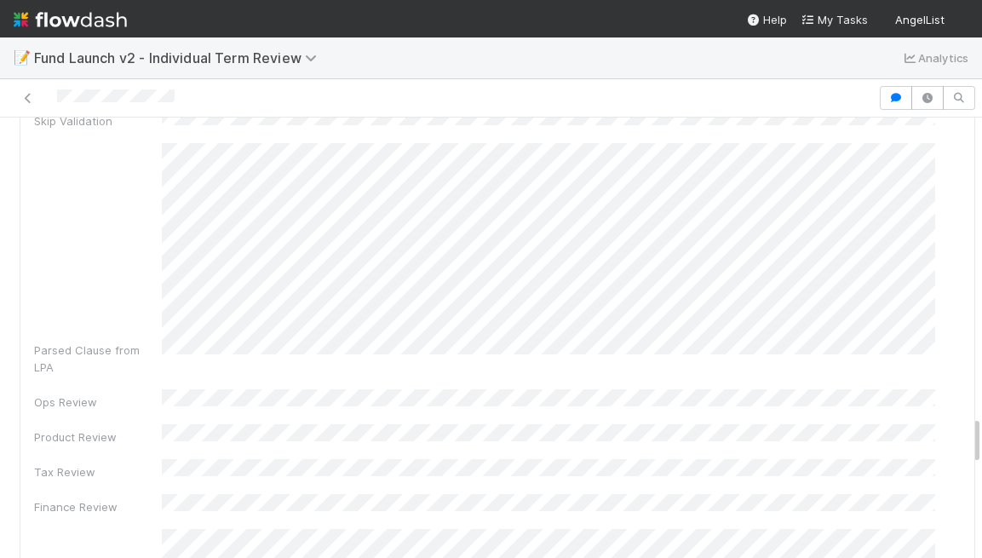
scroll to position [2662, 0]
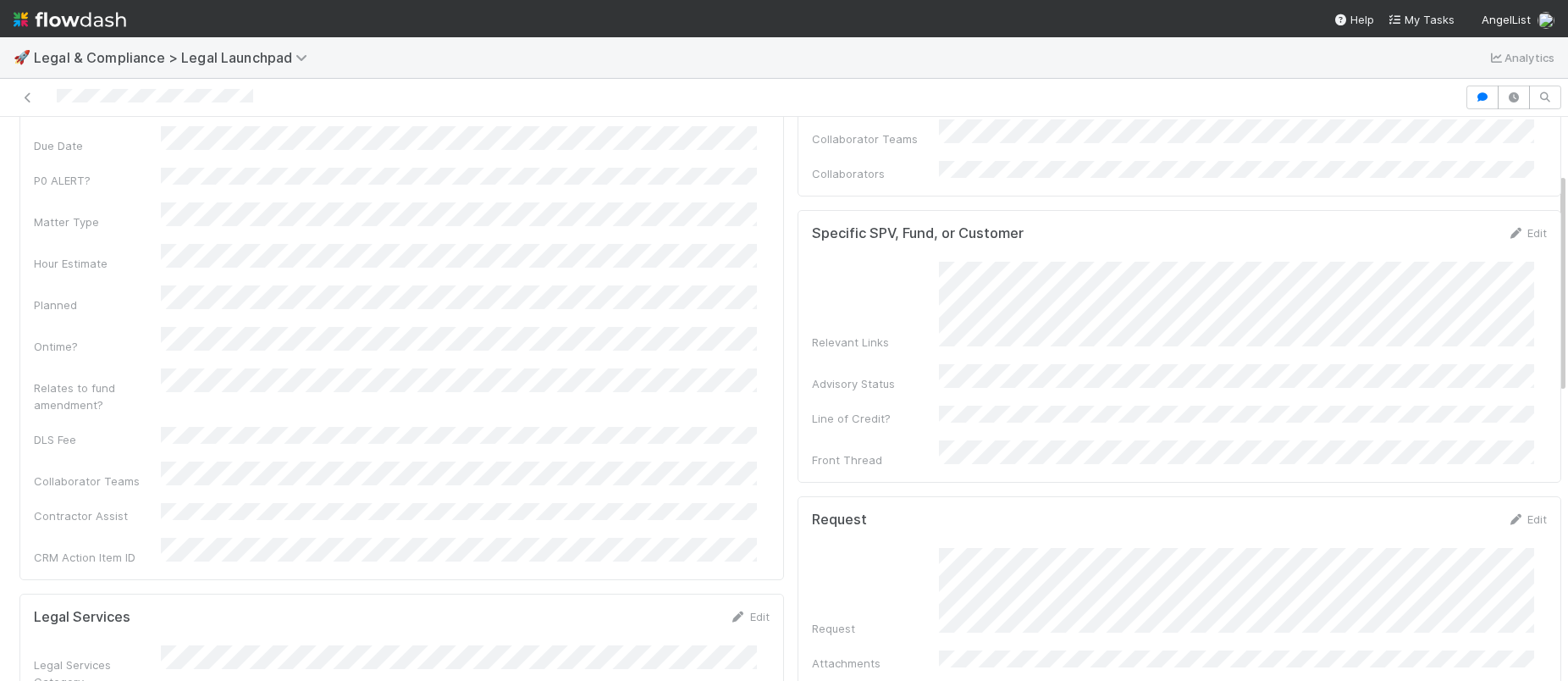
scroll to position [143, 0]
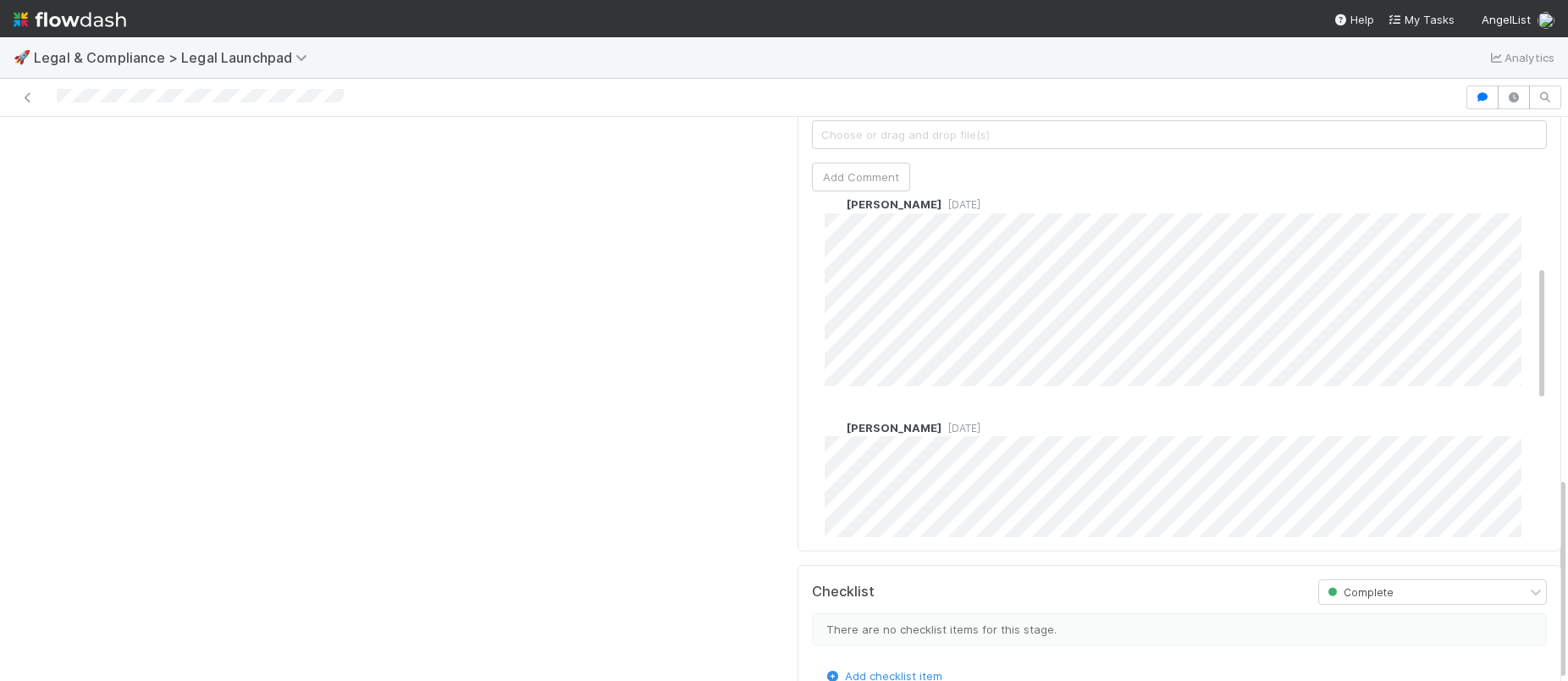
scroll to position [167, 0]
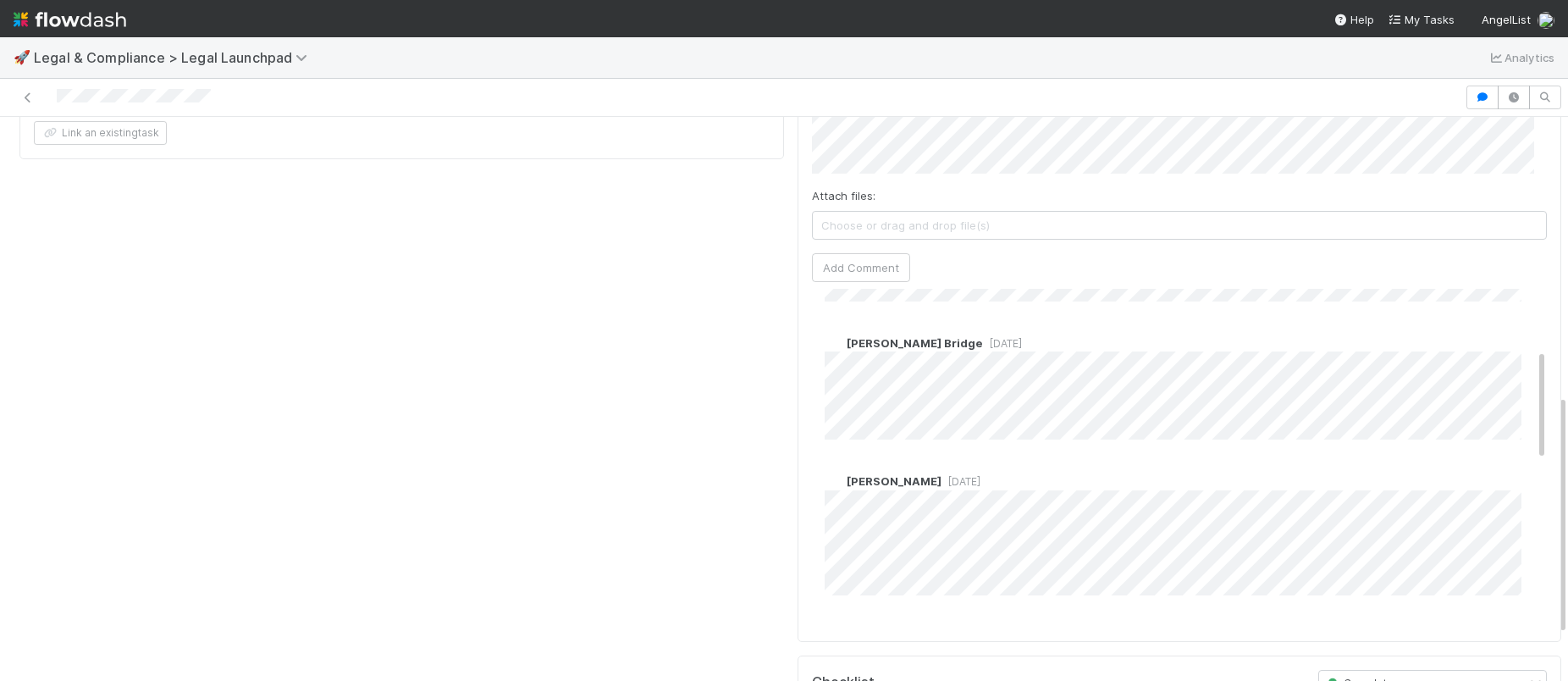
scroll to position [276, 0]
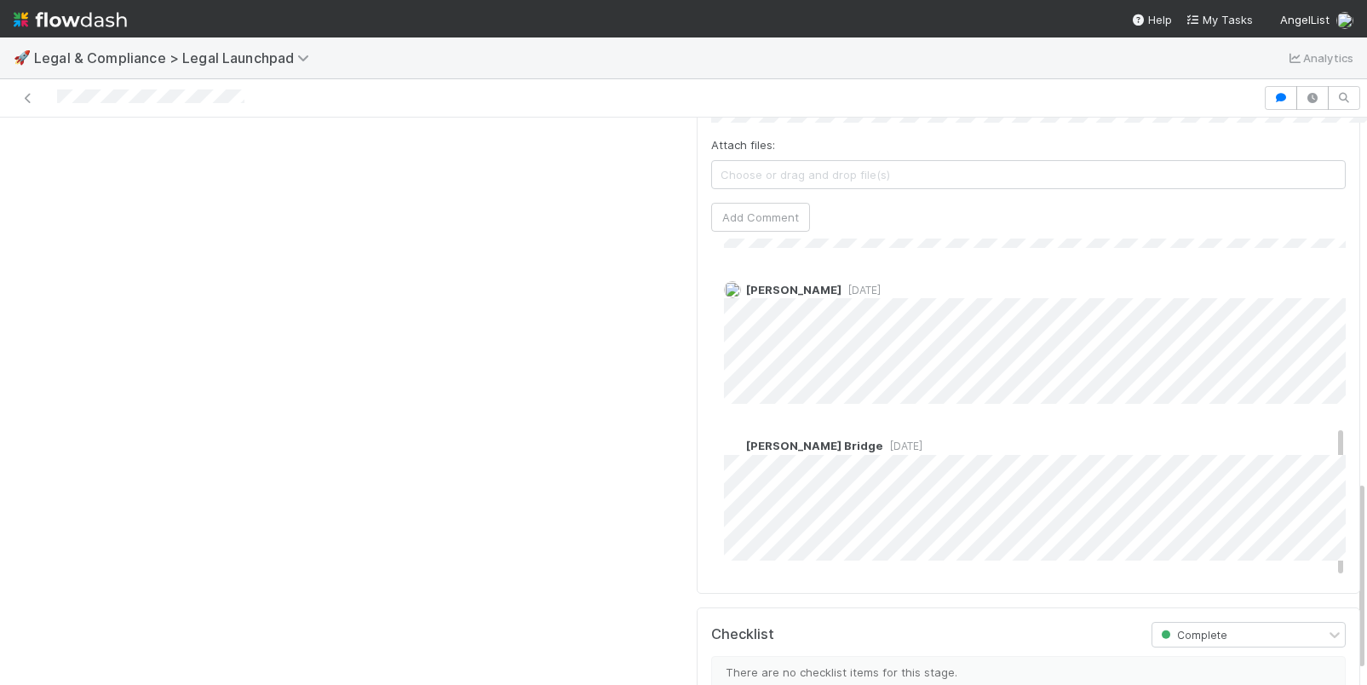
scroll to position [433, 0]
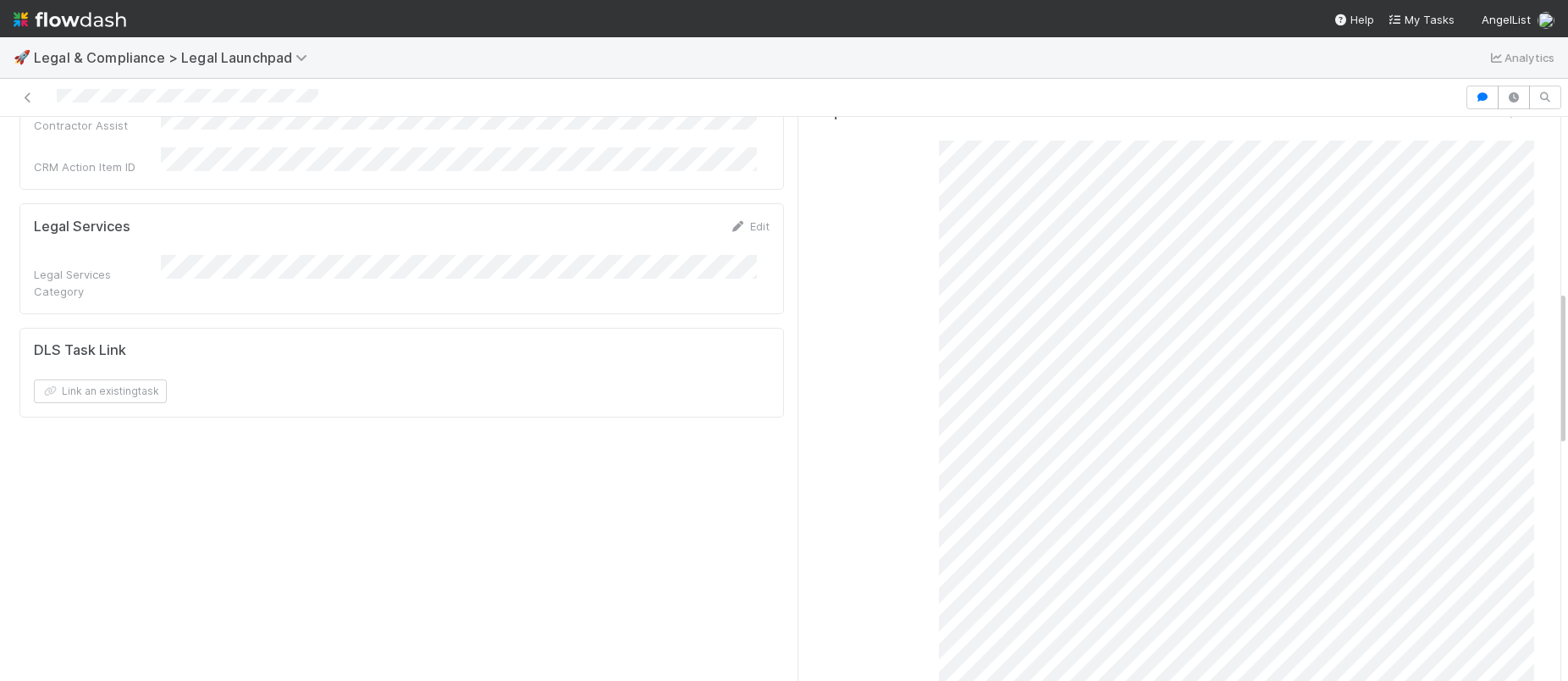
scroll to position [510, 0]
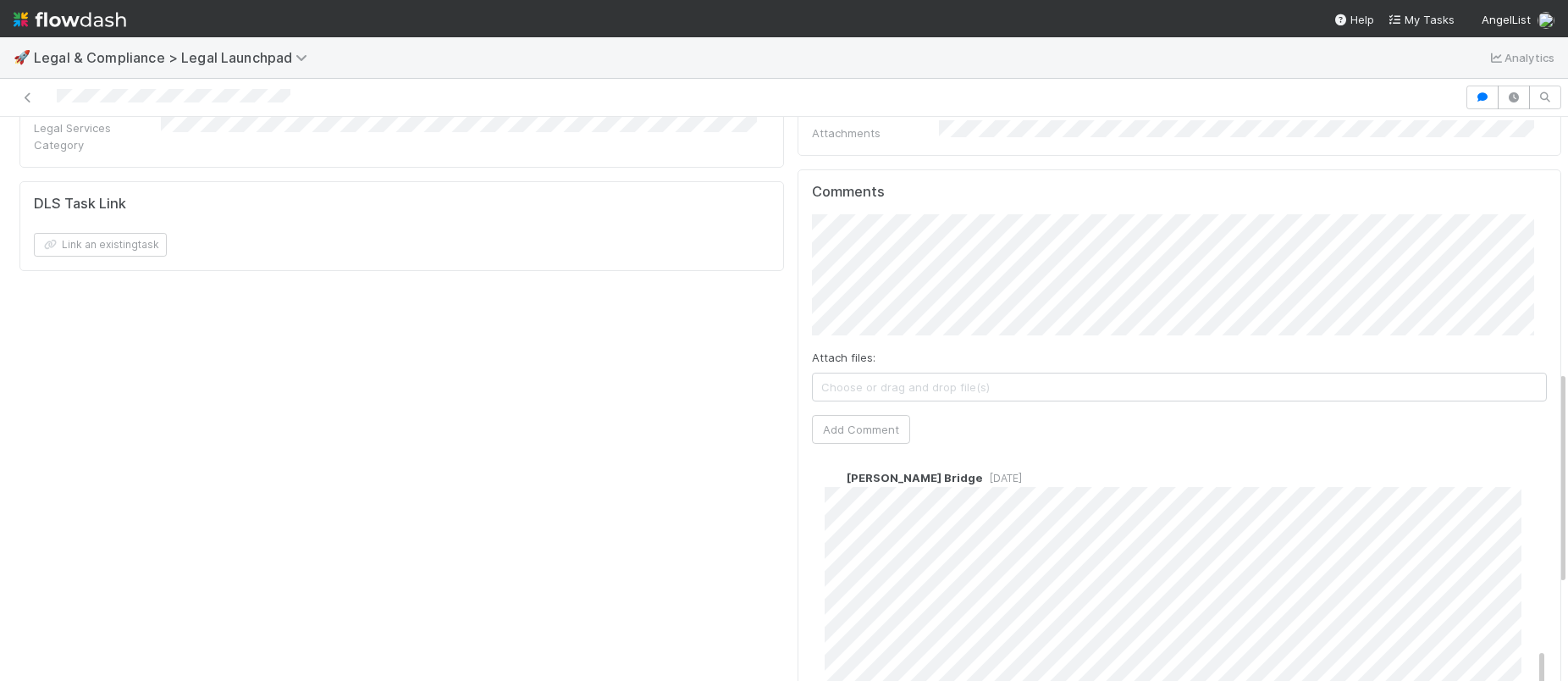
scroll to position [530, 0]
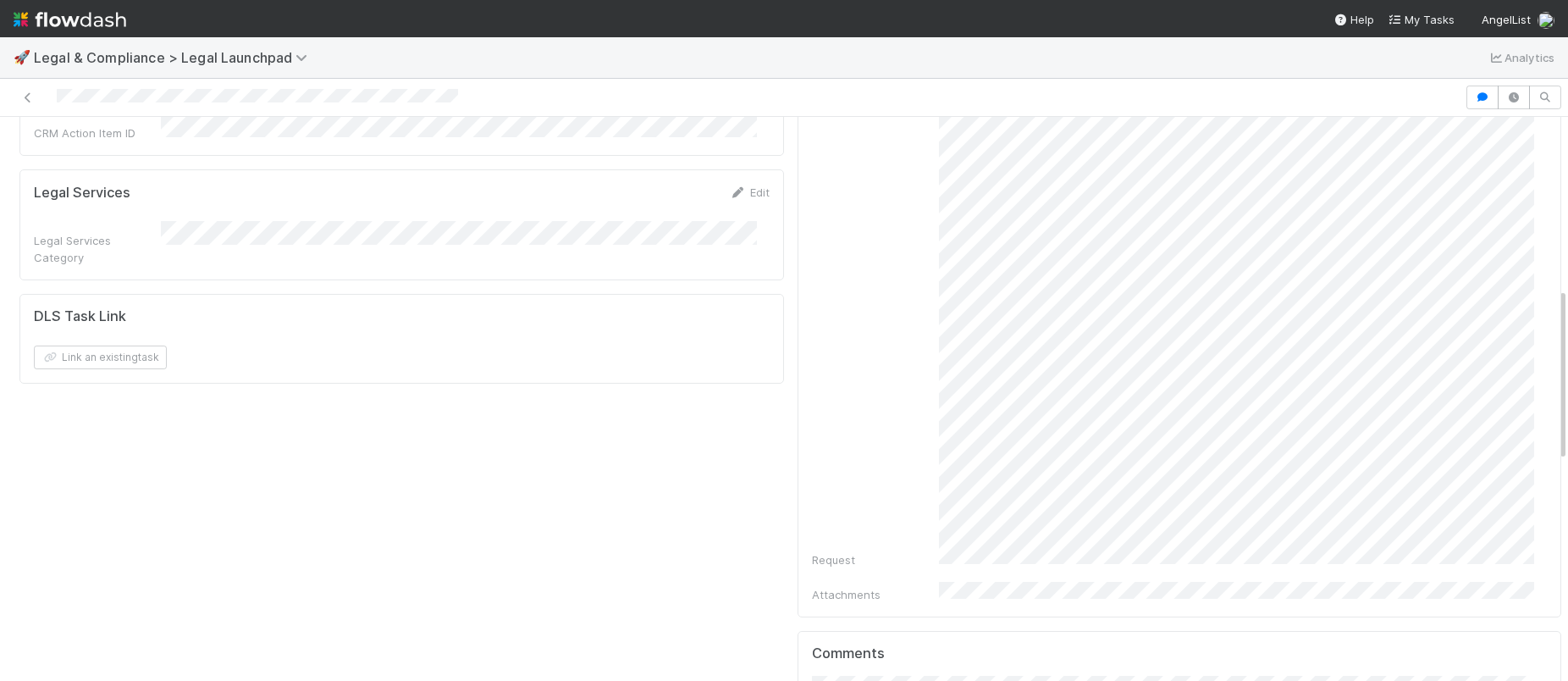
scroll to position [570, 0]
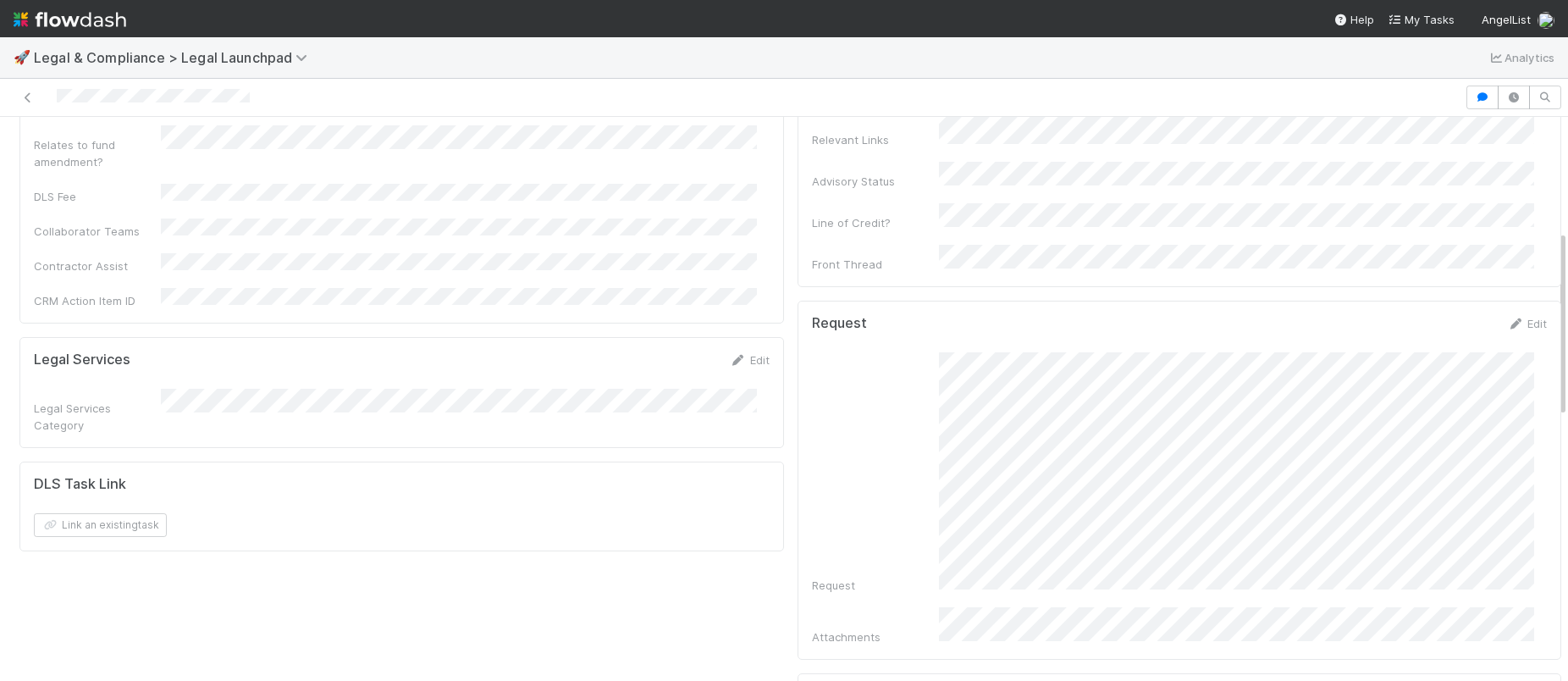
scroll to position [425, 0]
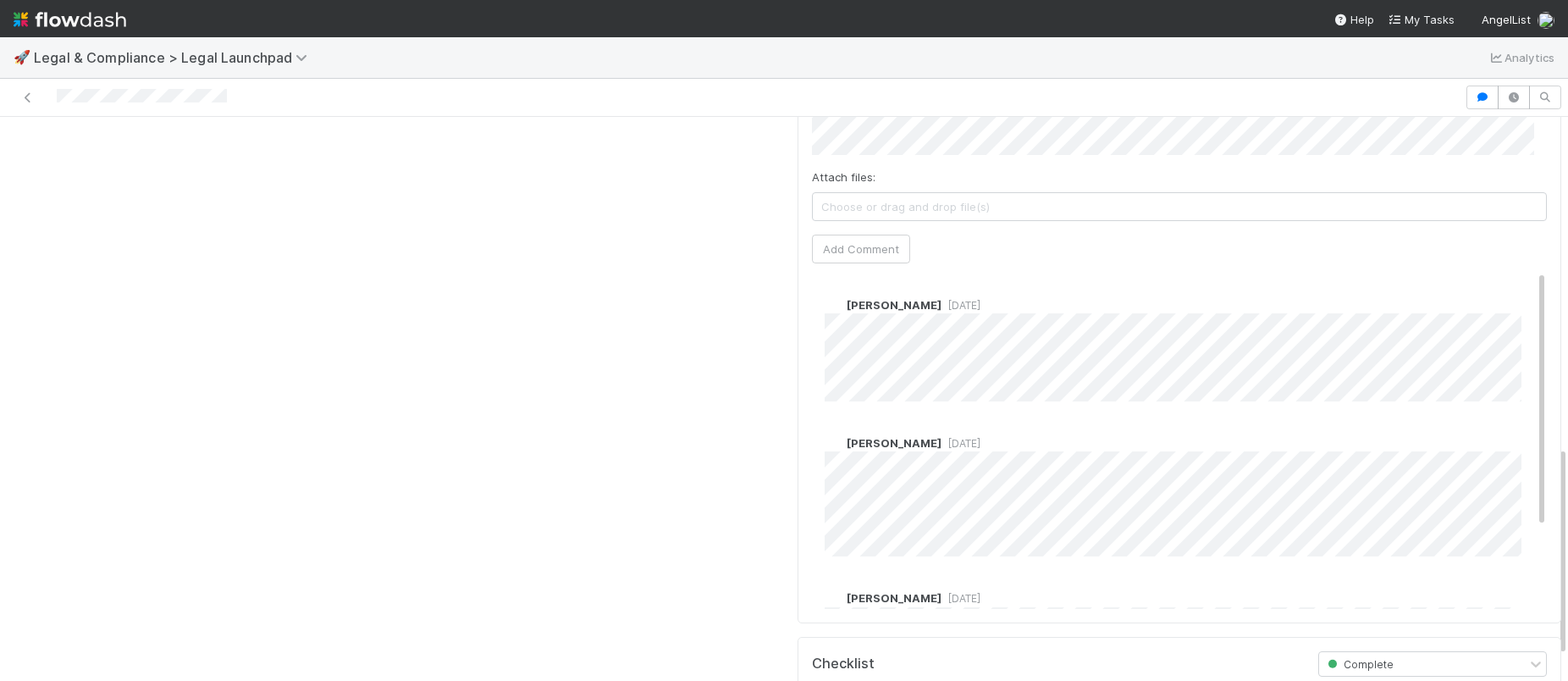
scroll to position [913, 0]
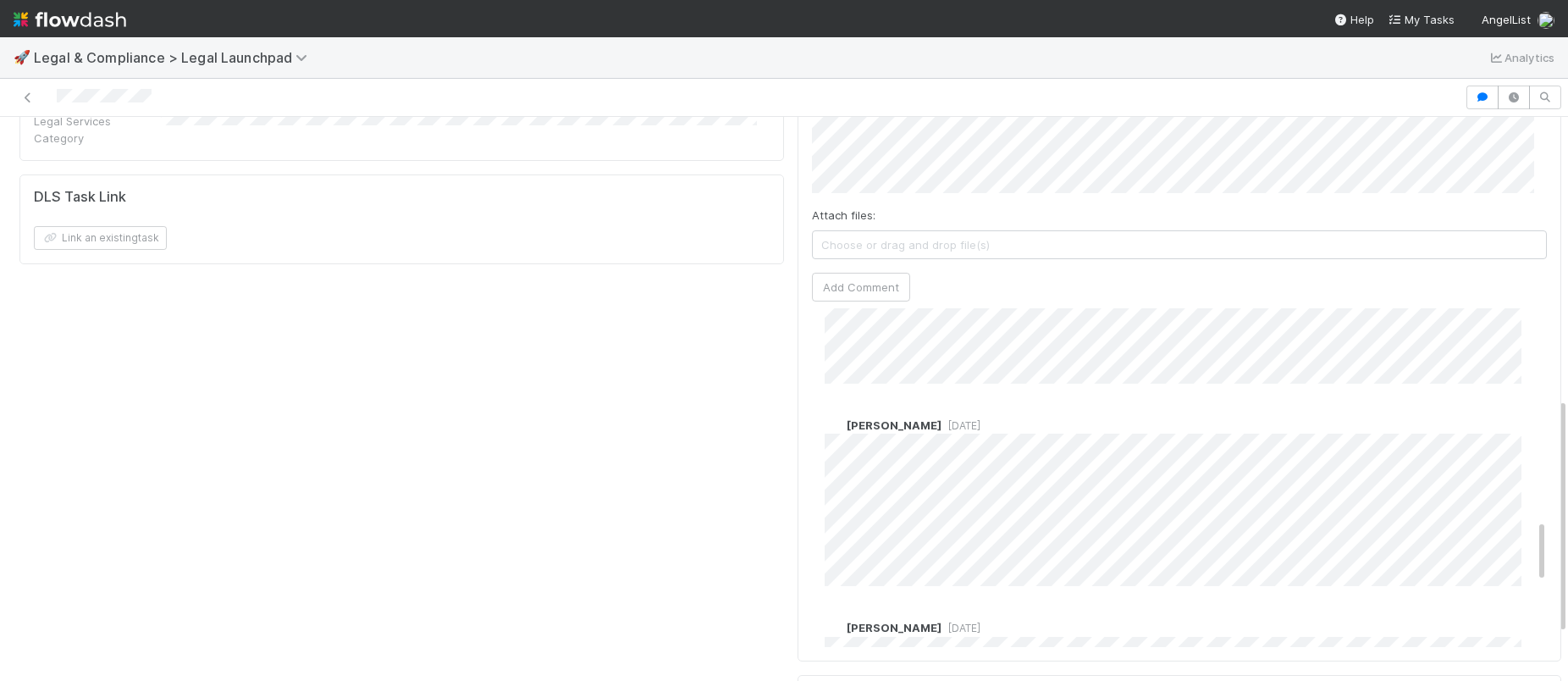
scroll to position [1154, 0]
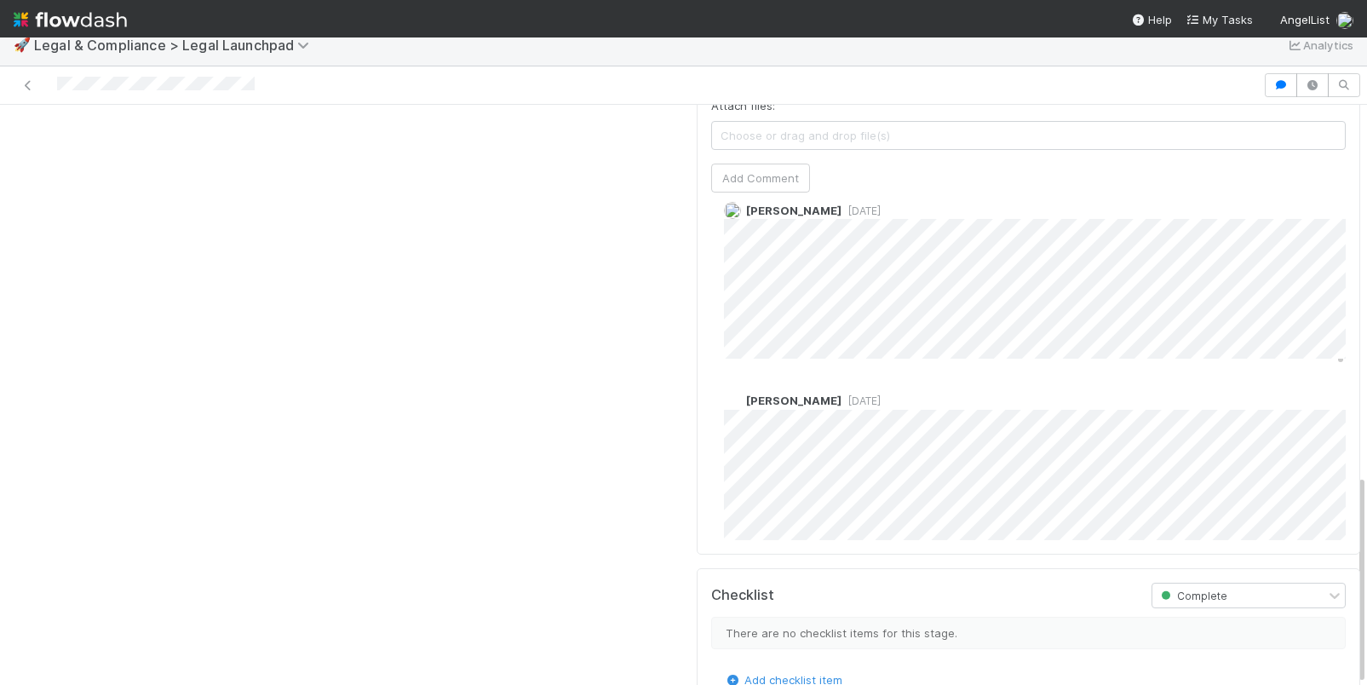
scroll to position [1054, 0]
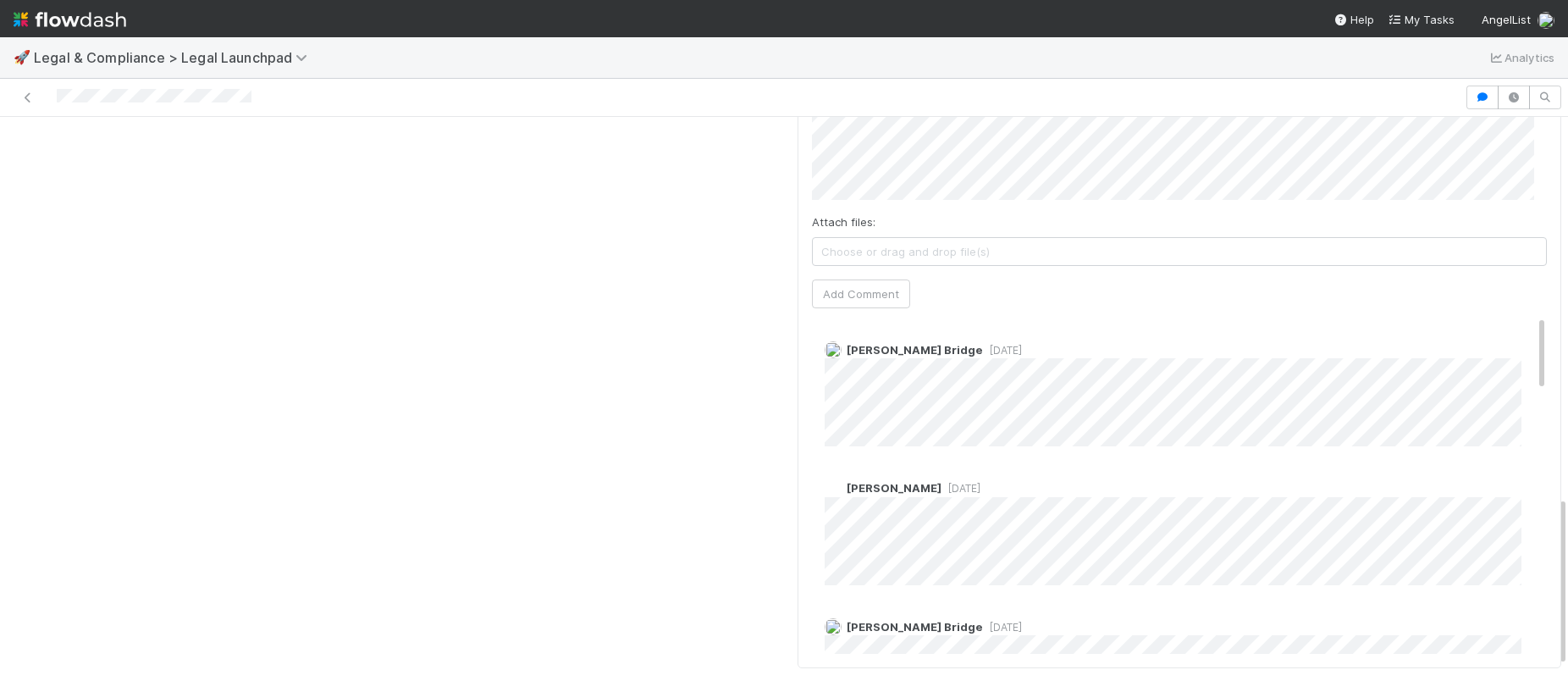
scroll to position [1186, 0]
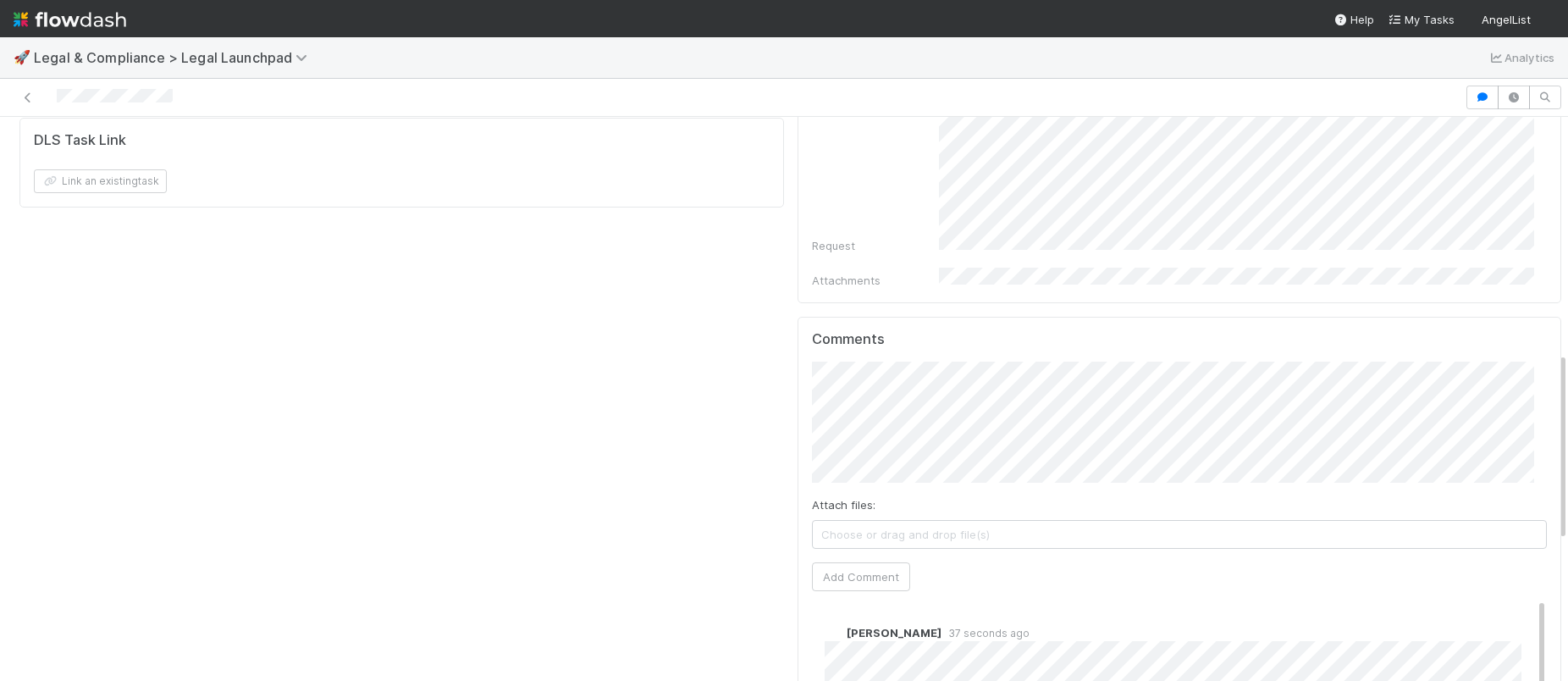
scroll to position [745, 0]
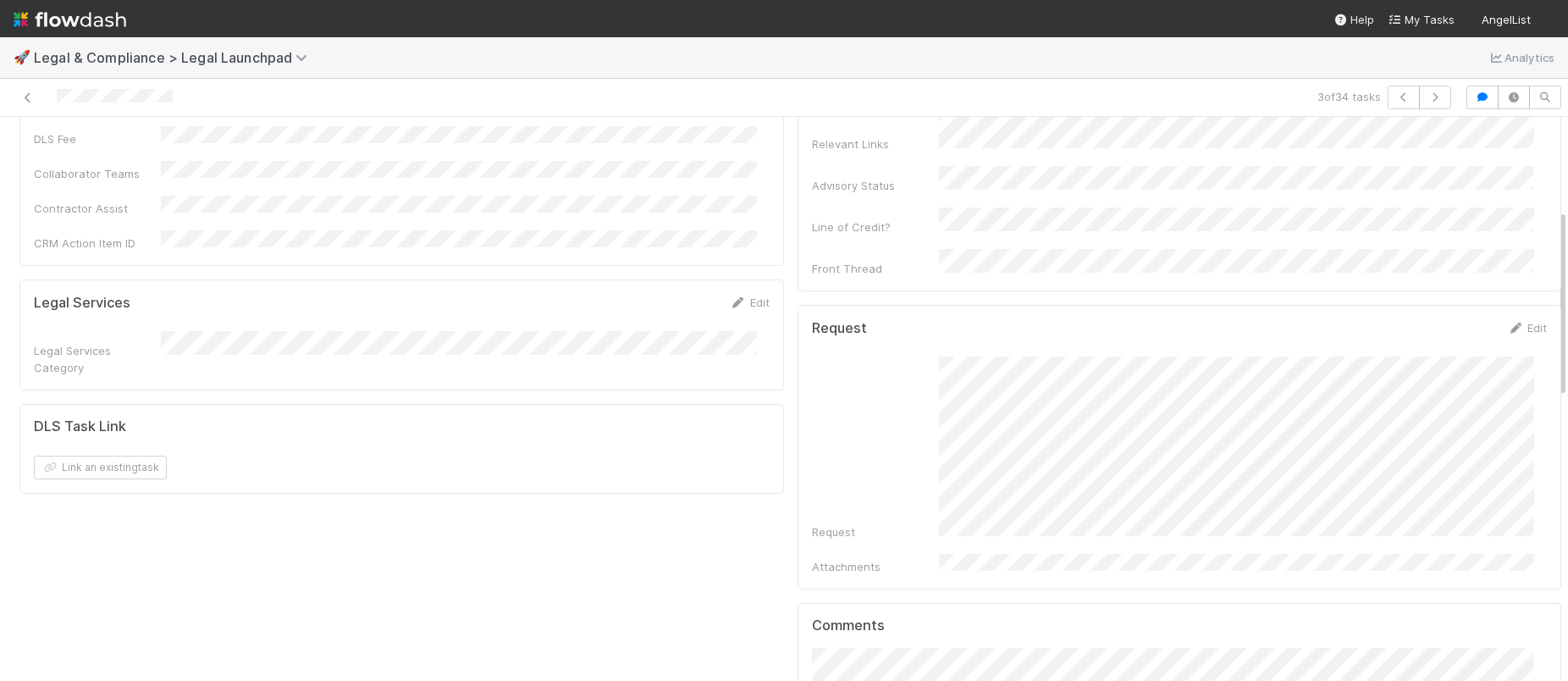
scroll to position [817, 0]
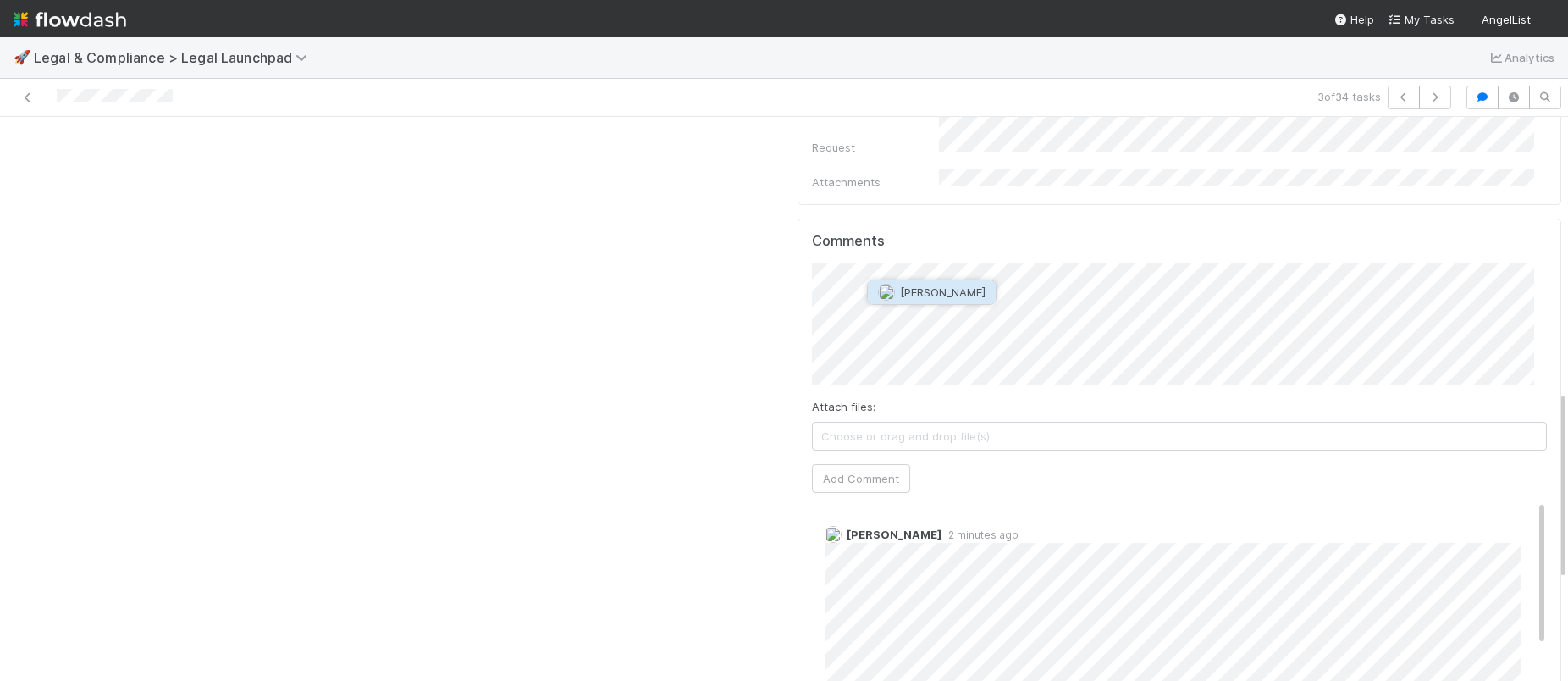
click at [949, 298] on span "[PERSON_NAME]" at bounding box center [943, 292] width 86 height 14
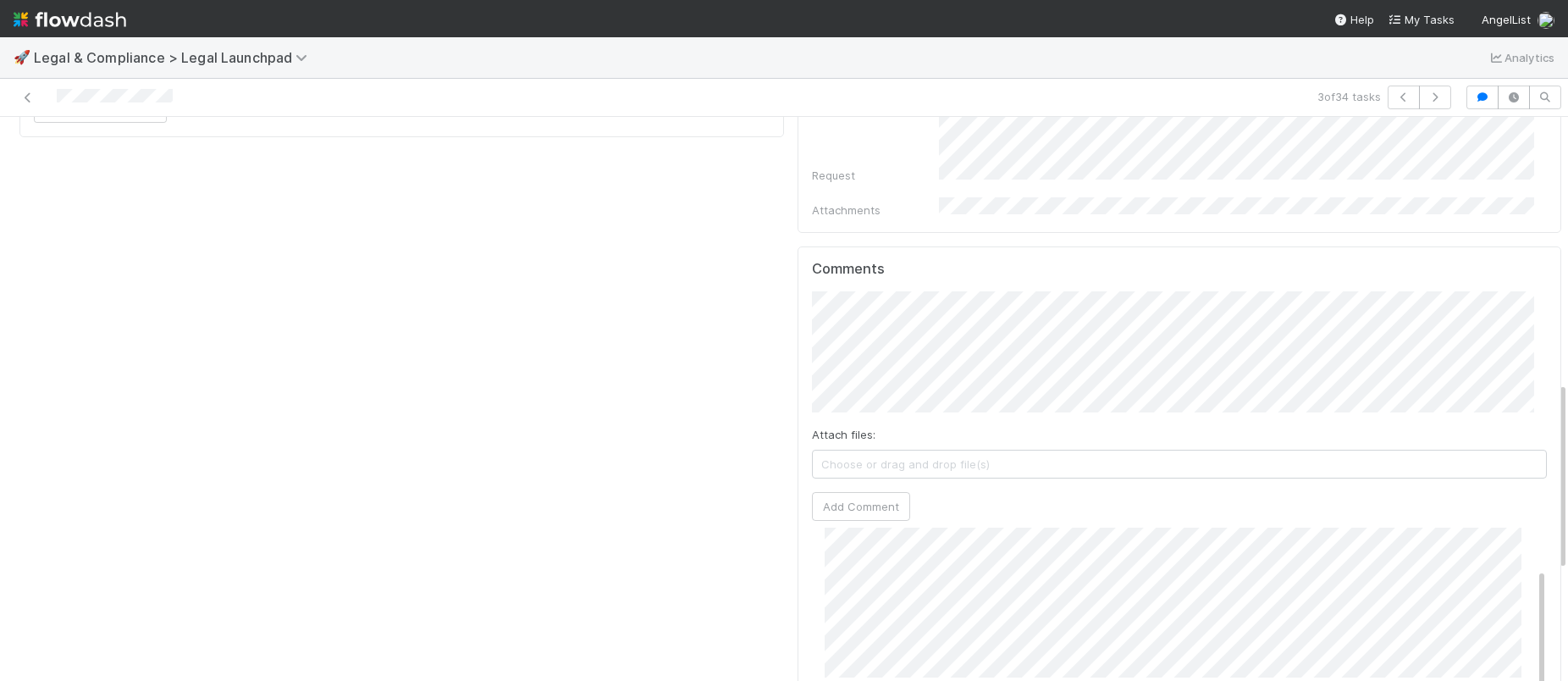
scroll to position [143, 0]
click at [845, 492] on button "Add Comment" at bounding box center [861, 506] width 98 height 29
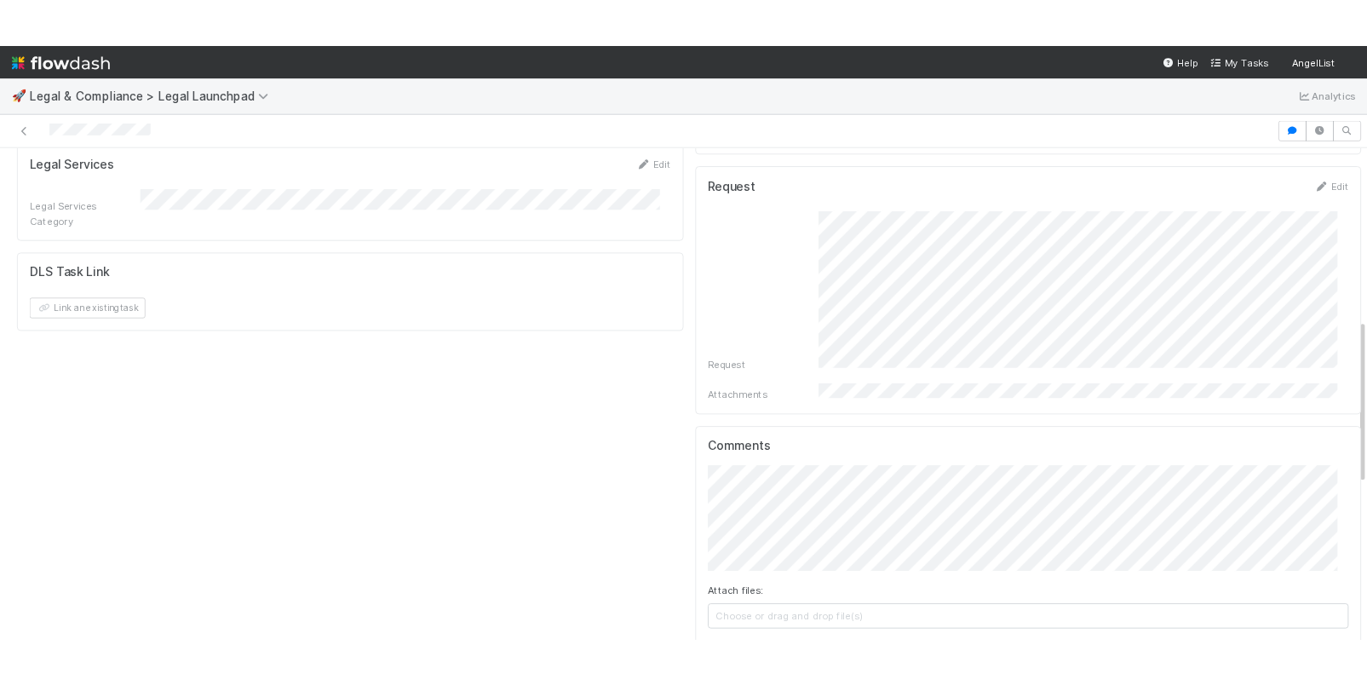
scroll to position [713, 0]
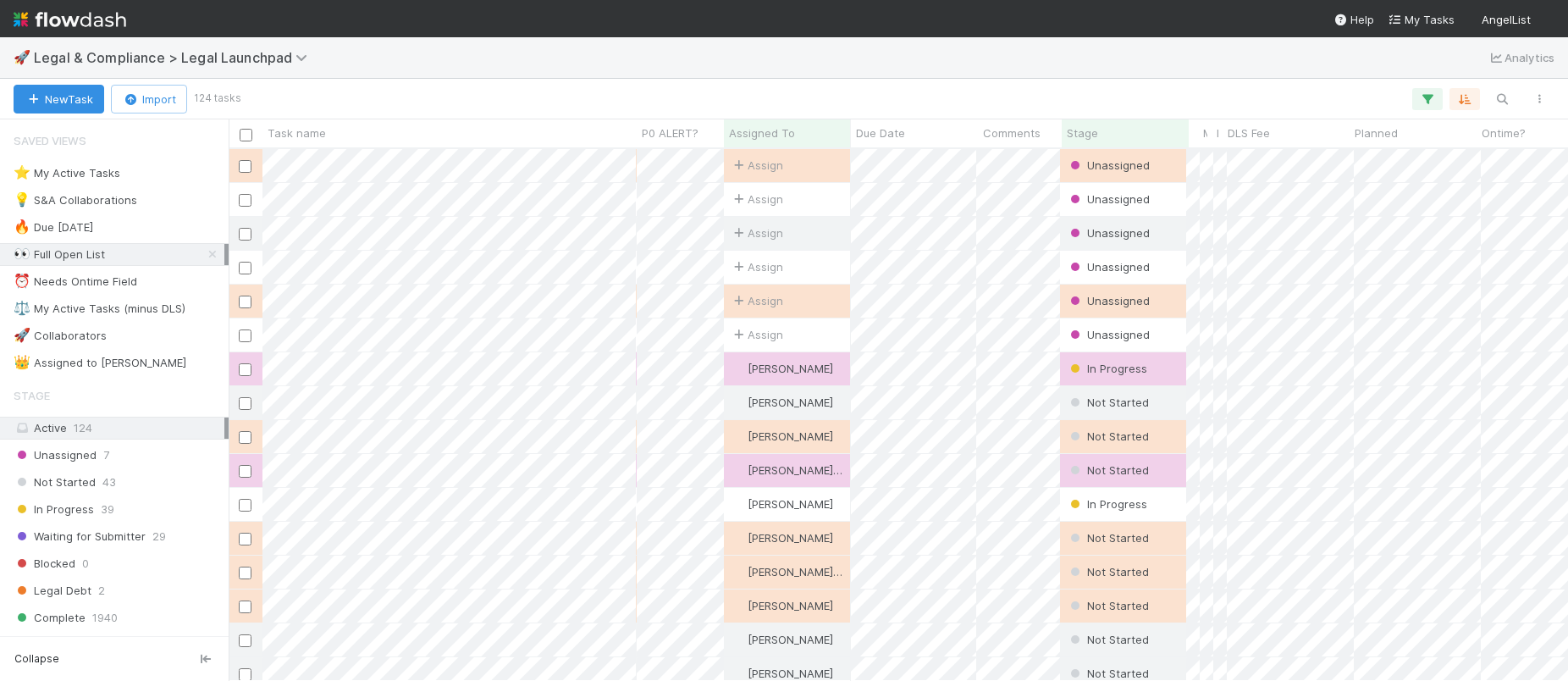
scroll to position [519, 1326]
click at [204, 260] on link at bounding box center [212, 254] width 17 height 21
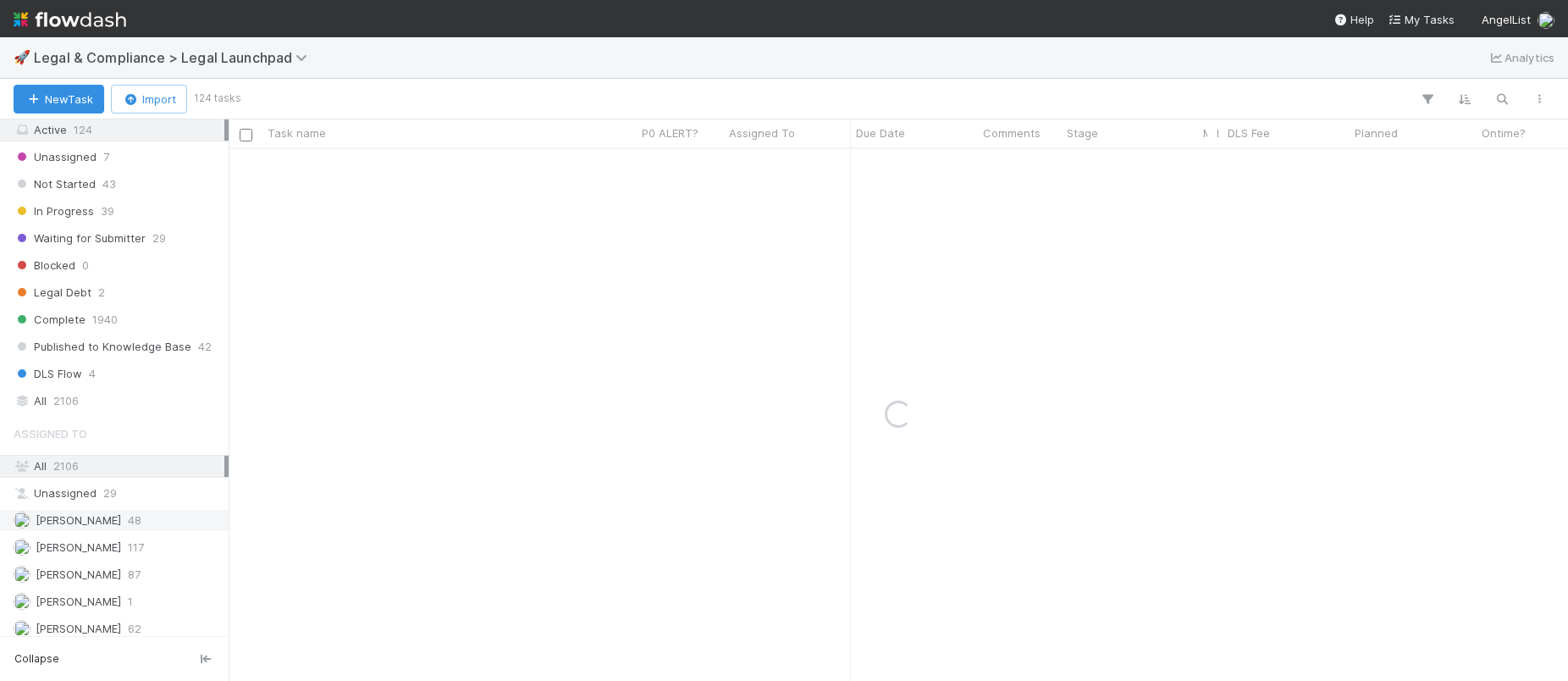
scroll to position [299, 0]
click at [68, 313] on span "Complete" at bounding box center [50, 317] width 72 height 21
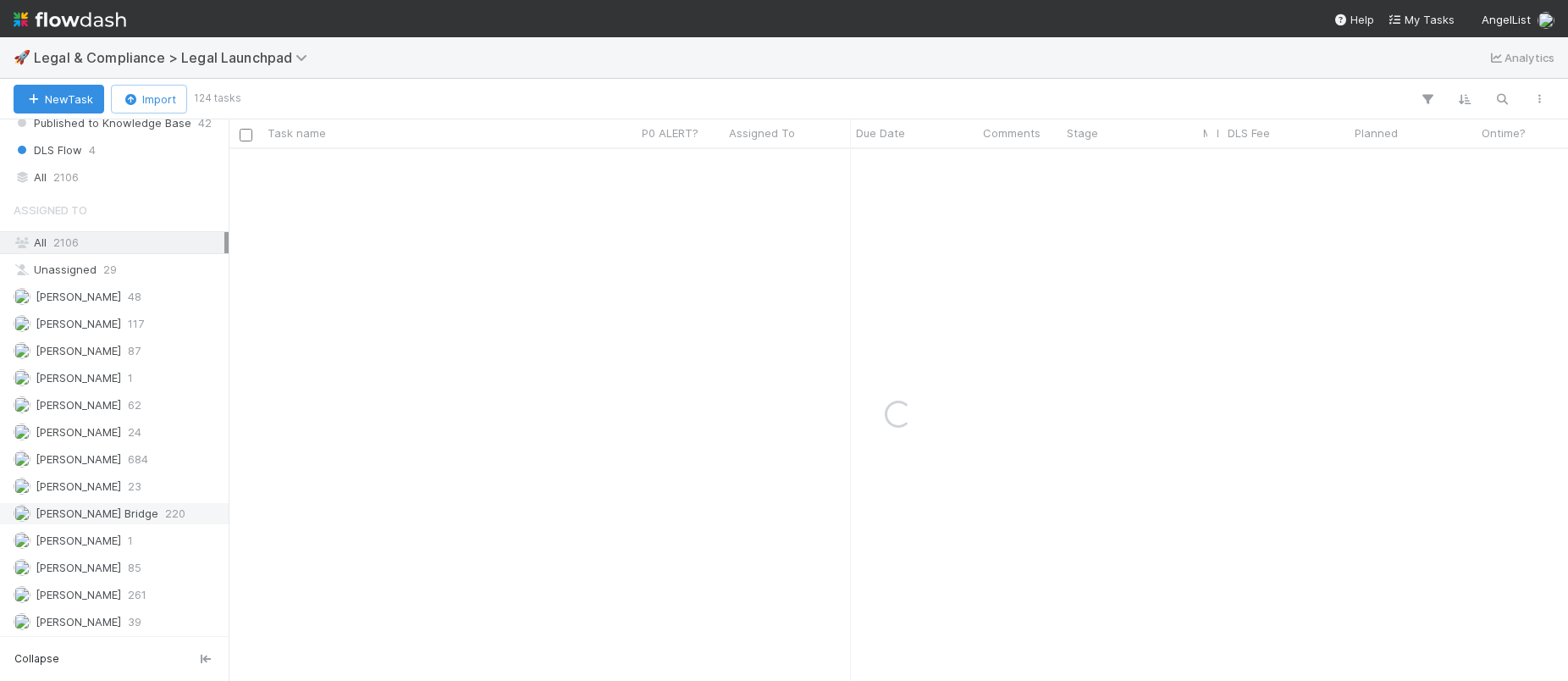
scroll to position [523, 0]
click at [87, 591] on span "[PERSON_NAME]" at bounding box center [79, 593] width 86 height 14
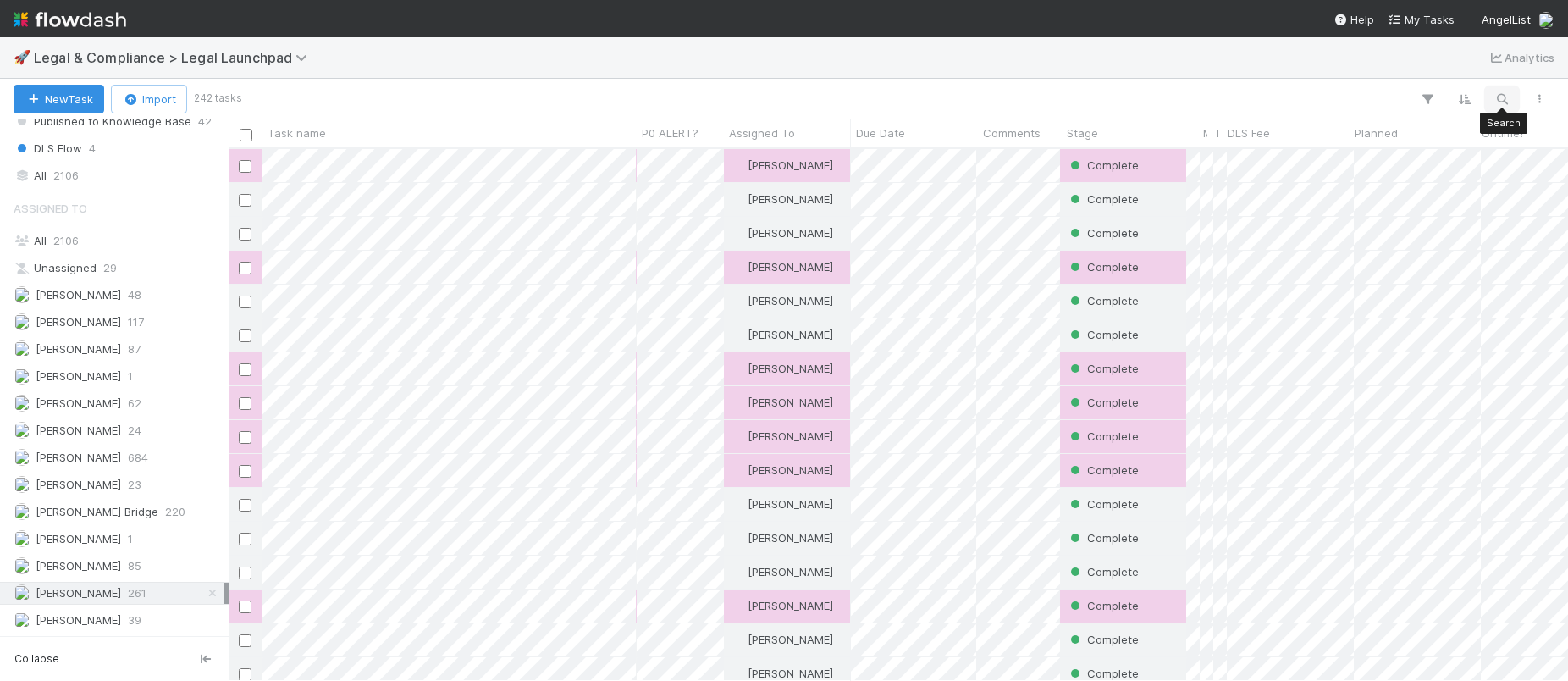
scroll to position [519, 1326]
click at [1502, 91] on icon "button" at bounding box center [1501, 98] width 17 height 15
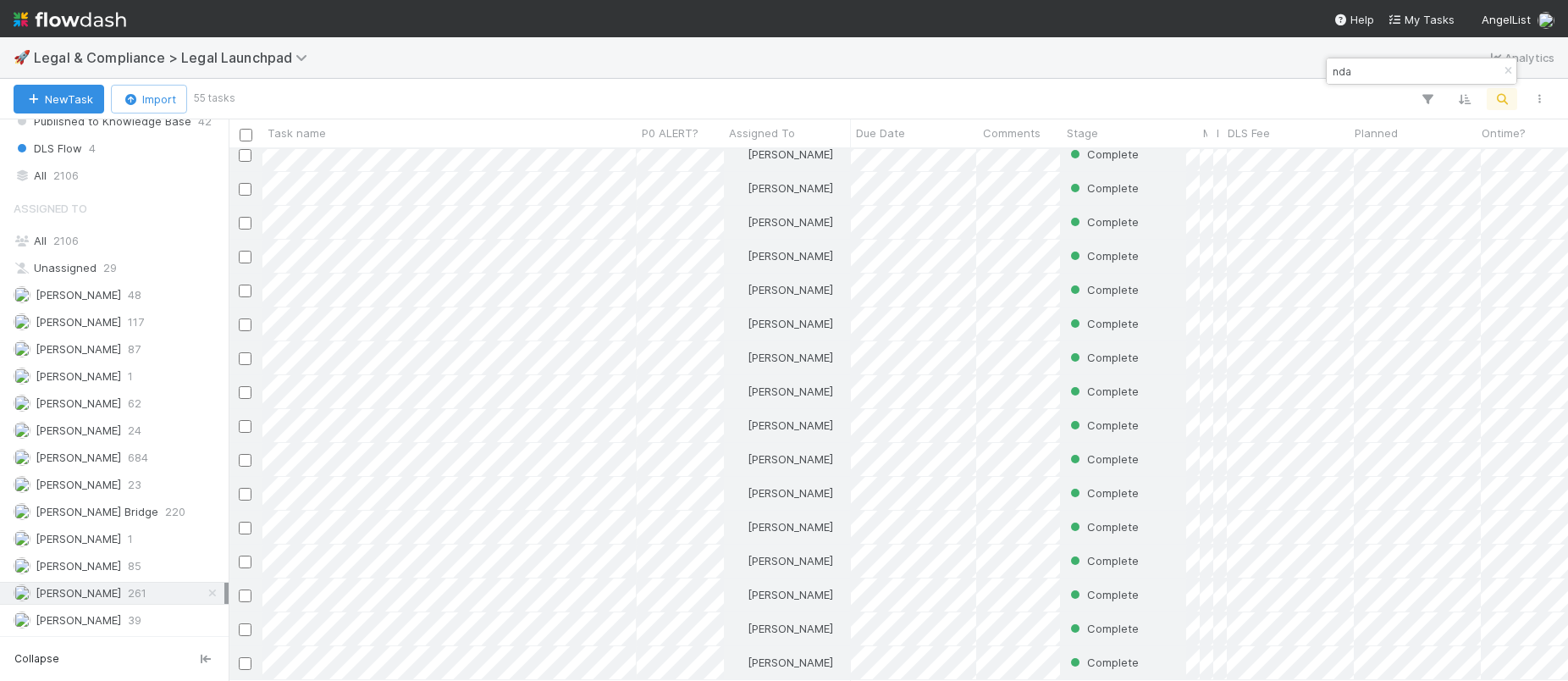
scroll to position [1344, 0]
click at [1366, 70] on input "nda" at bounding box center [1414, 71] width 169 height 20
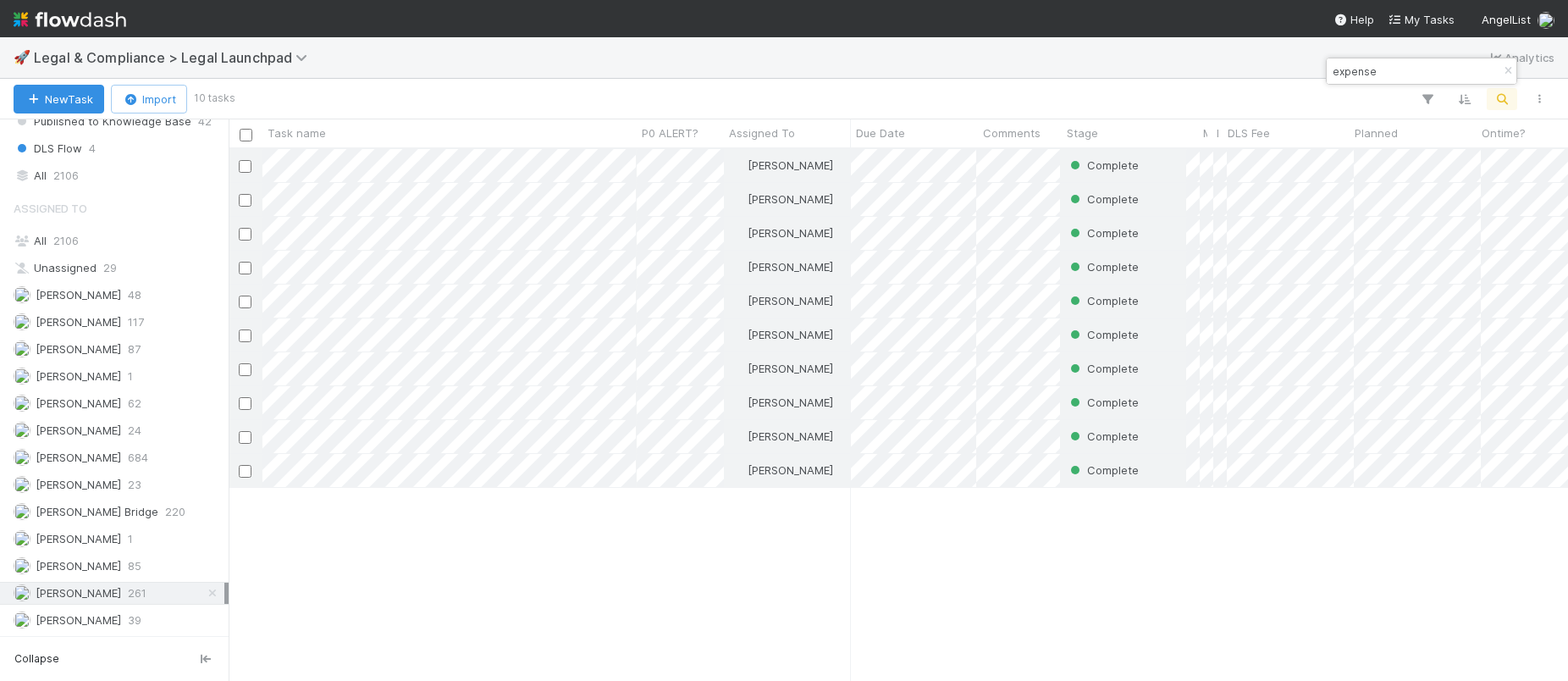
scroll to position [519, 1326]
click at [1343, 68] on input "expense" at bounding box center [1414, 71] width 169 height 20
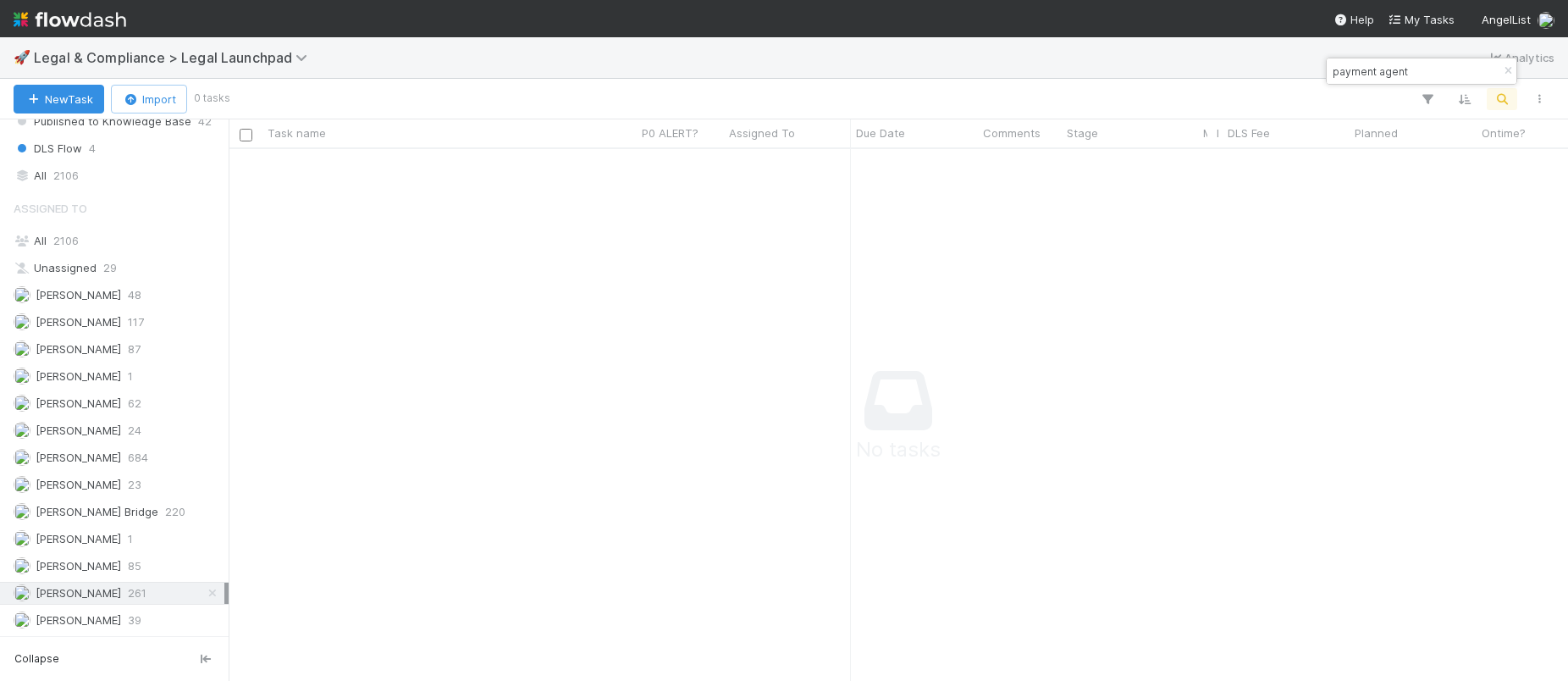
scroll to position [506, 1326]
type input "payment agent"
click at [1540, 89] on button "button" at bounding box center [1539, 99] width 31 height 22
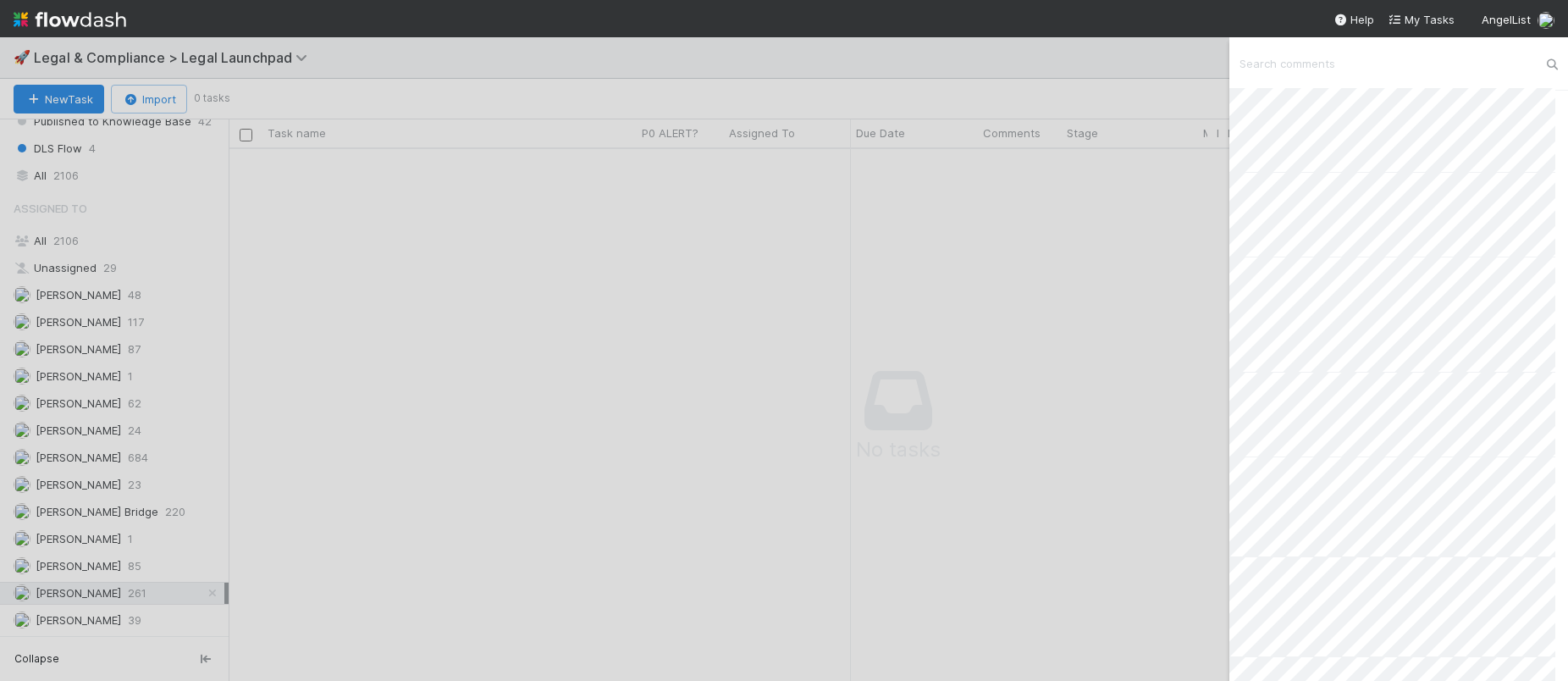
click at [1336, 68] on input "text" at bounding box center [1398, 63] width 339 height 29
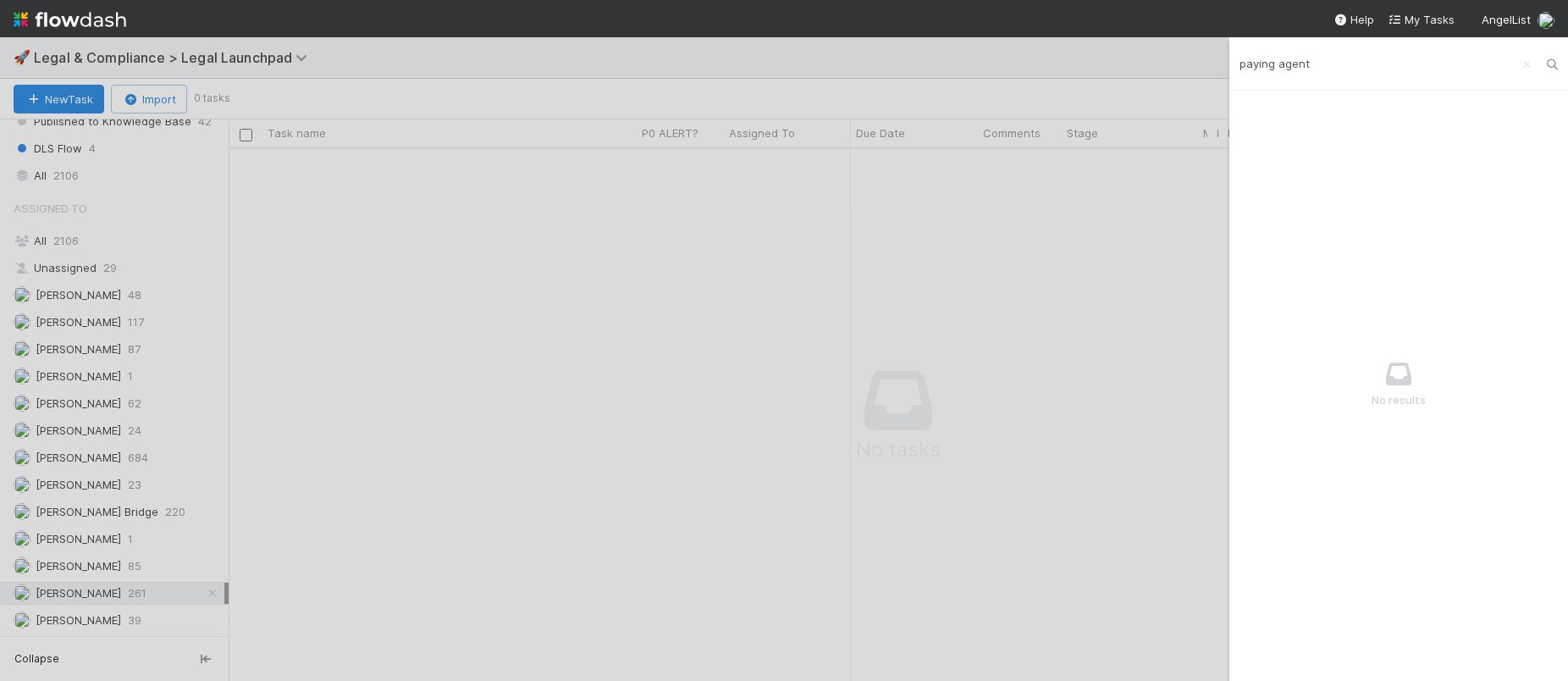
click at [1281, 63] on input "paying agent" at bounding box center [1398, 63] width 339 height 29
type input "agent"
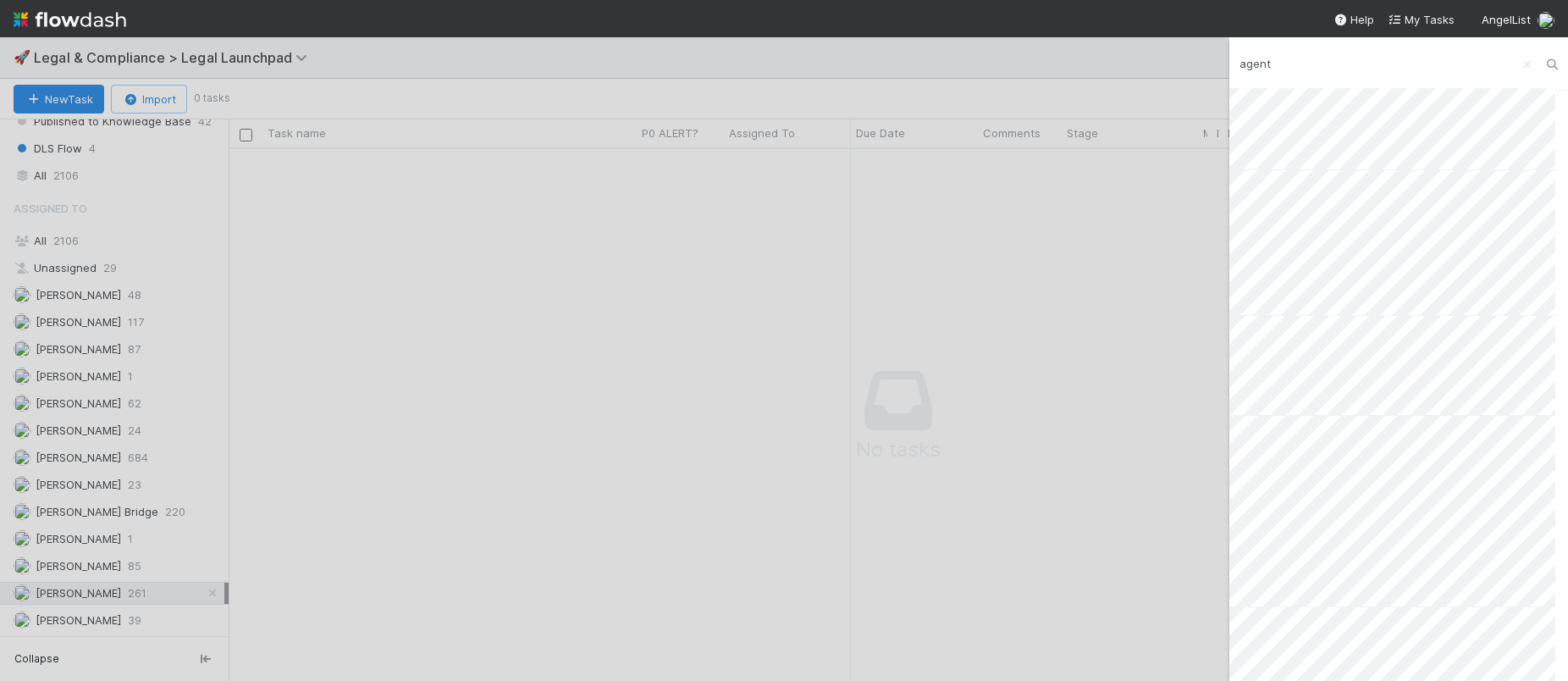
scroll to position [1719, 0]
click at [1254, 648] on link "Load more" at bounding box center [1266, 655] width 57 height 14
click at [1268, 632] on div "Load more" at bounding box center [1398, 385] width 339 height 593
click at [1268, 648] on link "Load more" at bounding box center [1266, 655] width 57 height 14
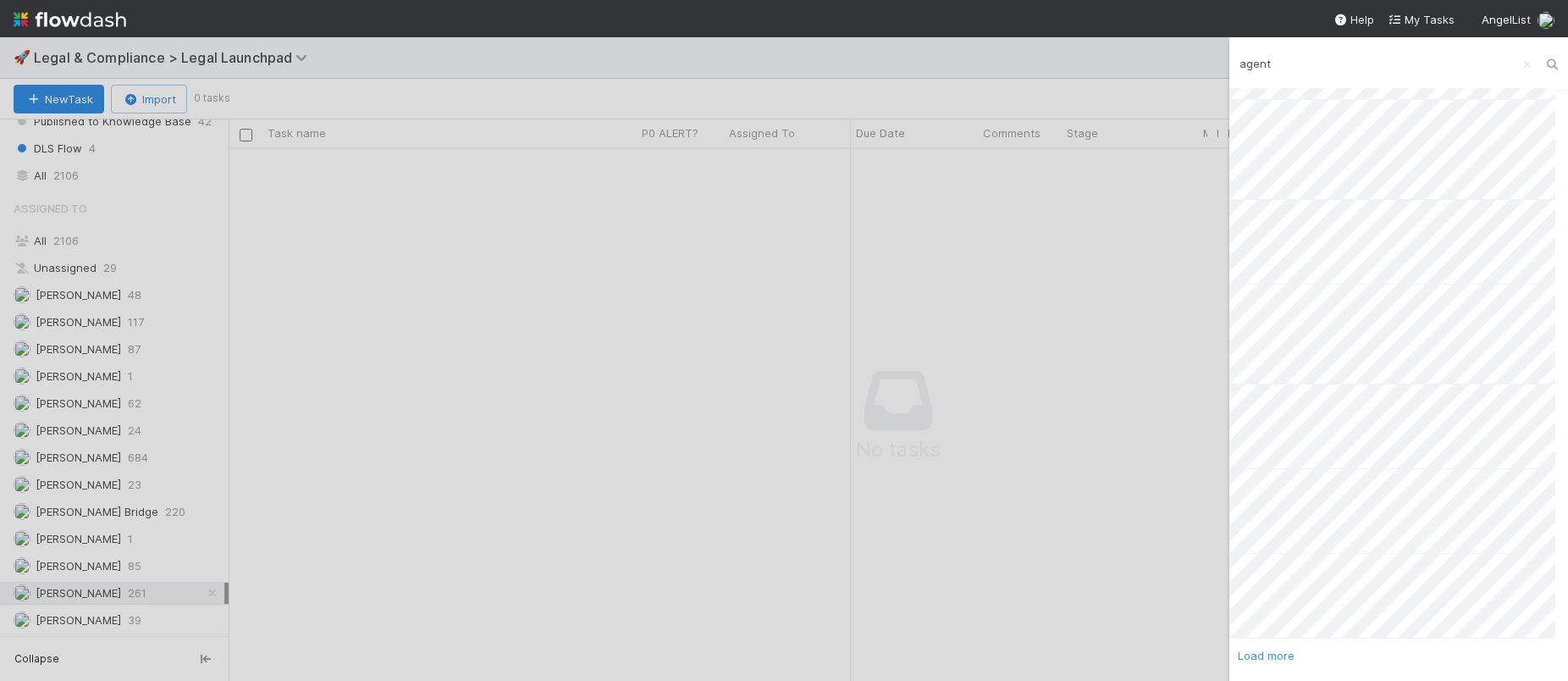
scroll to position [5654, 0]
click at [1280, 648] on link "Load more" at bounding box center [1266, 655] width 57 height 14
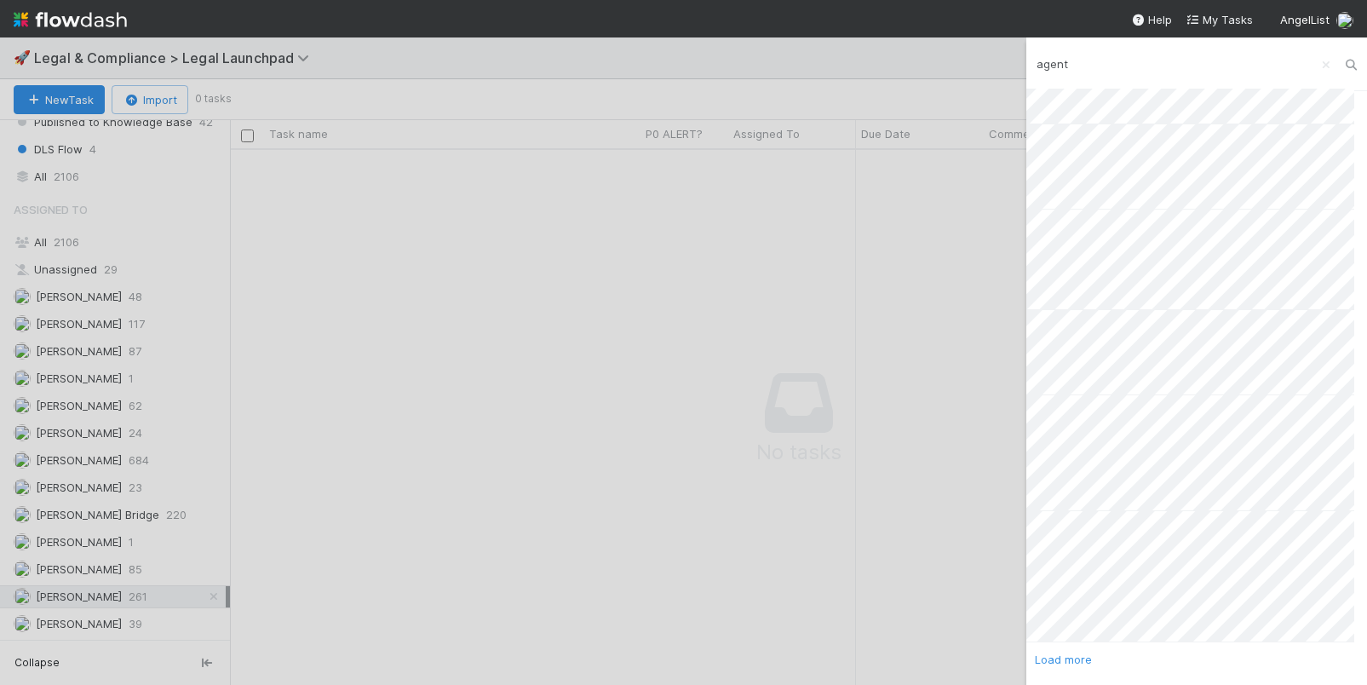
scroll to position [509, 1124]
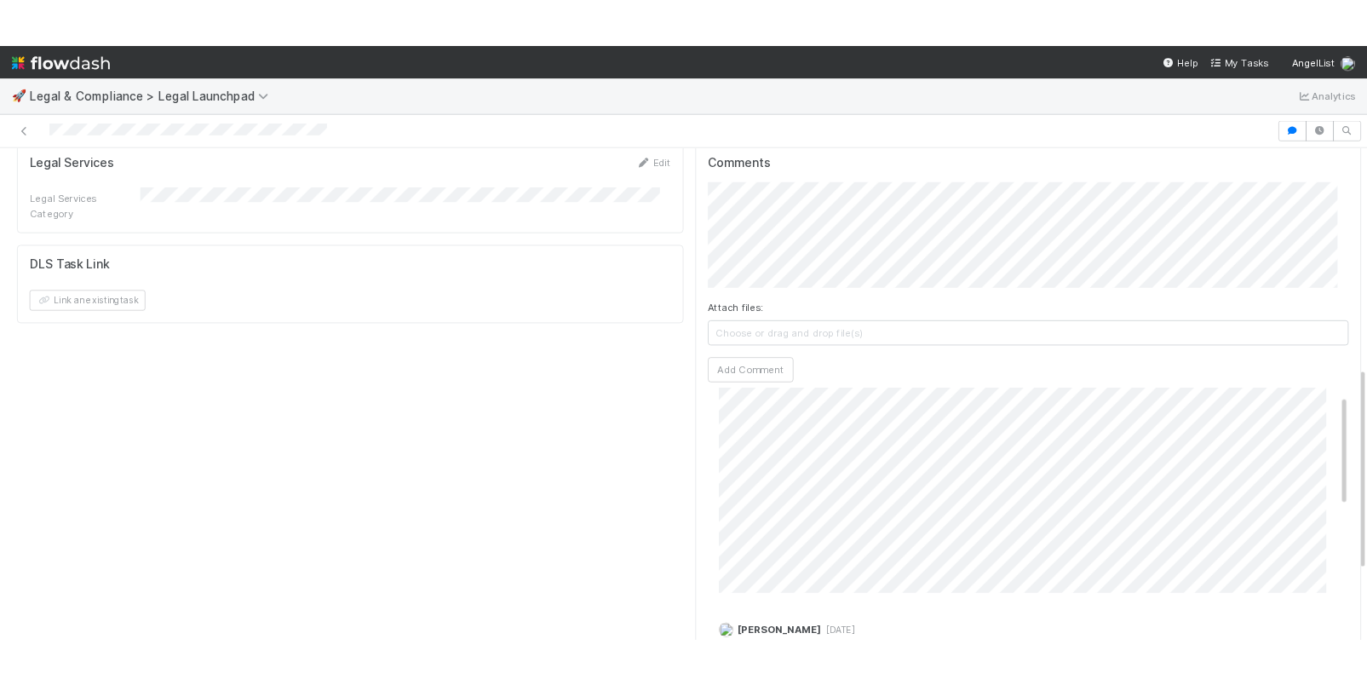
scroll to position [110, 0]
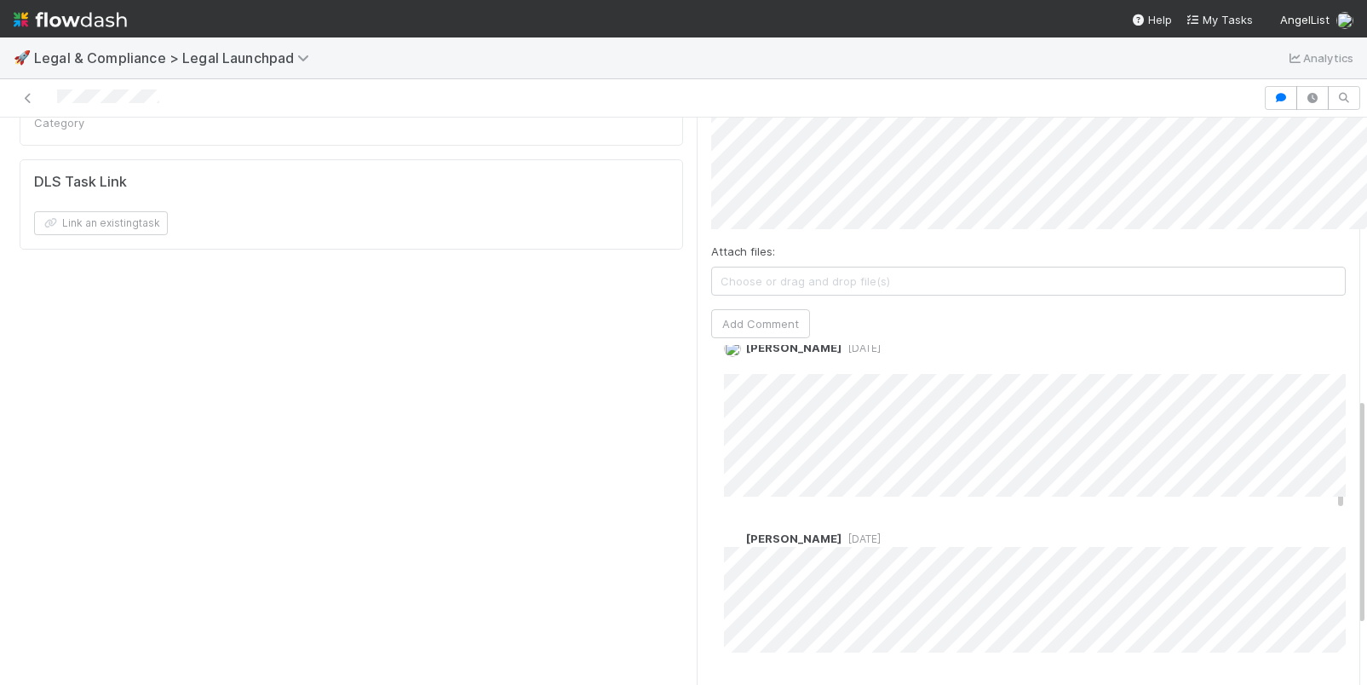
scroll to position [977, 0]
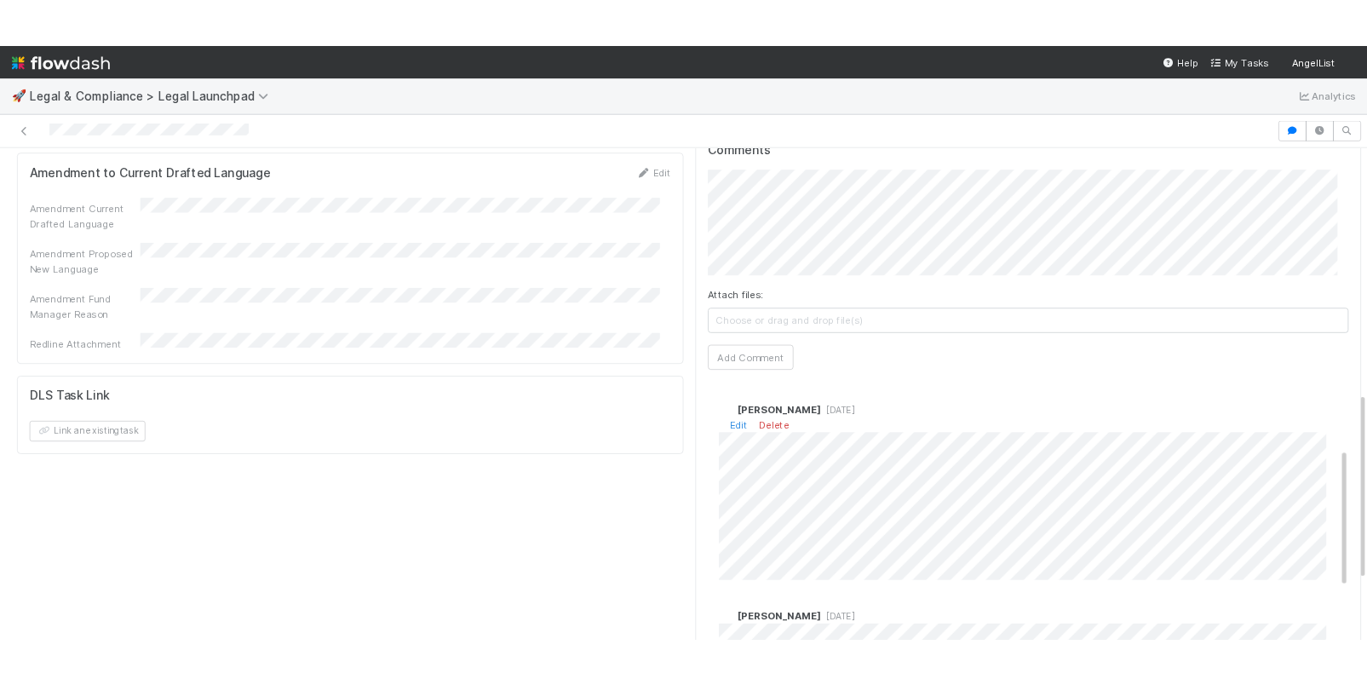
scroll to position [180, 0]
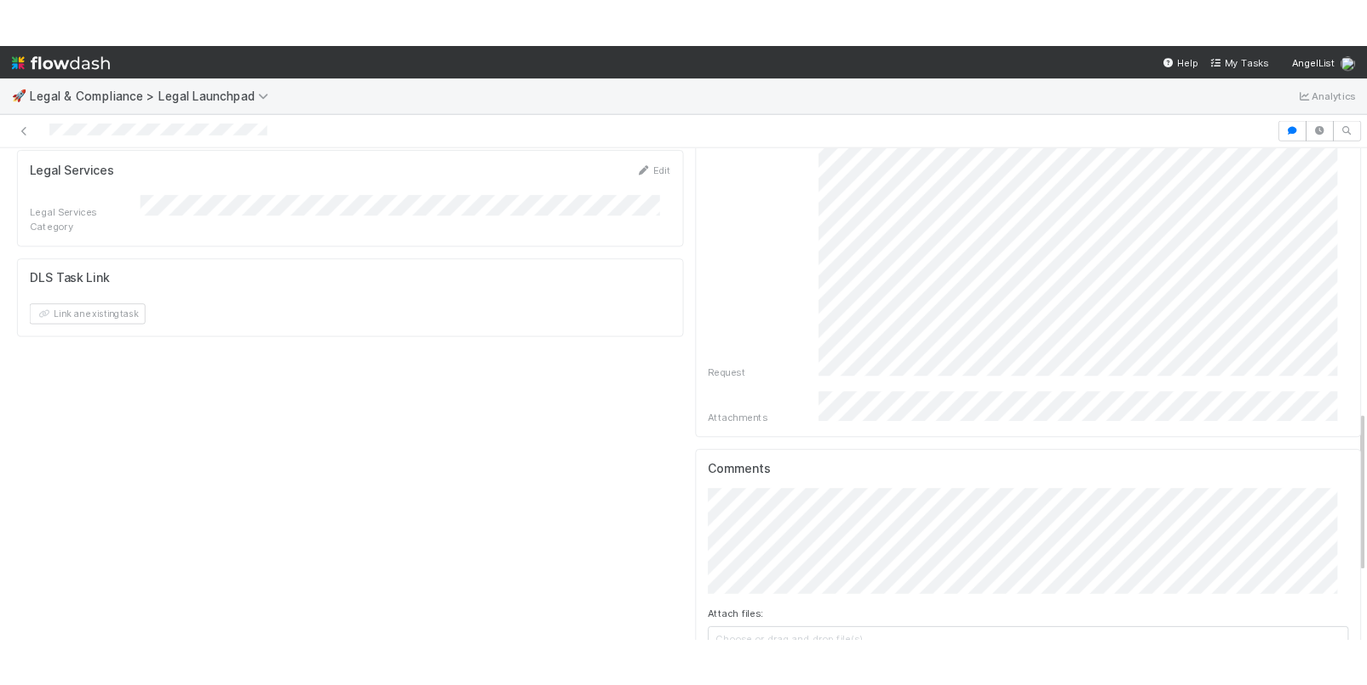
scroll to position [557, 0]
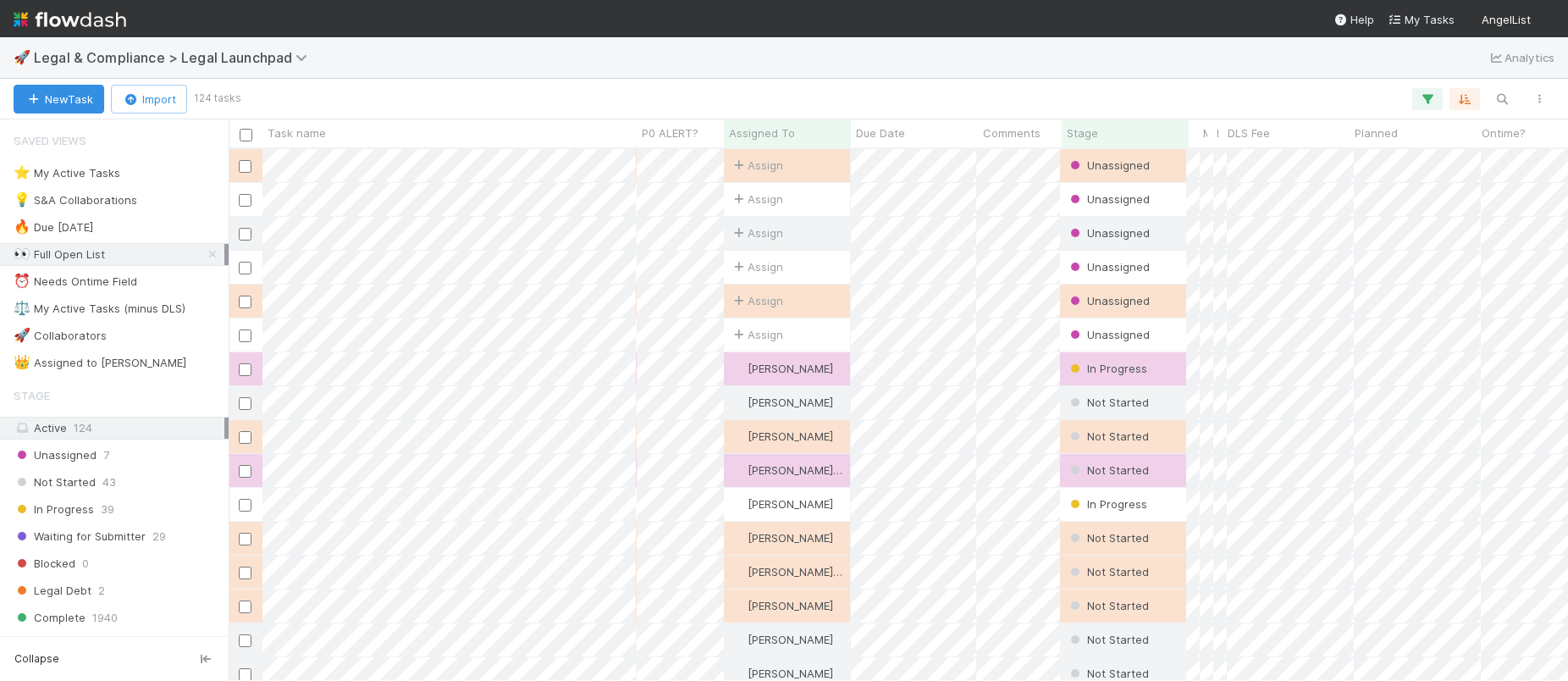
scroll to position [519, 1326]
click at [204, 252] on icon at bounding box center [212, 254] width 17 height 11
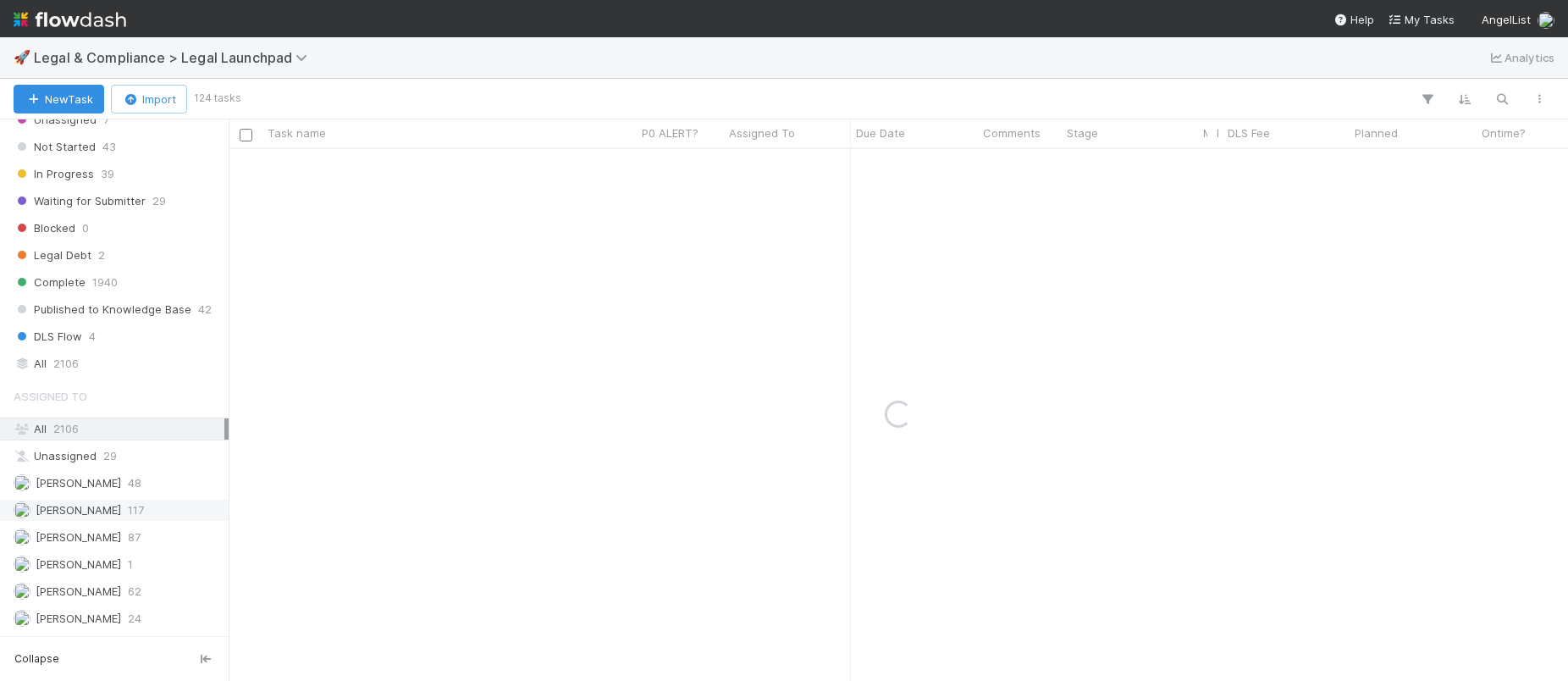
scroll to position [343, 0]
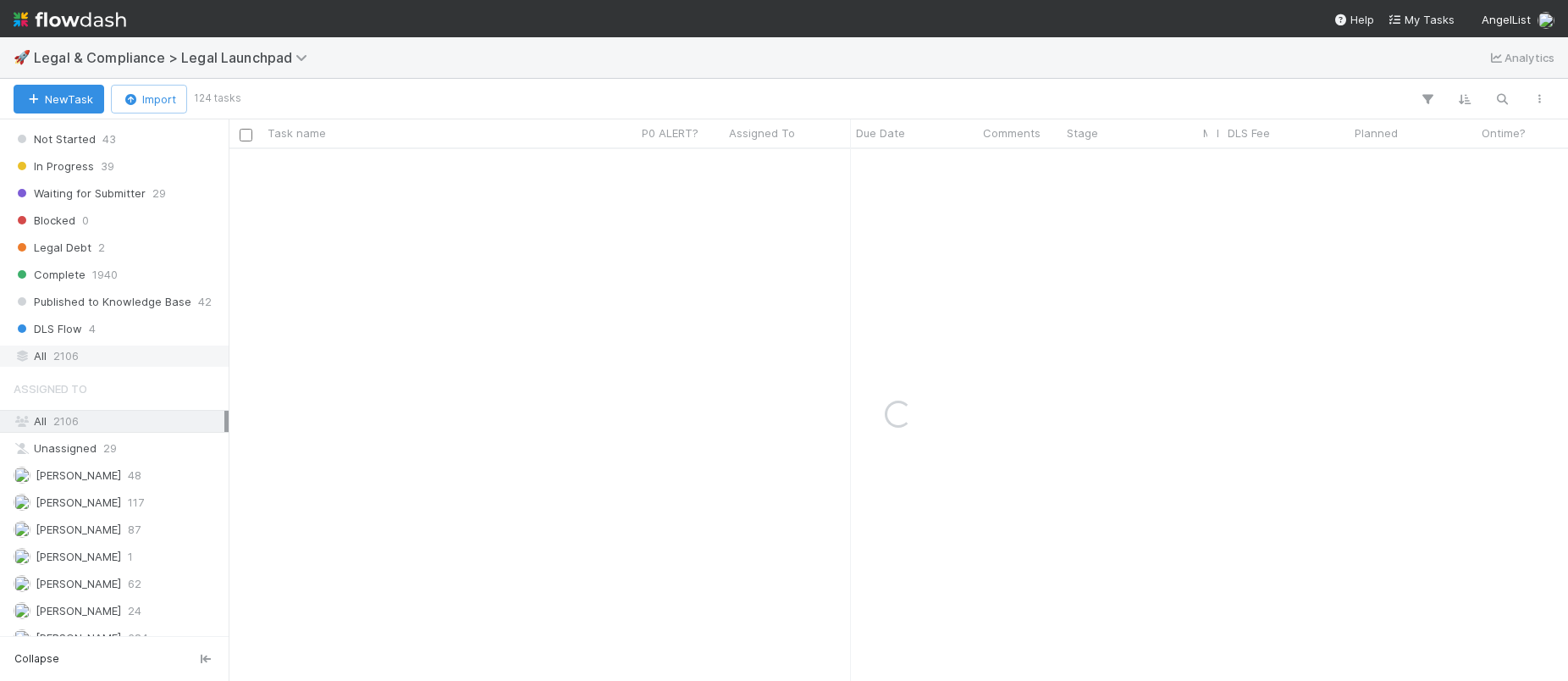
click at [86, 345] on div "All 2106" at bounding box center [119, 355] width 211 height 21
click at [1497, 99] on icon "button" at bounding box center [1501, 98] width 17 height 15
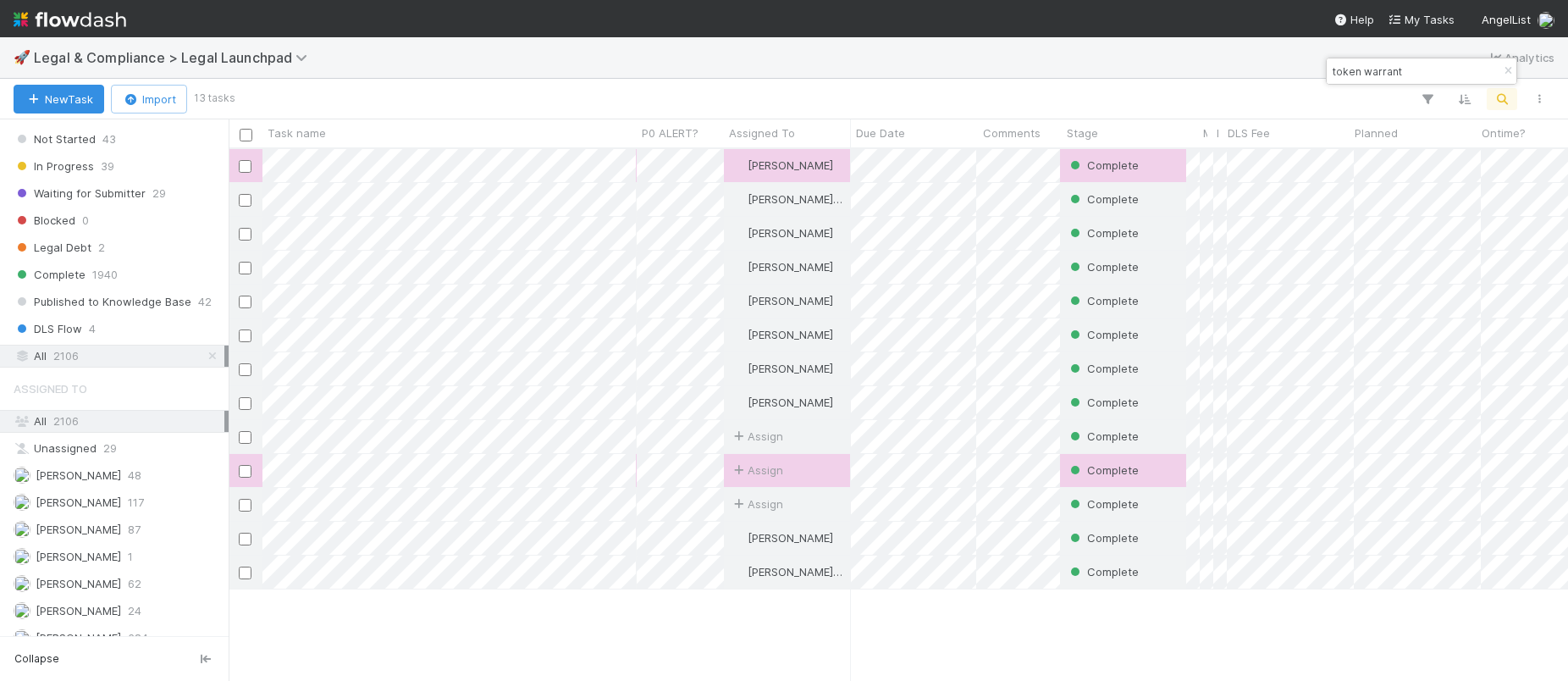
scroll to position [519, 1326]
type input "token warrant"
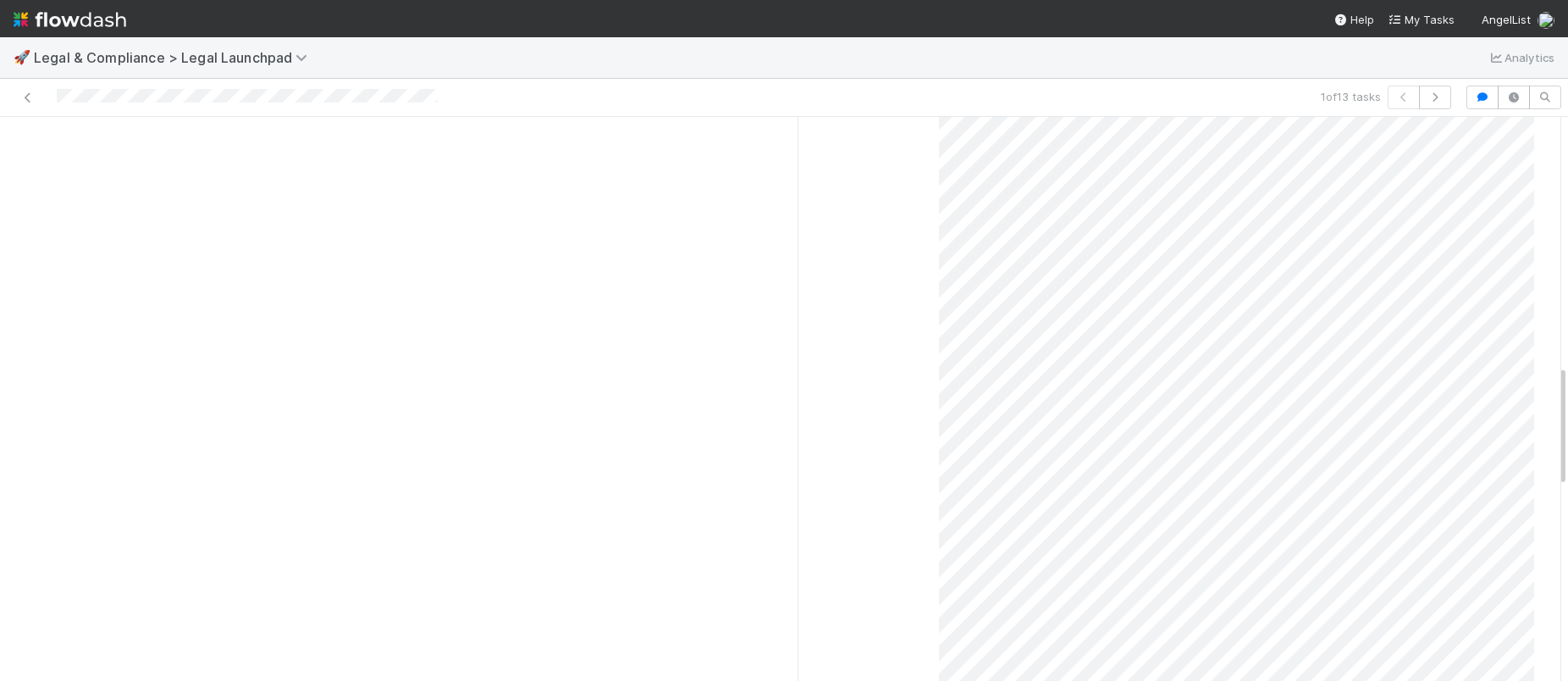
scroll to position [1153, 0]
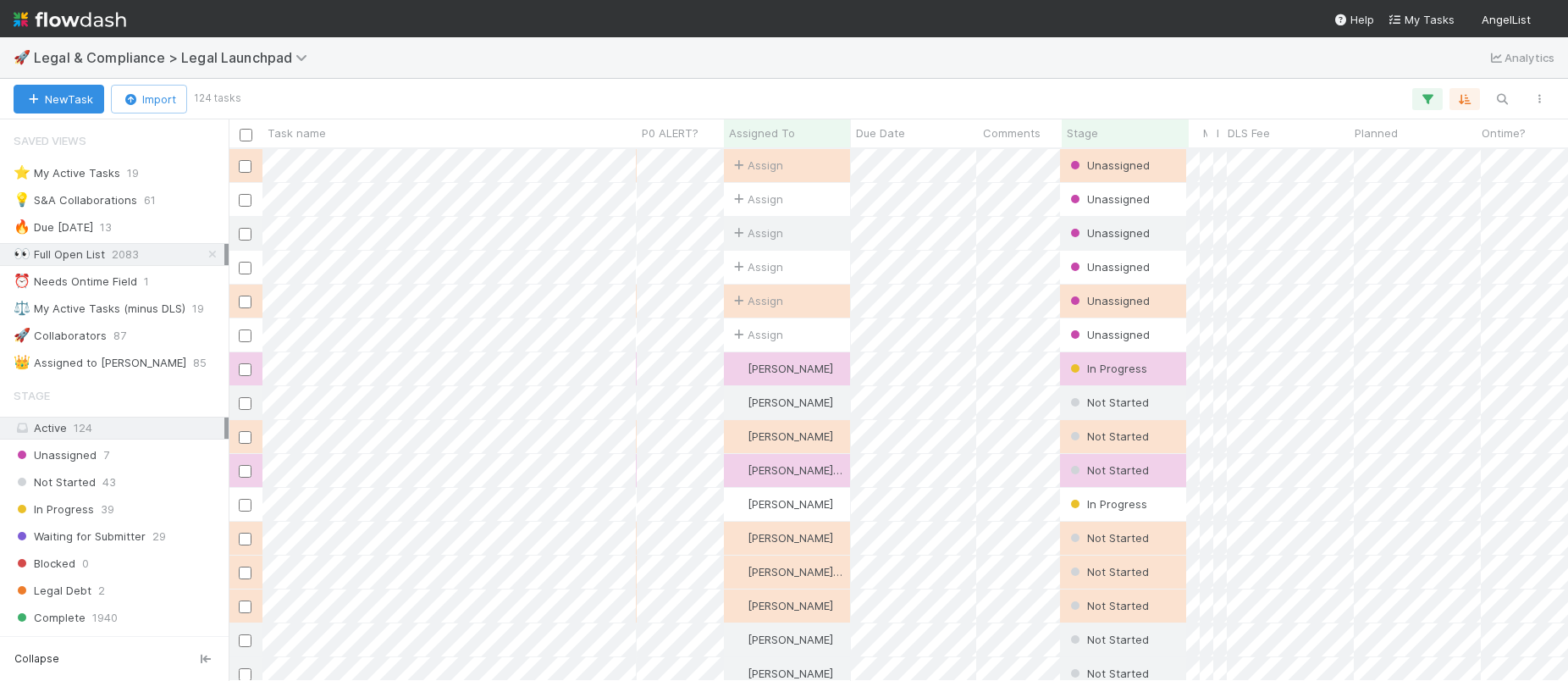
scroll to position [14, 14]
click at [204, 259] on icon at bounding box center [212, 254] width 17 height 11
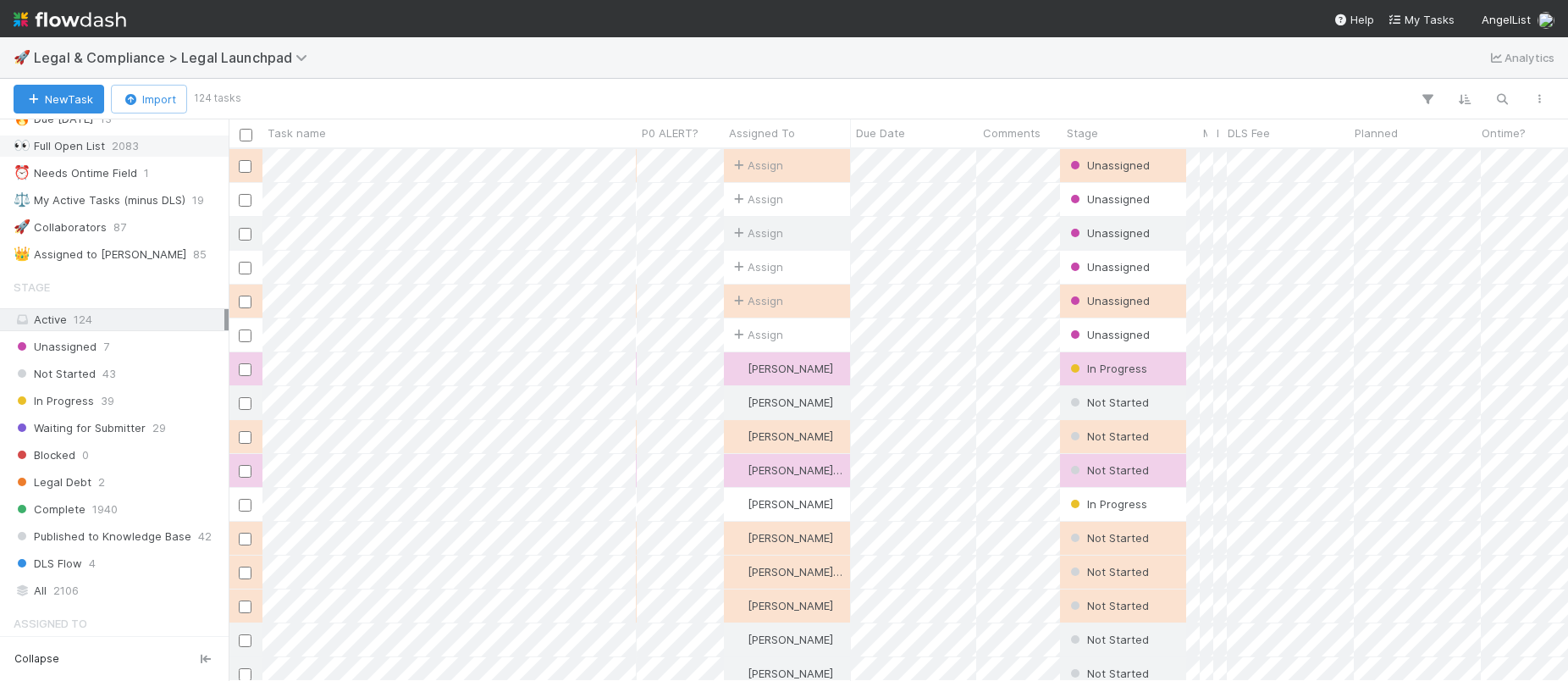
scroll to position [331, 0]
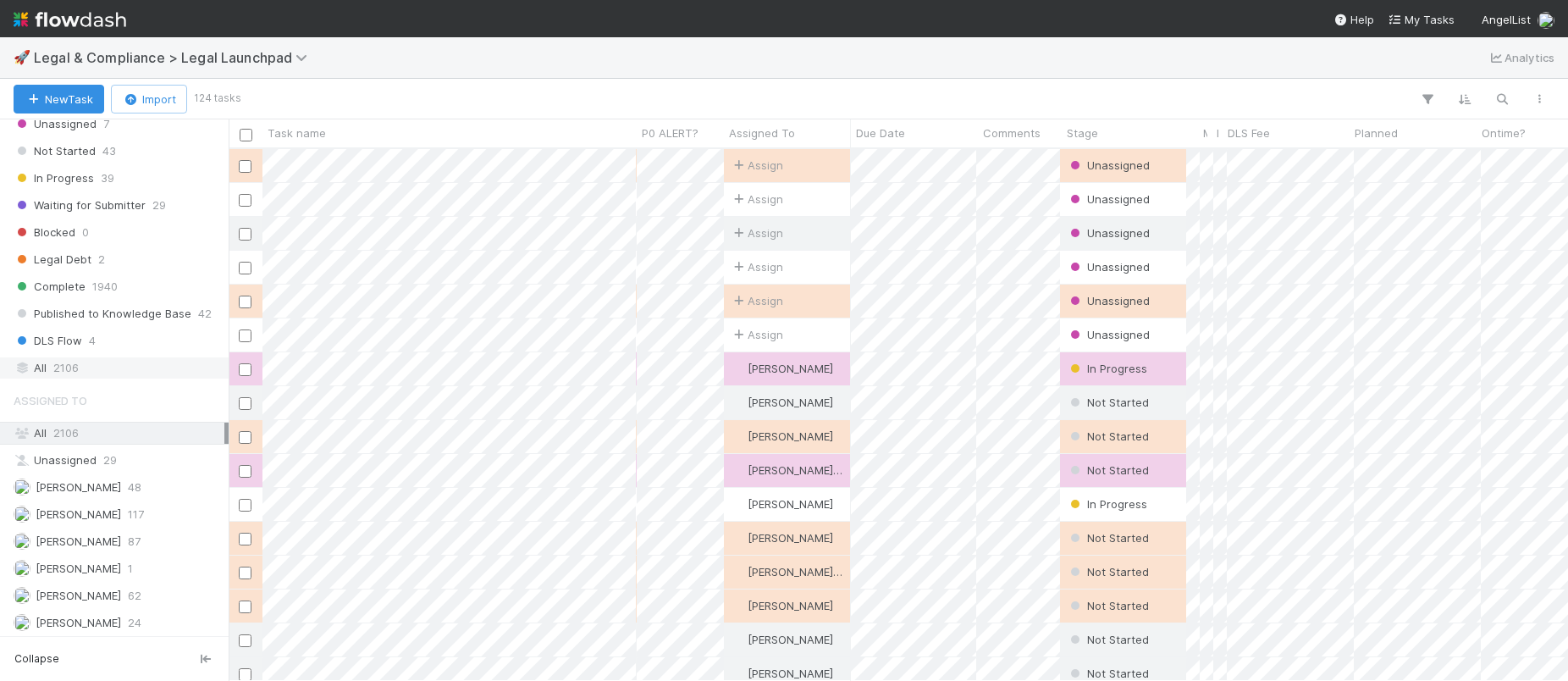
click at [72, 361] on span "2106" at bounding box center [67, 367] width 26 height 21
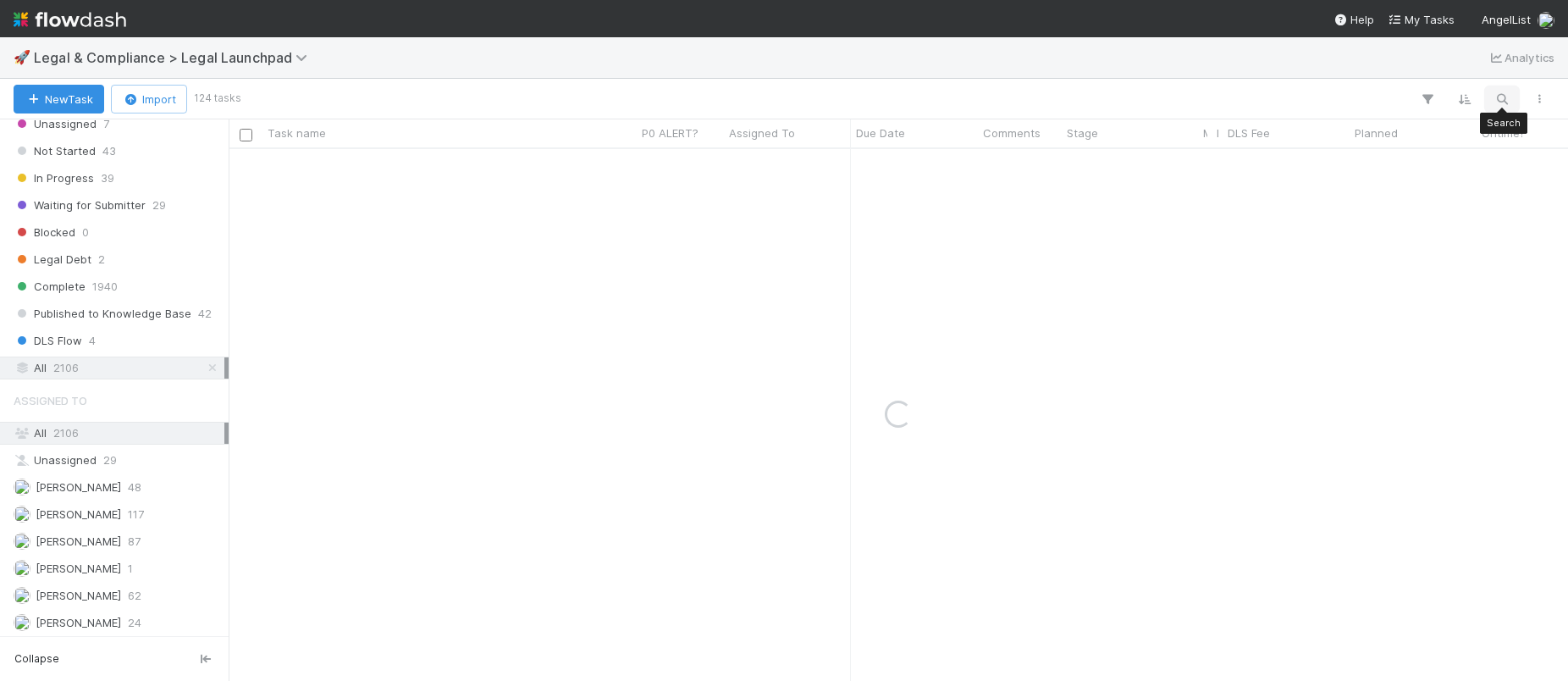
click at [1502, 88] on button "button" at bounding box center [1501, 99] width 31 height 22
click at [1398, 68] on input "spv token warrant" at bounding box center [1414, 71] width 169 height 20
click at [1353, 72] on input "spv token" at bounding box center [1414, 71] width 169 height 20
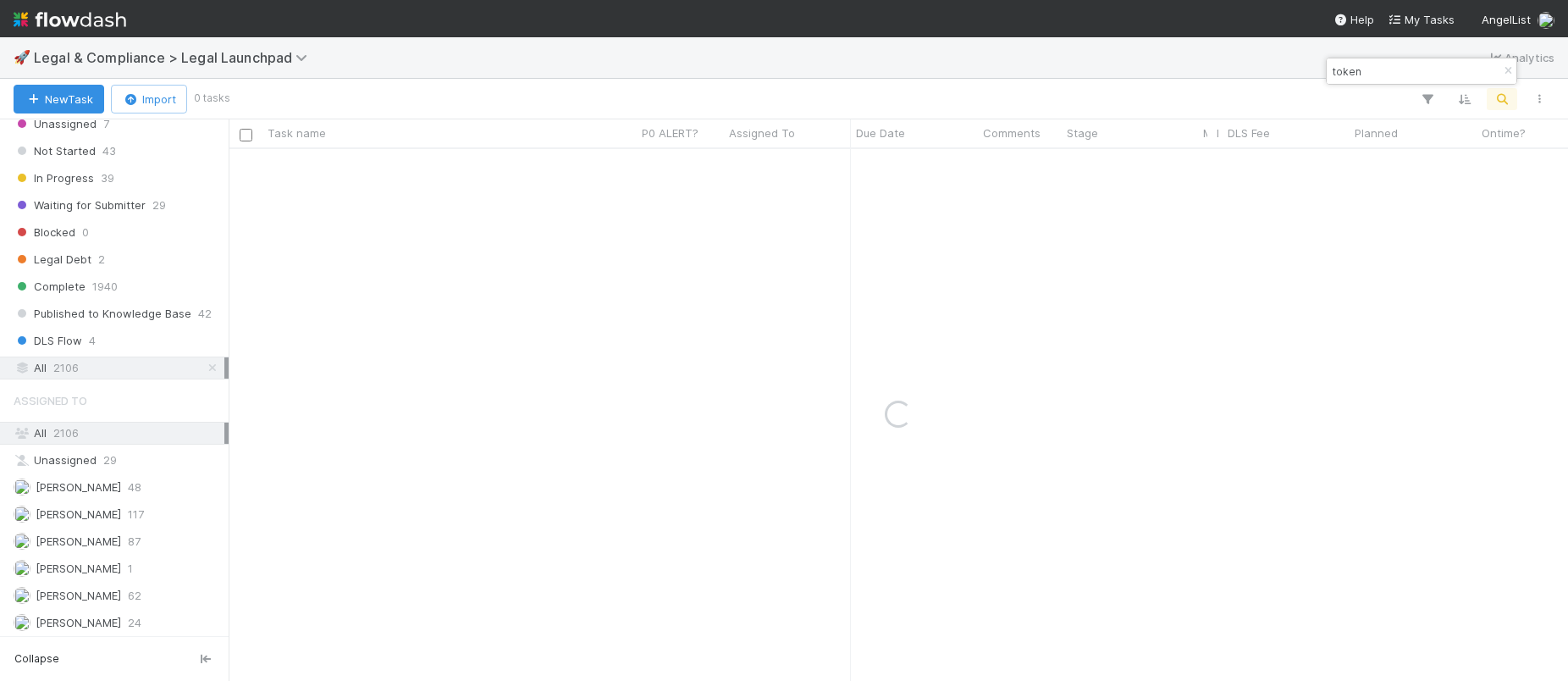
type input "token"
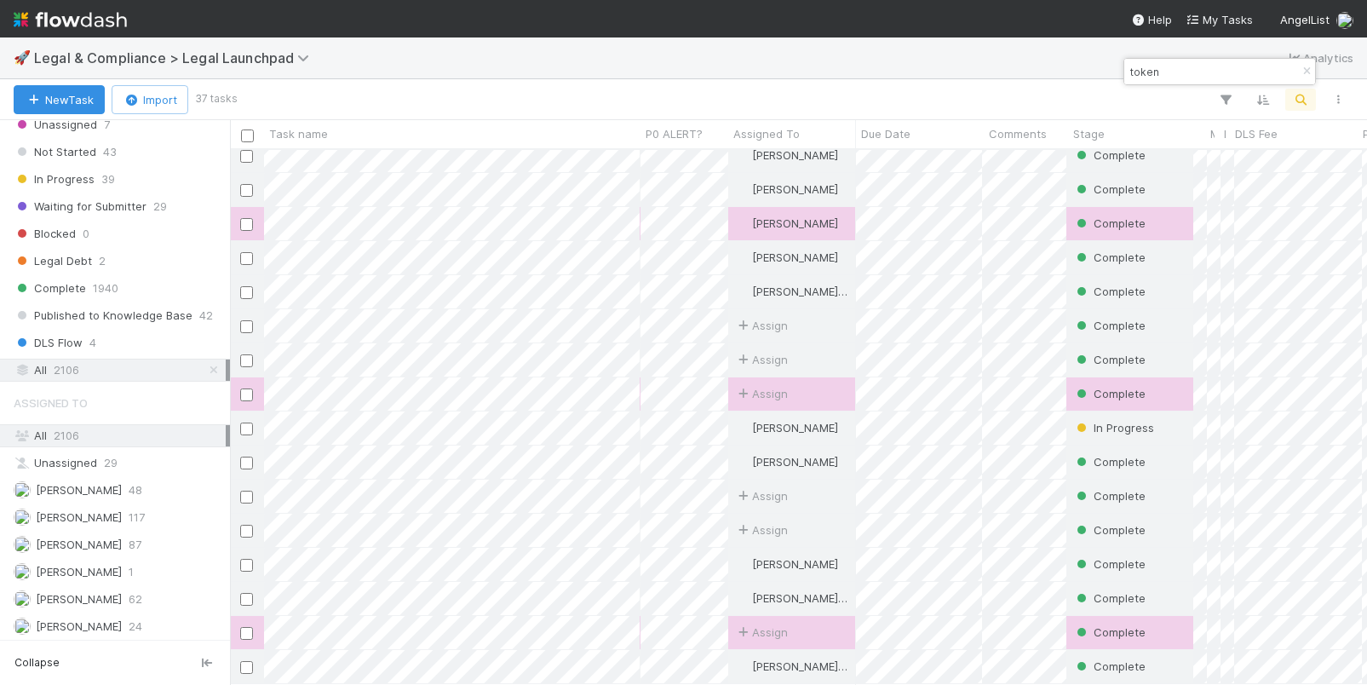
scroll to position [522, 1124]
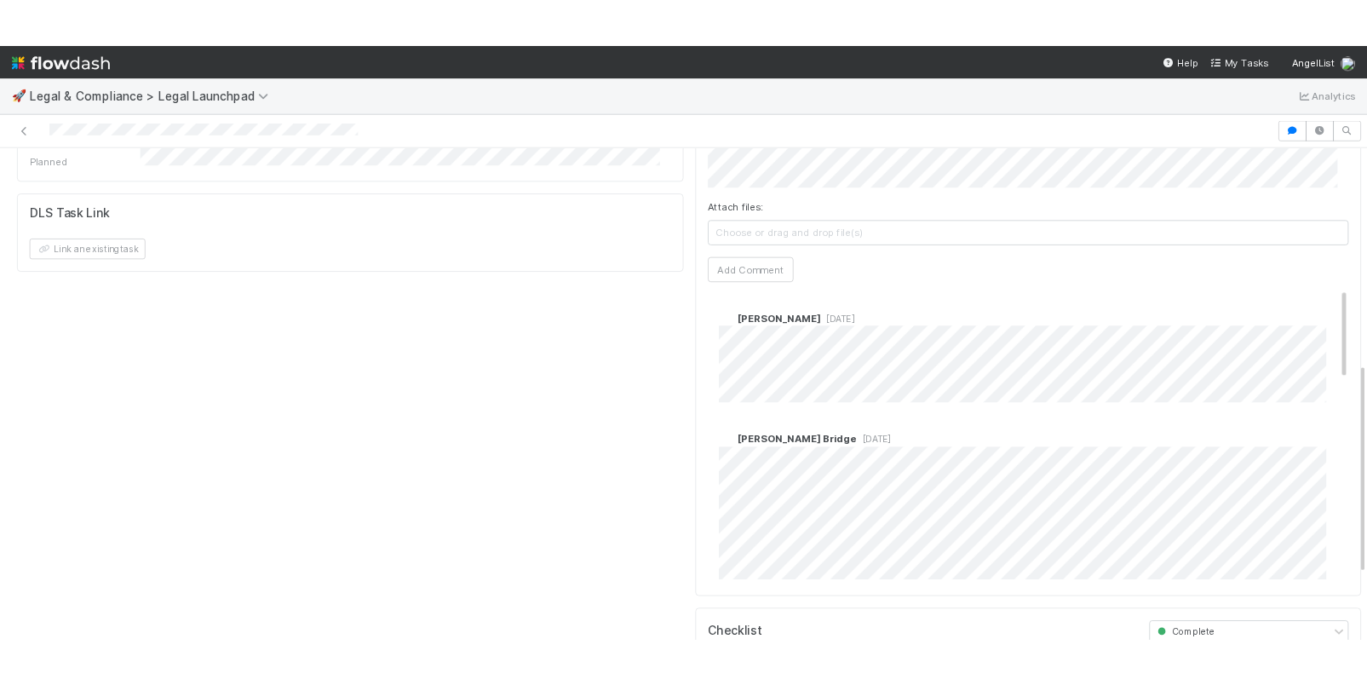
scroll to position [752, 0]
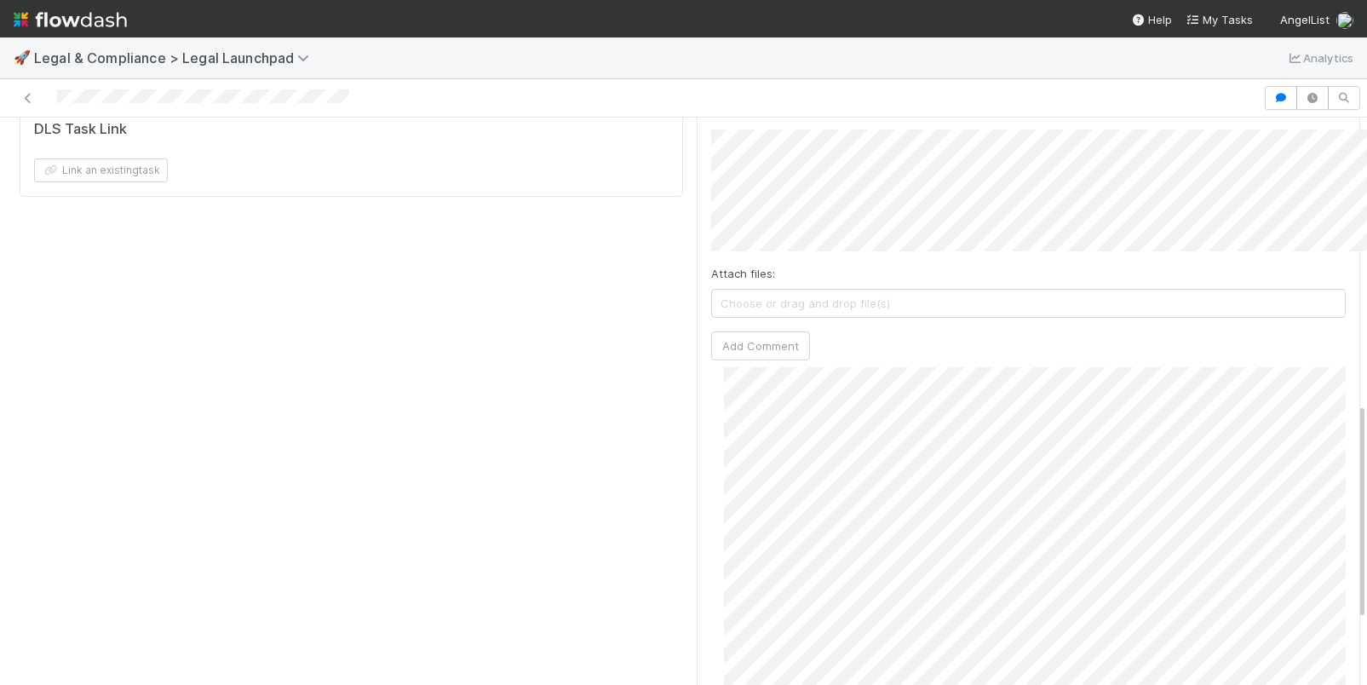
scroll to position [330, 0]
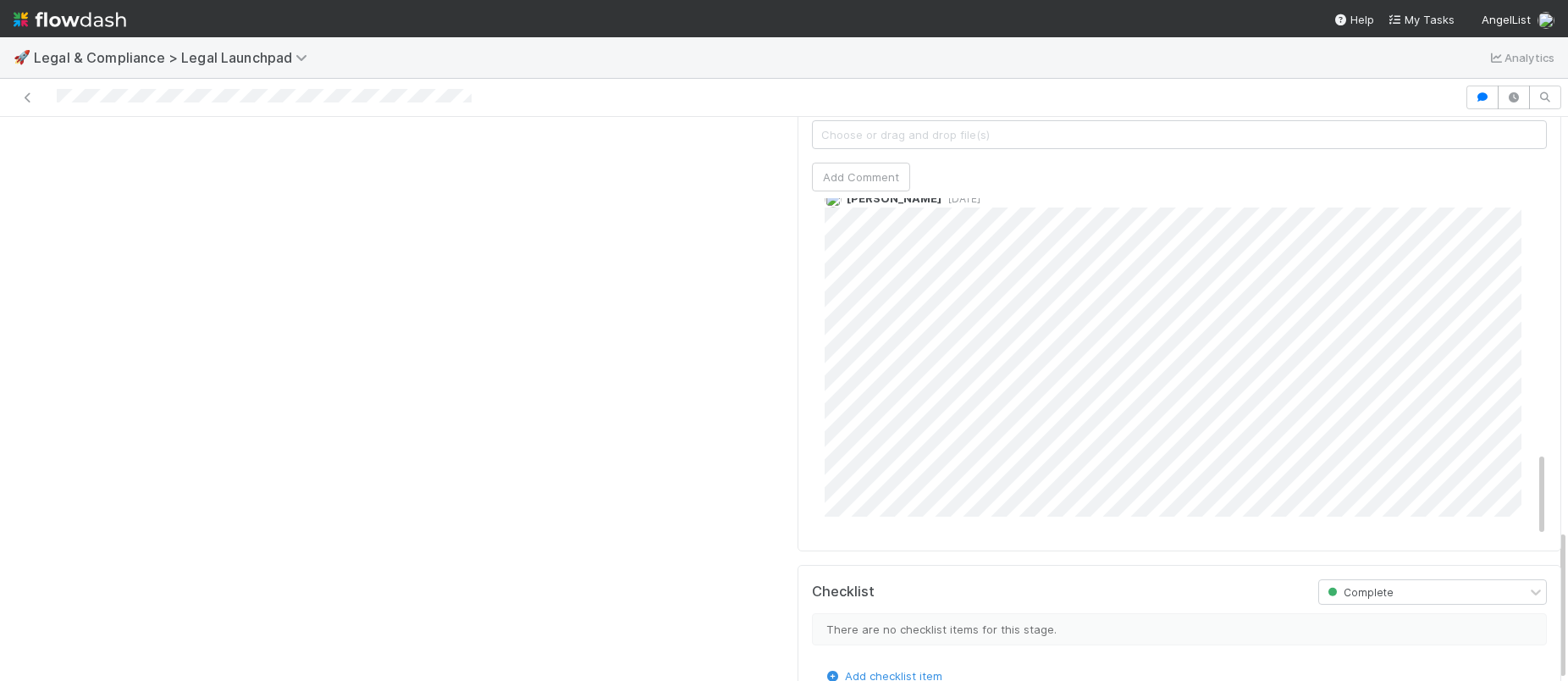
scroll to position [13, 0]
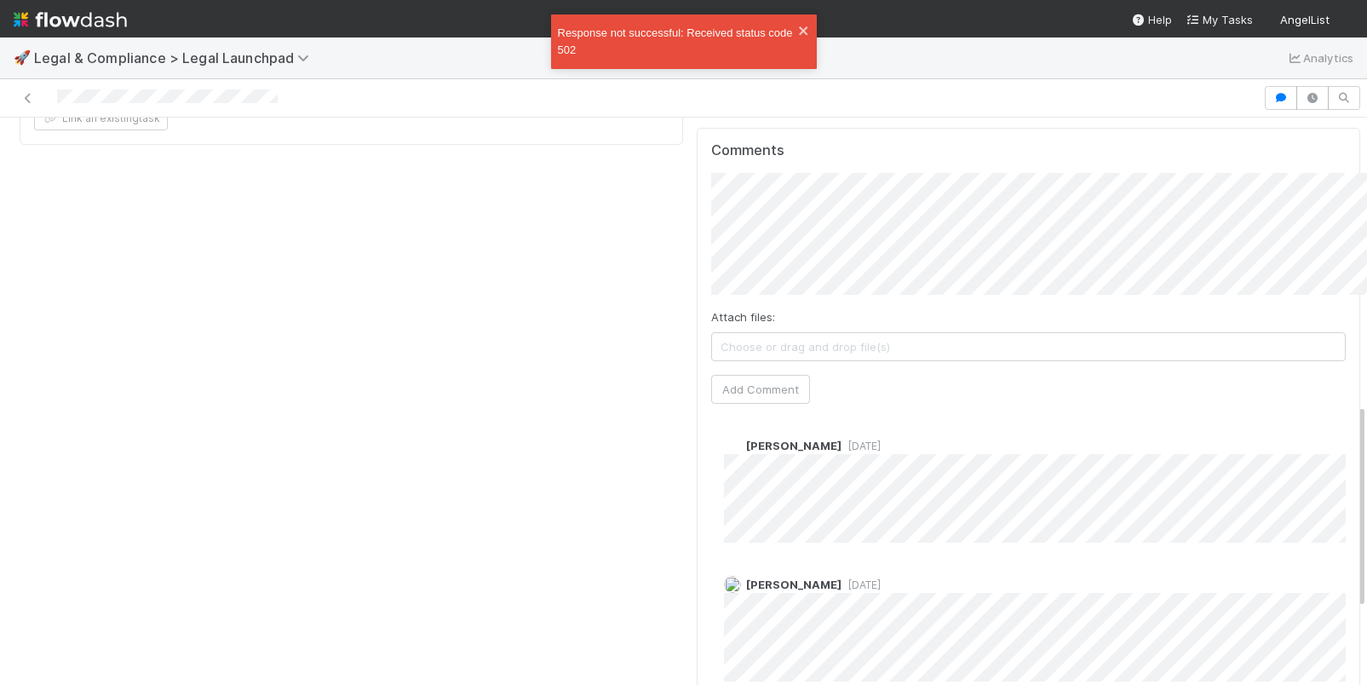
scroll to position [1602, 0]
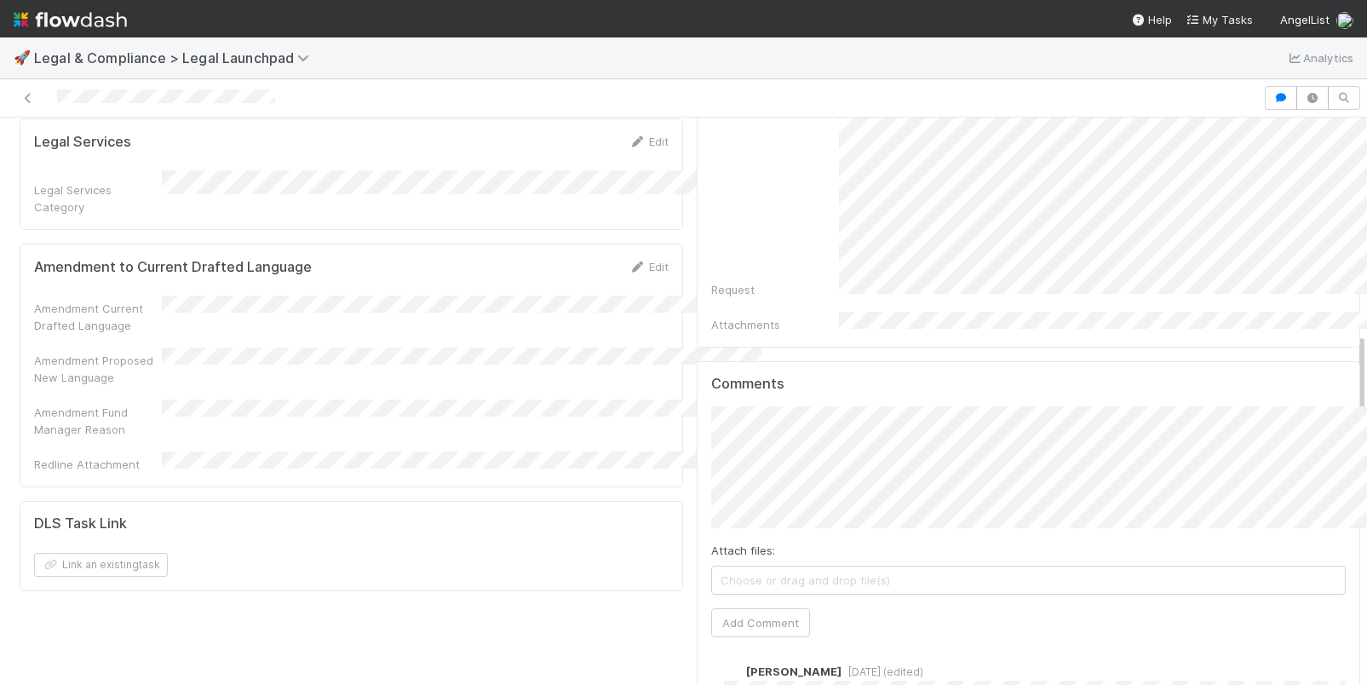
scroll to position [1946, 0]
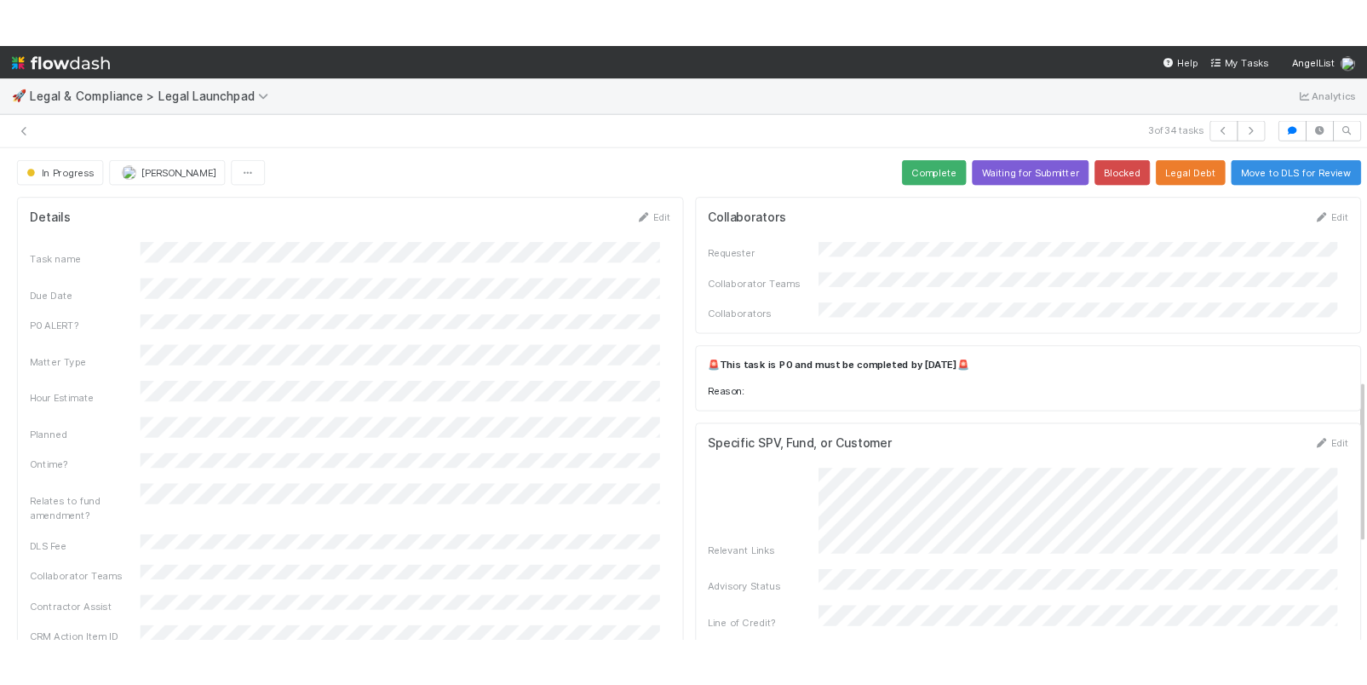
scroll to position [22, 0]
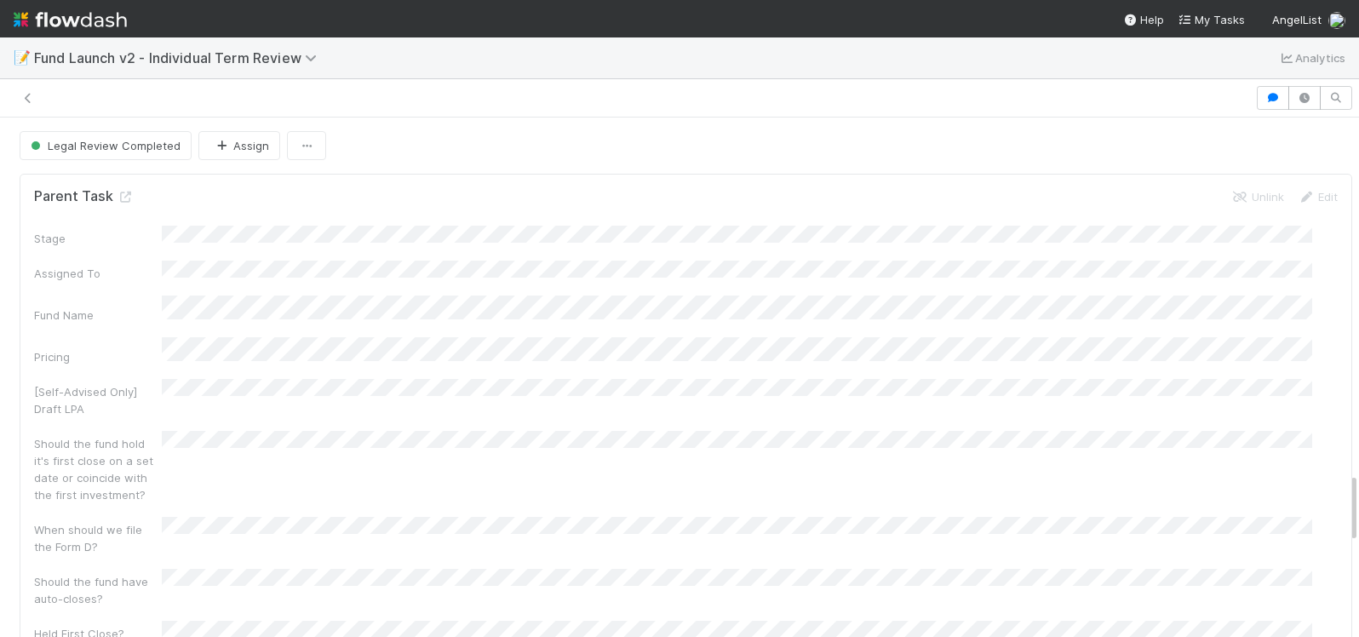
scroll to position [2593, 0]
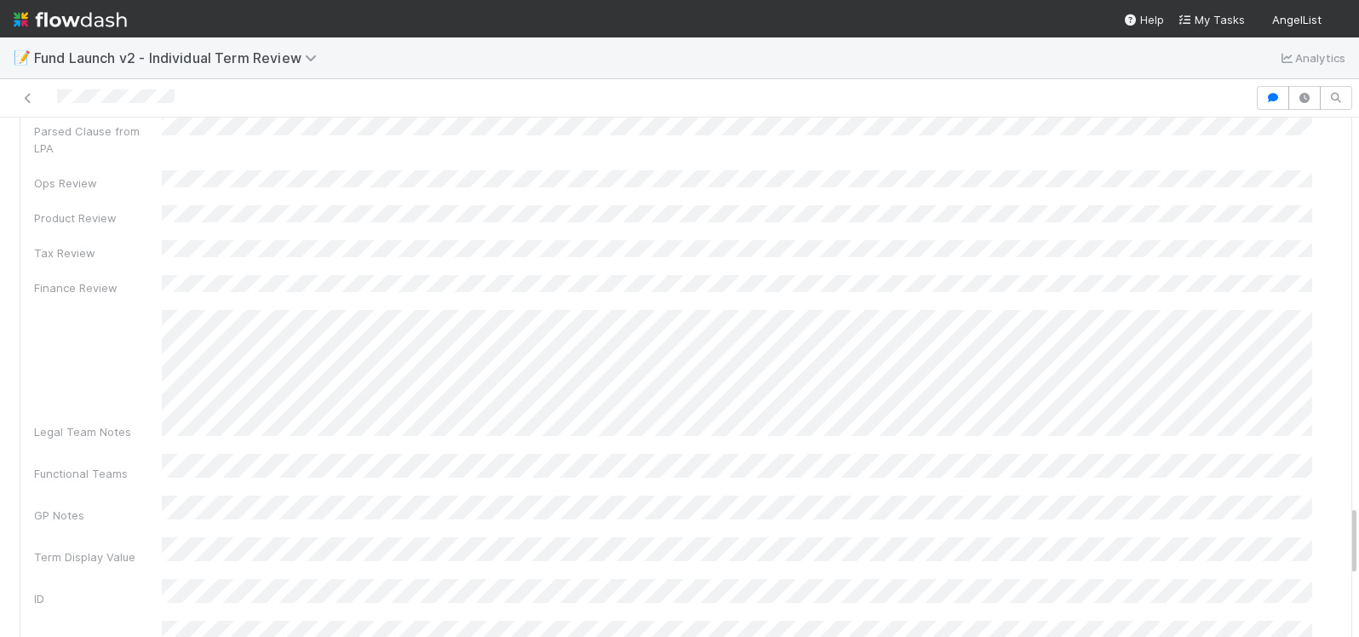
scroll to position [3157, 0]
